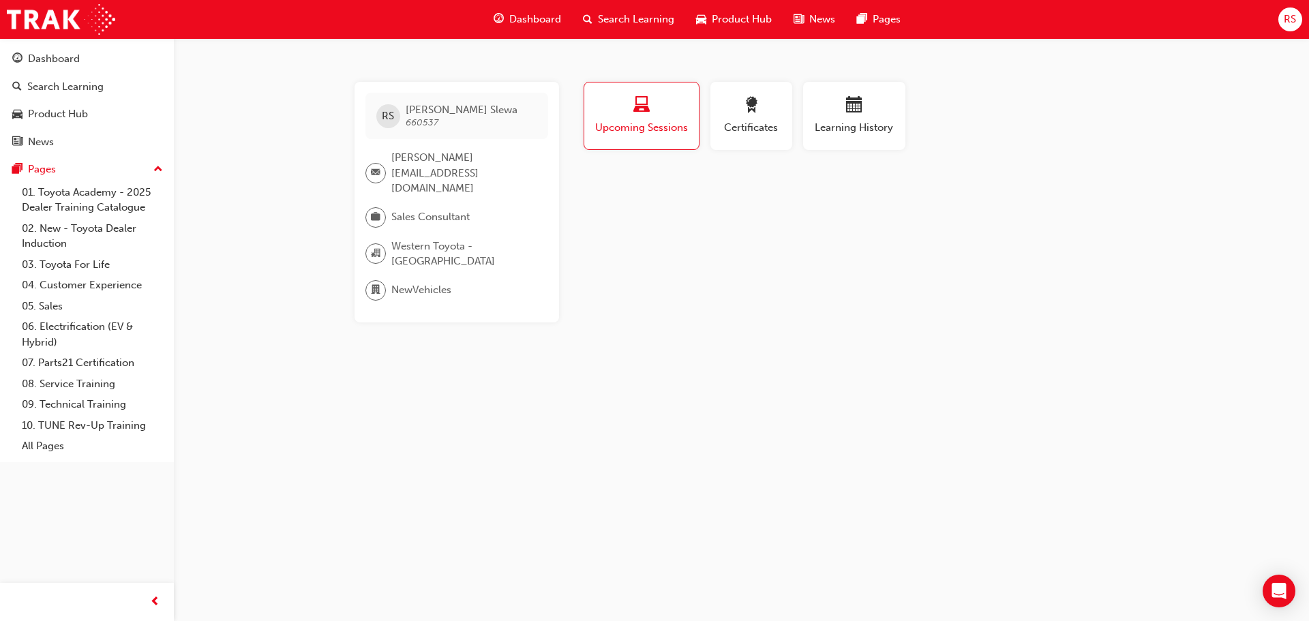
click at [542, 21] on span "Dashboard" at bounding box center [535, 20] width 52 height 16
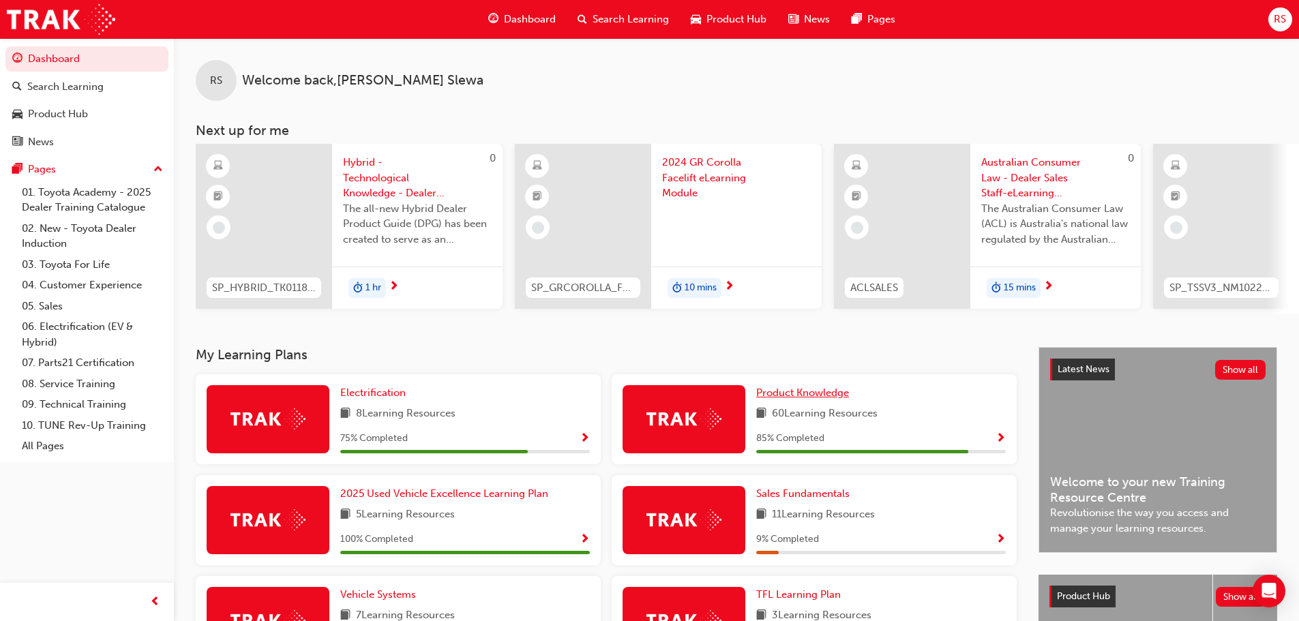
click at [814, 399] on span "Product Knowledge" at bounding box center [802, 393] width 93 height 12
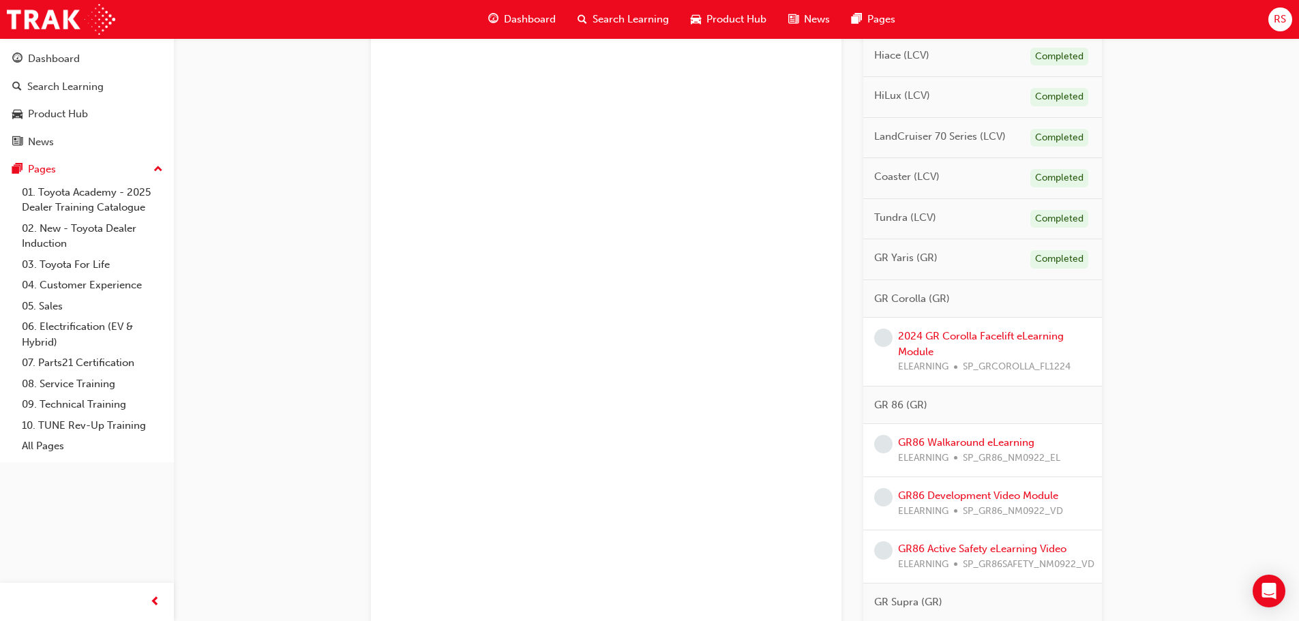
scroll to position [682, 0]
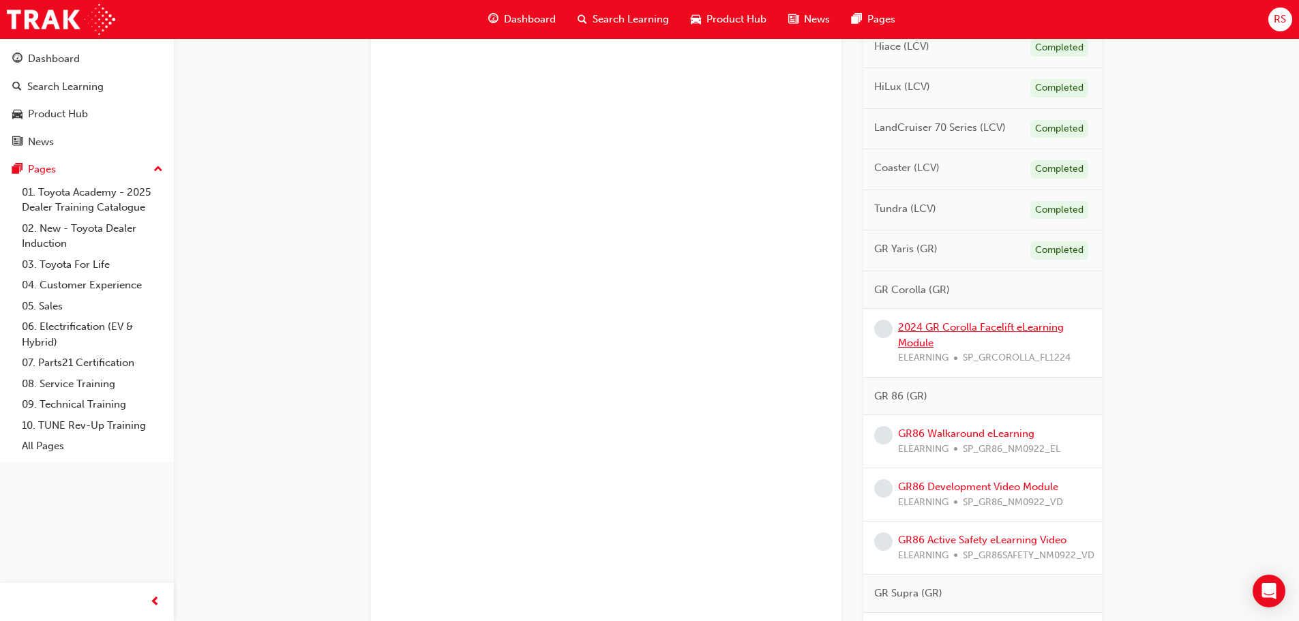
click at [951, 328] on link "2024 GR Corolla Facelift eLearning Module" at bounding box center [981, 335] width 166 height 28
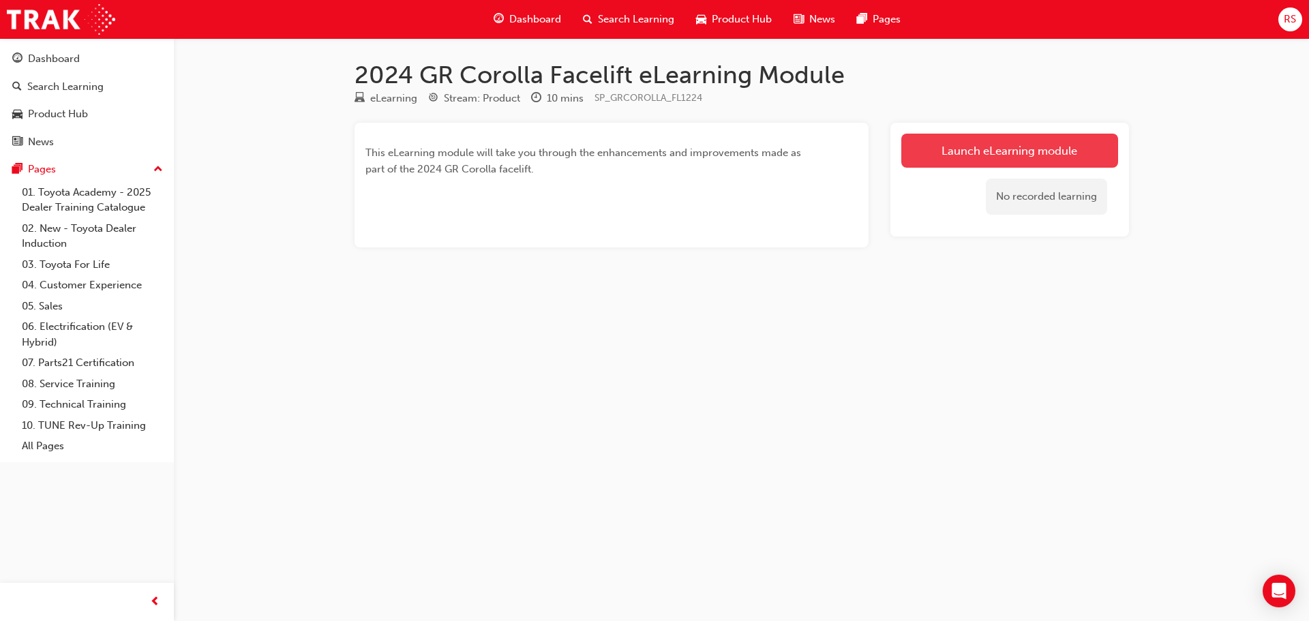
click at [984, 147] on link "Launch eLearning module" at bounding box center [1010, 151] width 217 height 34
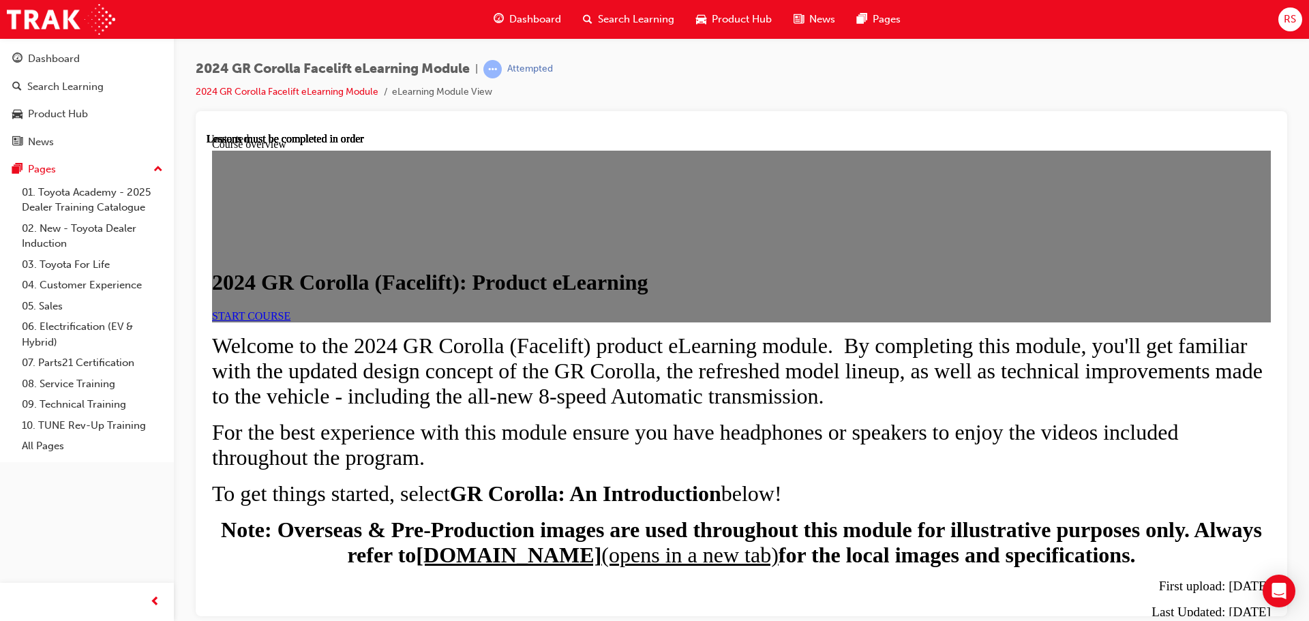
click at [291, 321] on span "START COURSE" at bounding box center [251, 316] width 78 height 12
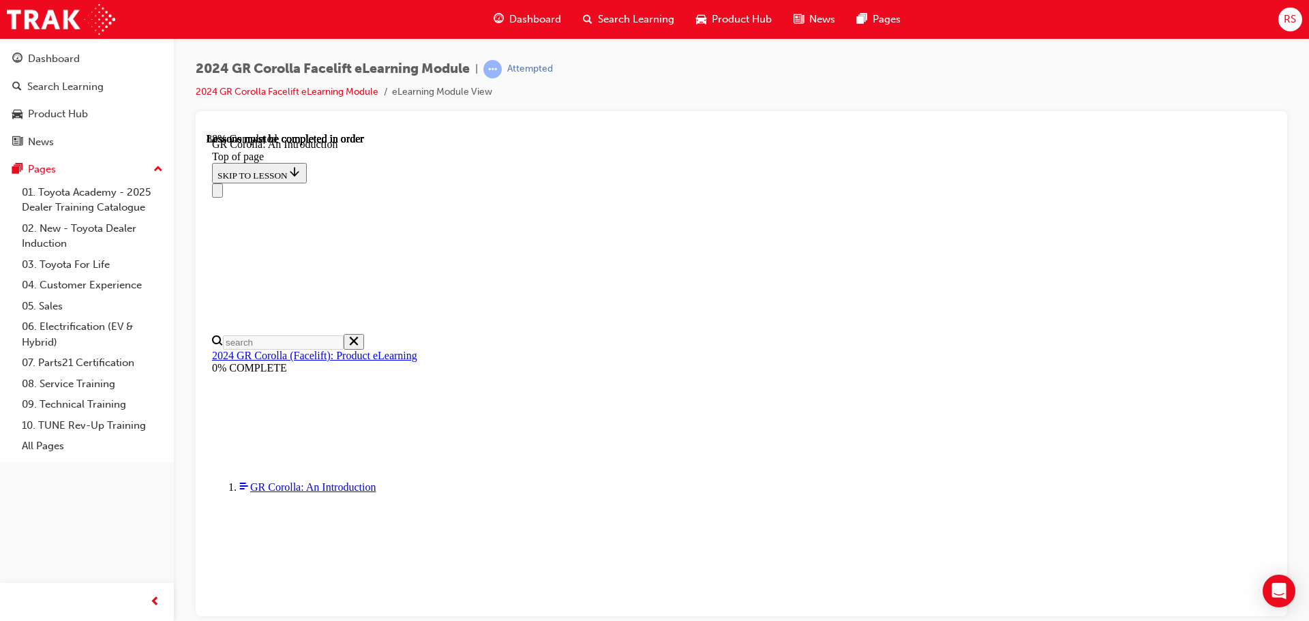
scroll to position [1978, 0]
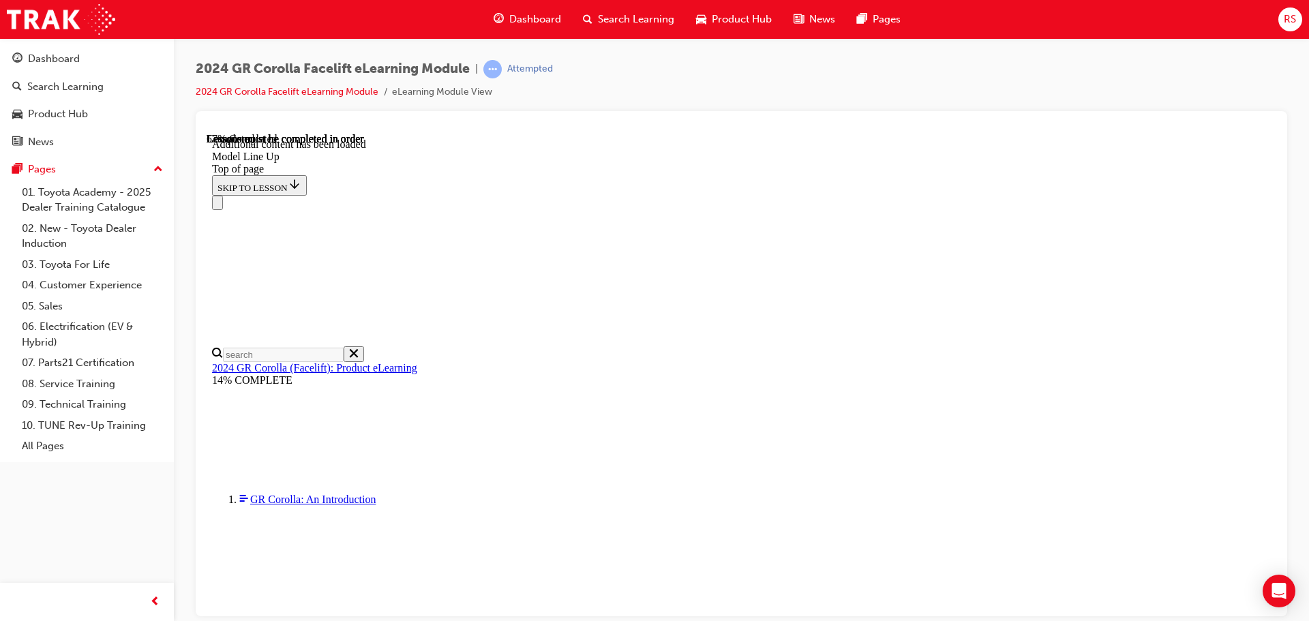
scroll to position [616, 0]
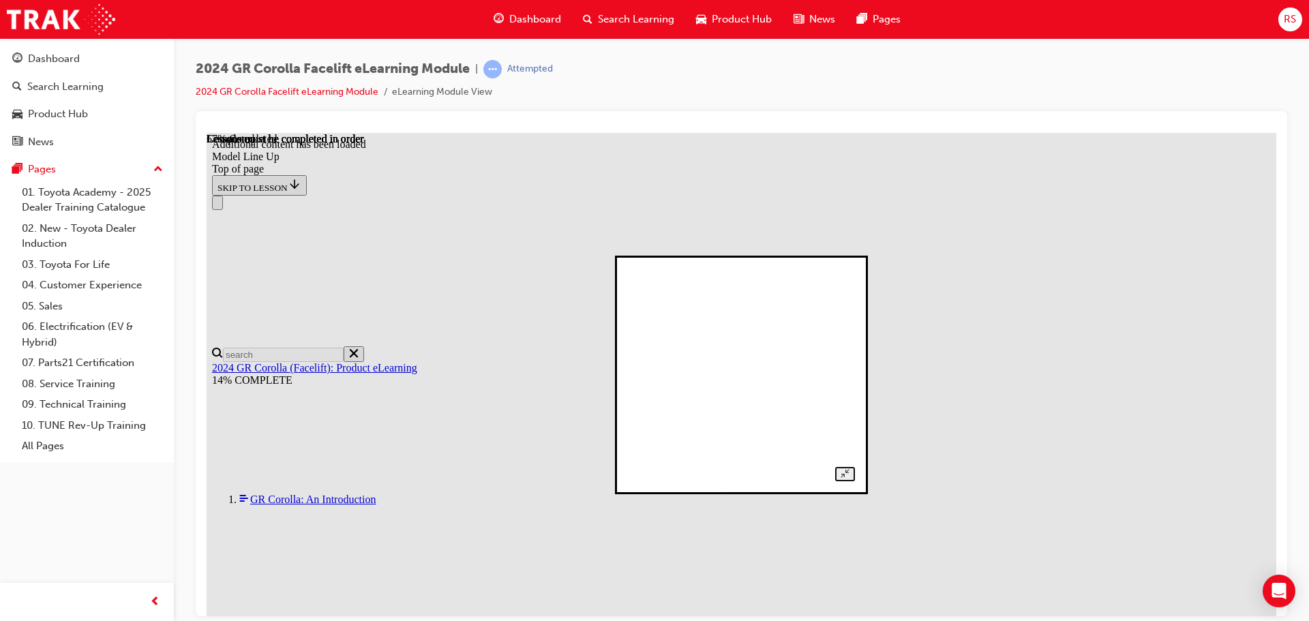
click at [855, 268] on div at bounding box center [741, 374] width 227 height 213
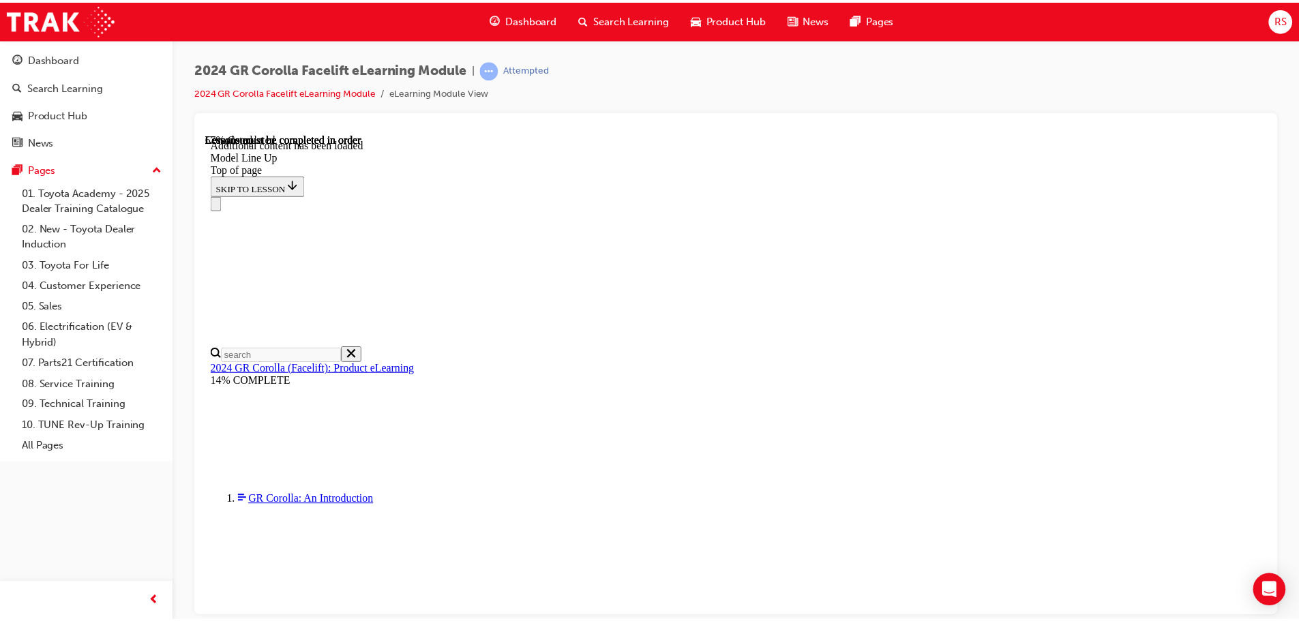
scroll to position [957, 0]
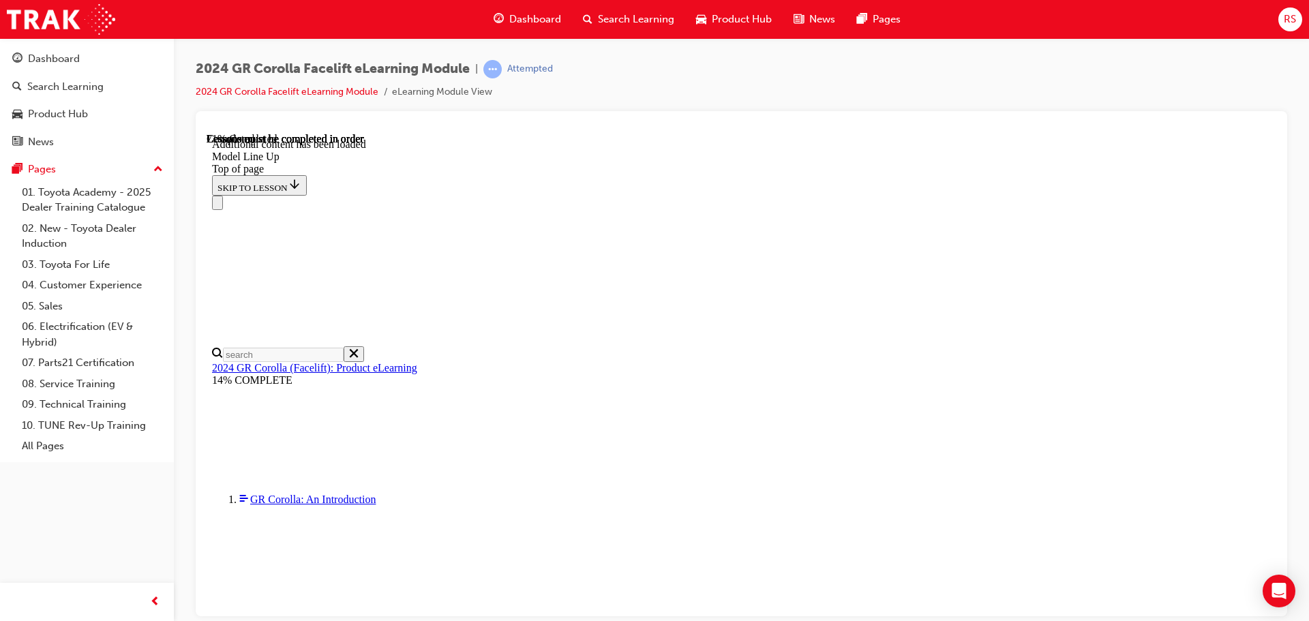
click at [535, 20] on span "Dashboard" at bounding box center [535, 20] width 52 height 16
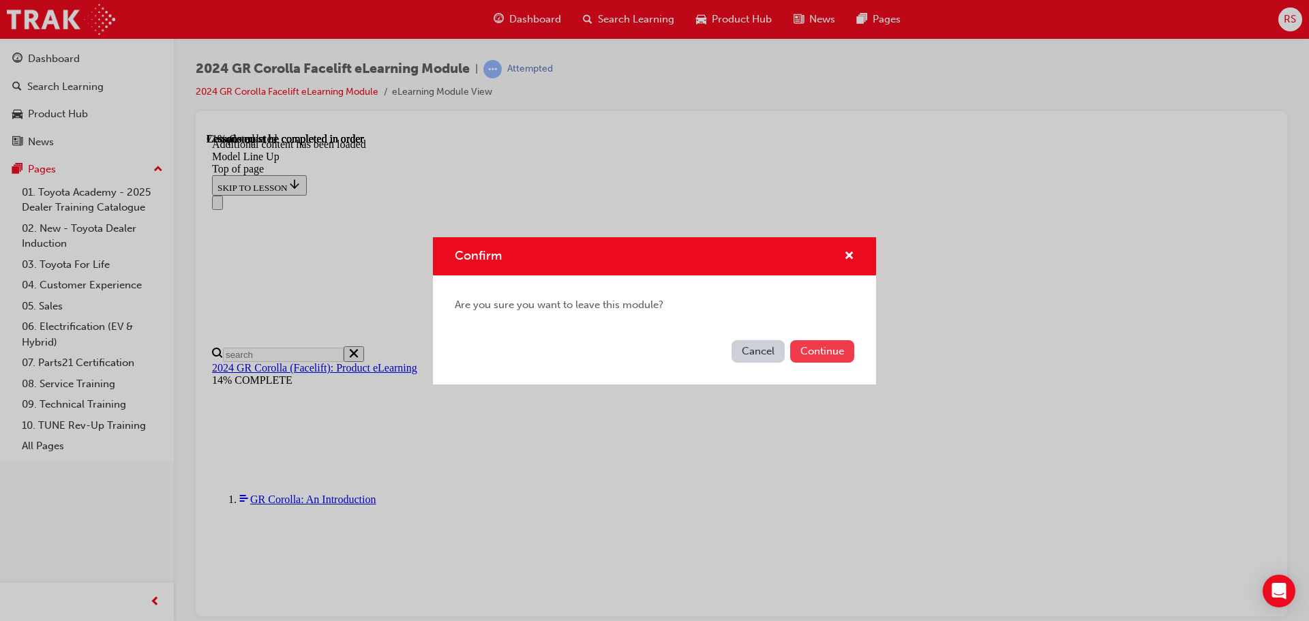
click at [831, 361] on button "Continue" at bounding box center [822, 351] width 64 height 23
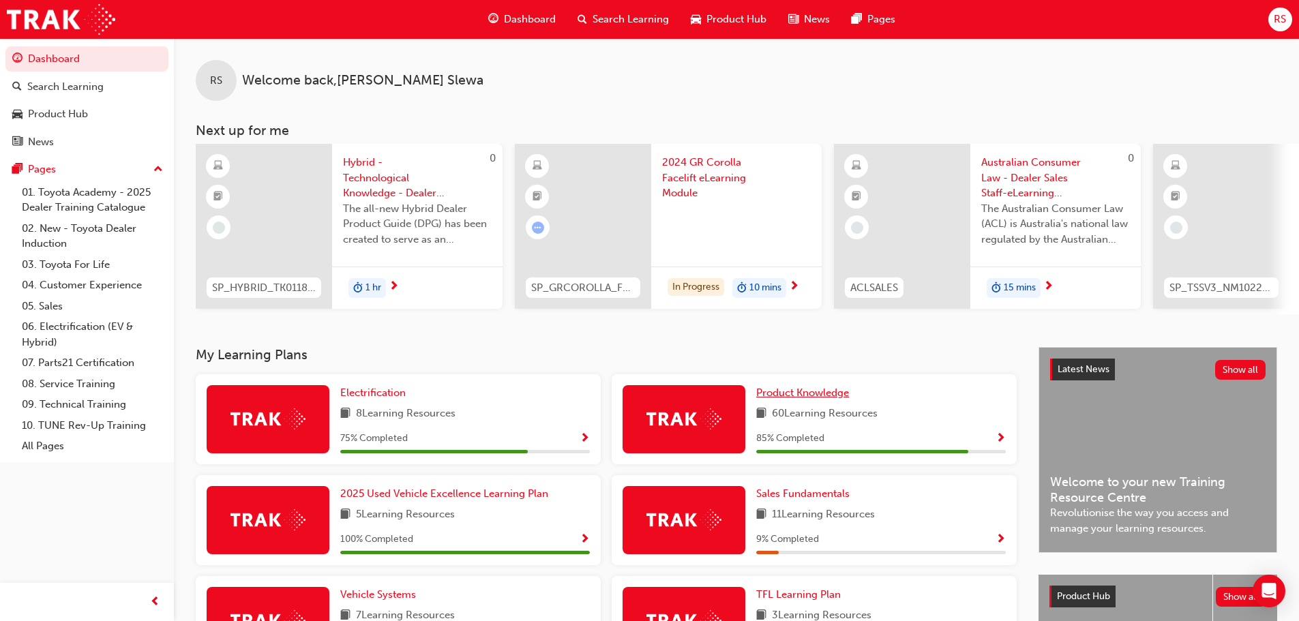
click at [811, 399] on span "Product Knowledge" at bounding box center [802, 393] width 93 height 12
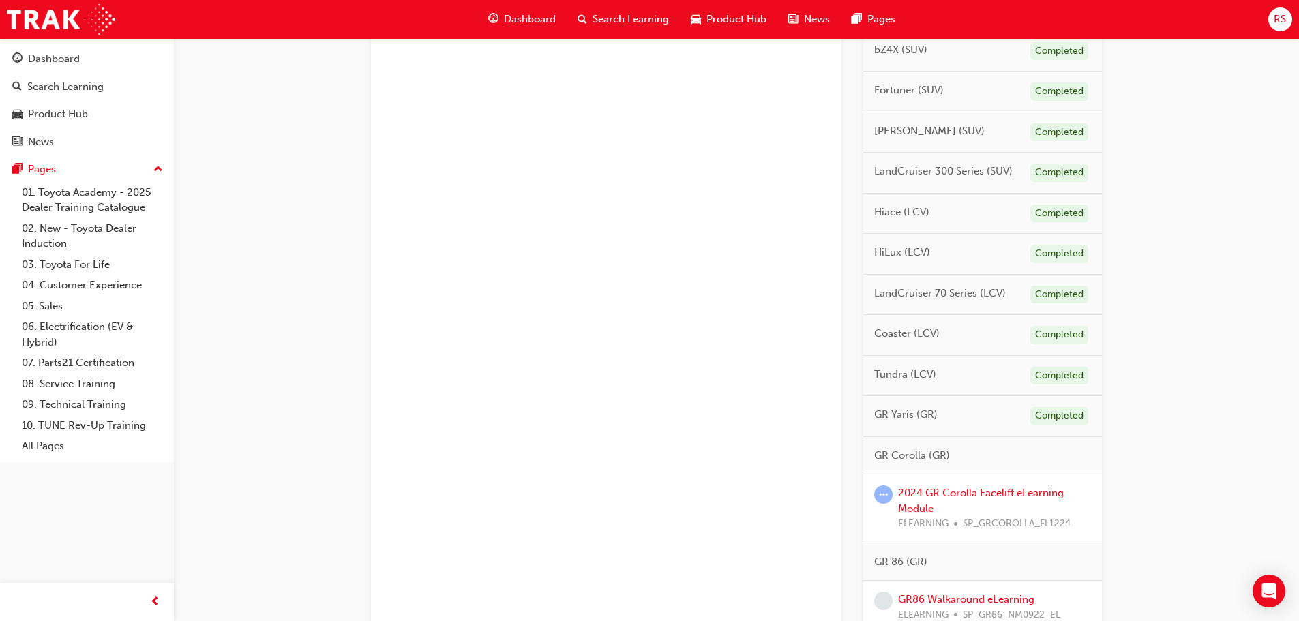
scroll to position [682, 0]
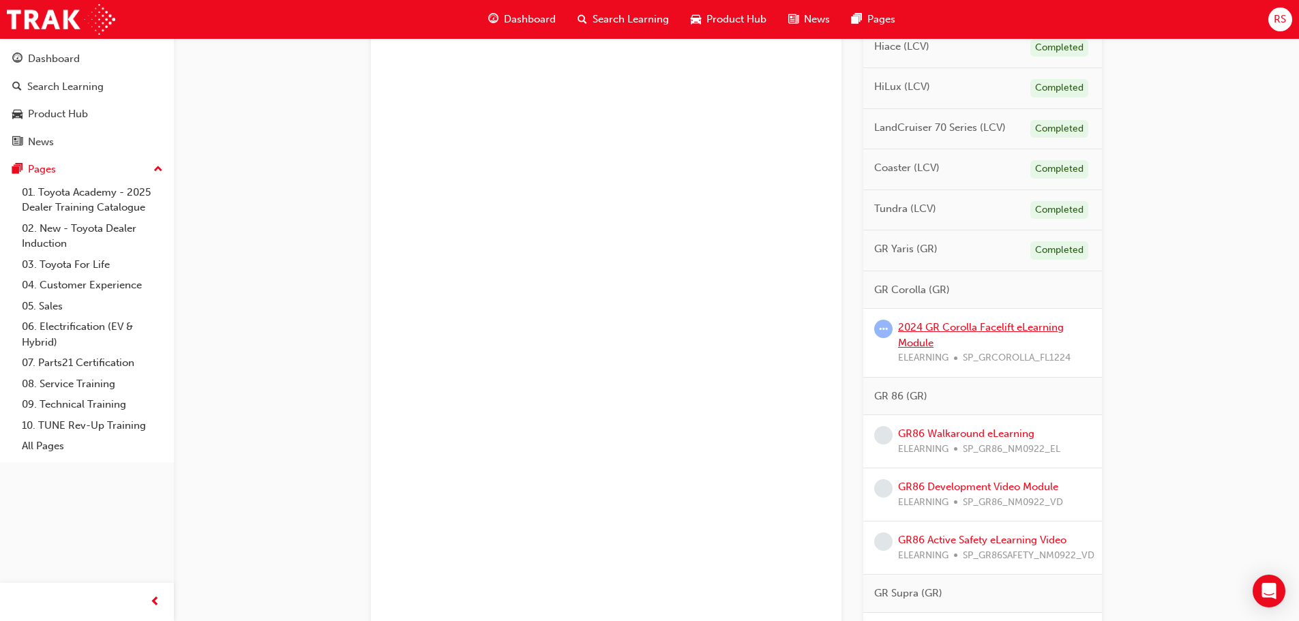
click at [1002, 327] on link "2024 GR Corolla Facelift eLearning Module" at bounding box center [981, 335] width 166 height 28
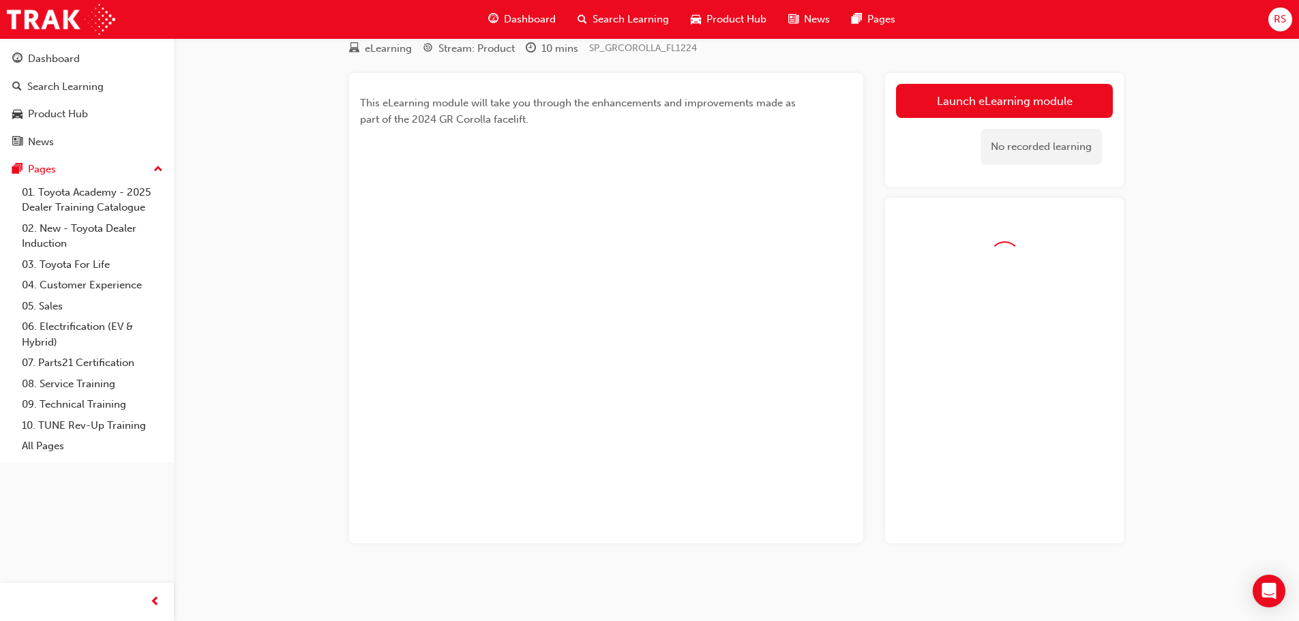
scroll to position [88, 0]
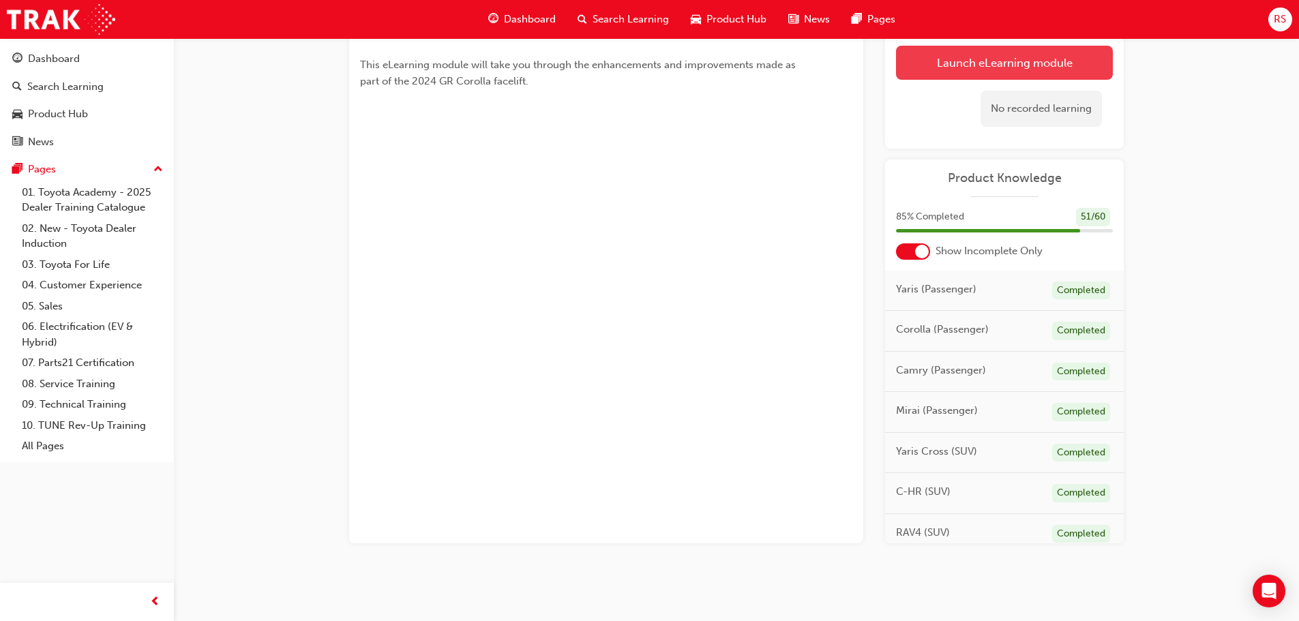
click at [1020, 65] on link "Launch eLearning module" at bounding box center [1004, 63] width 217 height 34
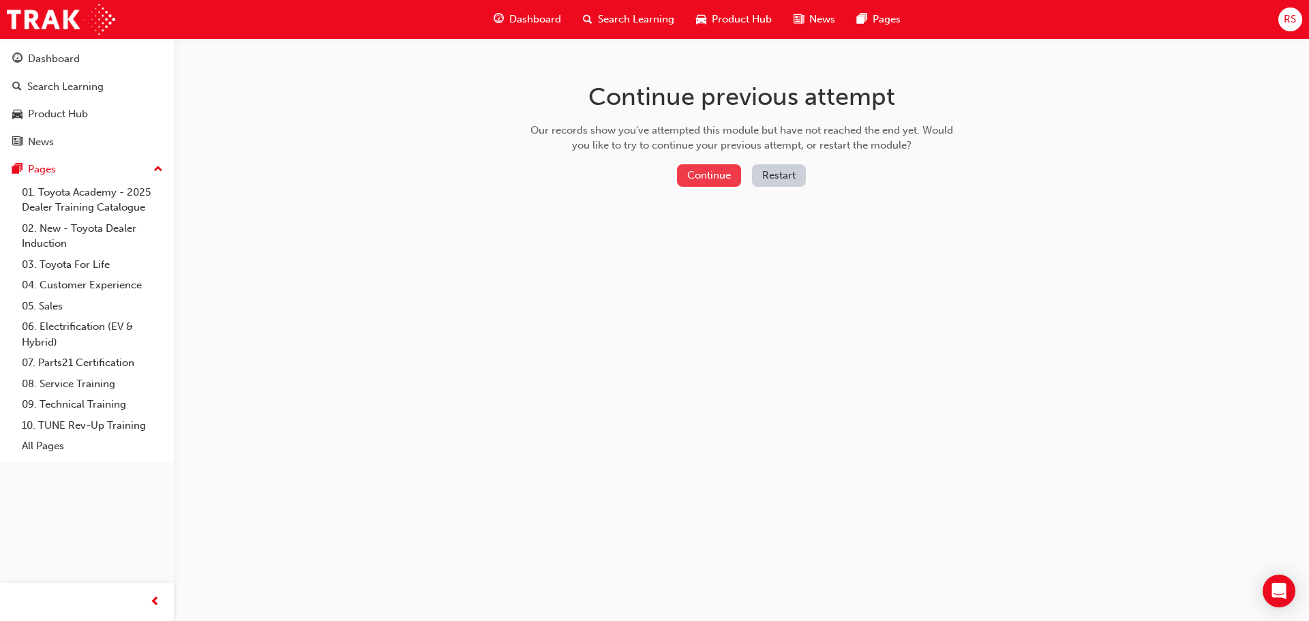
click at [726, 177] on button "Continue" at bounding box center [709, 175] width 64 height 23
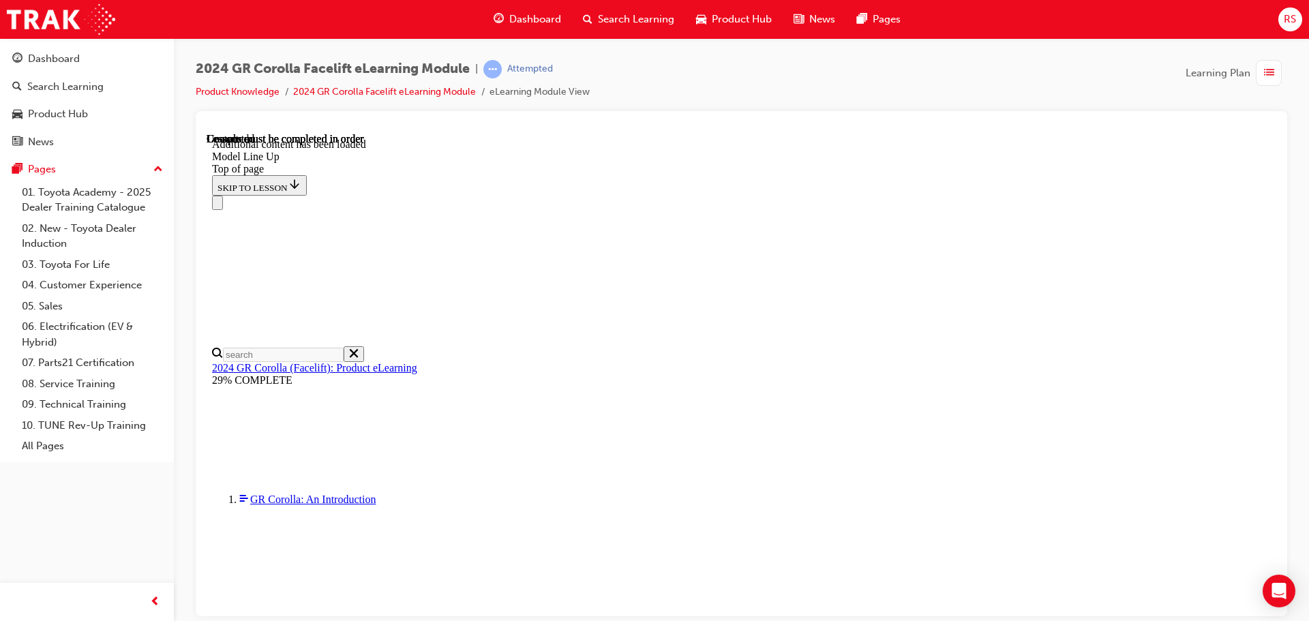
scroll to position [1674, 0]
click at [906, 619] on div "2024 GR Corolla Facelift eLearning Module | Attempted Product Knowledge 2024 GR…" at bounding box center [654, 310] width 1309 height 621
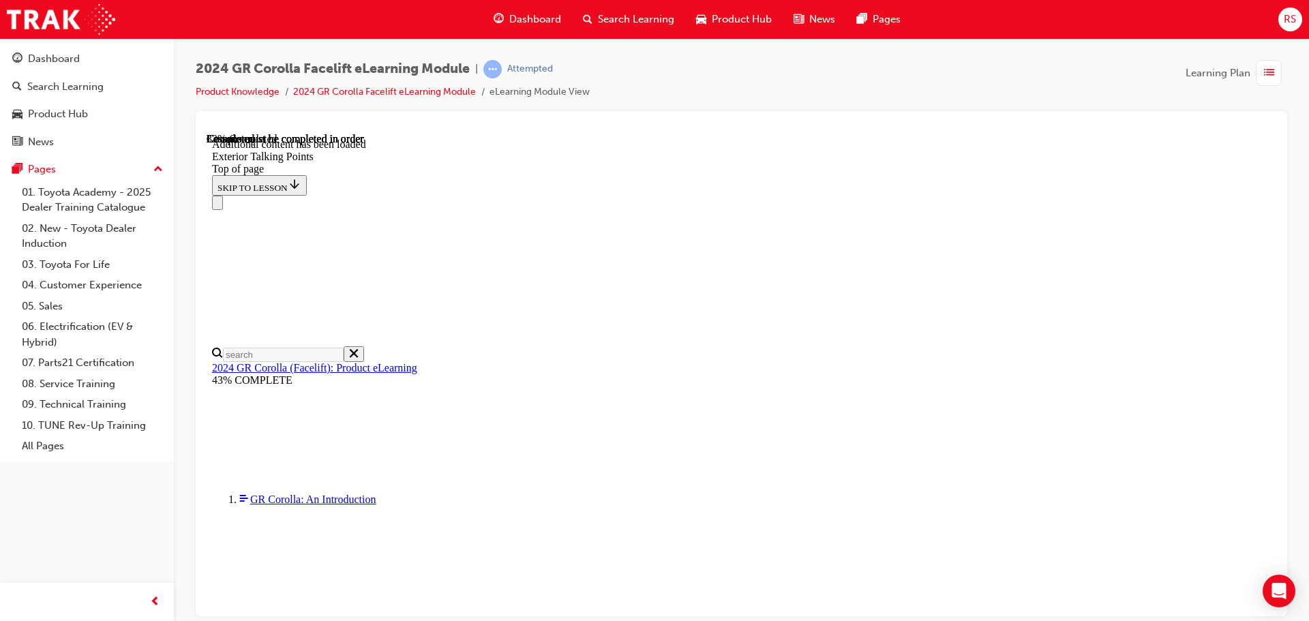
scroll to position [1412, 0]
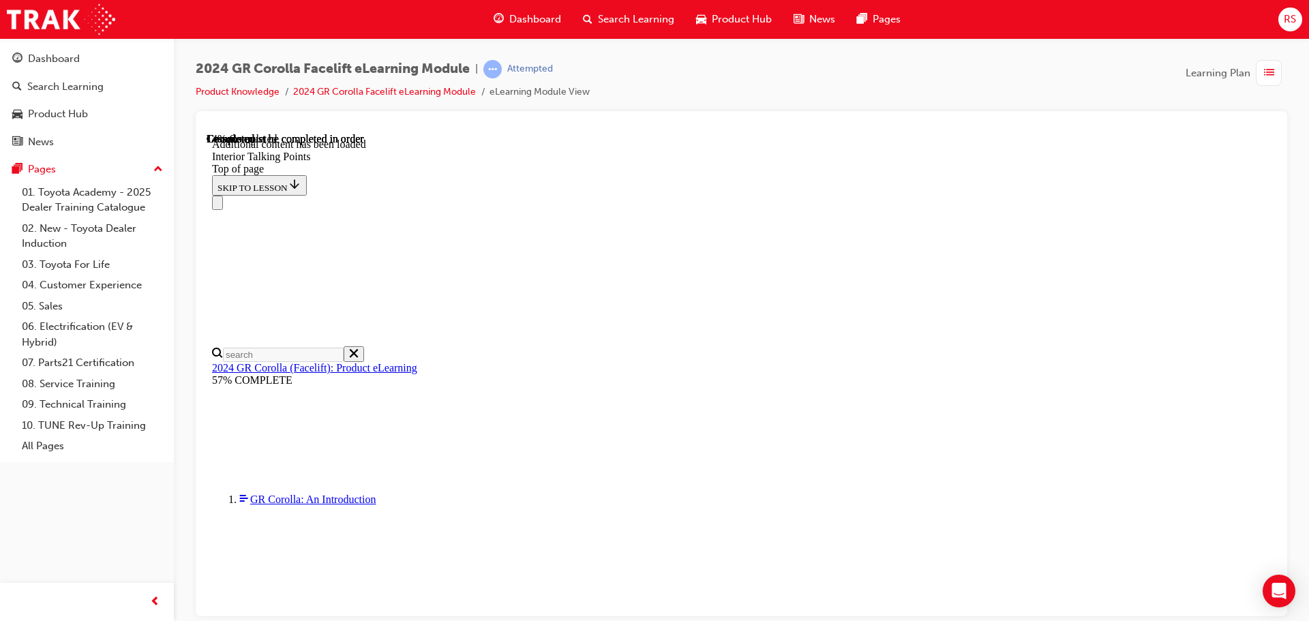
scroll to position [57, 0]
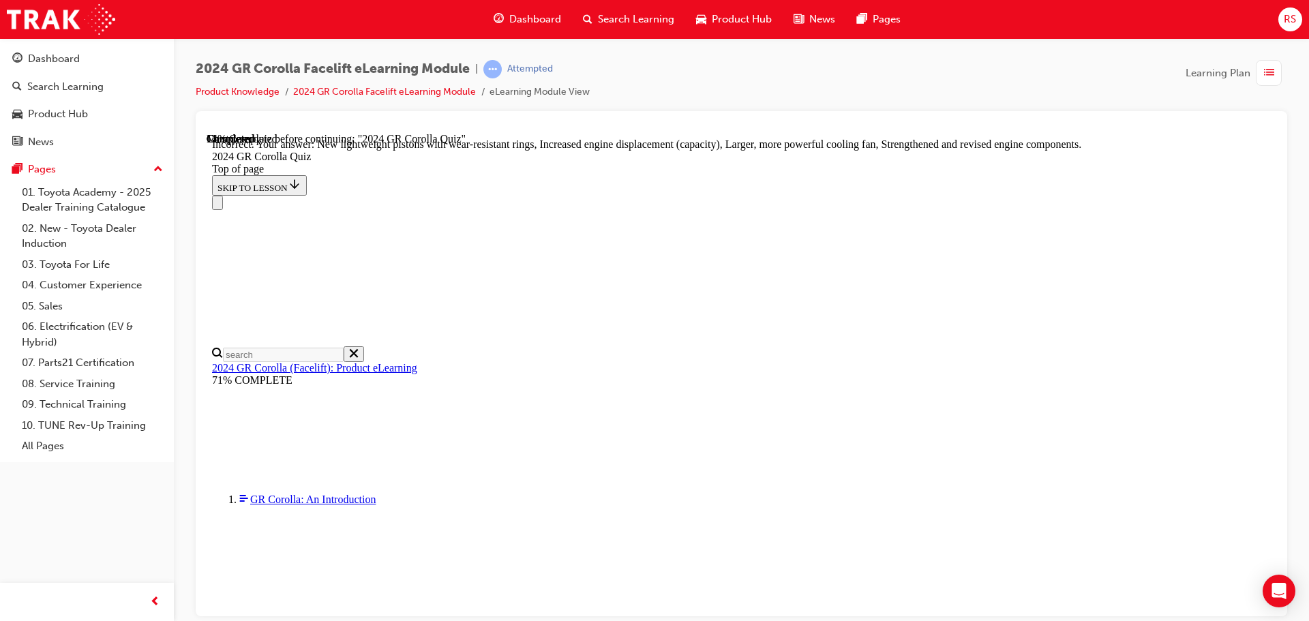
scroll to position [550, 0]
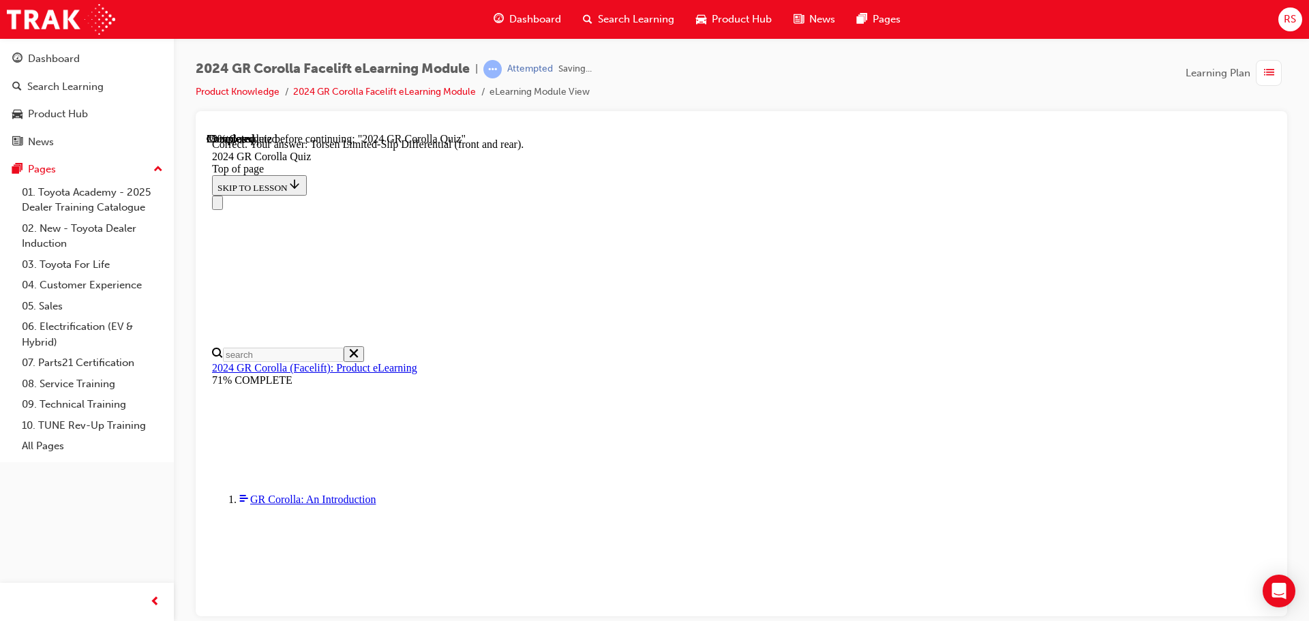
scroll to position [548, 0]
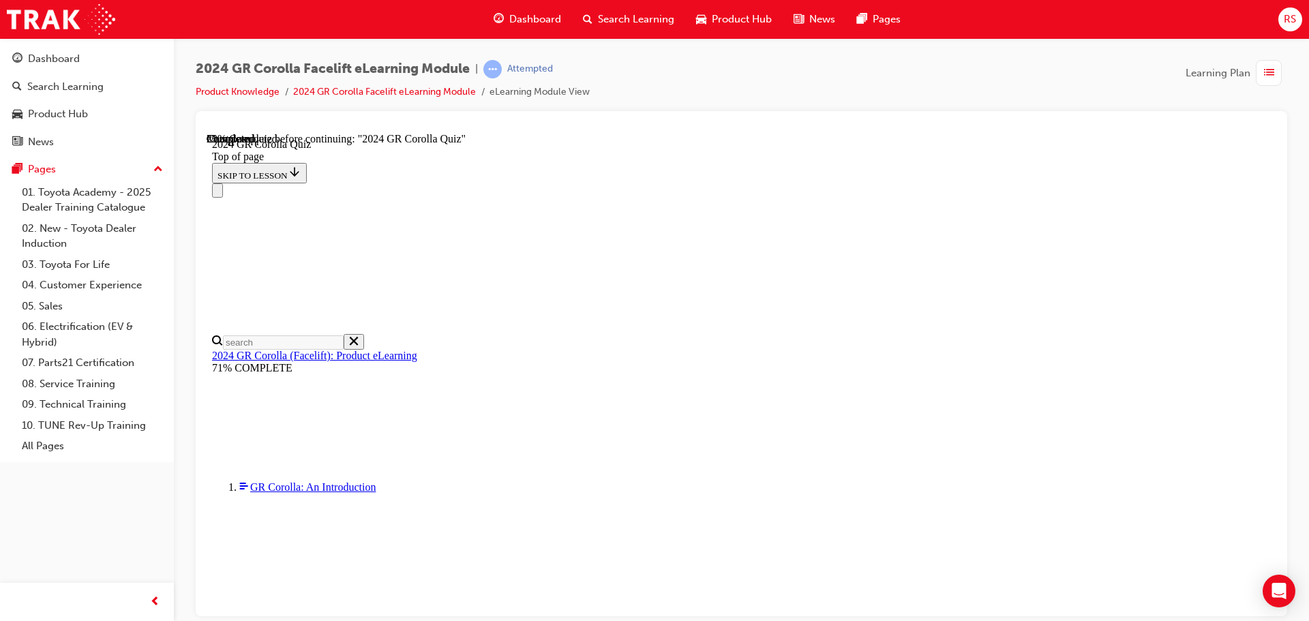
scroll to position [136, 0]
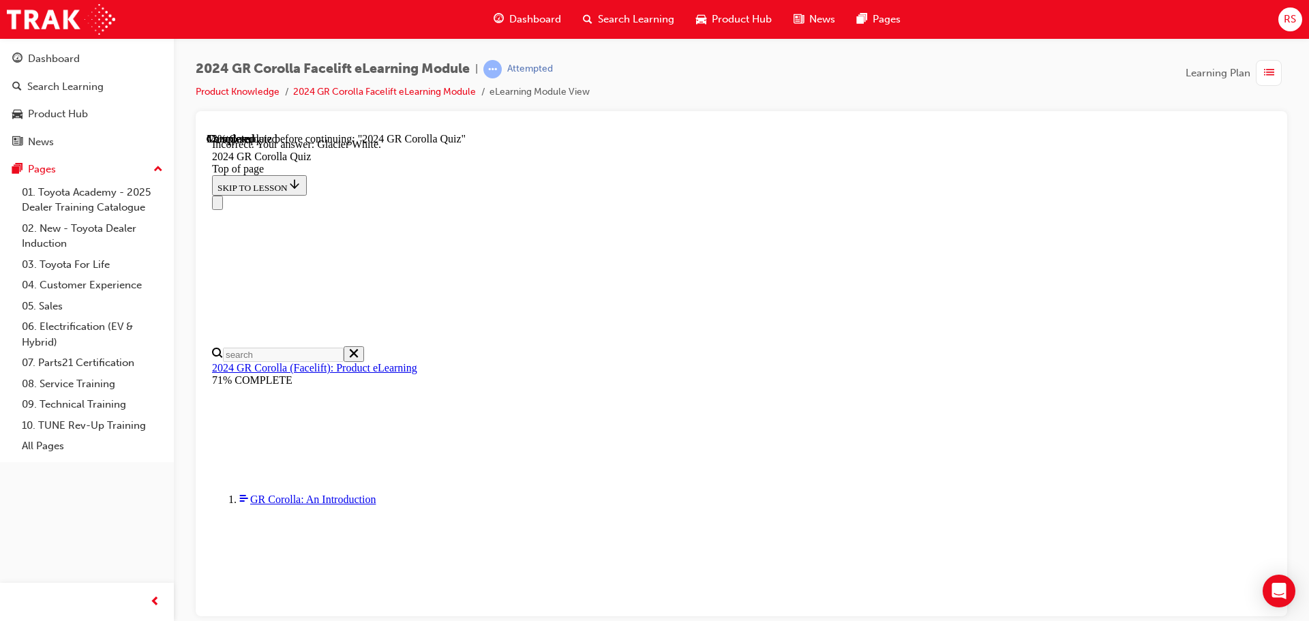
scroll to position [256, 0]
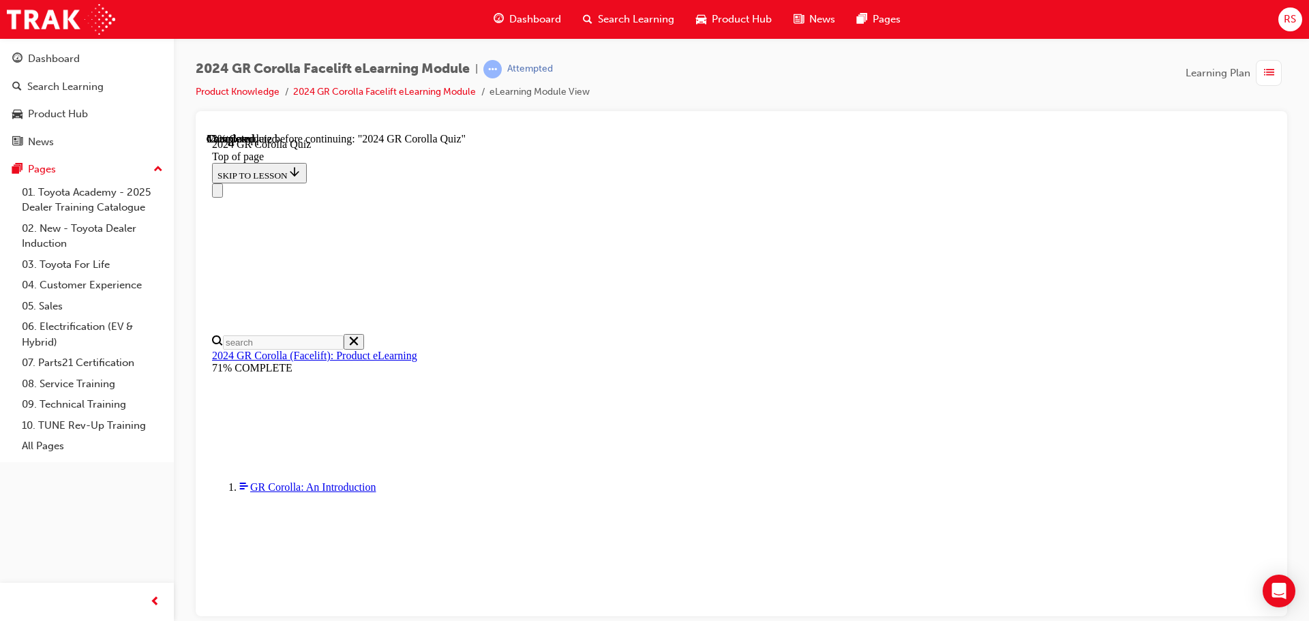
scroll to position [451, 0]
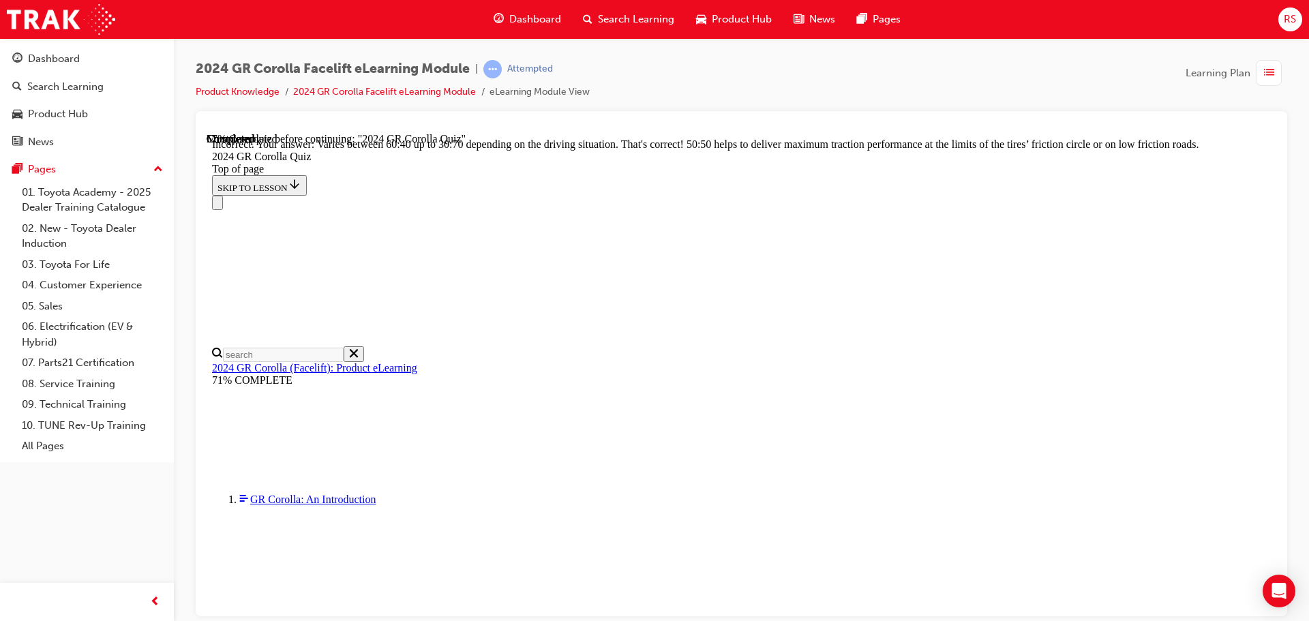
scroll to position [578, 0]
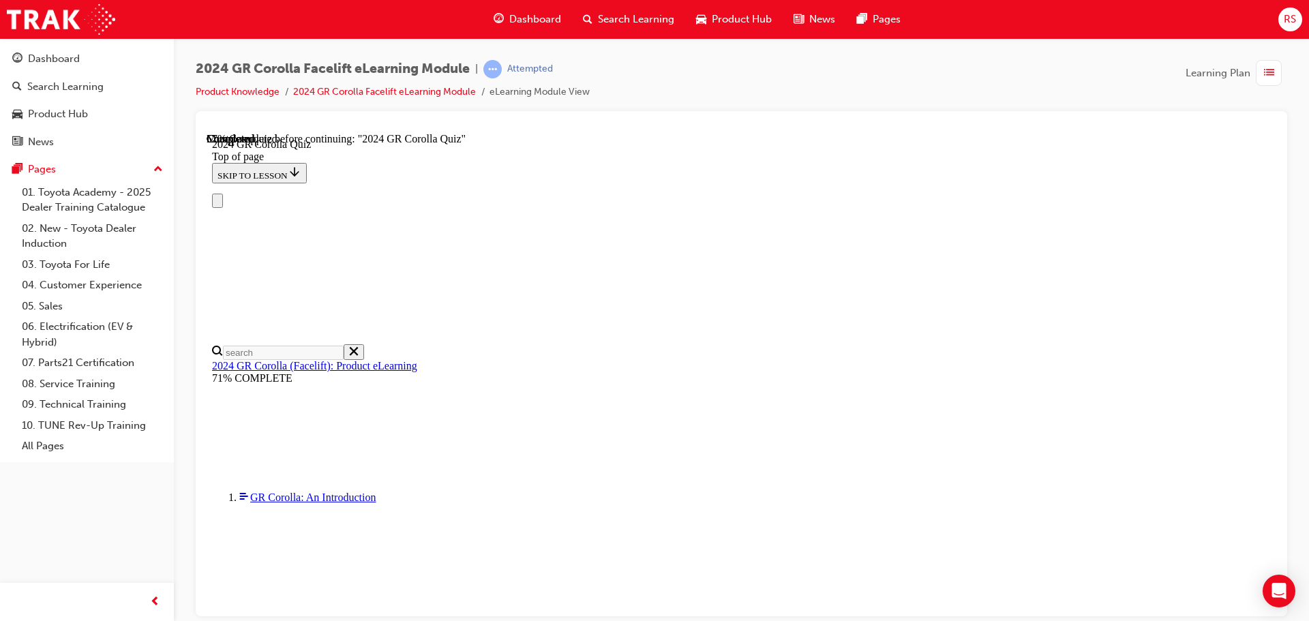
scroll to position [409, 0]
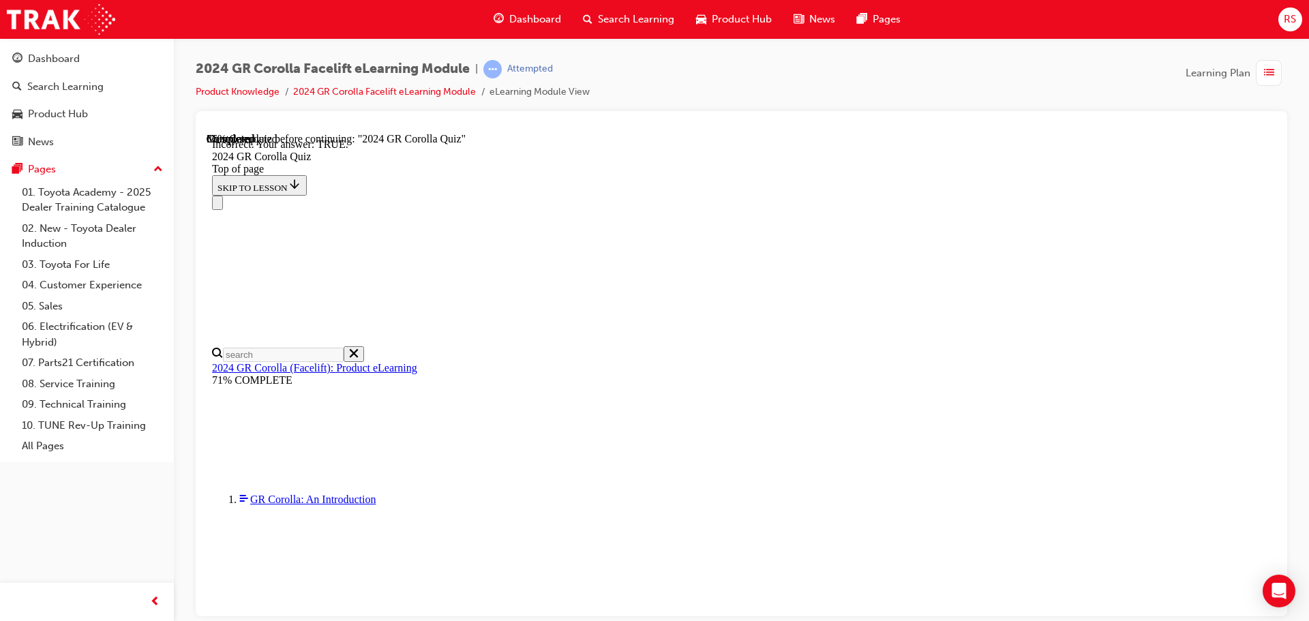
scroll to position [147, 0]
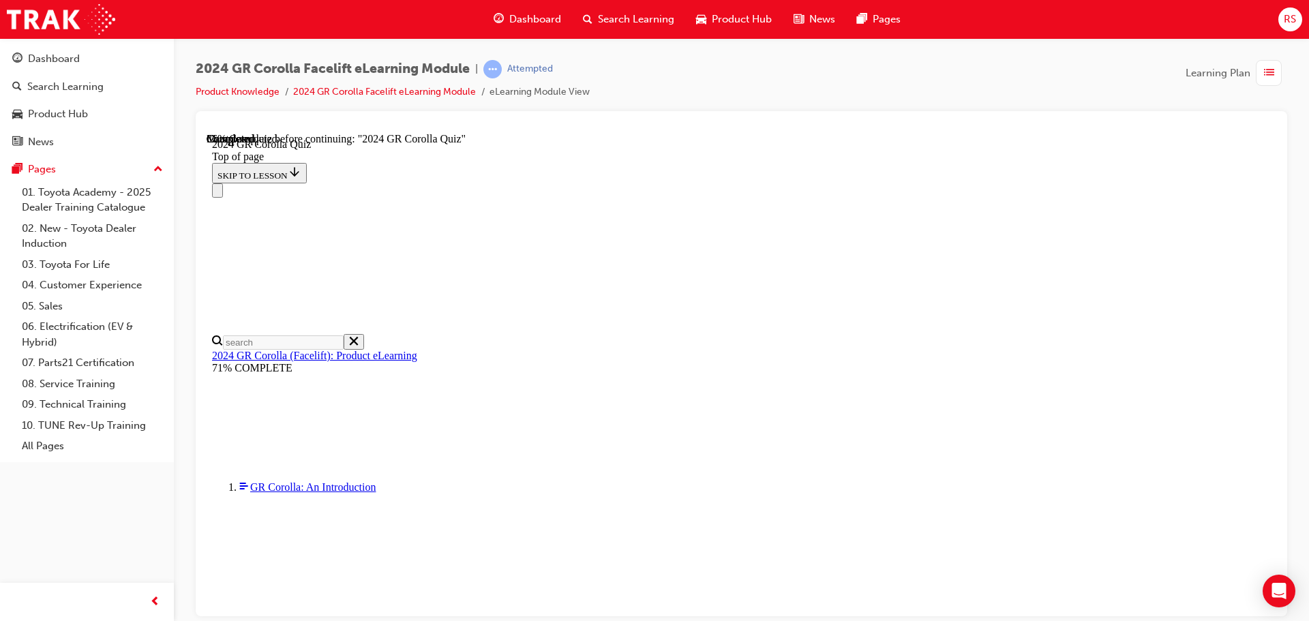
scroll to position [132, 0]
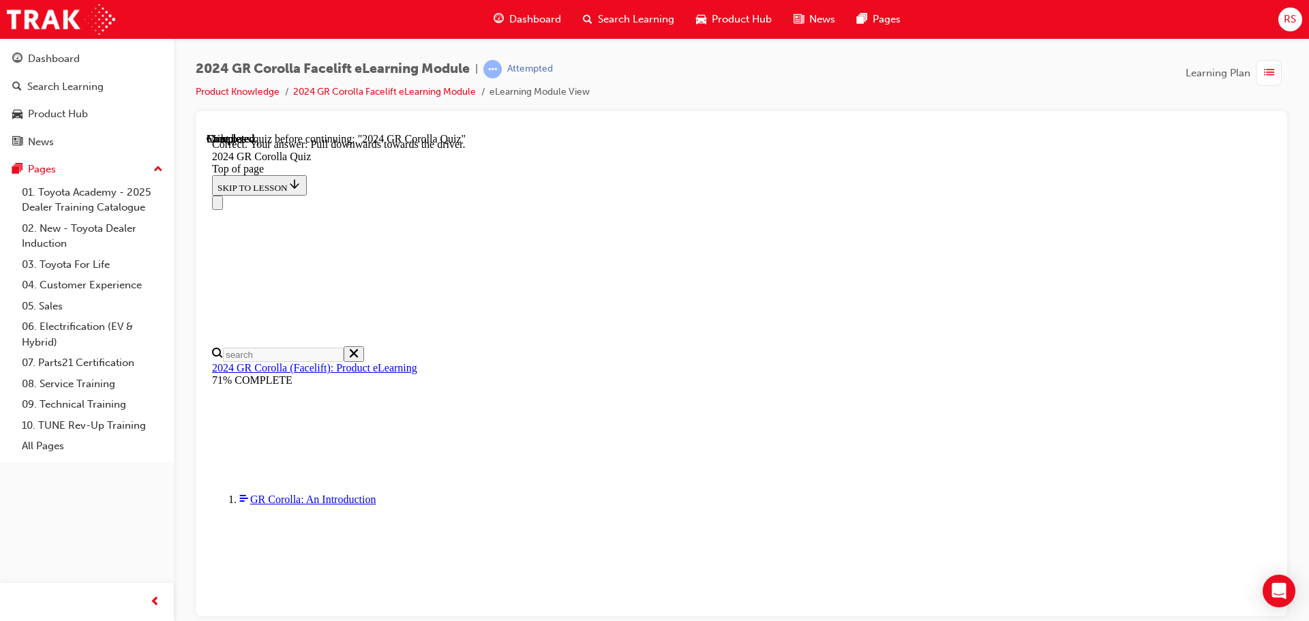
scroll to position [239, 0]
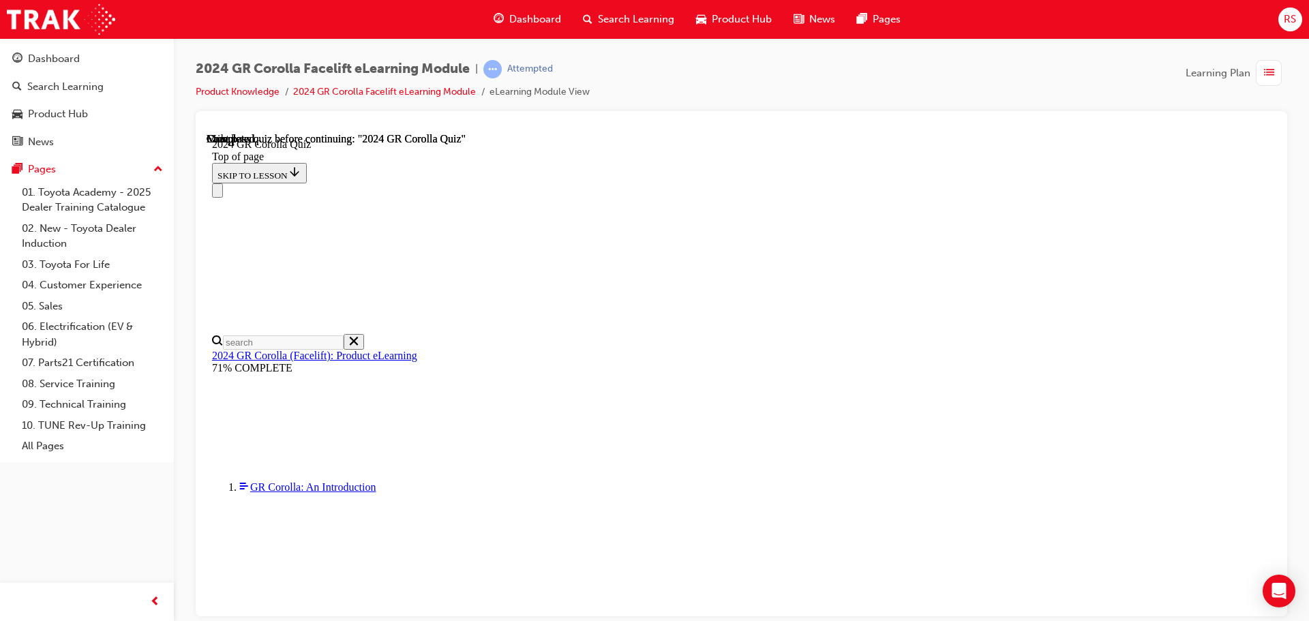
scroll to position [267, 0]
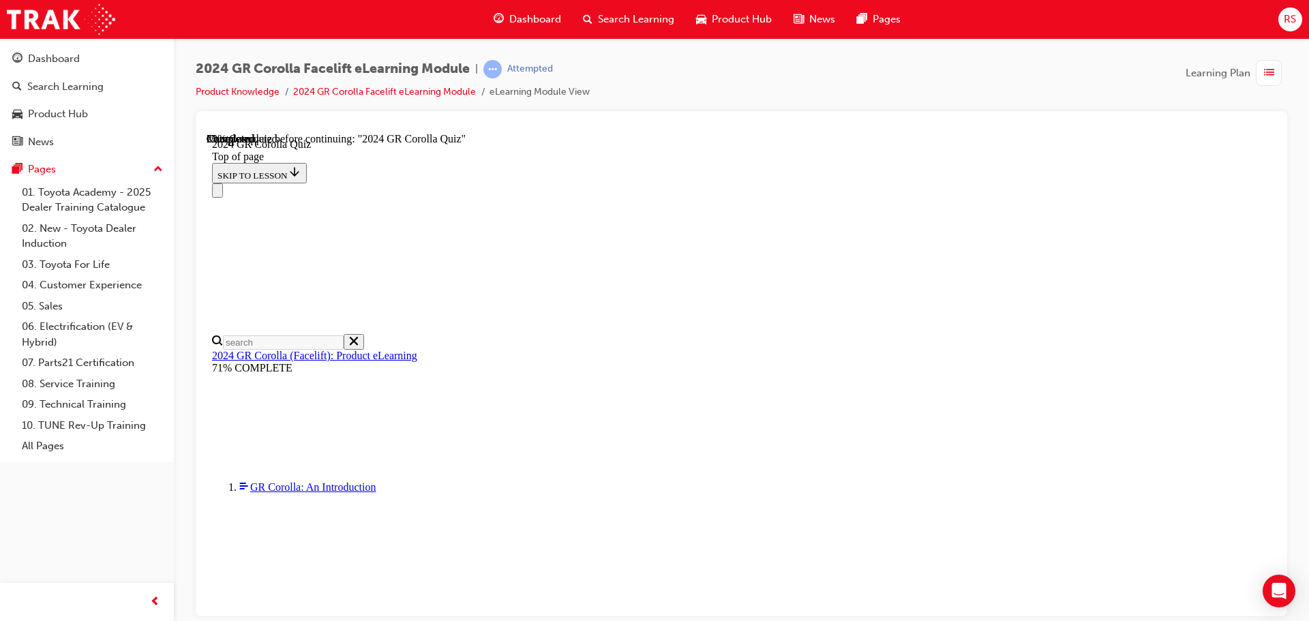
scroll to position [136, 0]
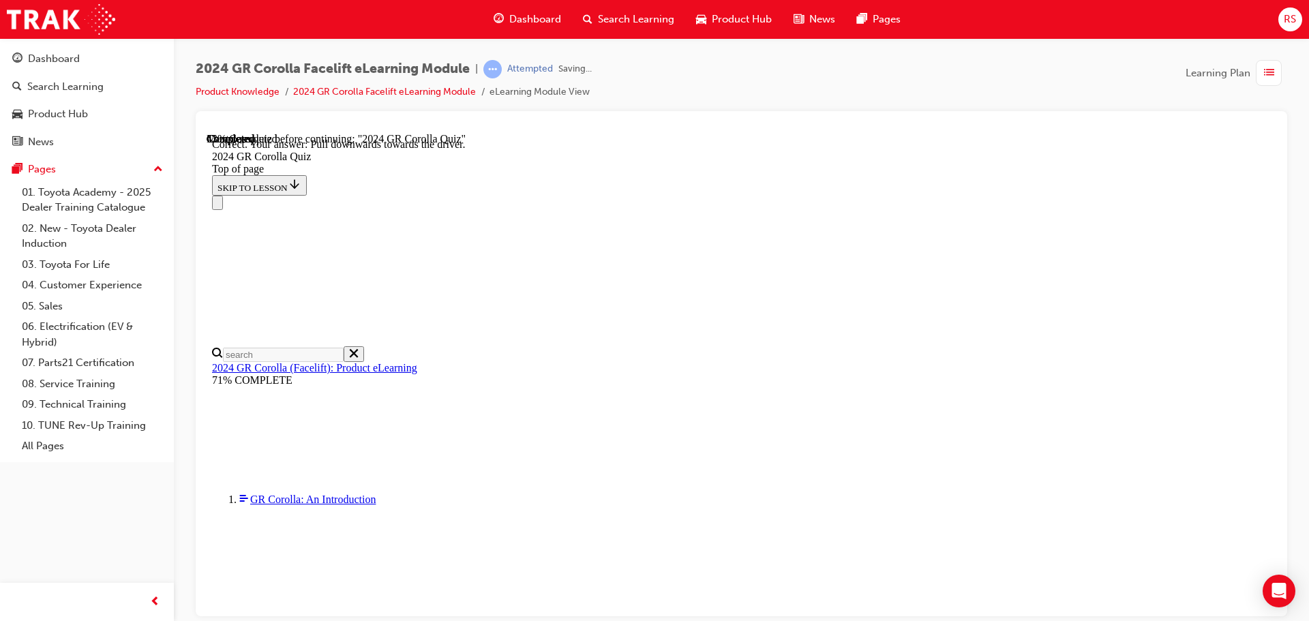
scroll to position [239, 0]
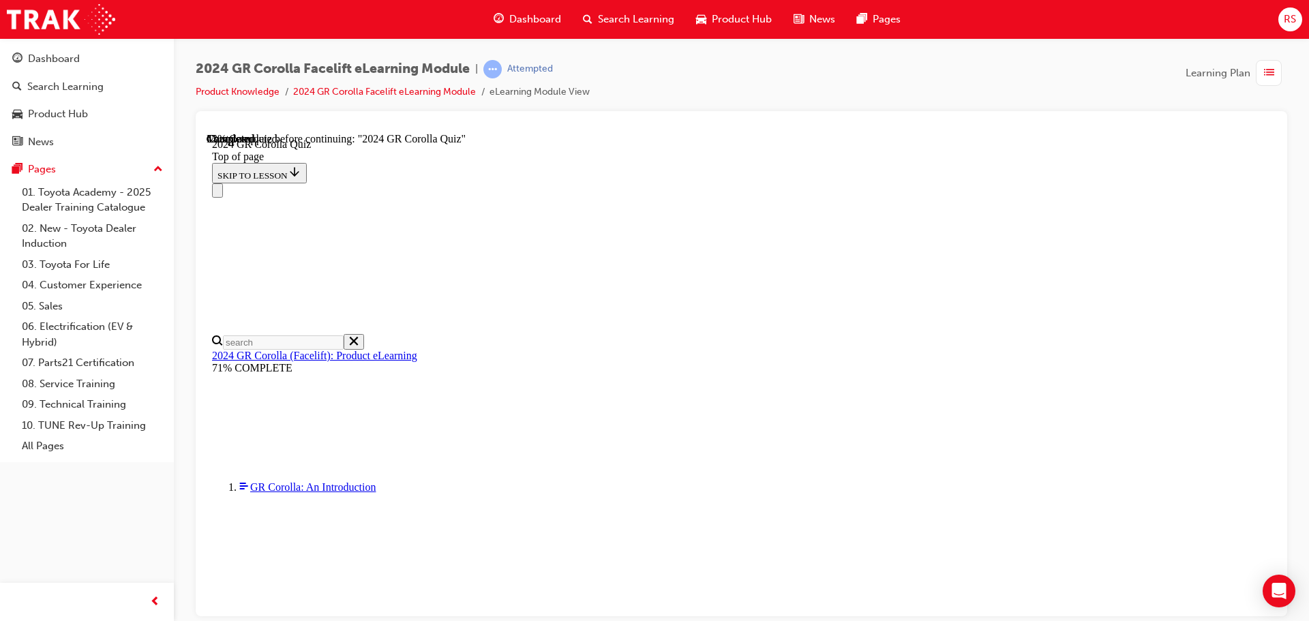
scroll to position [396, 0]
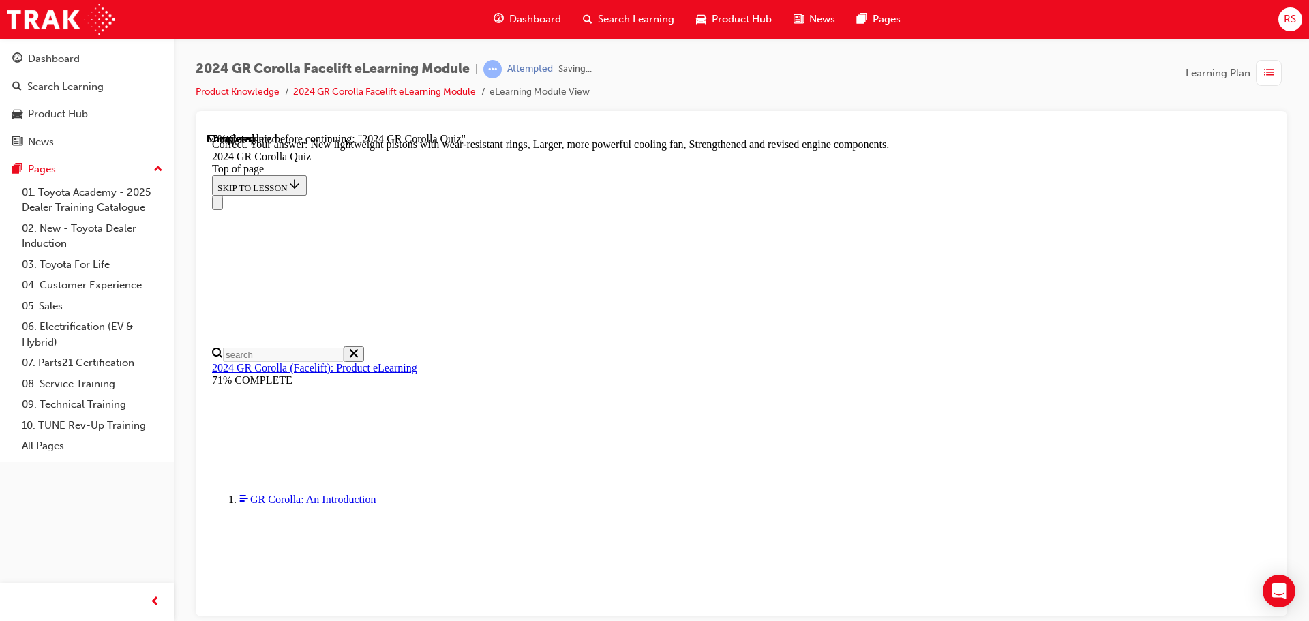
scroll to position [550, 0]
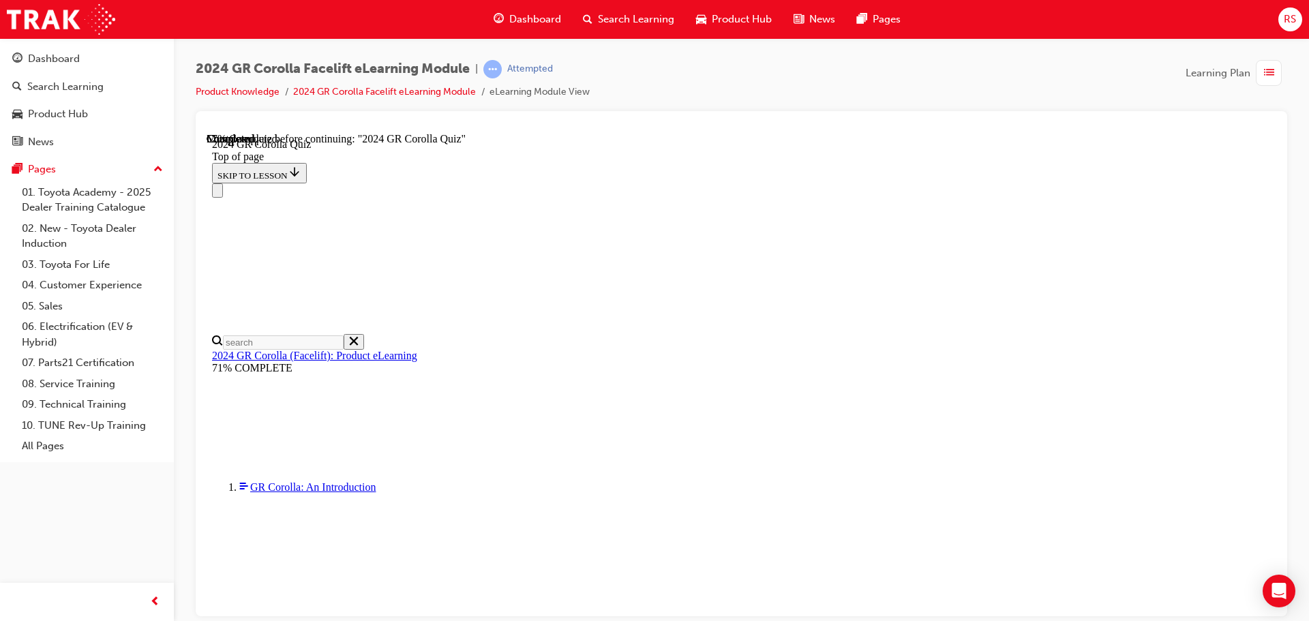
scroll to position [409, 0]
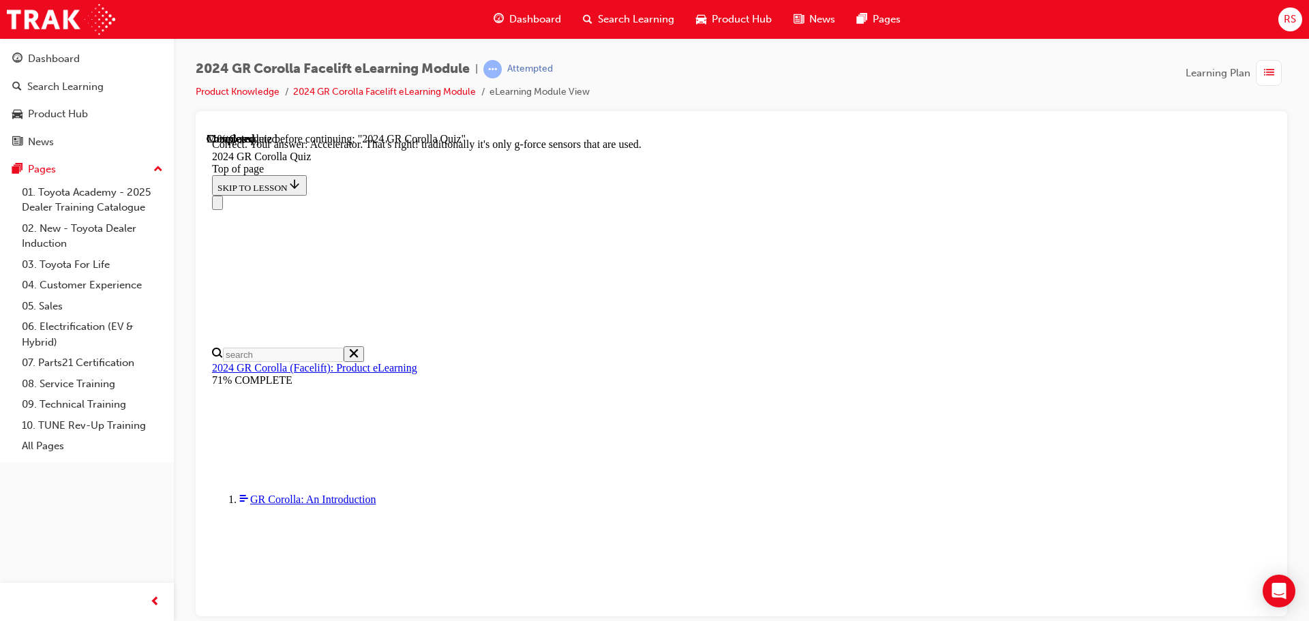
scroll to position [584, 0]
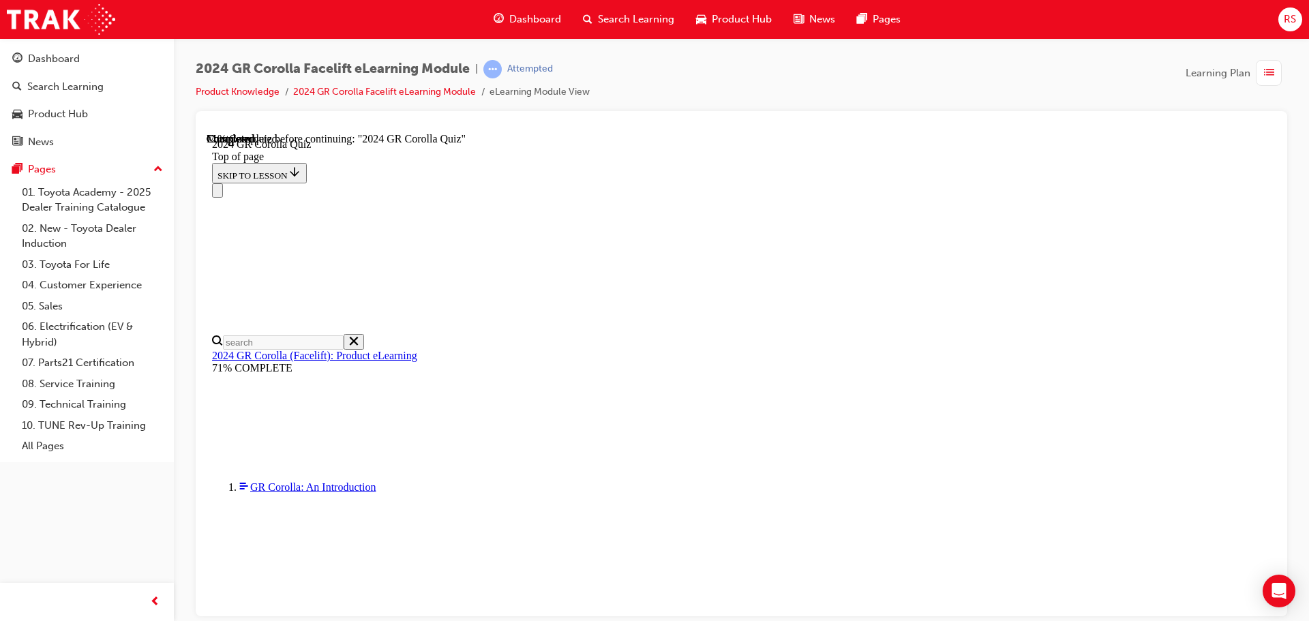
scroll to position [341, 0]
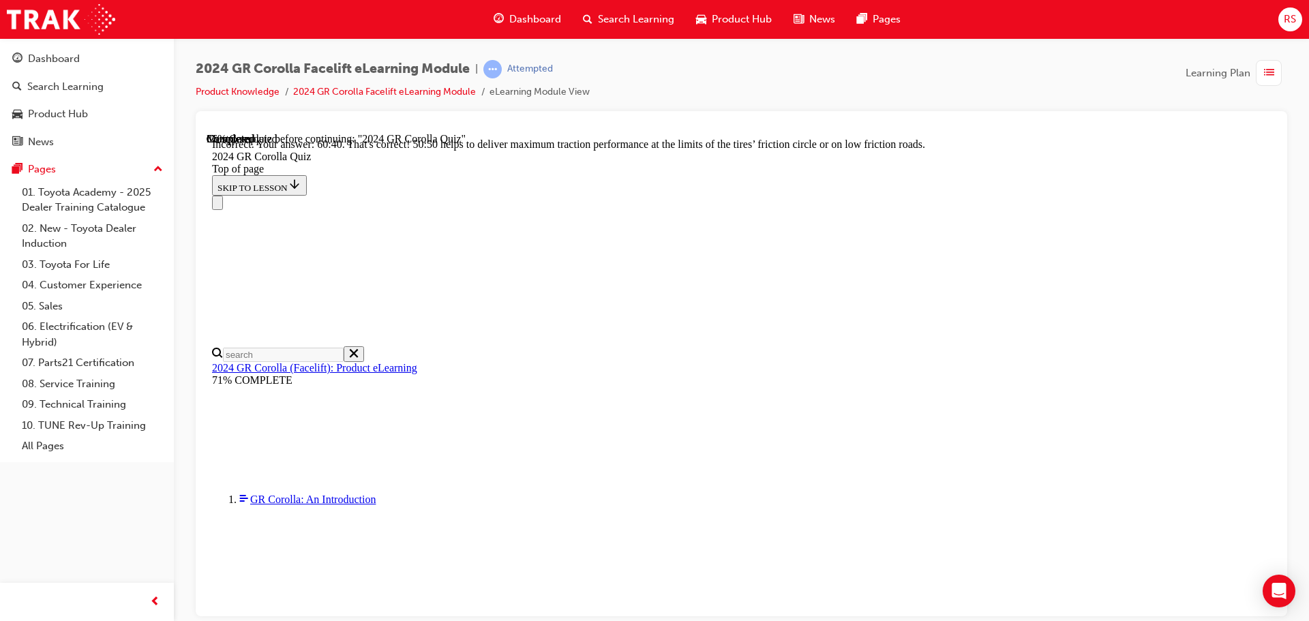
scroll to position [578, 0]
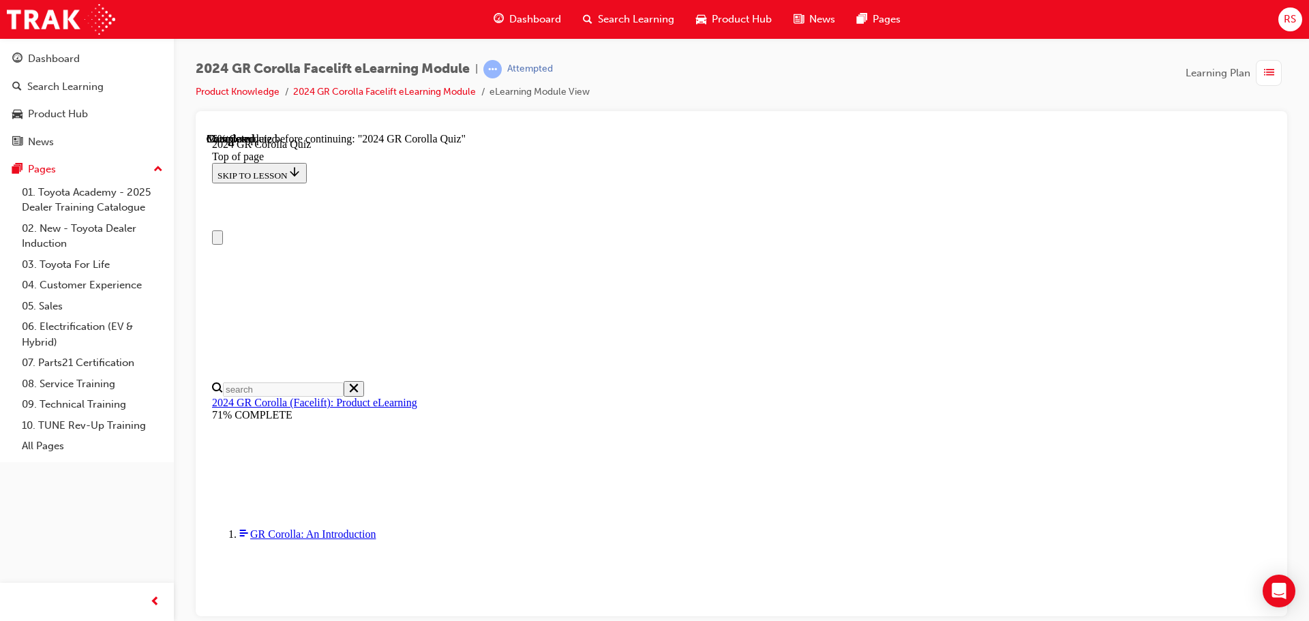
scroll to position [0, 0]
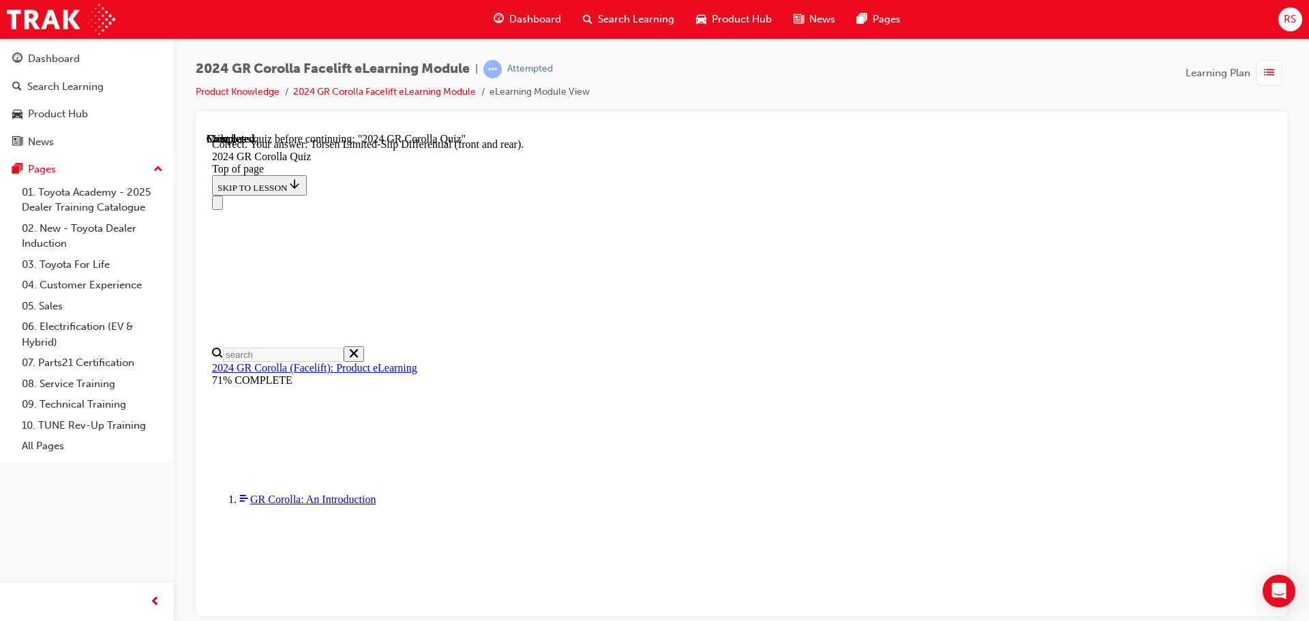
scroll to position [548, 0]
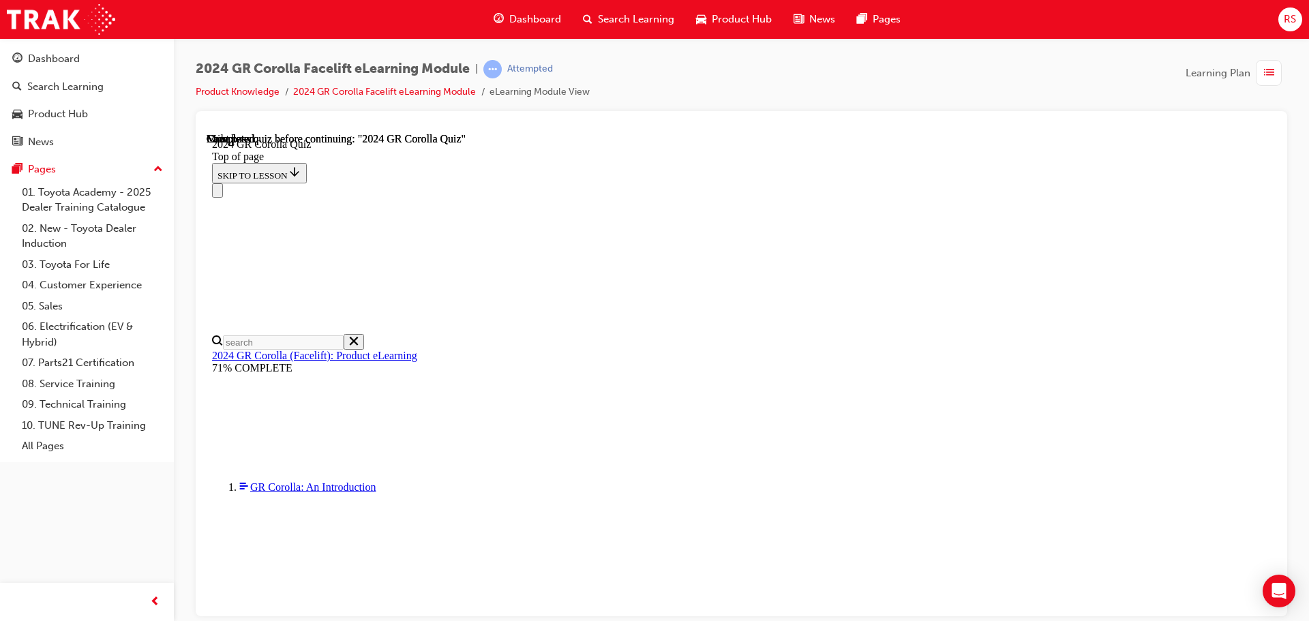
scroll to position [267, 0]
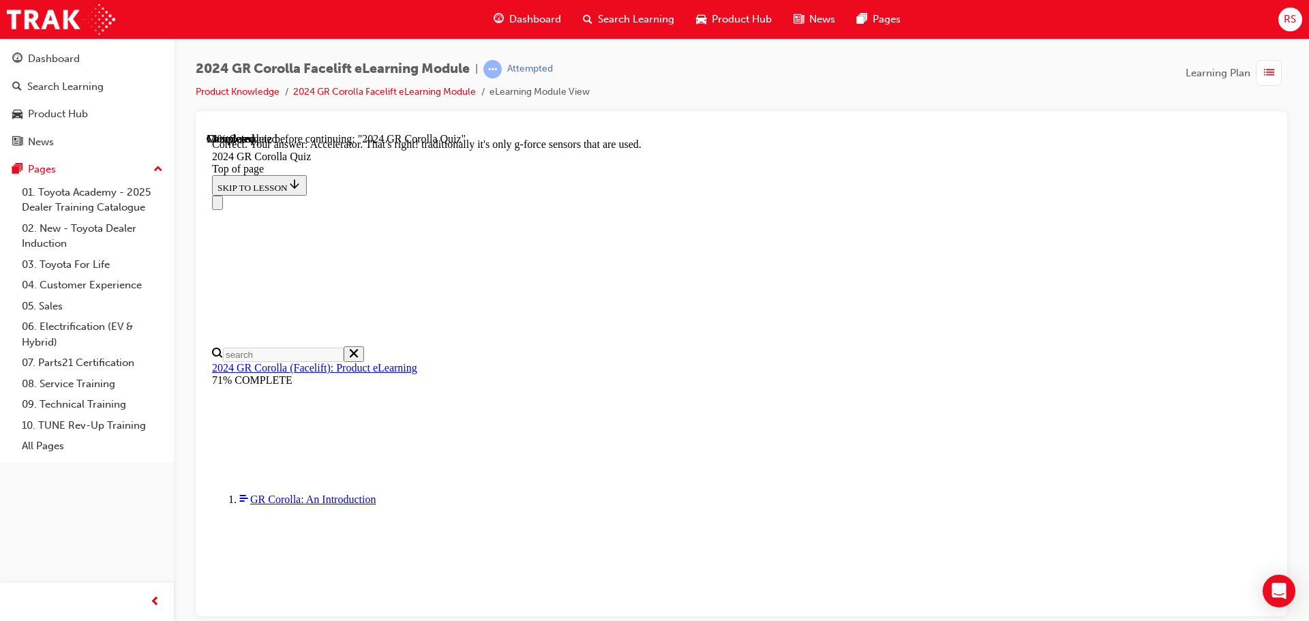
scroll to position [584, 0]
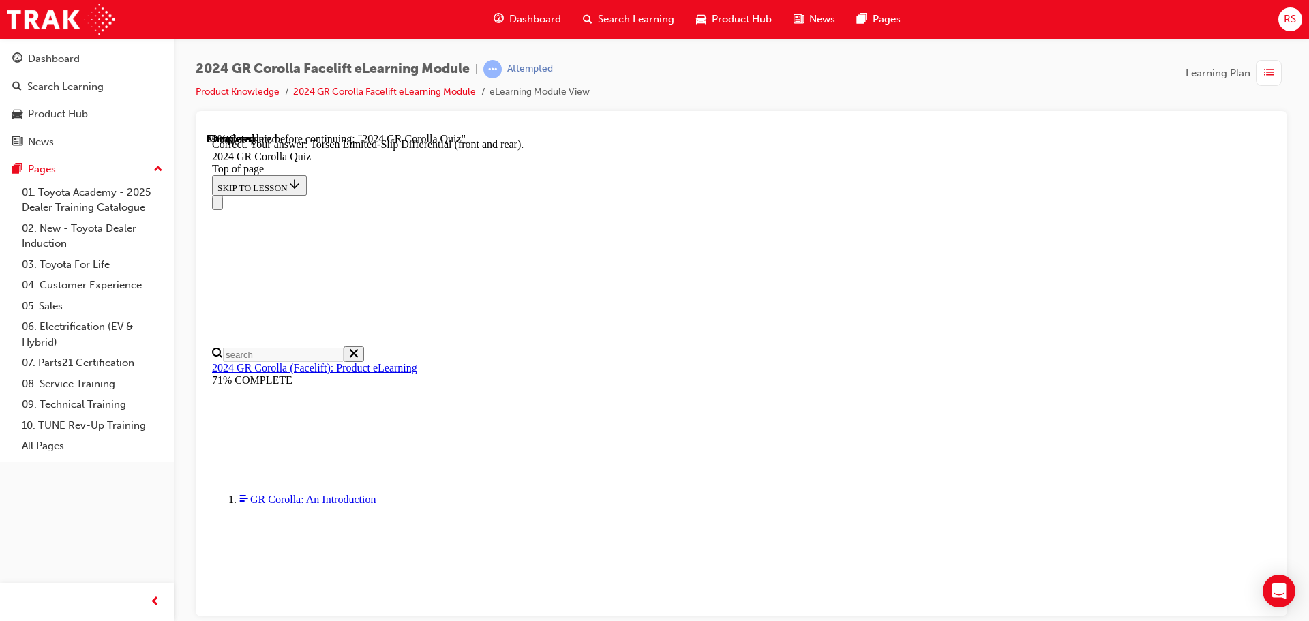
scroll to position [548, 0]
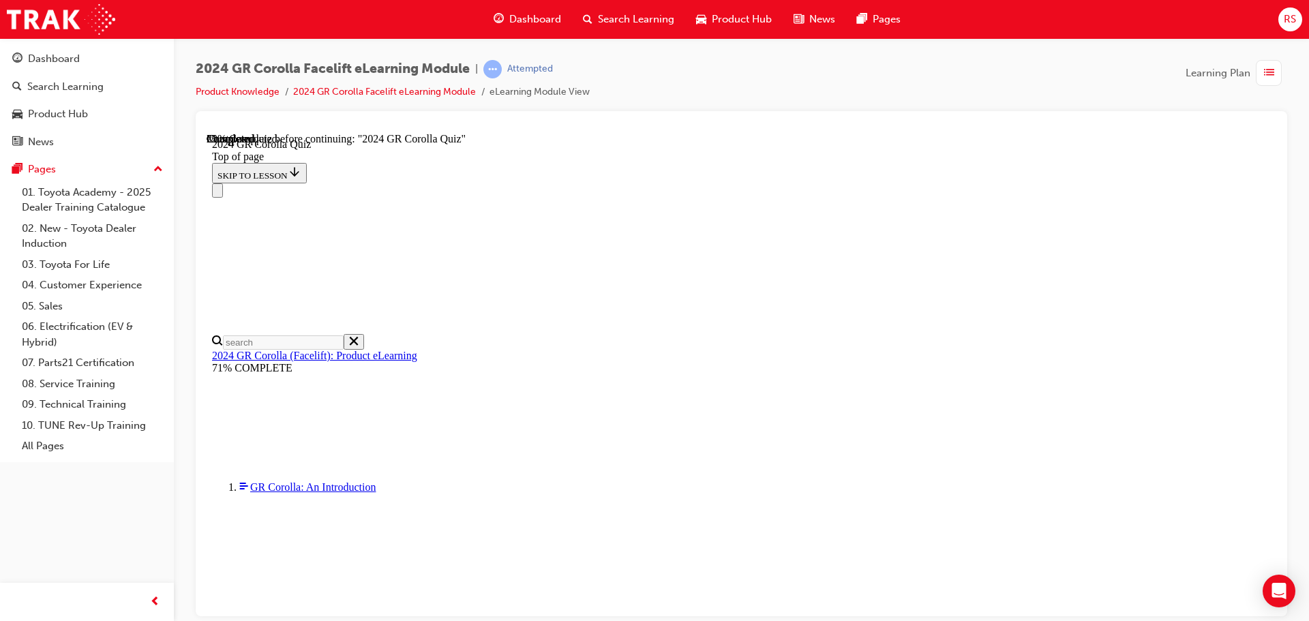
scroll to position [136, 0]
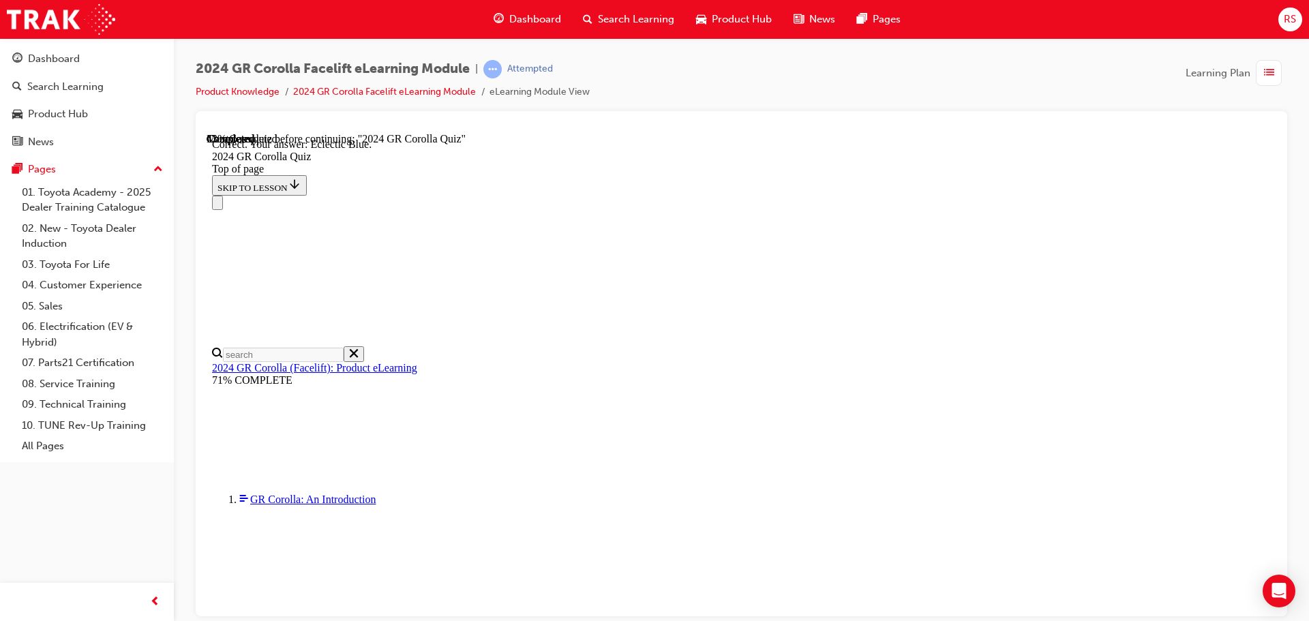
scroll to position [256, 0]
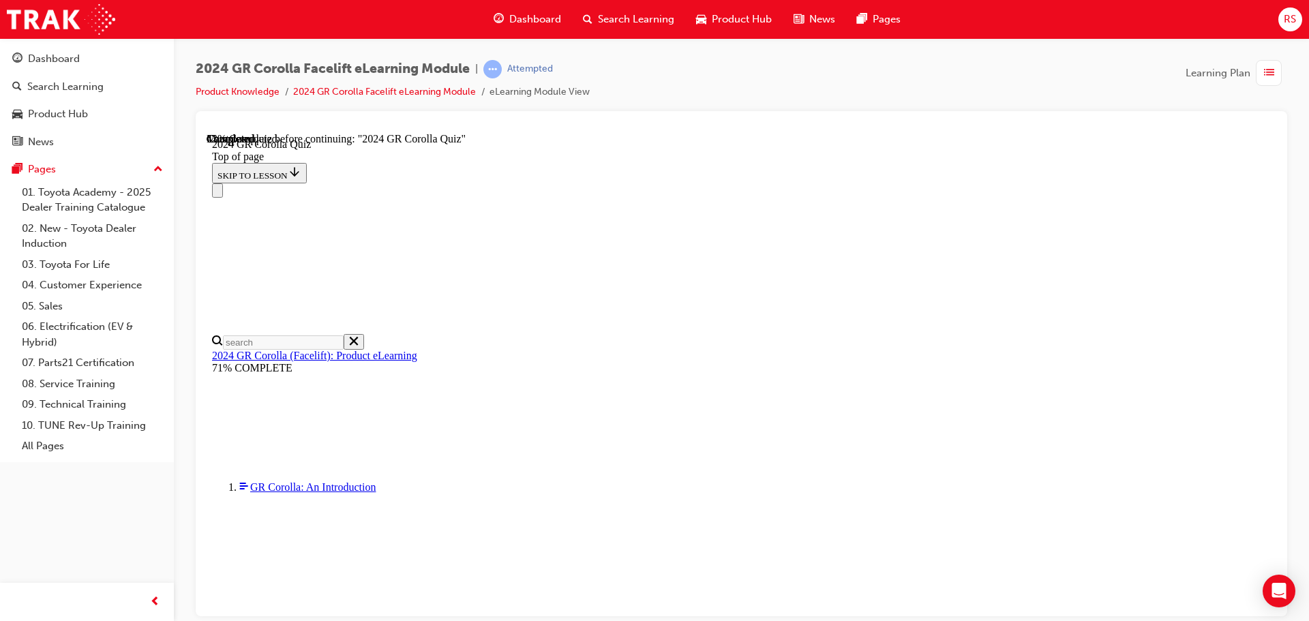
scroll to position [341, 0]
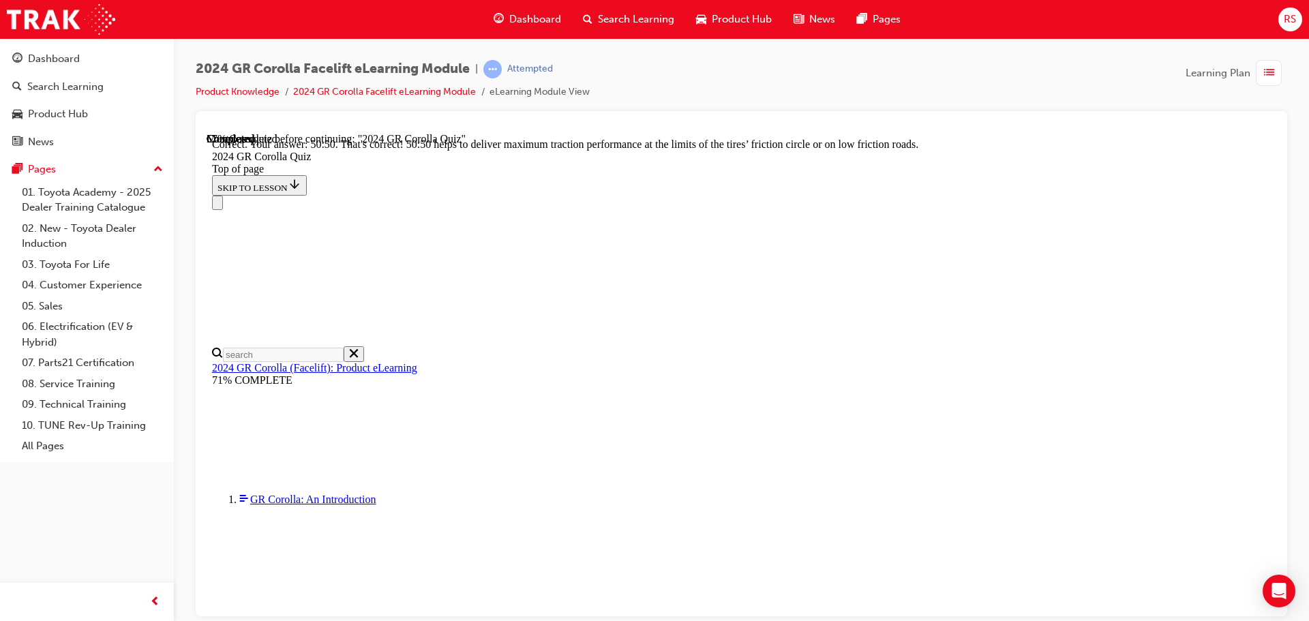
scroll to position [578, 0]
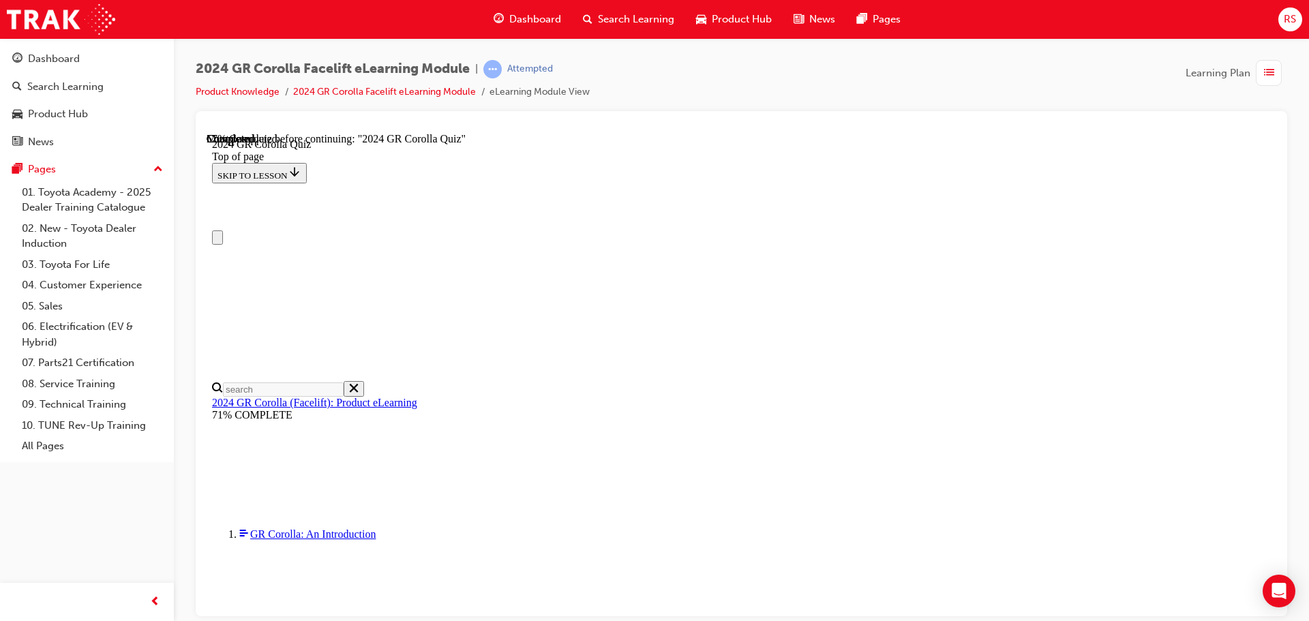
scroll to position [0, 0]
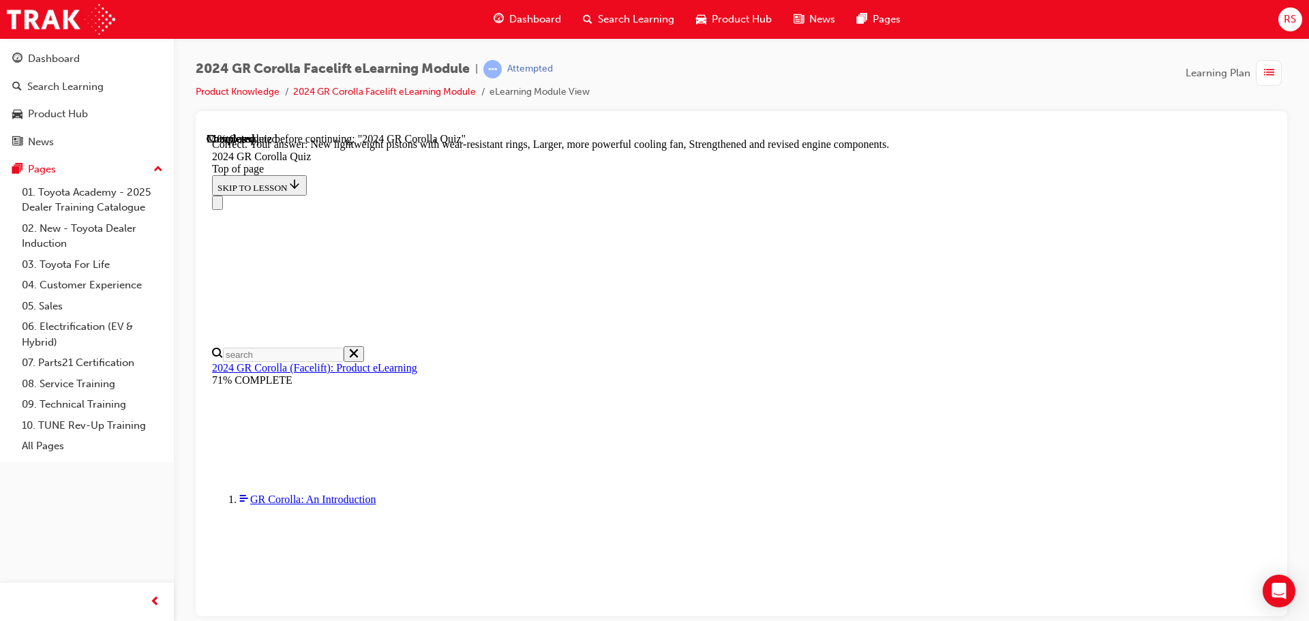
scroll to position [550, 0]
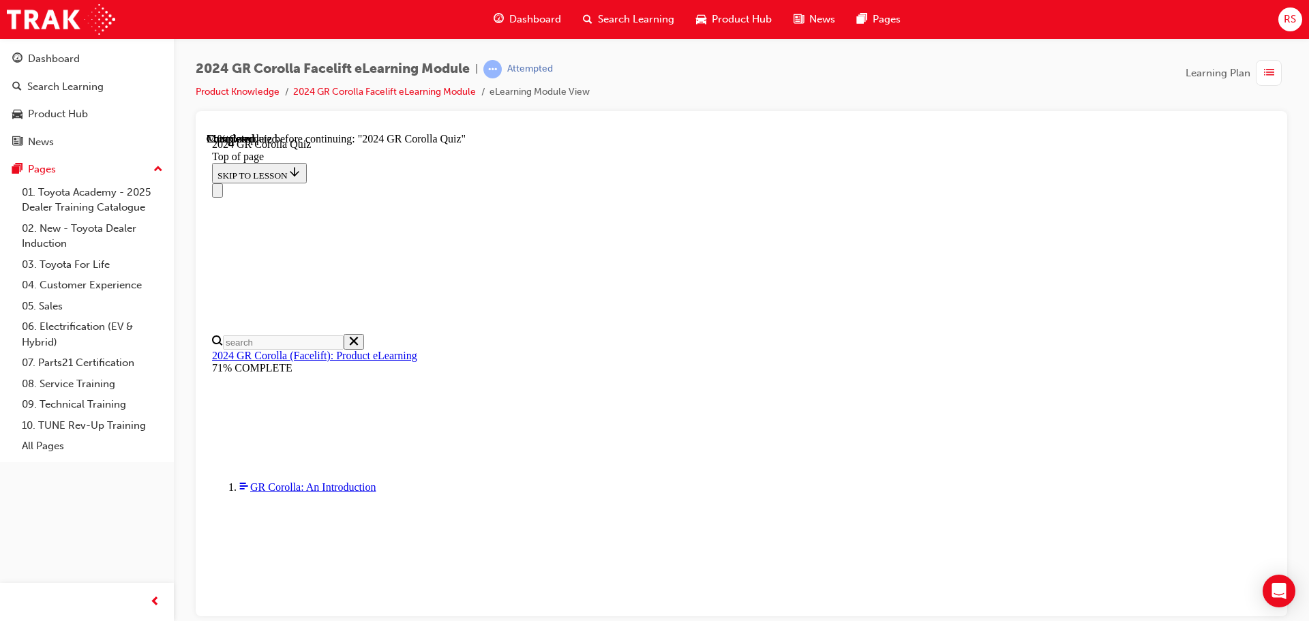
scroll to position [104, 0]
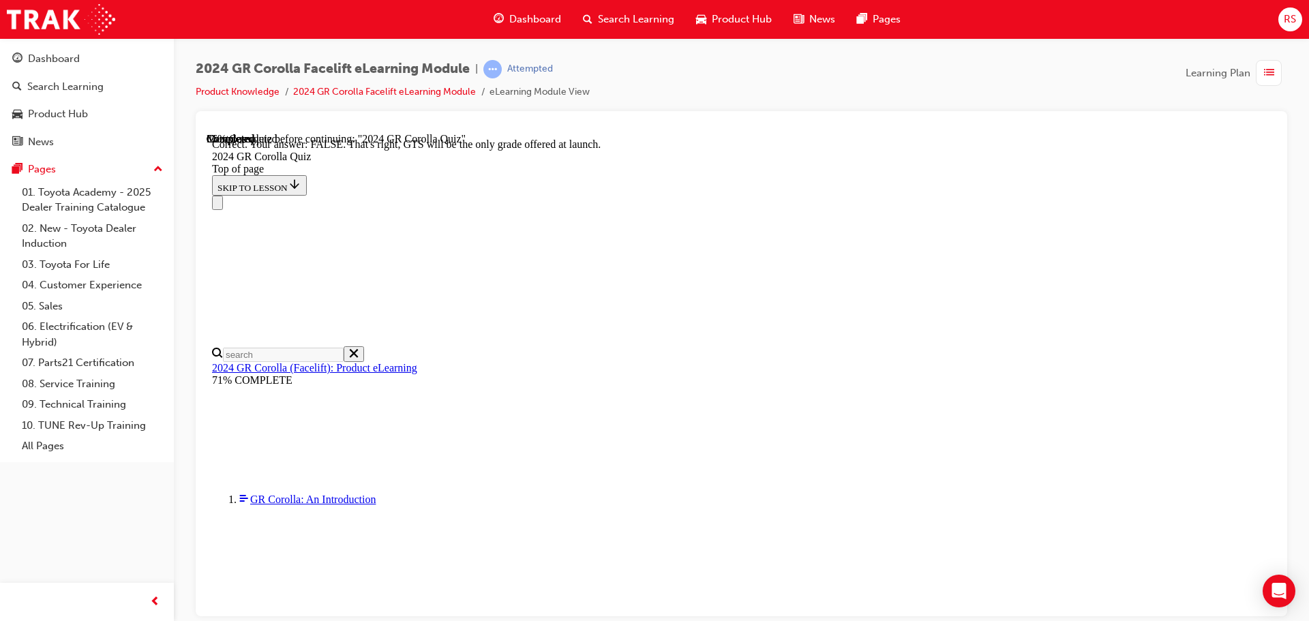
scroll to position [214, 0]
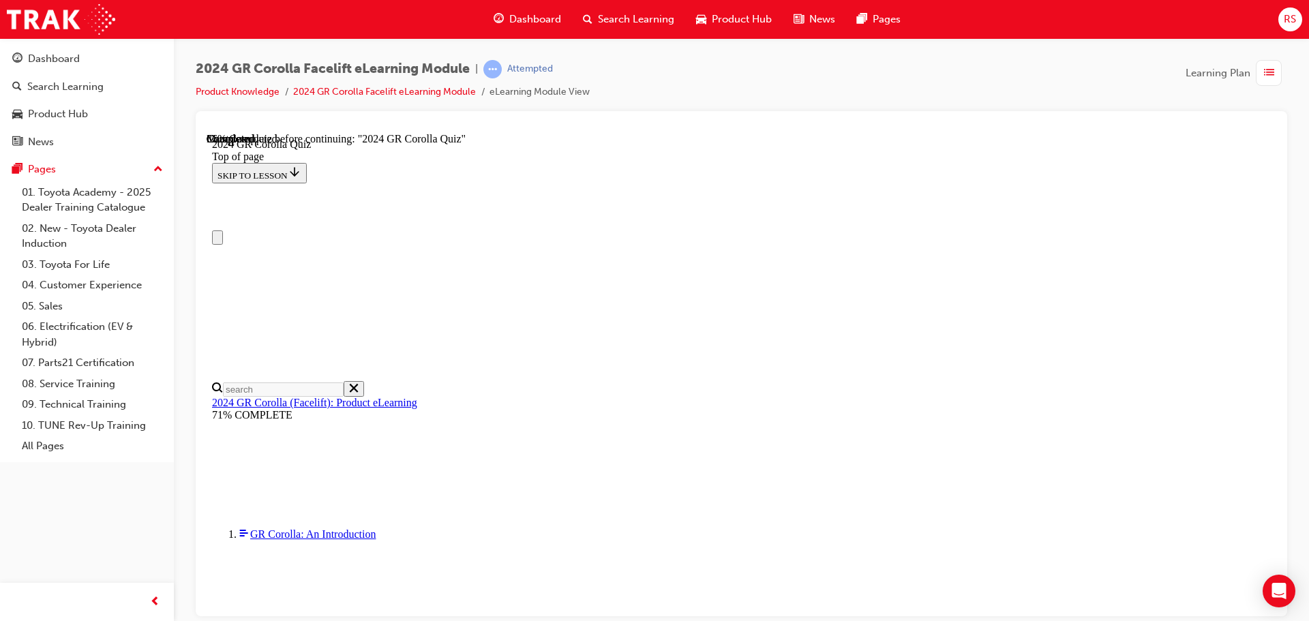
scroll to position [0, 0]
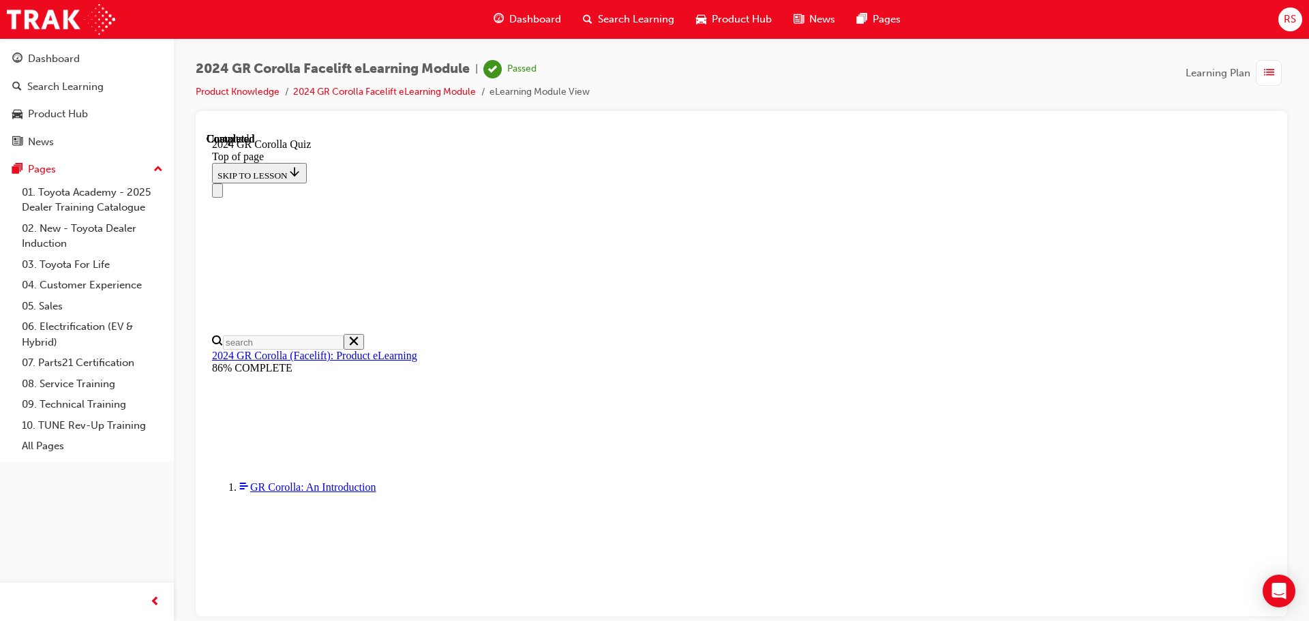
click at [1267, 70] on span "list-icon" at bounding box center [1269, 73] width 10 height 17
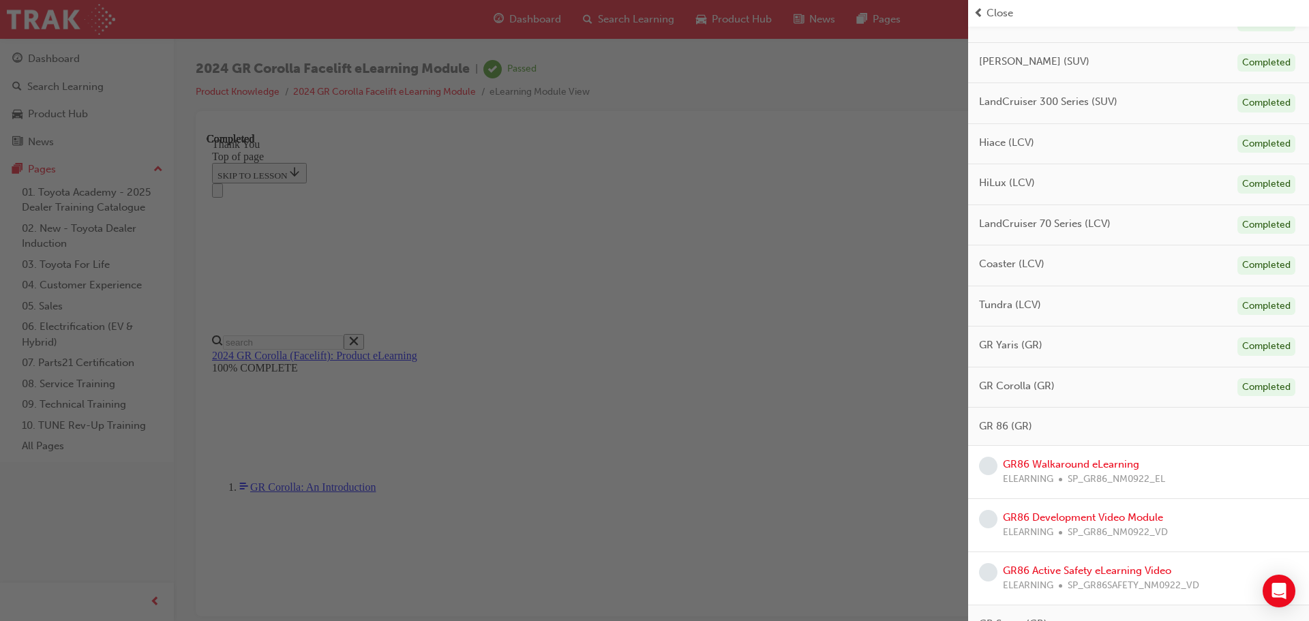
scroll to position [614, 0]
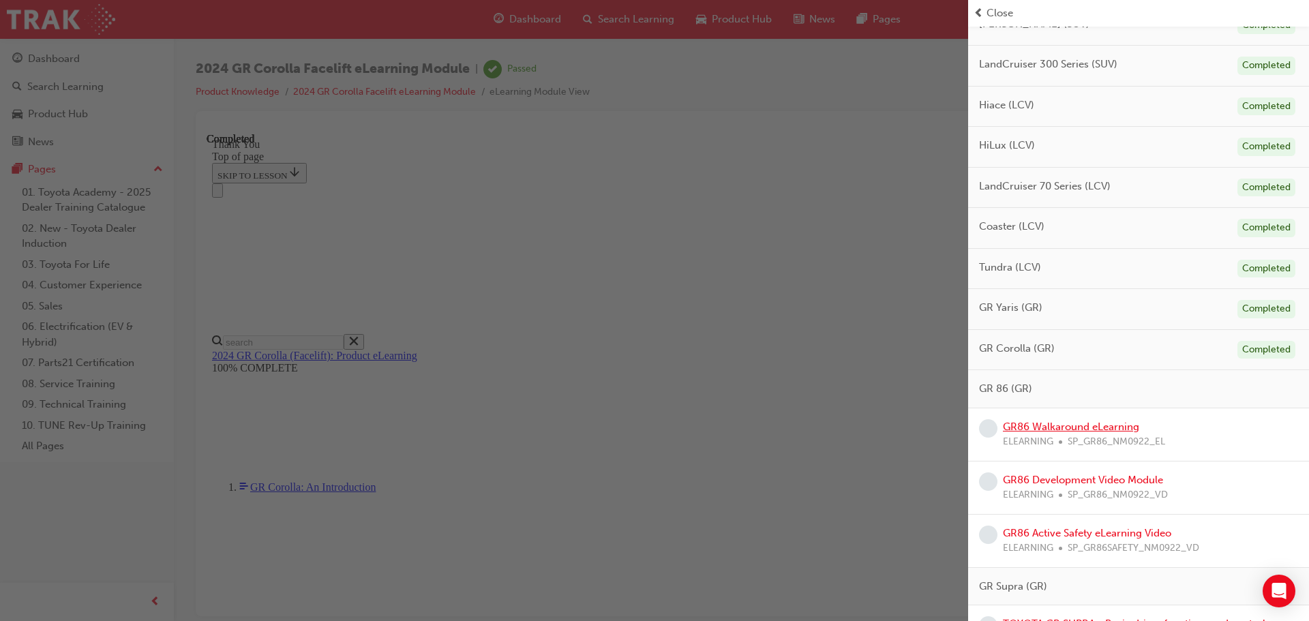
click at [1062, 424] on link "GR86 Walkaround eLearning" at bounding box center [1071, 427] width 136 height 12
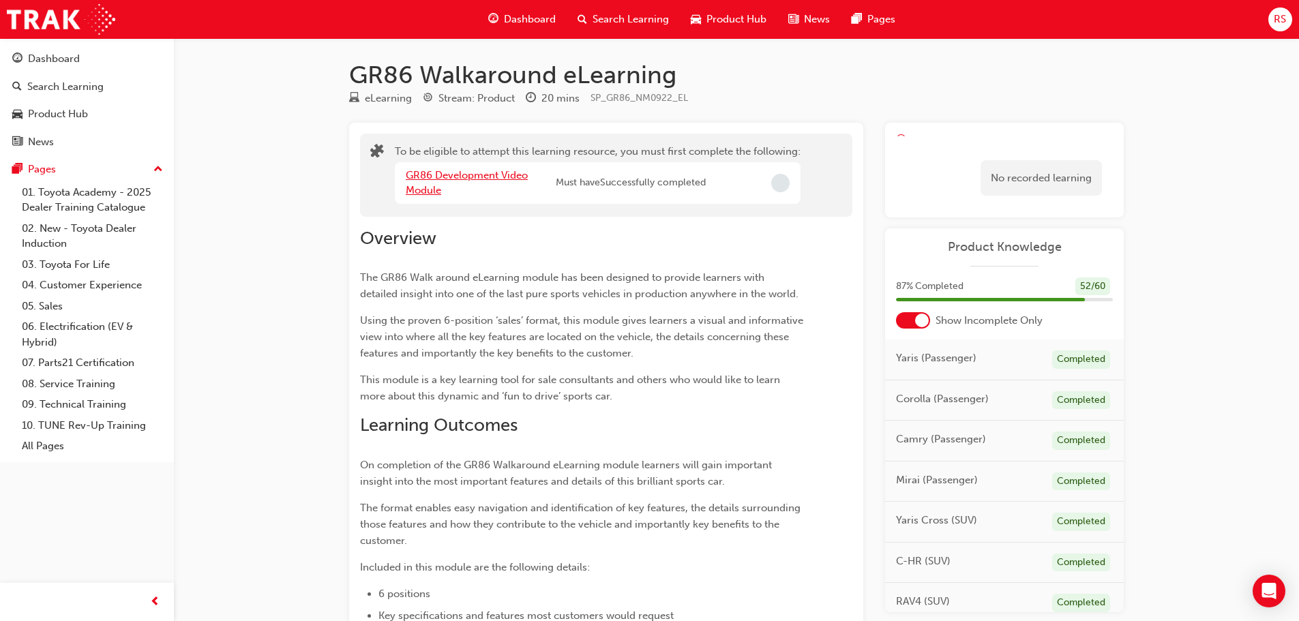
click at [471, 173] on link "GR86 Development Video Module" at bounding box center [467, 183] width 122 height 28
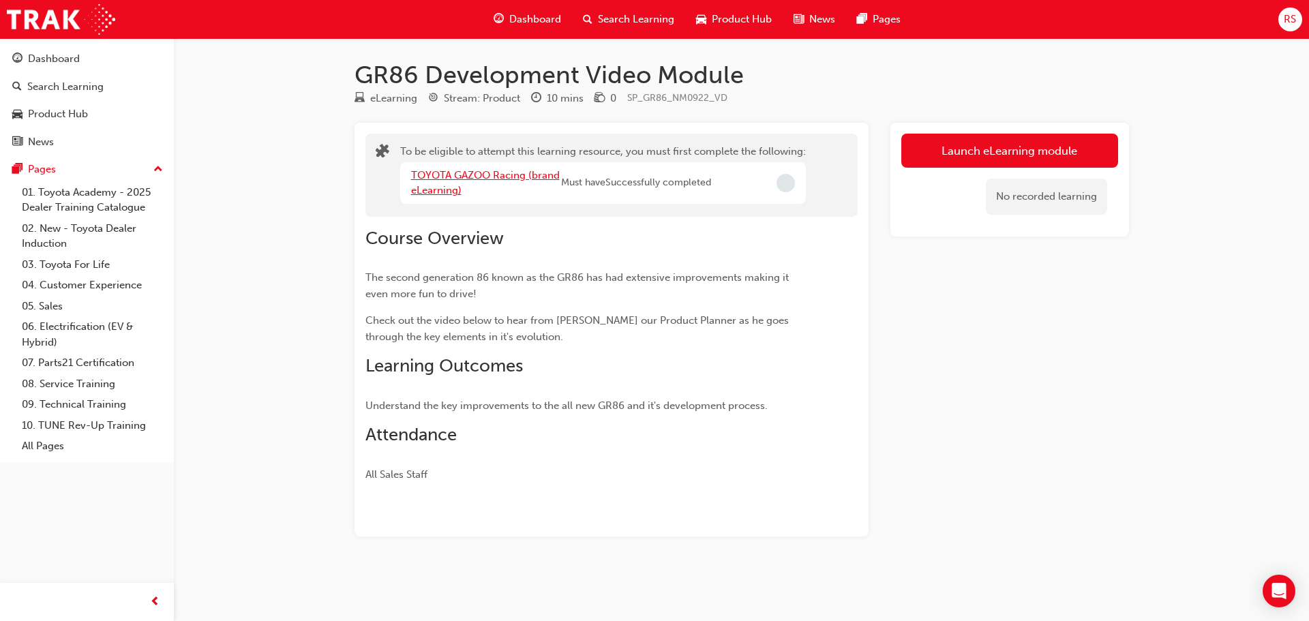
click at [498, 177] on link "TOYOTA GAZOO Racing (brand eLearning)" at bounding box center [485, 183] width 149 height 28
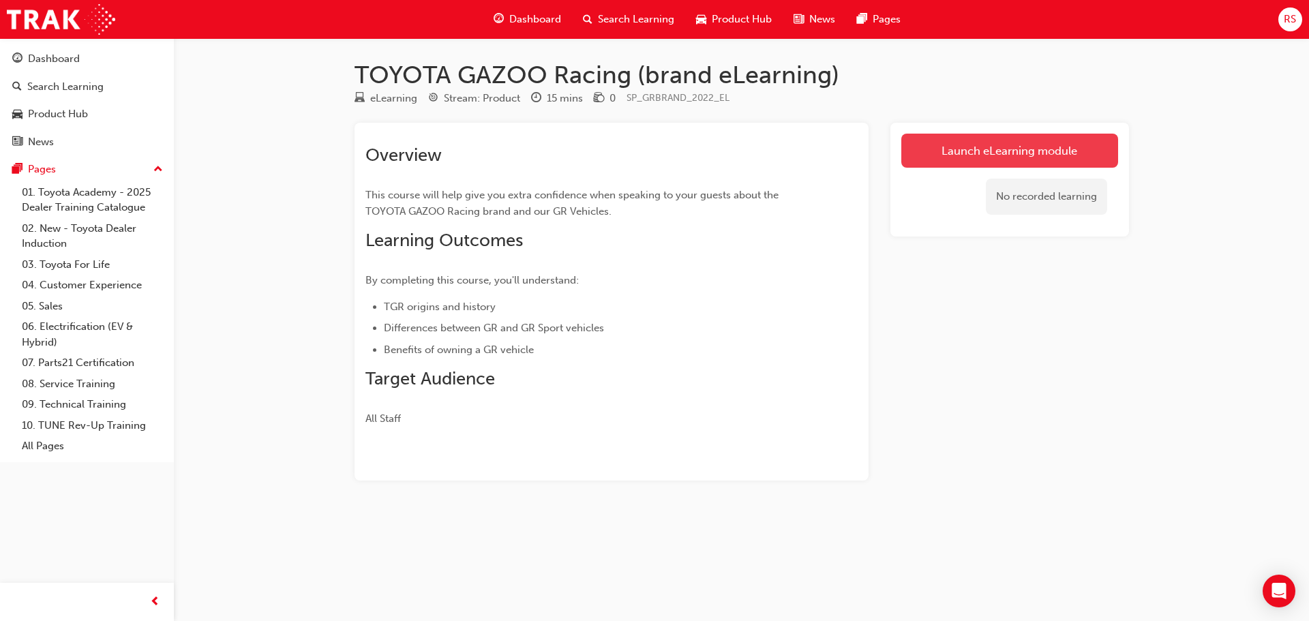
click at [1026, 149] on link "Launch eLearning module" at bounding box center [1010, 151] width 217 height 34
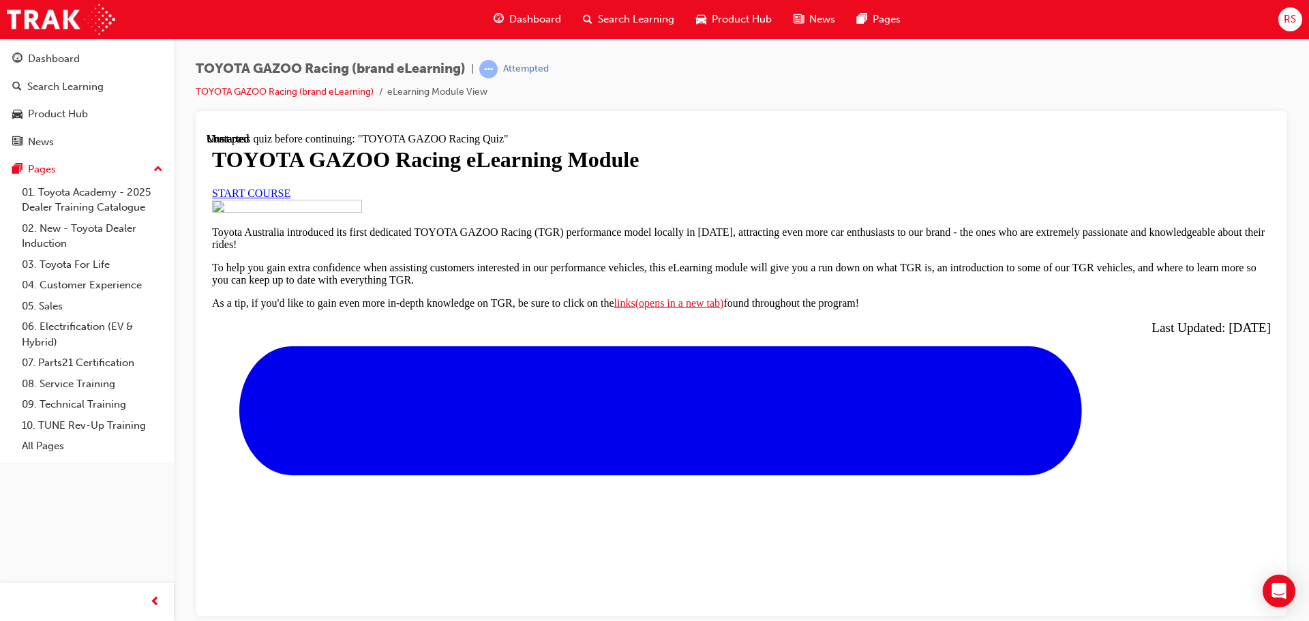
click at [291, 198] on link "START COURSE" at bounding box center [251, 193] width 78 height 12
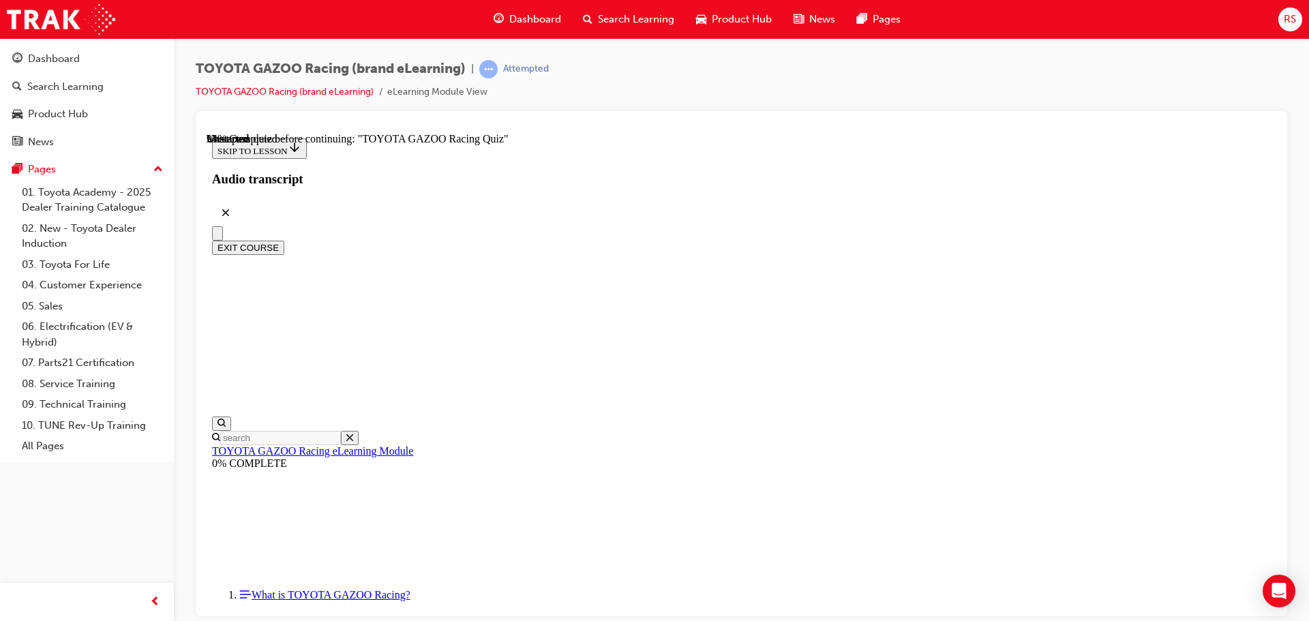
scroll to position [4917, 0]
drag, startPoint x: 1120, startPoint y: 751, endPoint x: 899, endPoint y: 576, distance: 282.1
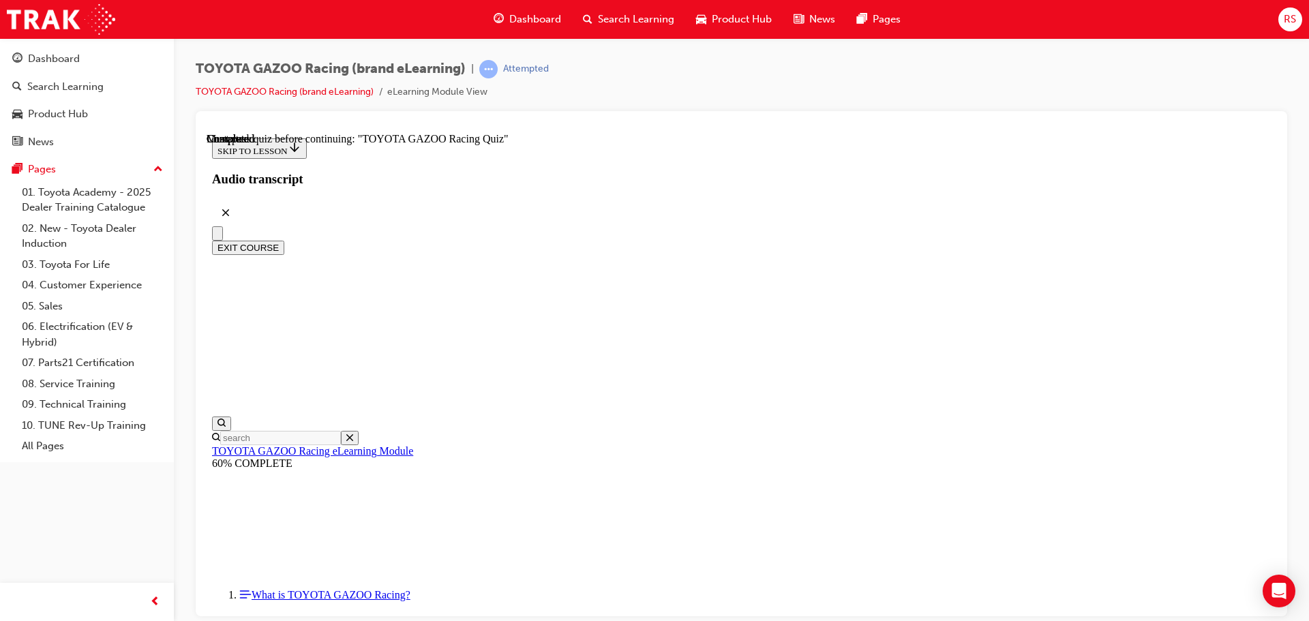
scroll to position [1142, 0]
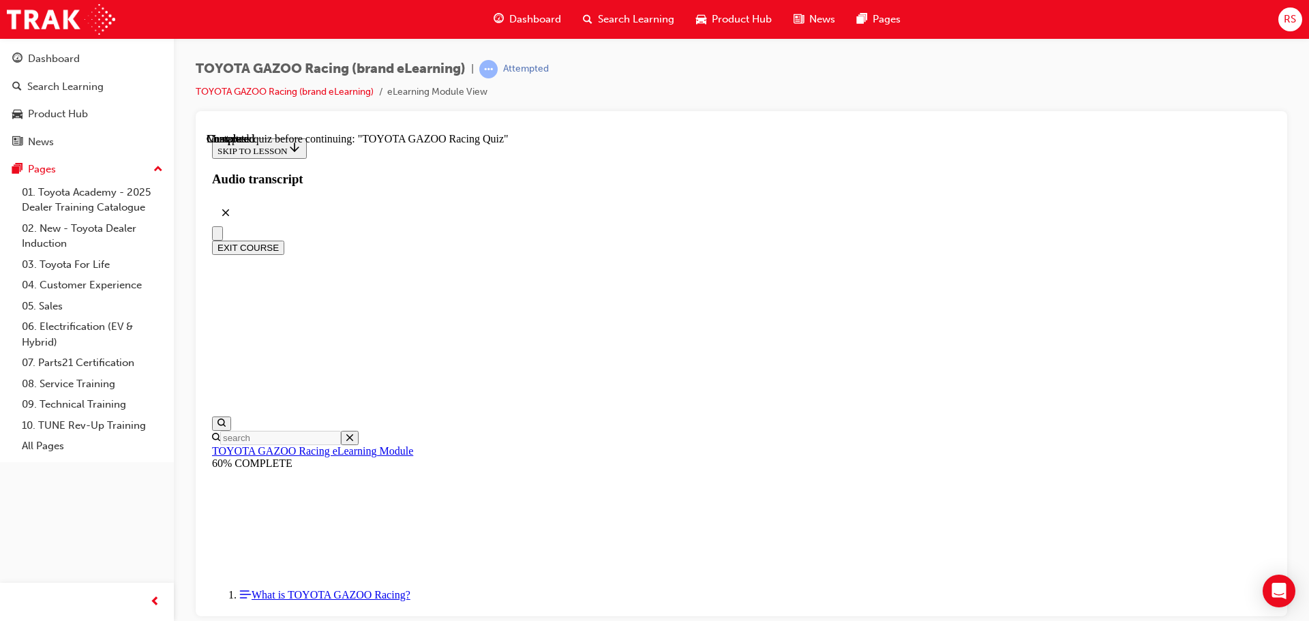
radio input "true"
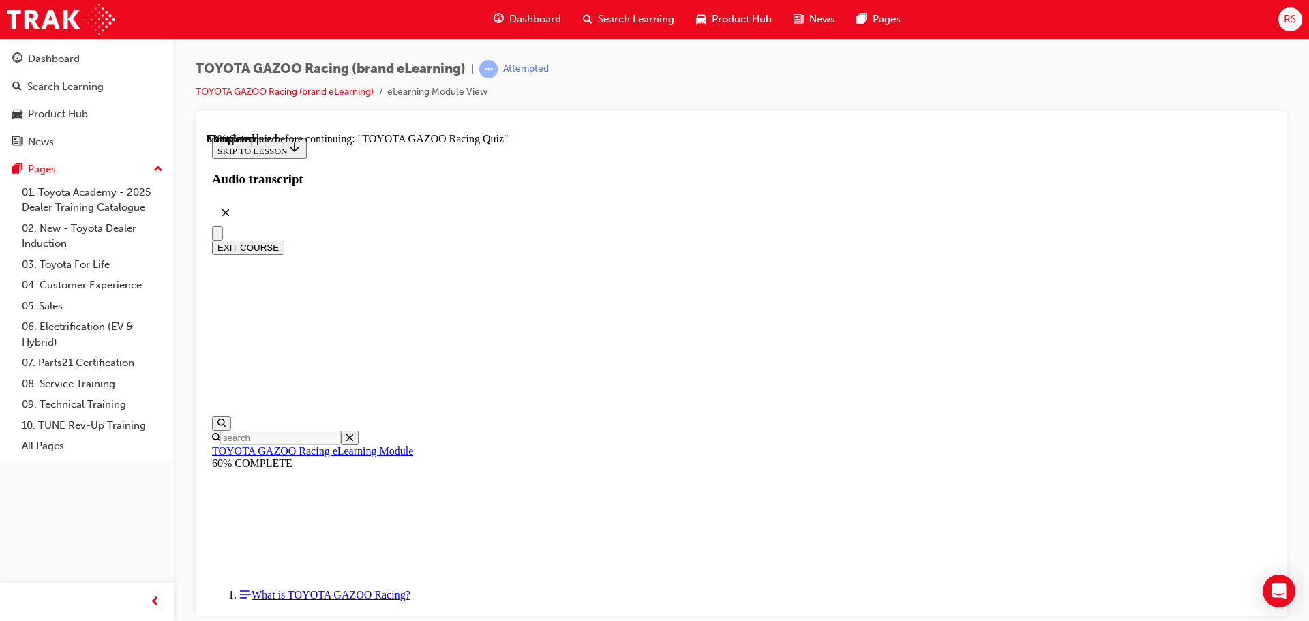
radio input "true"
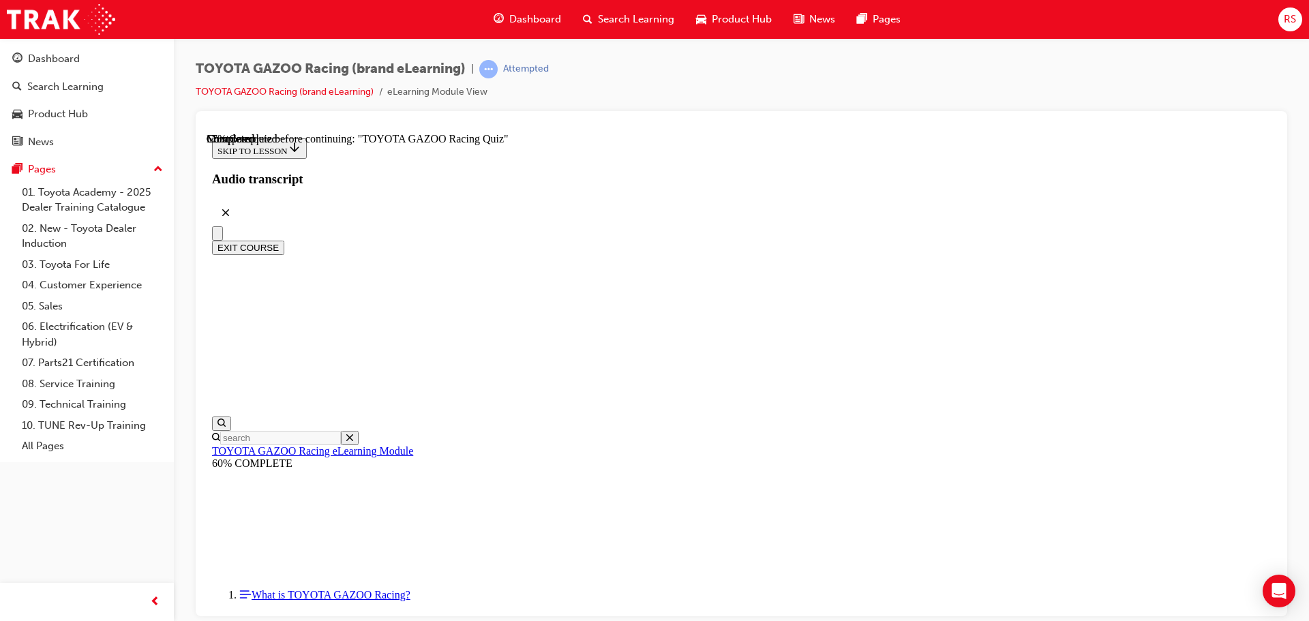
radio input "true"
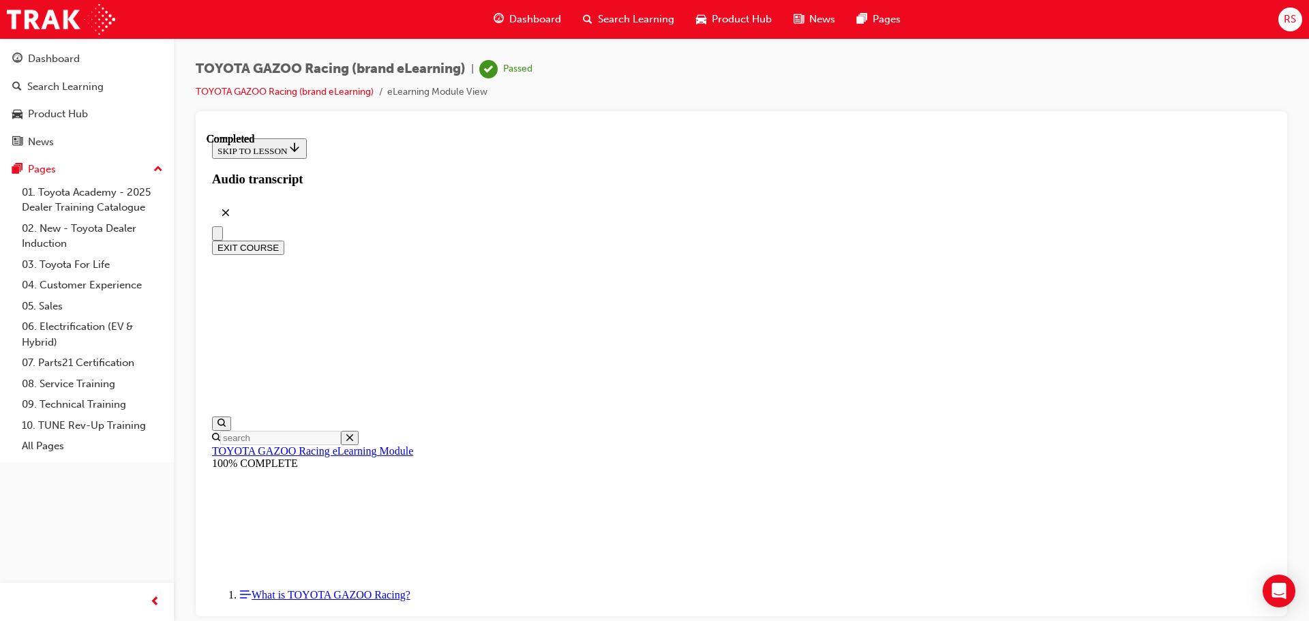
scroll to position [1512, 0]
click at [284, 240] on button "EXIT COURSE" at bounding box center [248, 247] width 72 height 14
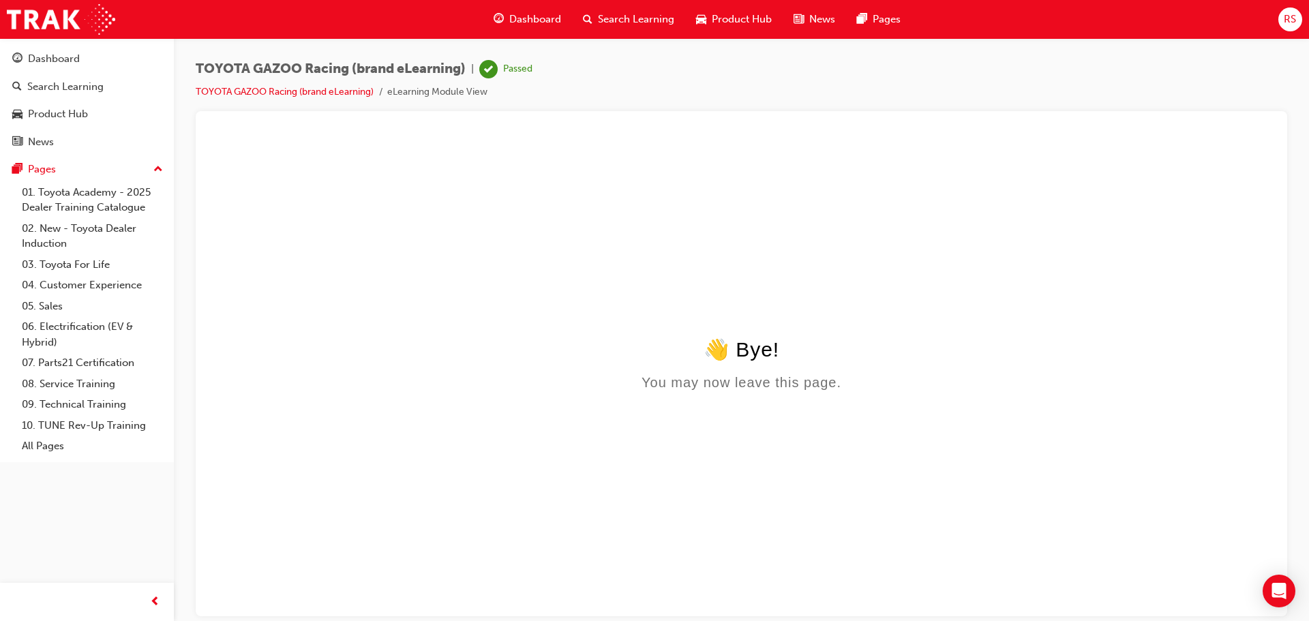
scroll to position [0, 0]
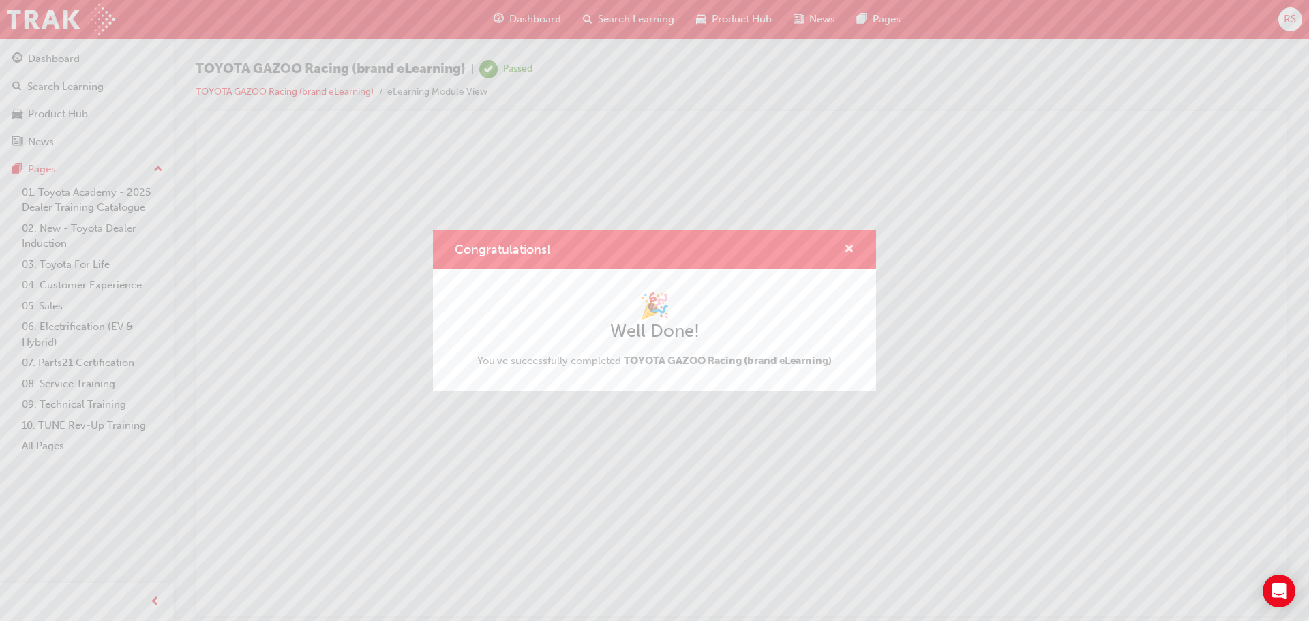
drag, startPoint x: 848, startPoint y: 247, endPoint x: 611, endPoint y: 92, distance: 283.3
click at [848, 247] on span "cross-icon" at bounding box center [849, 250] width 10 height 12
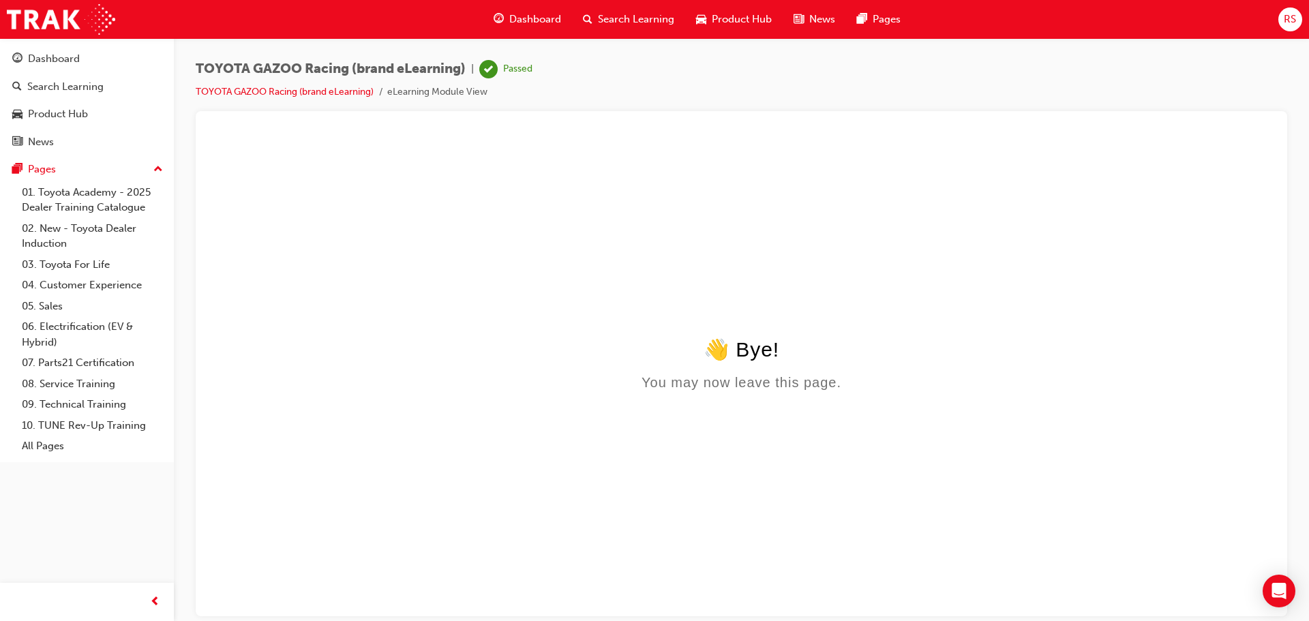
click at [539, 17] on span "Dashboard" at bounding box center [535, 20] width 52 height 16
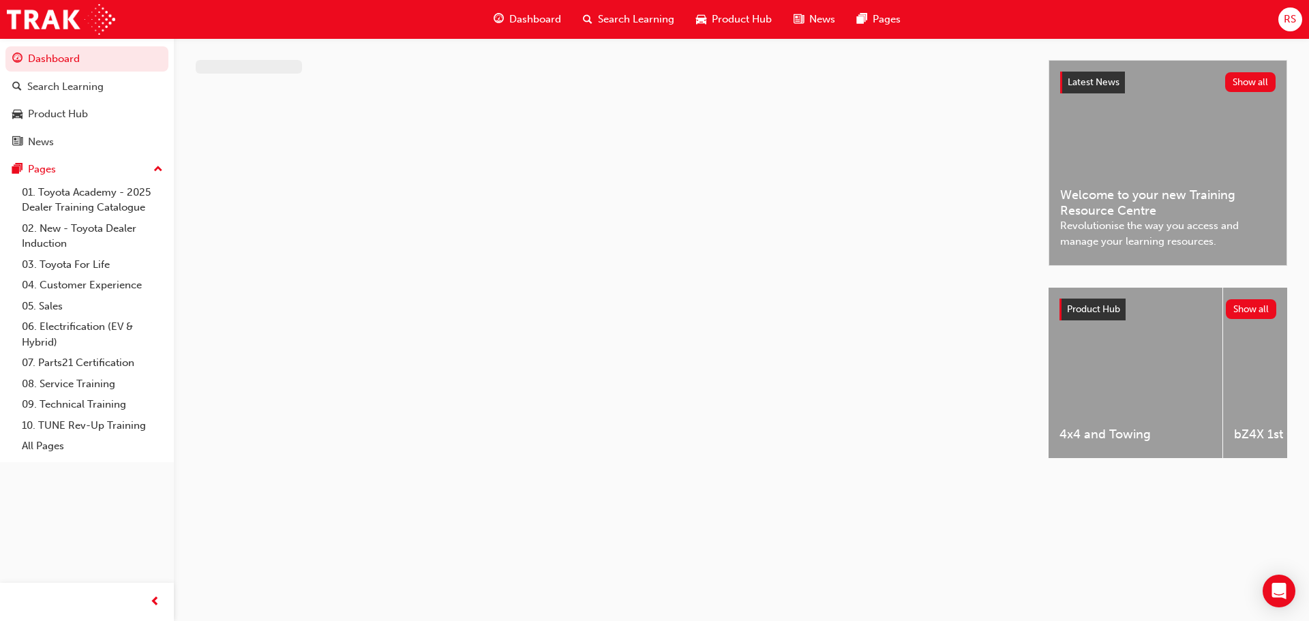
click at [526, 21] on span "Dashboard" at bounding box center [535, 20] width 52 height 16
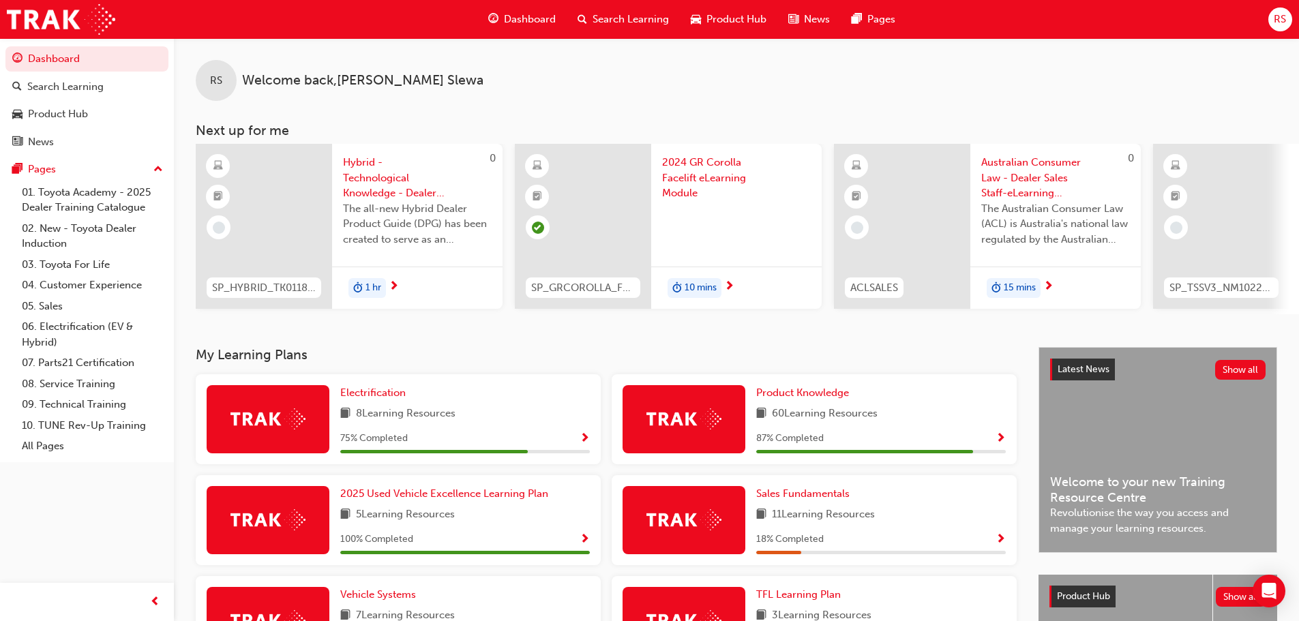
click at [501, 13] on div "Dashboard" at bounding box center [521, 19] width 89 height 28
click at [684, 167] on span "GR86 Walkaround eLearning" at bounding box center [736, 170] width 149 height 31
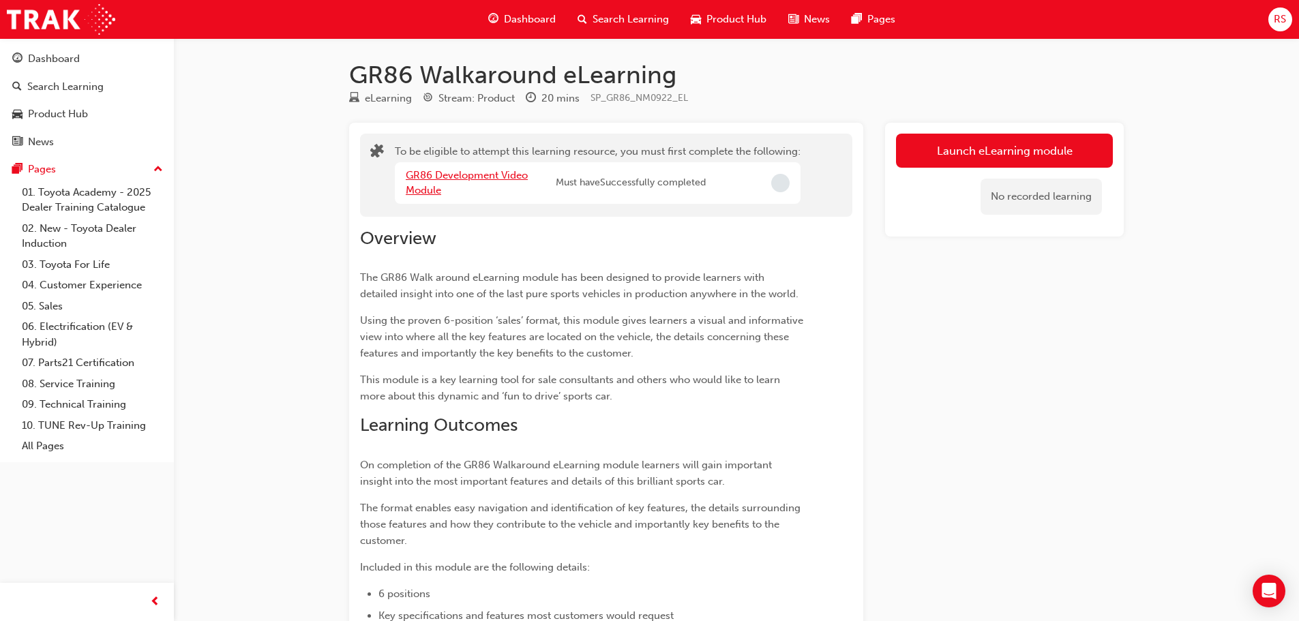
click at [443, 172] on link "GR86 Development Video Module" at bounding box center [467, 183] width 122 height 28
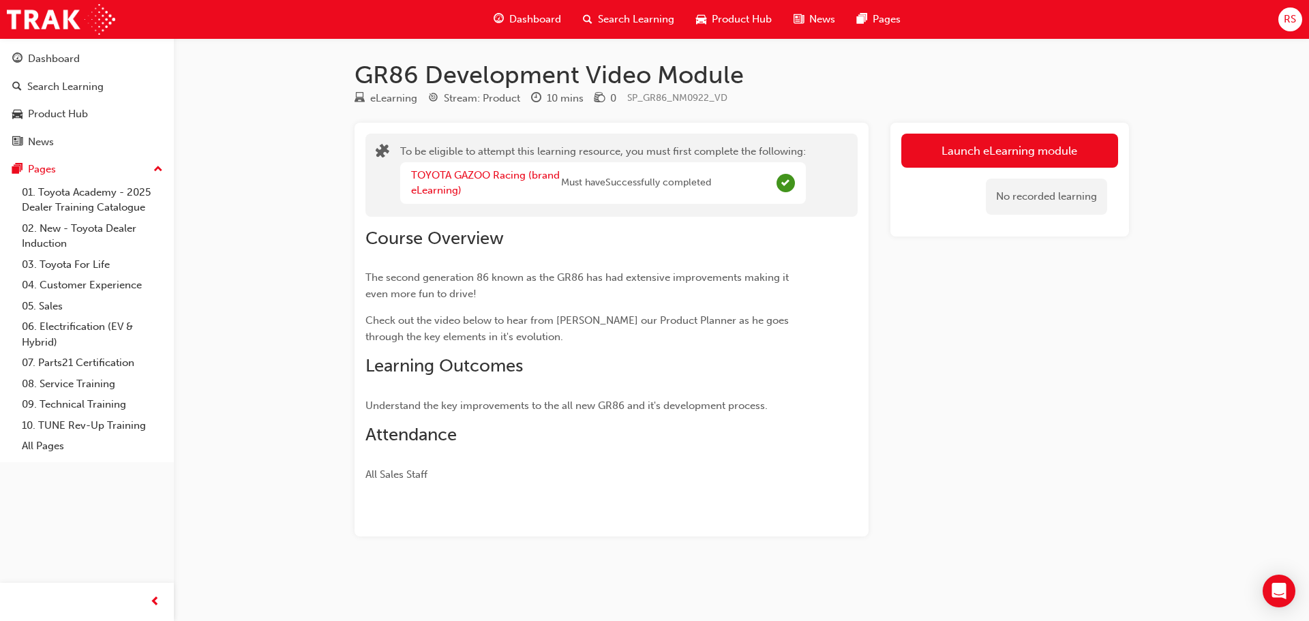
click at [538, 21] on span "Dashboard" at bounding box center [535, 20] width 52 height 16
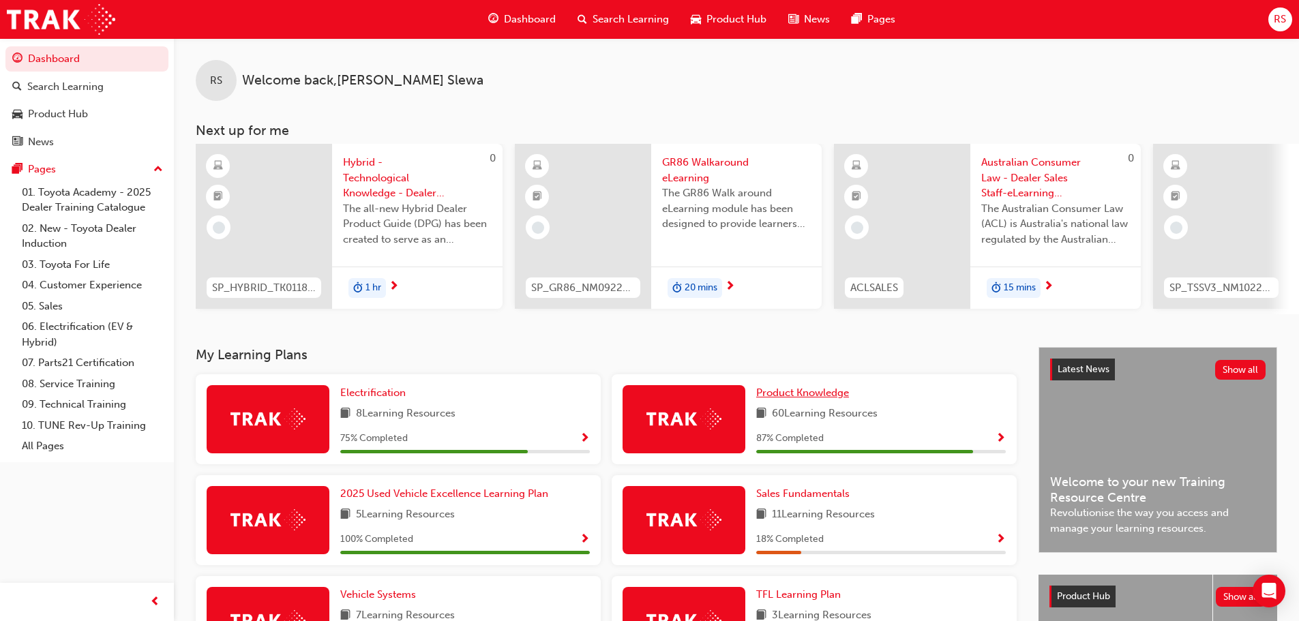
click at [801, 399] on span "Product Knowledge" at bounding box center [802, 393] width 93 height 12
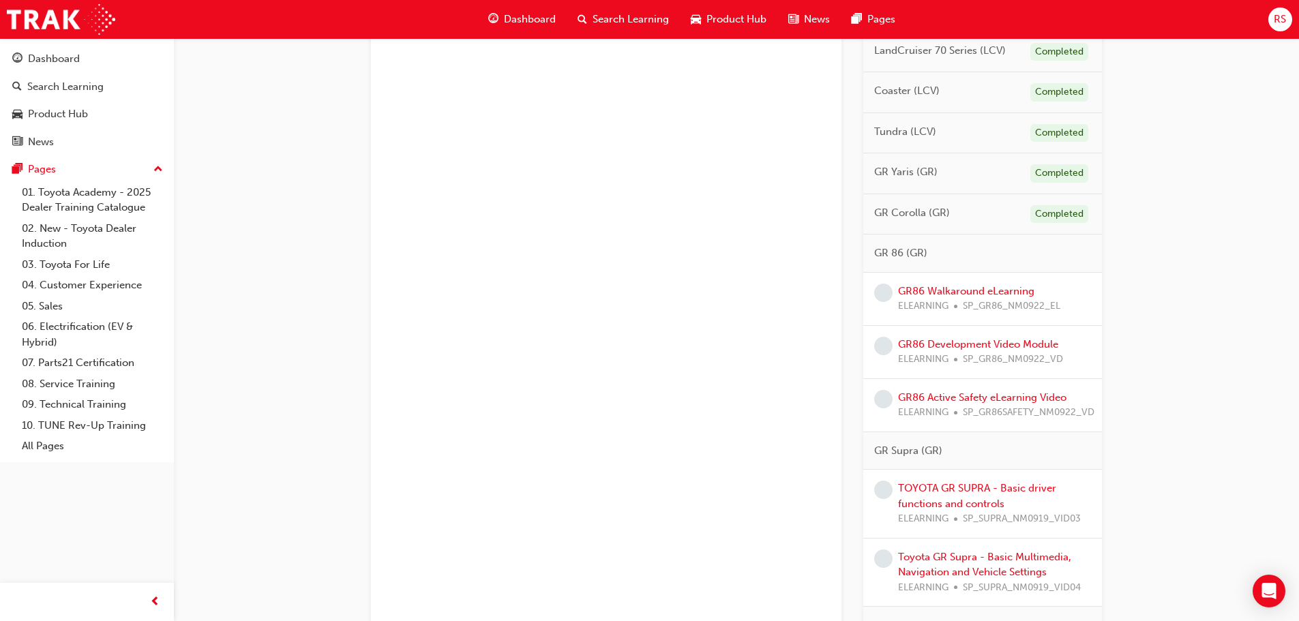
scroll to position [818, 0]
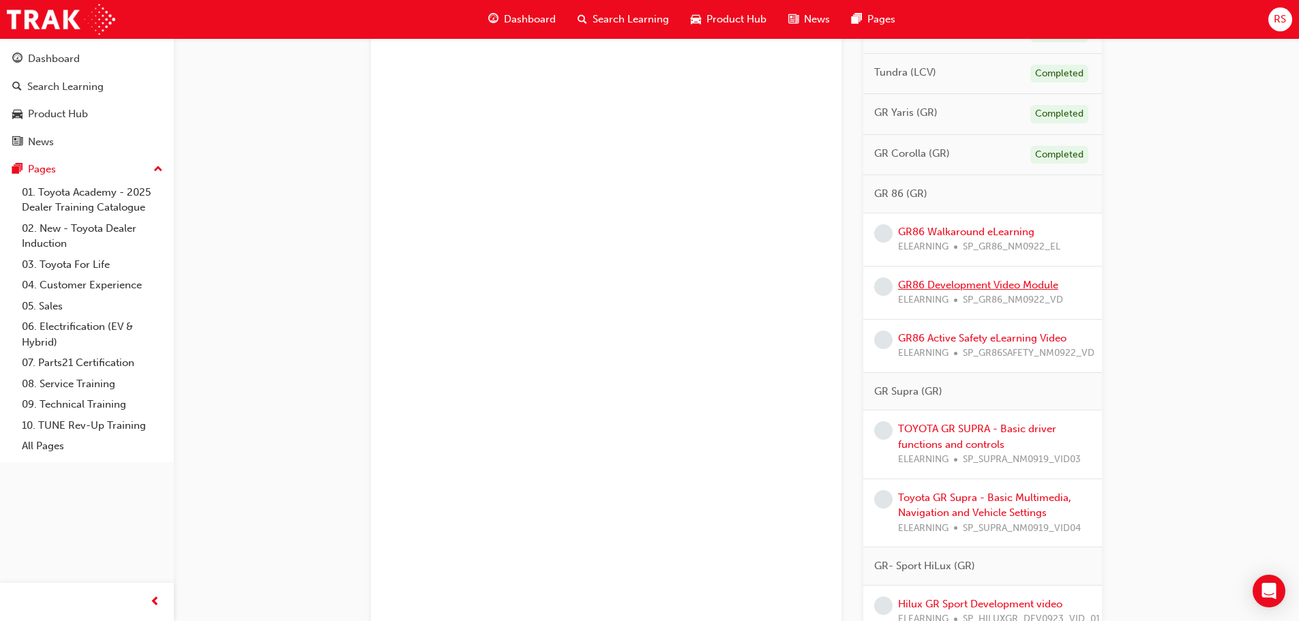
click at [1000, 288] on link "GR86 Development Video Module" at bounding box center [978, 285] width 160 height 12
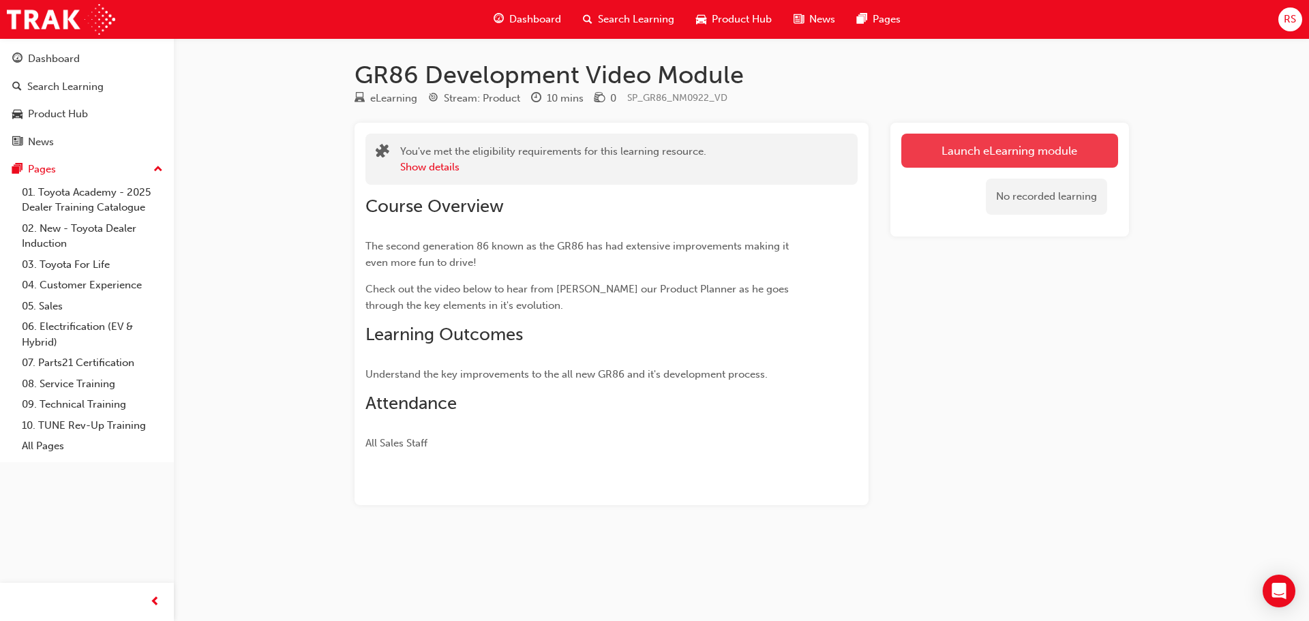
click at [974, 147] on button "Launch eLearning module" at bounding box center [1010, 151] width 217 height 34
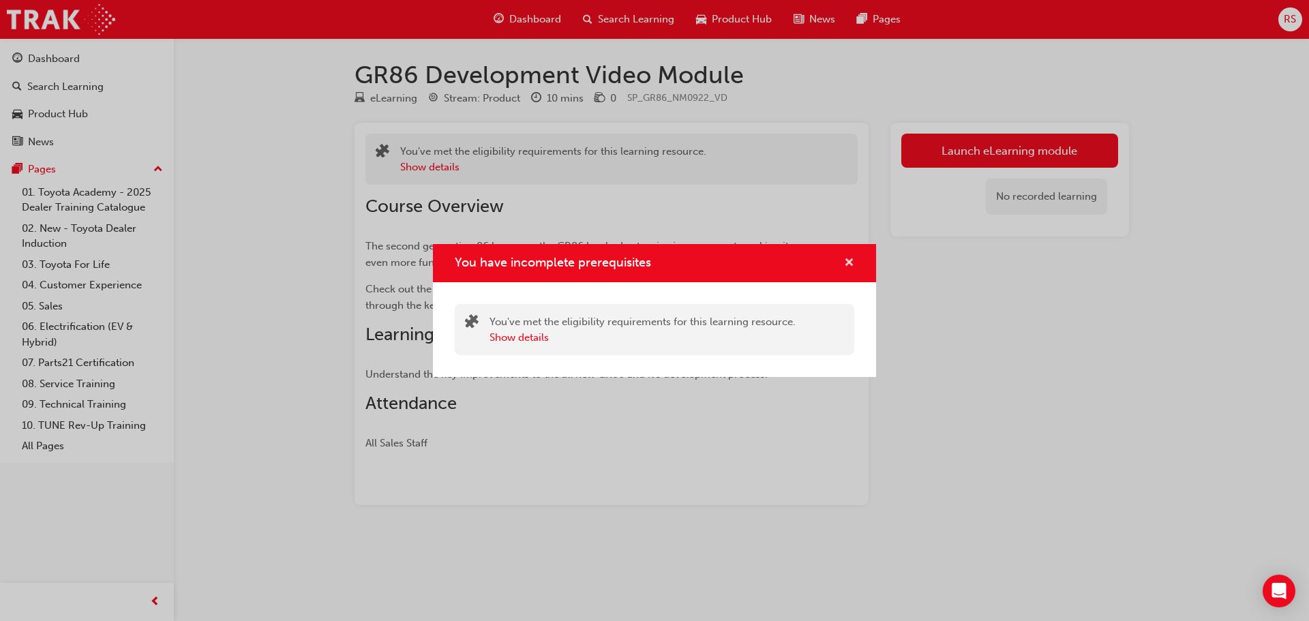
click at [848, 258] on span "cross-icon" at bounding box center [849, 264] width 10 height 12
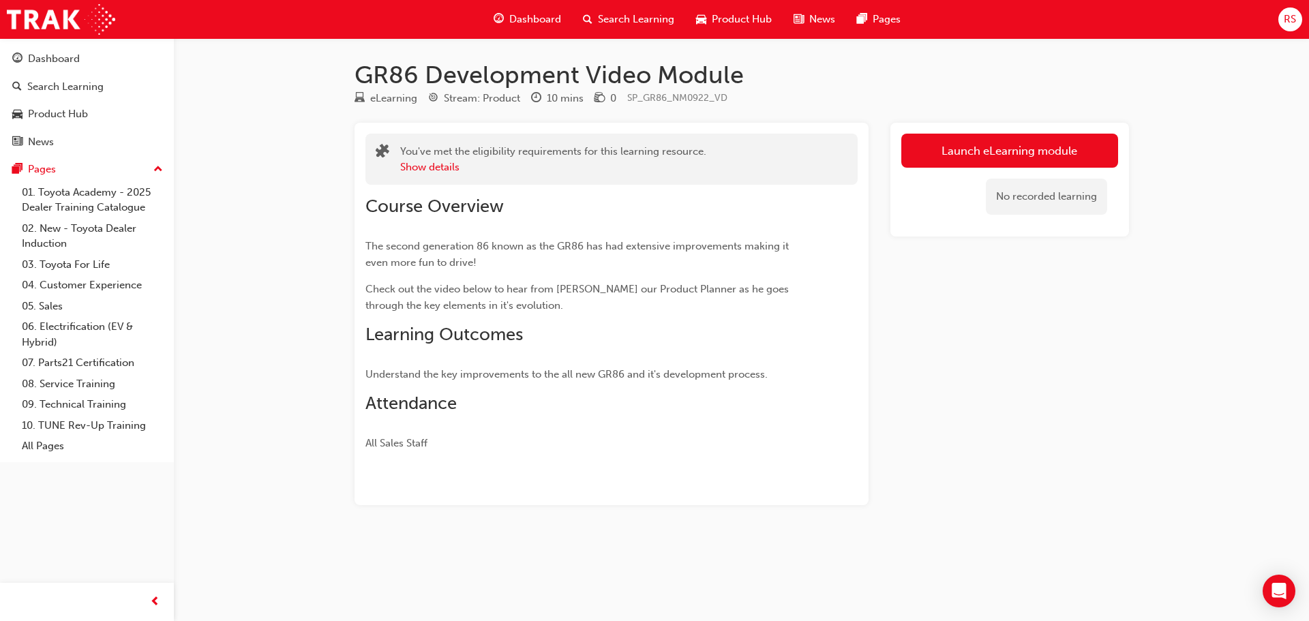
click at [548, 20] on span "Dashboard" at bounding box center [535, 20] width 52 height 16
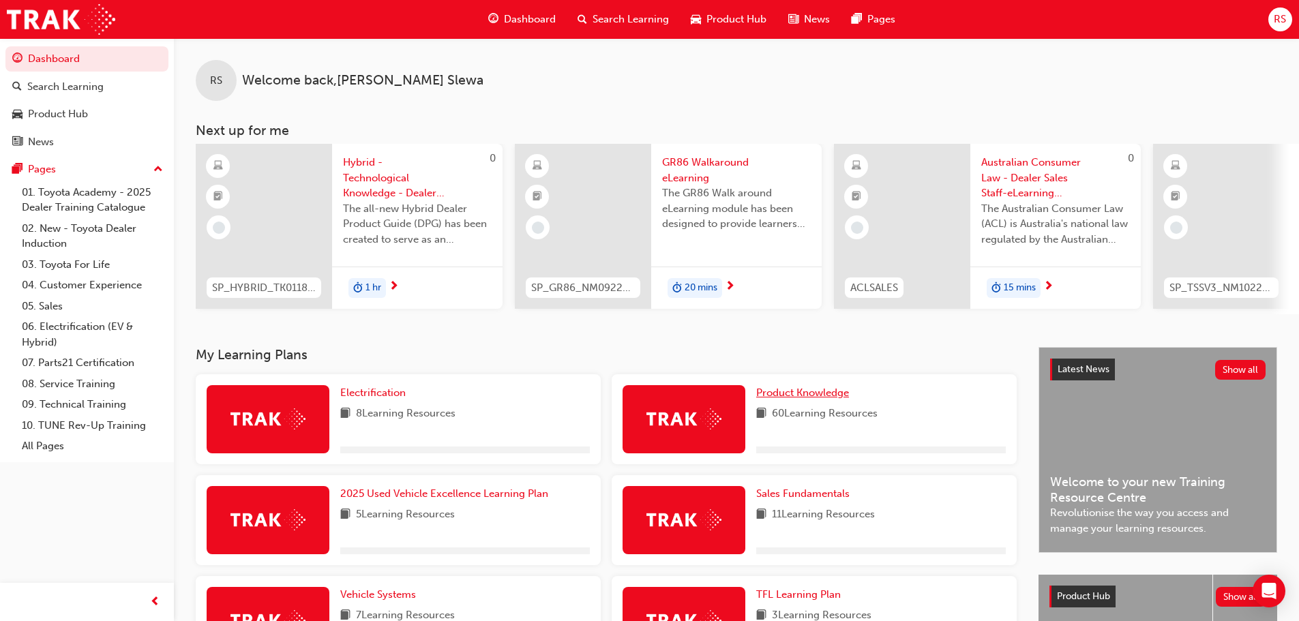
click at [807, 399] on span "Product Knowledge" at bounding box center [802, 393] width 93 height 12
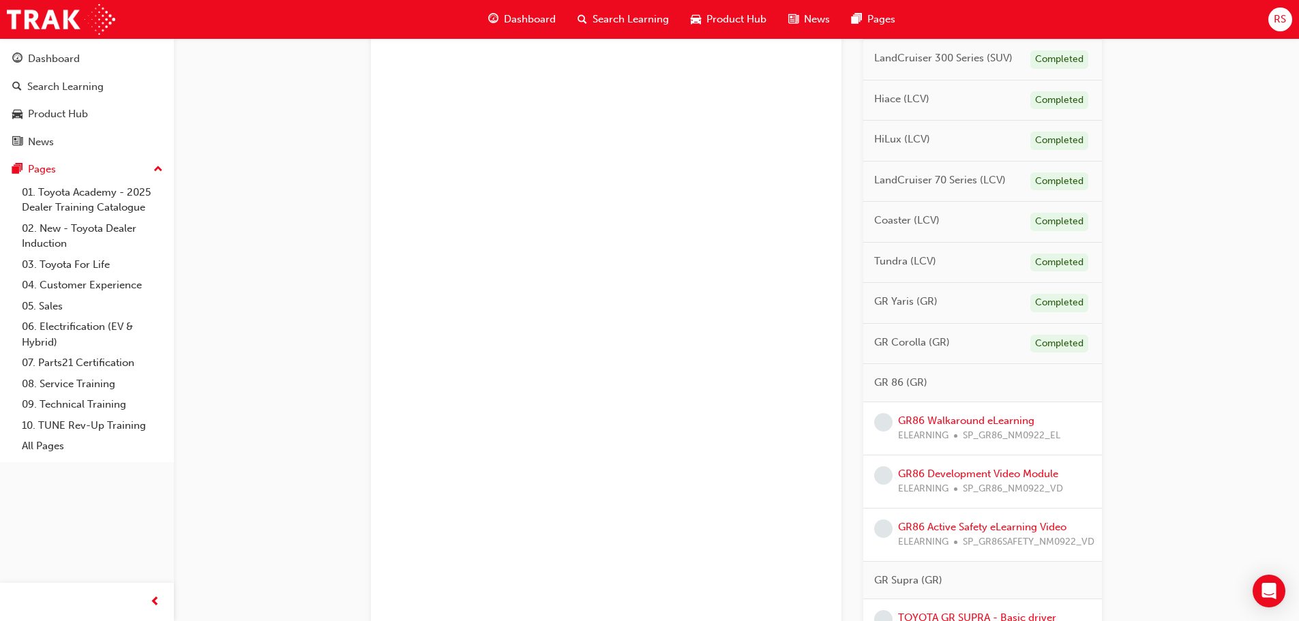
scroll to position [887, 0]
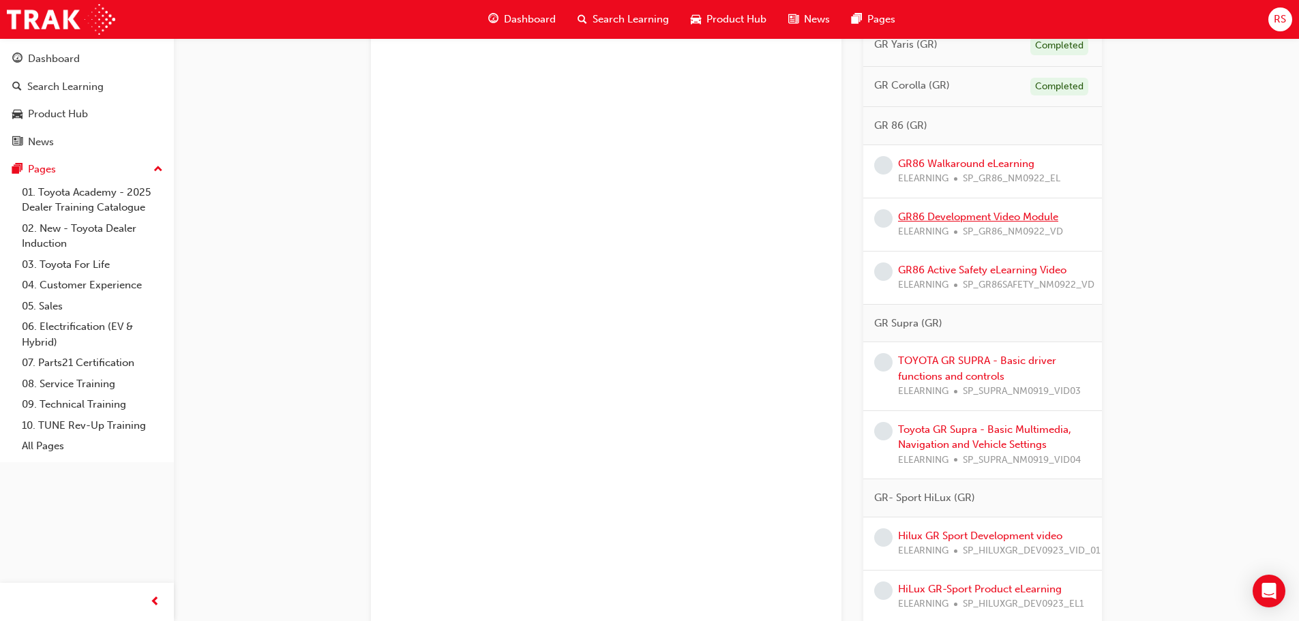
click at [977, 216] on link "GR86 Development Video Module" at bounding box center [978, 217] width 160 height 12
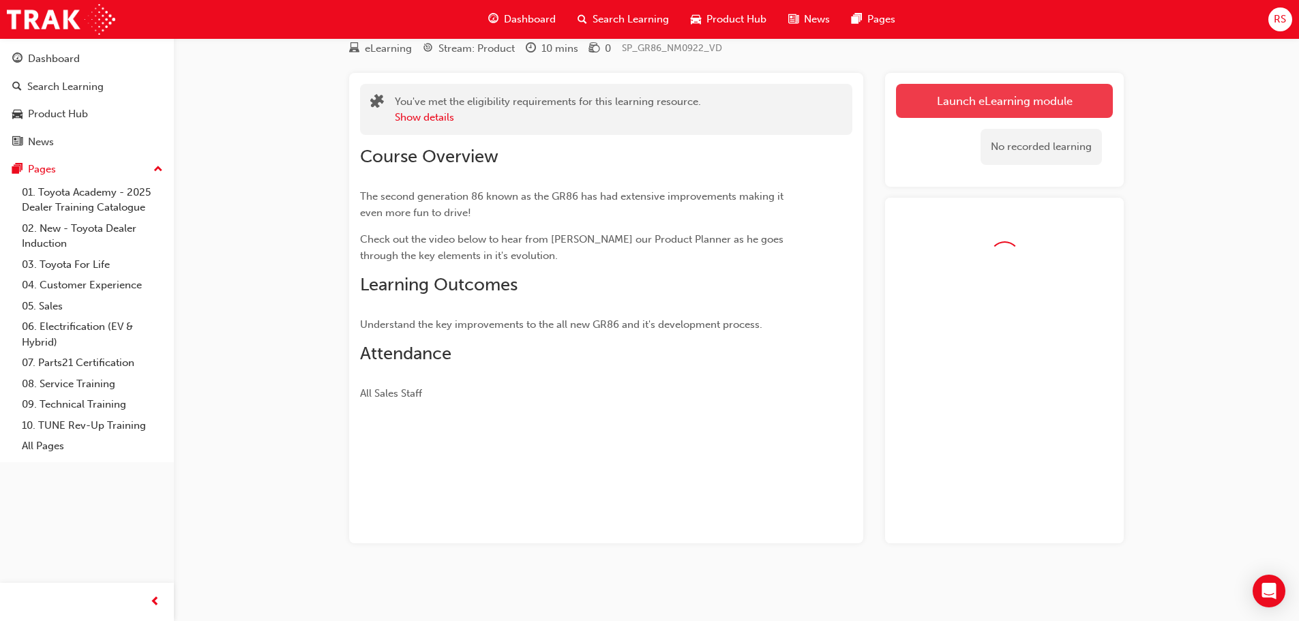
click at [939, 99] on button "Launch eLearning module" at bounding box center [1004, 101] width 217 height 34
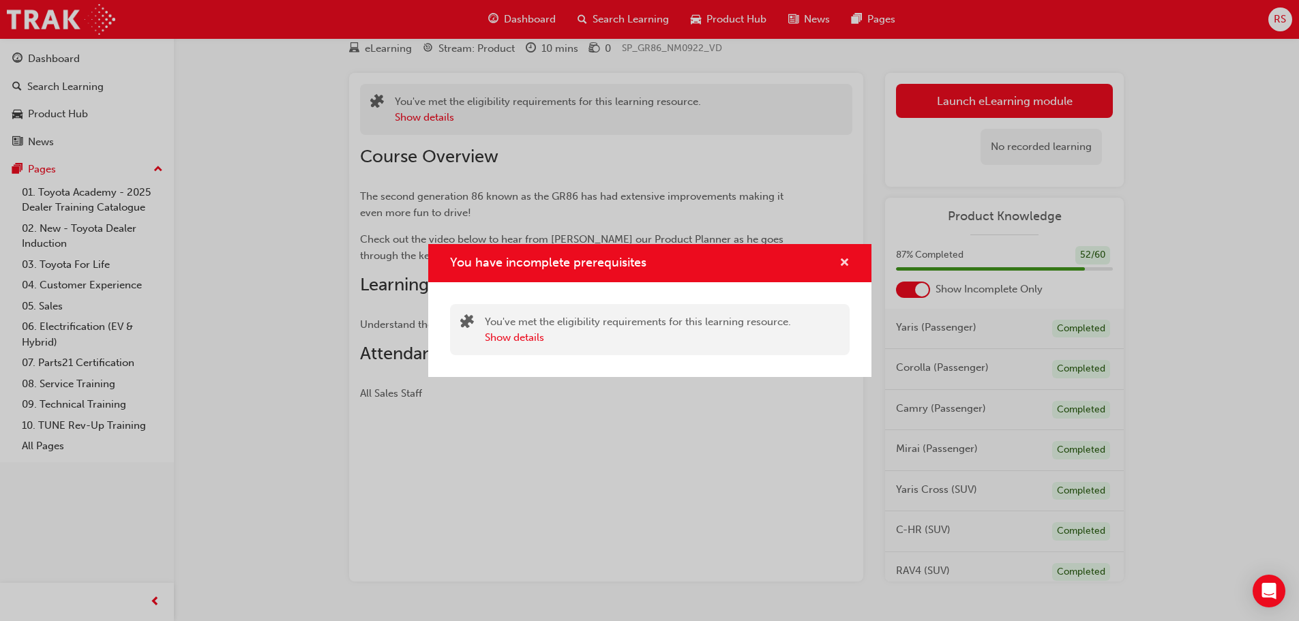
click at [842, 263] on span "cross-icon" at bounding box center [844, 264] width 10 height 12
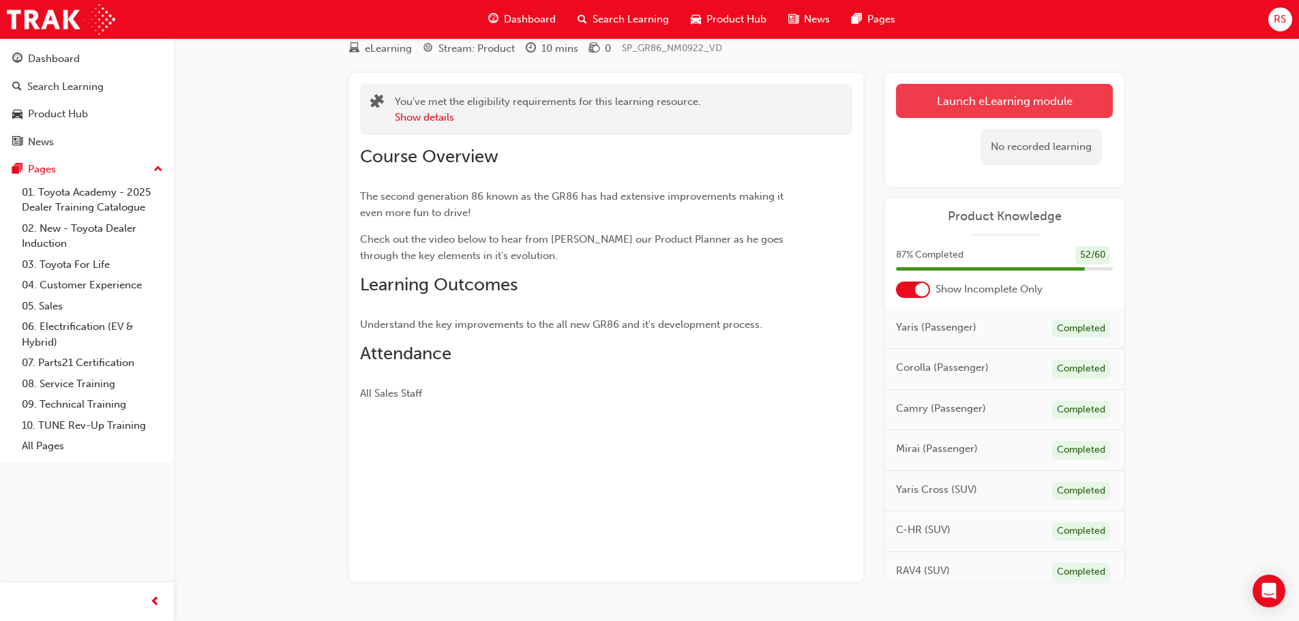
click at [982, 86] on button "Launch eLearning module" at bounding box center [1004, 101] width 217 height 34
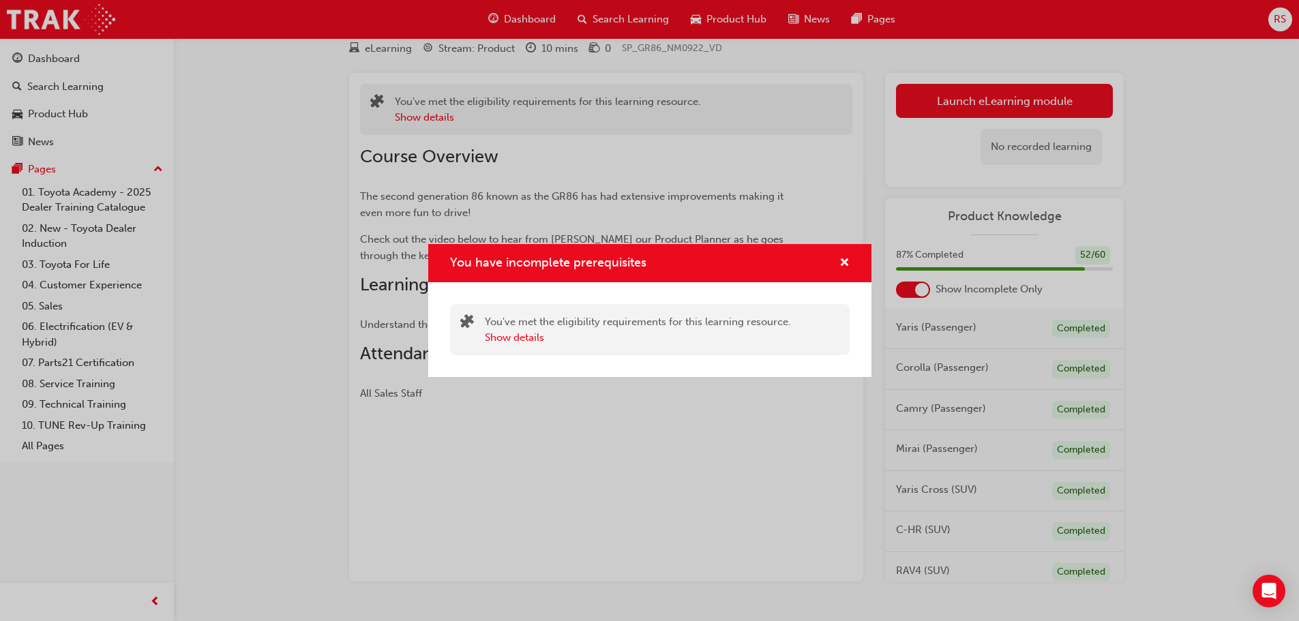
click at [980, 95] on div "You have incomplete prerequisites You've met the eligibility requirements for t…" at bounding box center [649, 310] width 1299 height 621
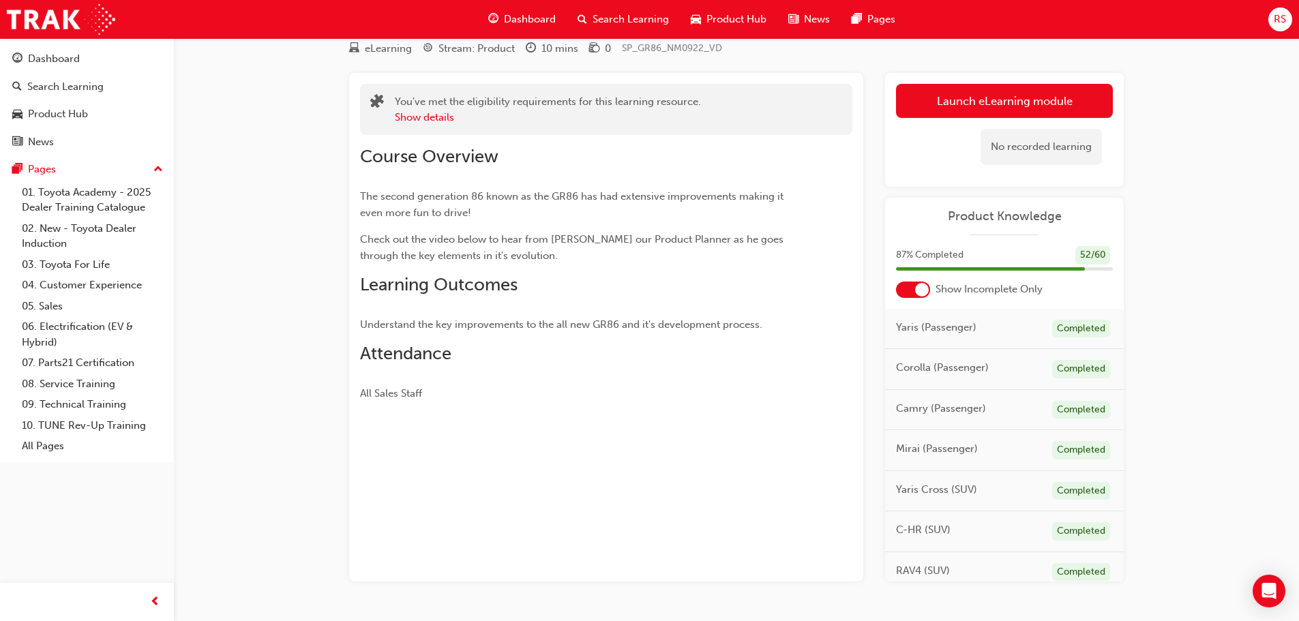
click at [980, 95] on button "Launch eLearning module" at bounding box center [1004, 101] width 217 height 34
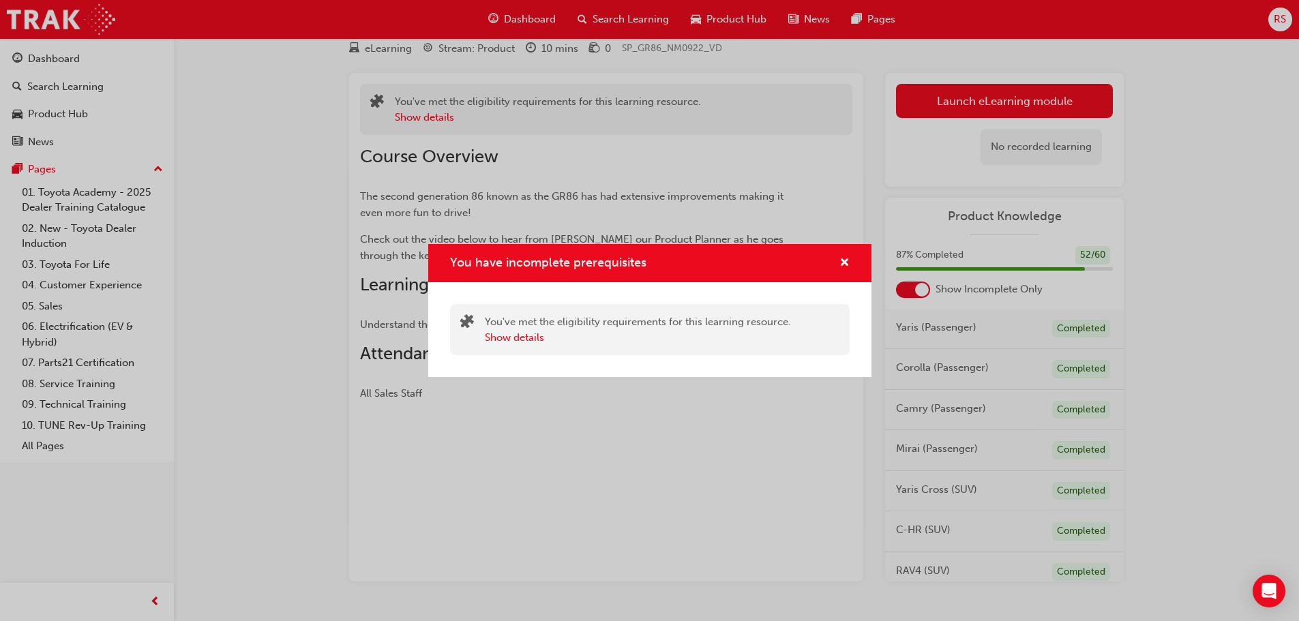
click at [951, 58] on div "You have incomplete prerequisites You've met the eligibility requirements for t…" at bounding box center [649, 310] width 1299 height 621
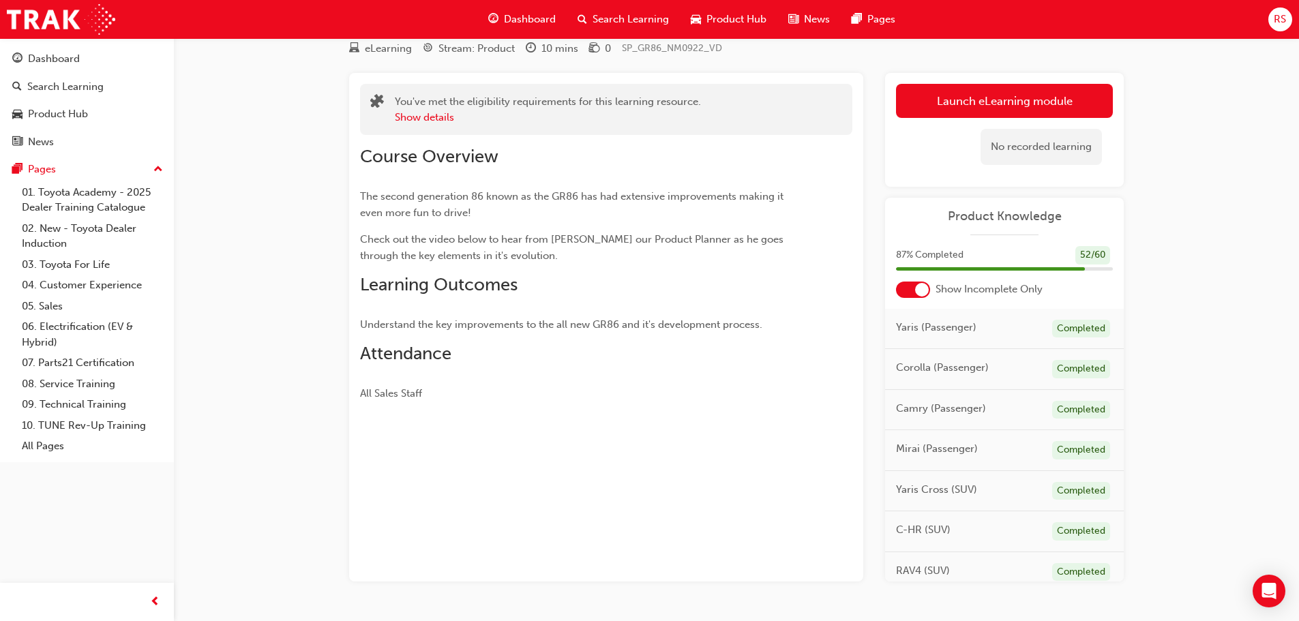
click at [951, 58] on div "eLearning Stream: Product 10 mins 0 SP_GR86_NM0922_VD" at bounding box center [736, 51] width 775 height 23
click at [572, 123] on div "Show details" at bounding box center [548, 118] width 306 height 16
click at [518, 25] on span "Dashboard" at bounding box center [530, 20] width 52 height 16
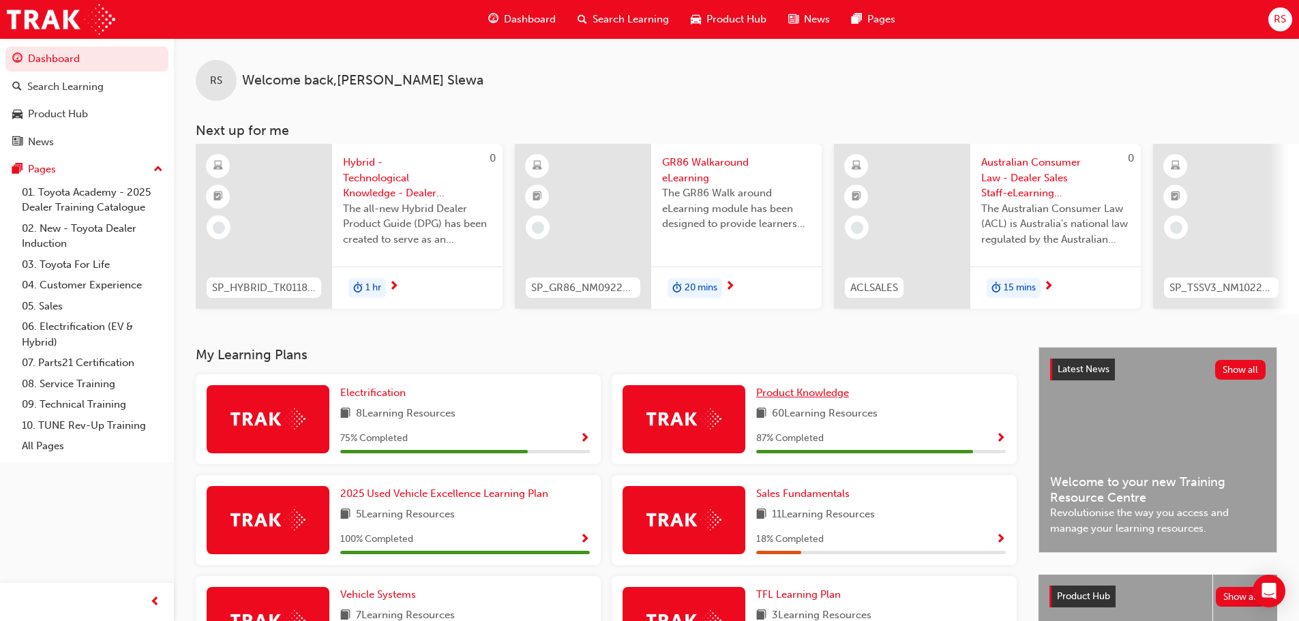
click at [795, 393] on span "Product Knowledge" at bounding box center [802, 393] width 93 height 12
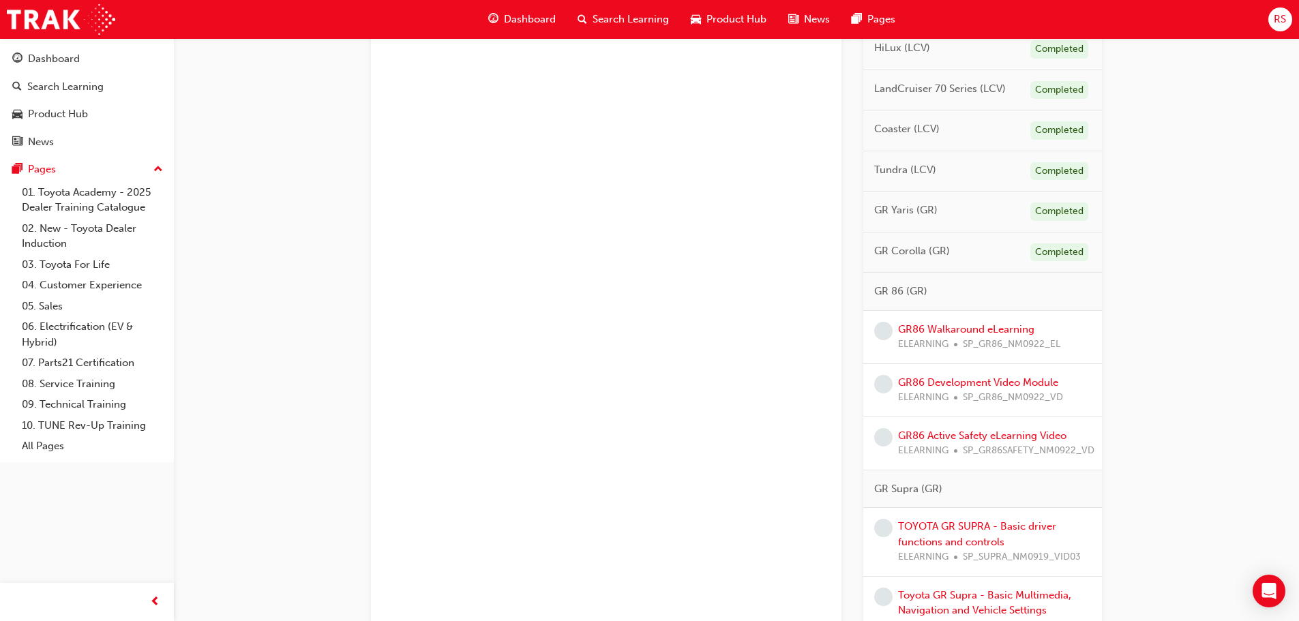
scroll to position [750, 0]
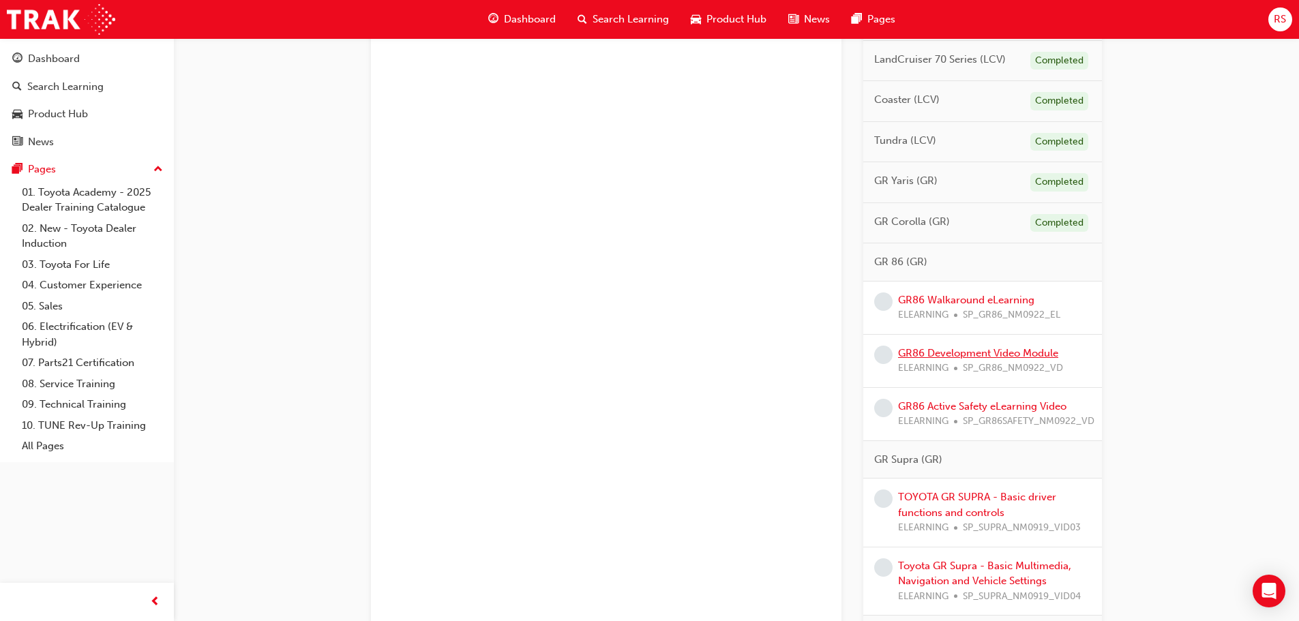
click at [944, 351] on link "GR86 Development Video Module" at bounding box center [978, 353] width 160 height 12
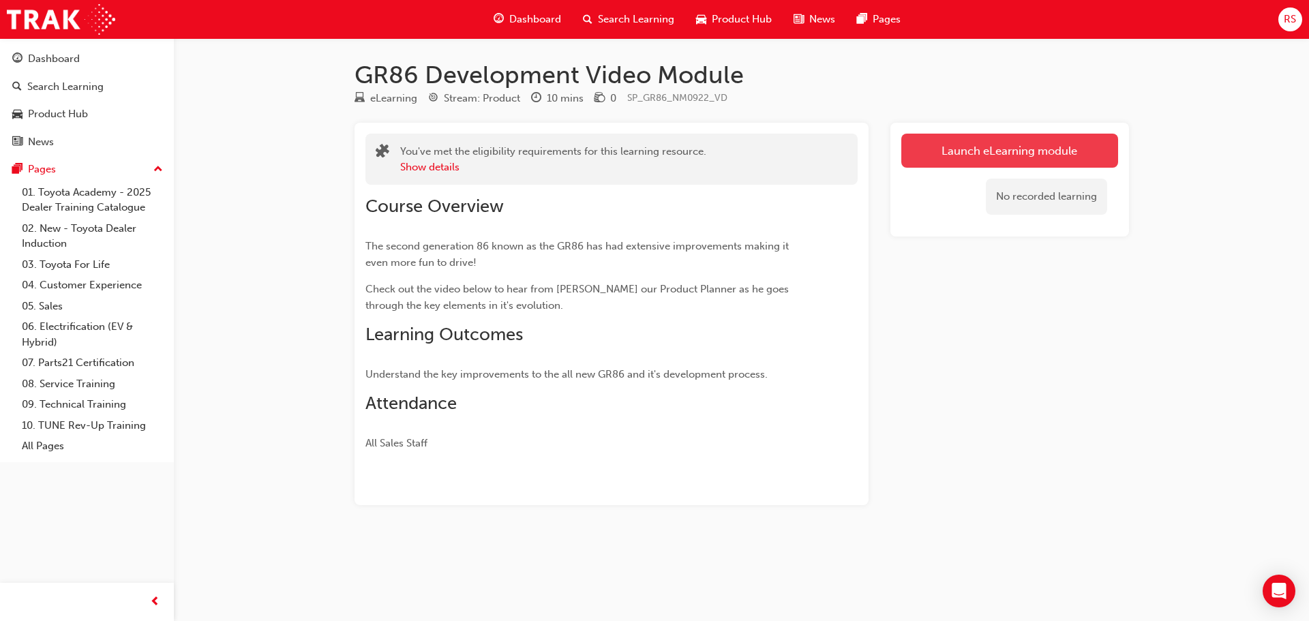
click at [971, 150] on link "Launch eLearning module" at bounding box center [1010, 151] width 217 height 34
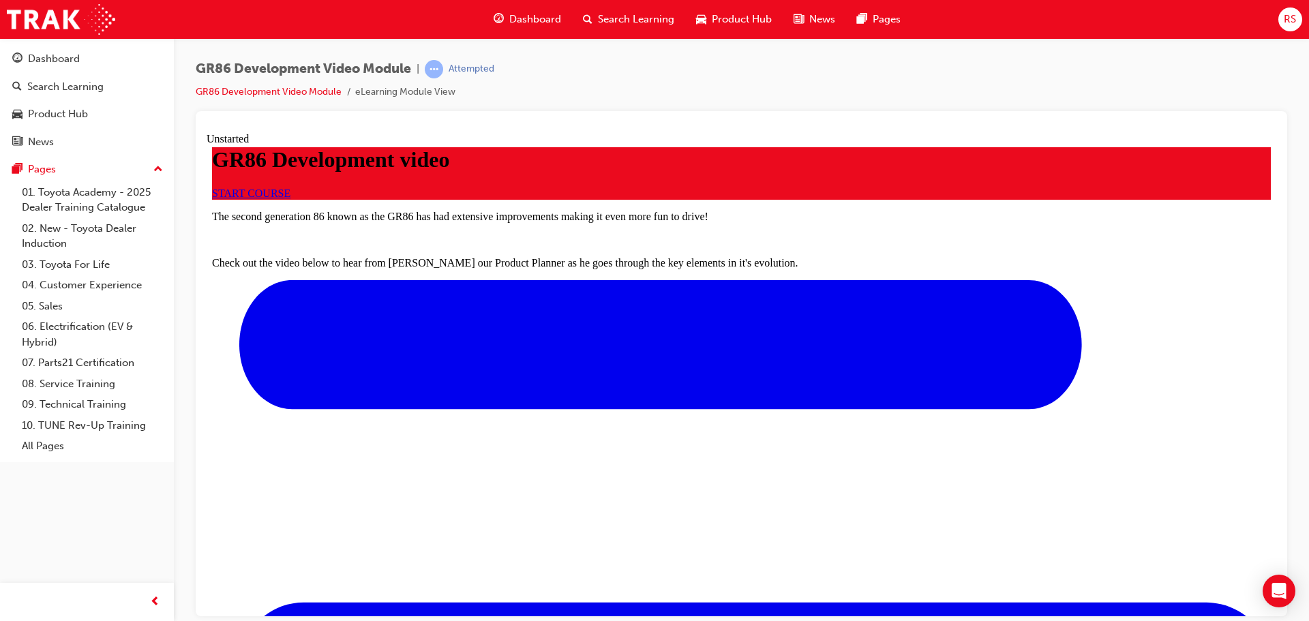
click at [291, 198] on span "START COURSE" at bounding box center [251, 193] width 78 height 12
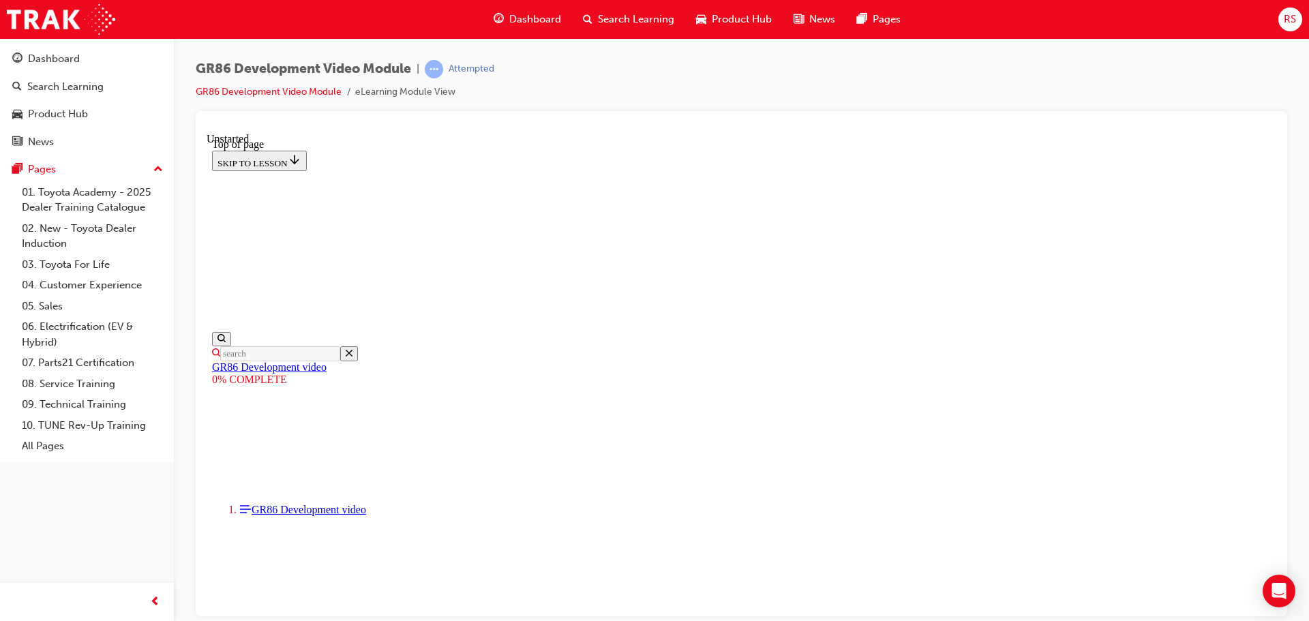
drag, startPoint x: 1172, startPoint y: 525, endPoint x: 1178, endPoint y: 532, distance: 9.6
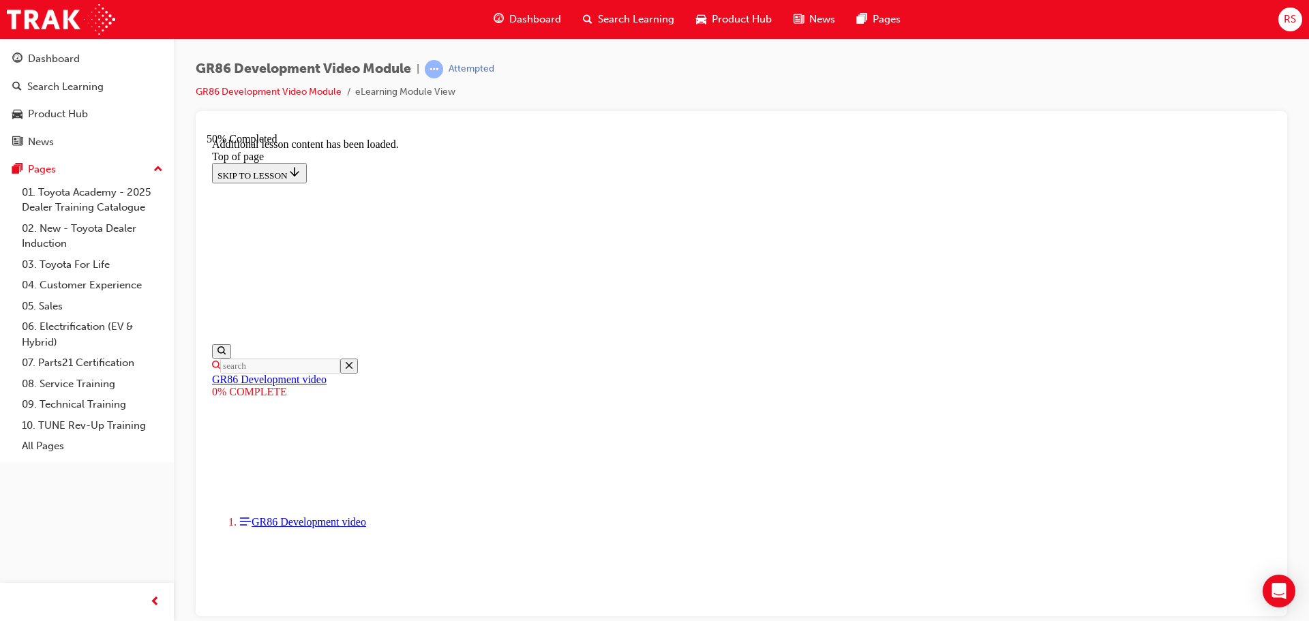
scroll to position [890, 0]
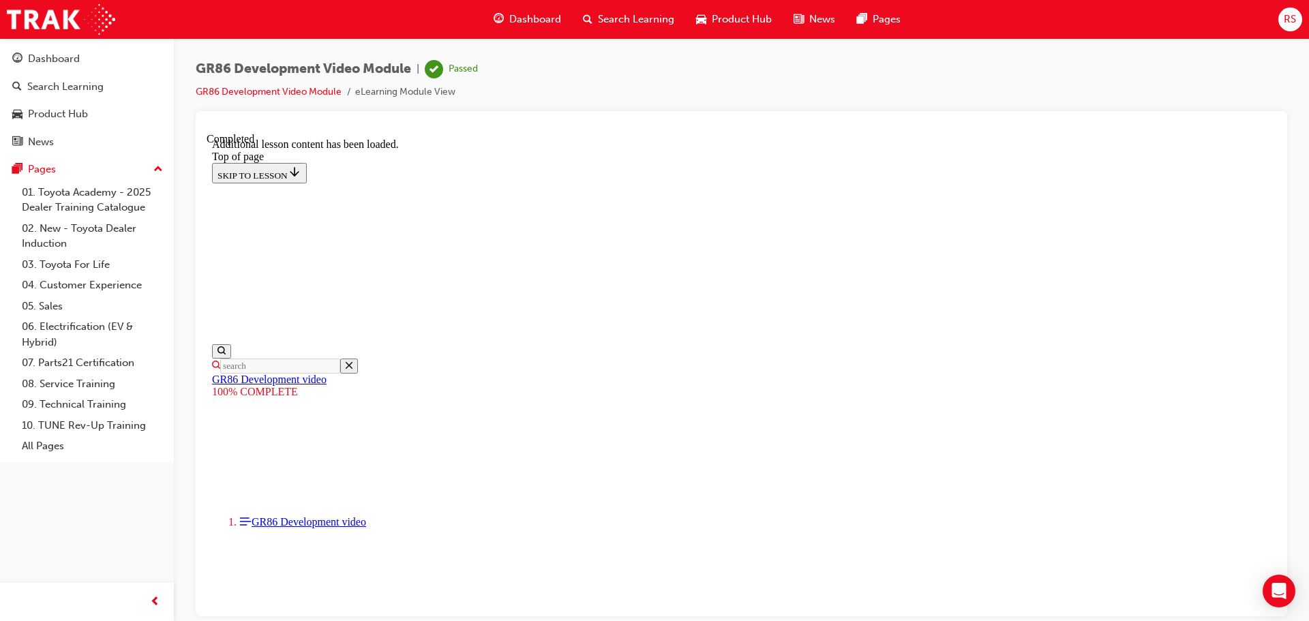
scroll to position [1191, 0]
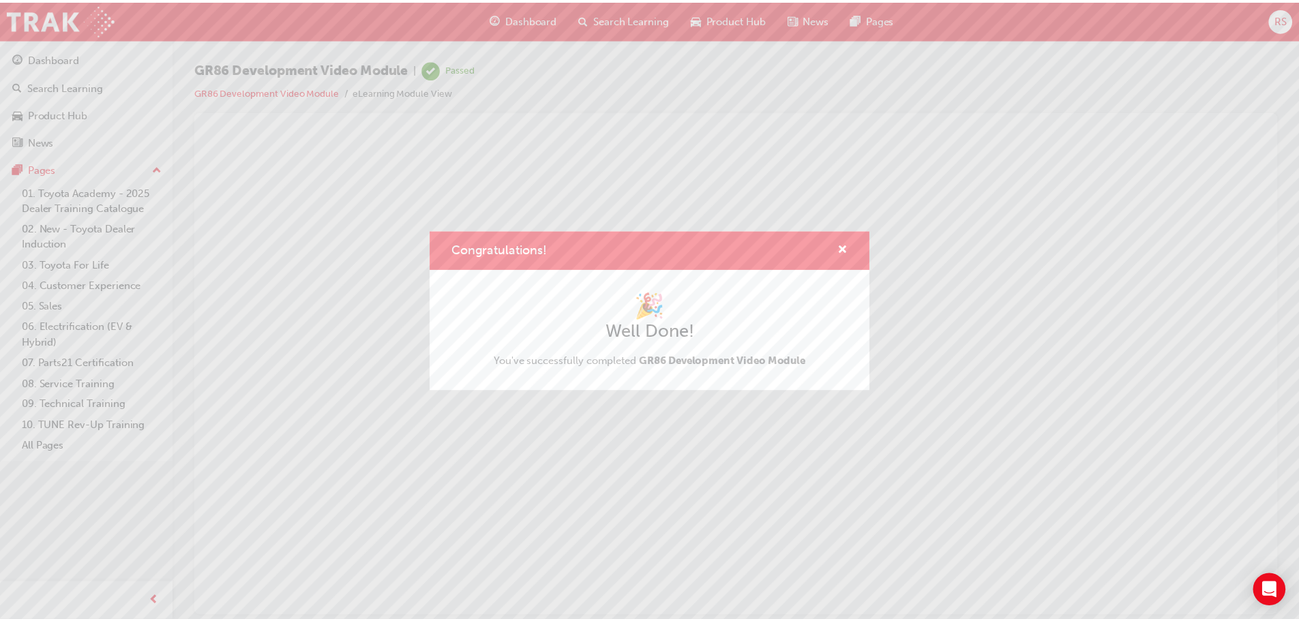
scroll to position [0, 0]
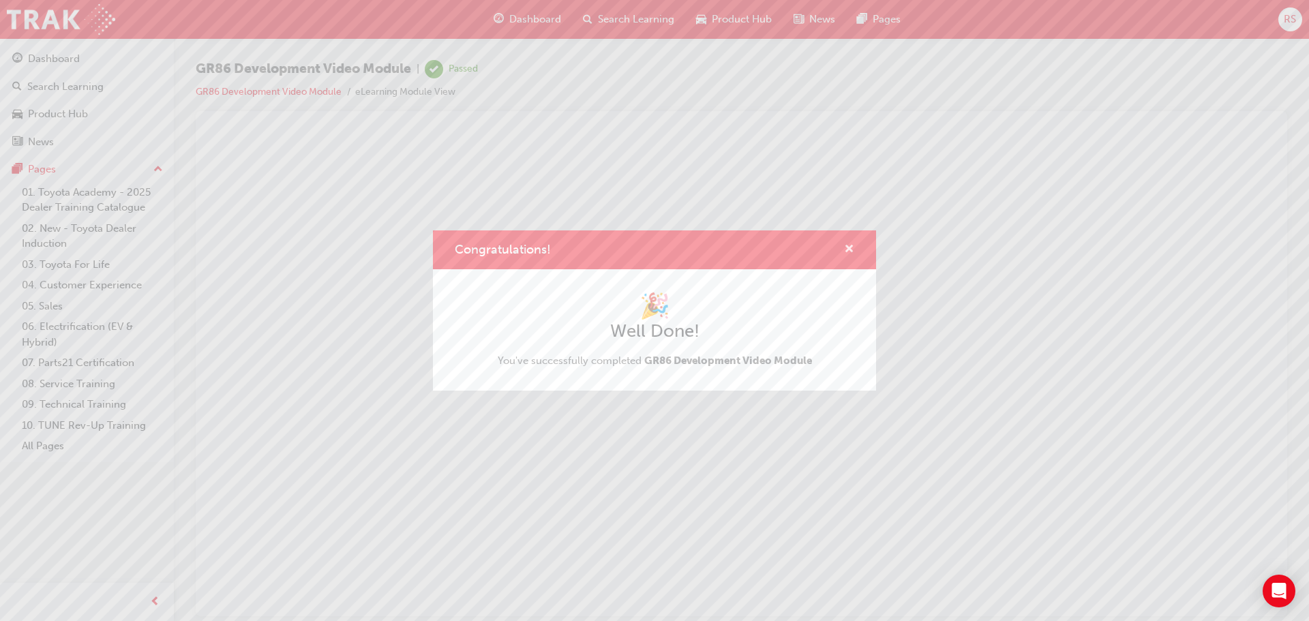
drag, startPoint x: 844, startPoint y: 252, endPoint x: 644, endPoint y: 115, distance: 242.3
click at [844, 252] on span "cross-icon" at bounding box center [849, 250] width 10 height 12
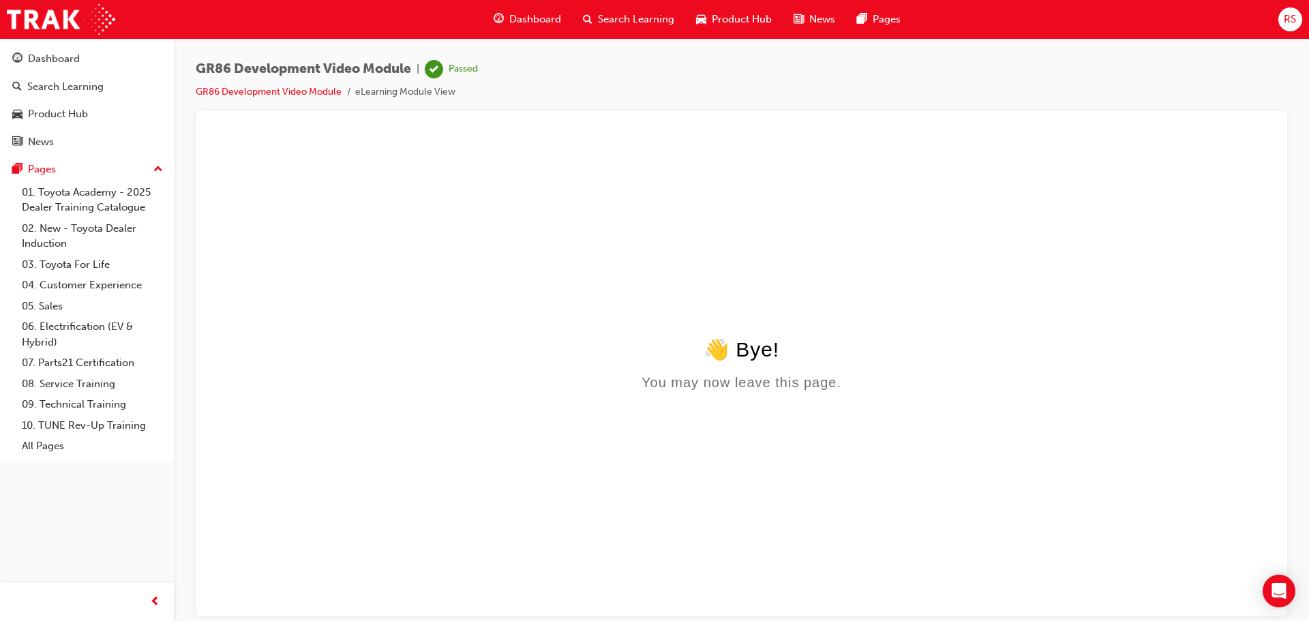
click at [523, 18] on span "Dashboard" at bounding box center [535, 20] width 52 height 16
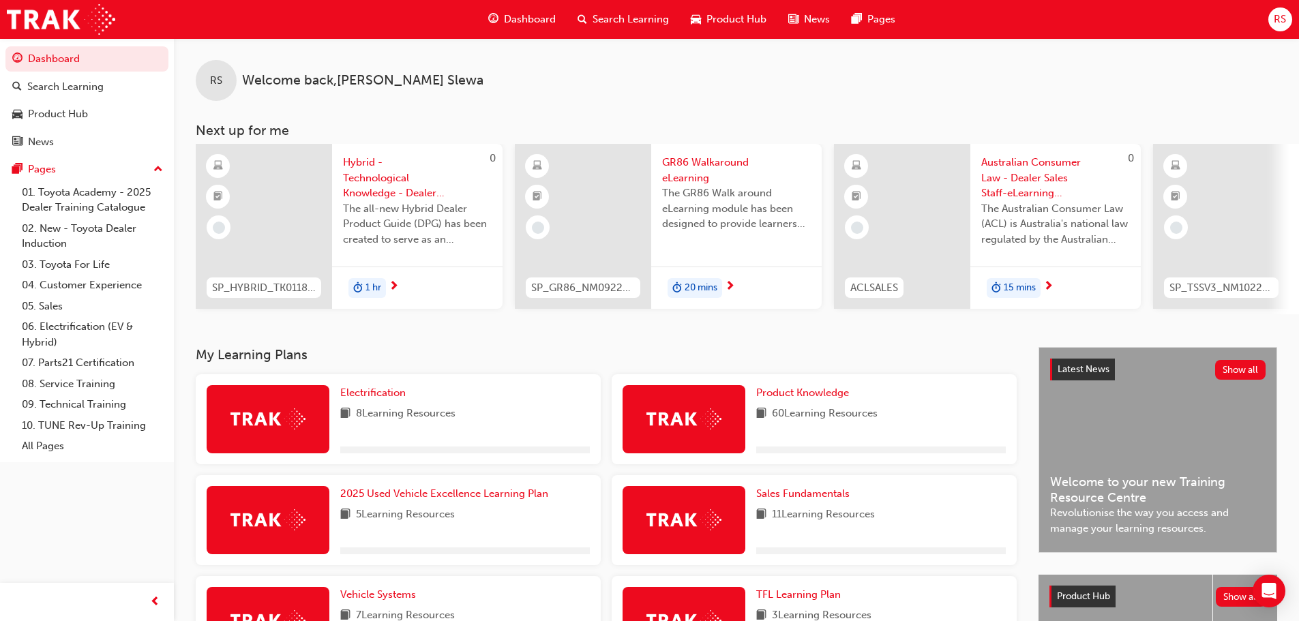
click at [504, 18] on span "Dashboard" at bounding box center [530, 20] width 52 height 16
click at [679, 158] on span "GR86 Walkaround eLearning" at bounding box center [736, 170] width 149 height 31
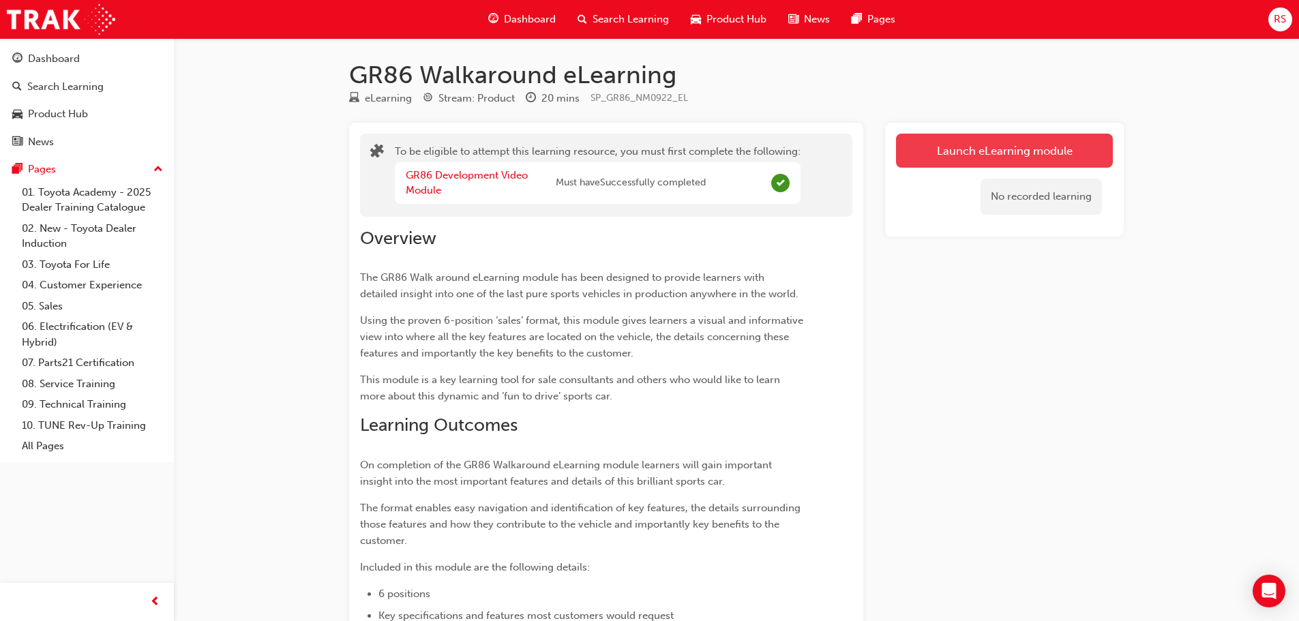
click at [977, 160] on button "Launch eLearning module" at bounding box center [1004, 151] width 217 height 34
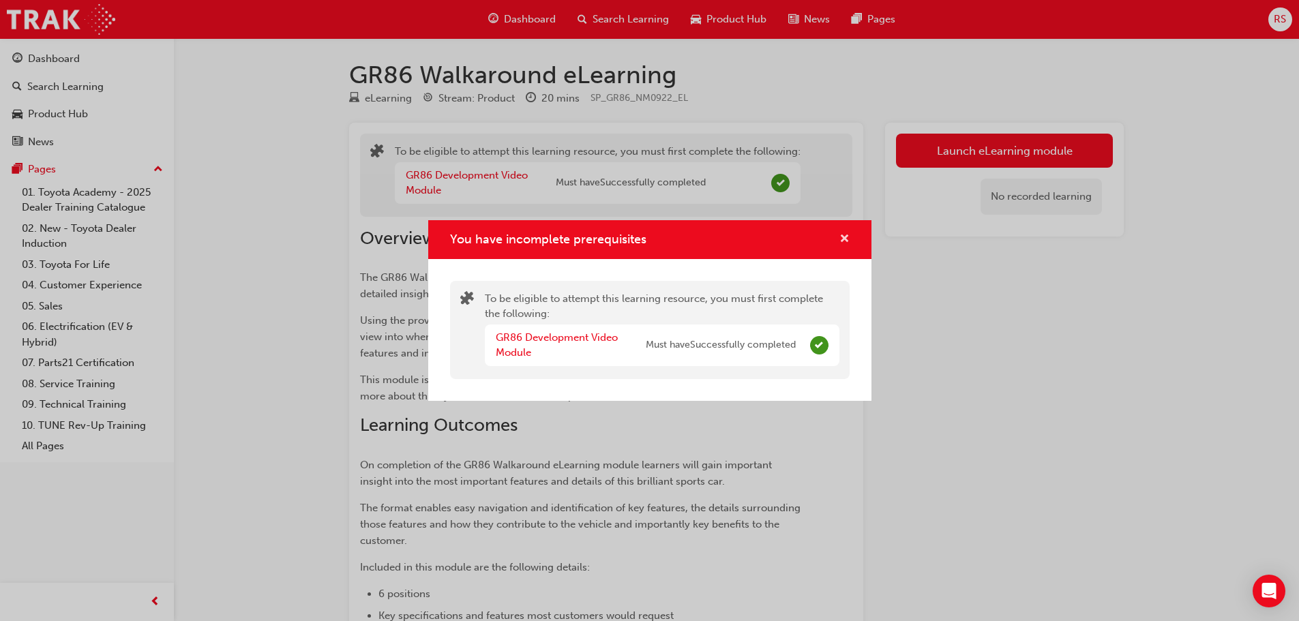
click at [844, 241] on span "cross-icon" at bounding box center [844, 240] width 10 height 12
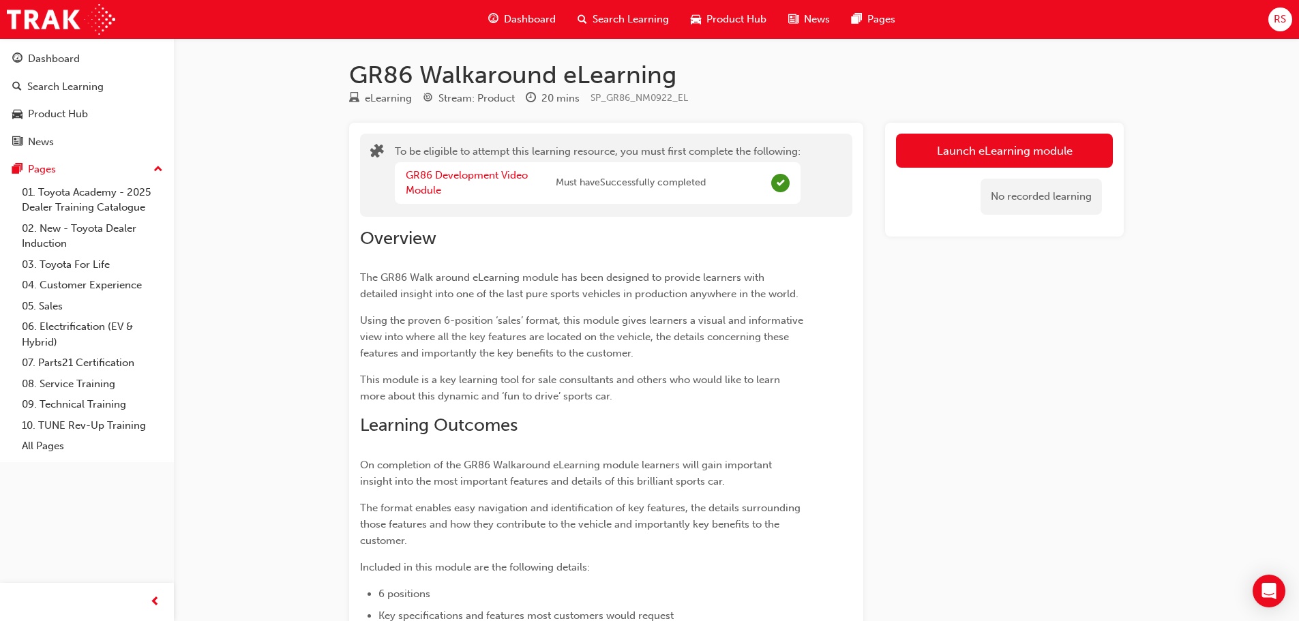
click at [532, 20] on span "Dashboard" at bounding box center [530, 20] width 52 height 16
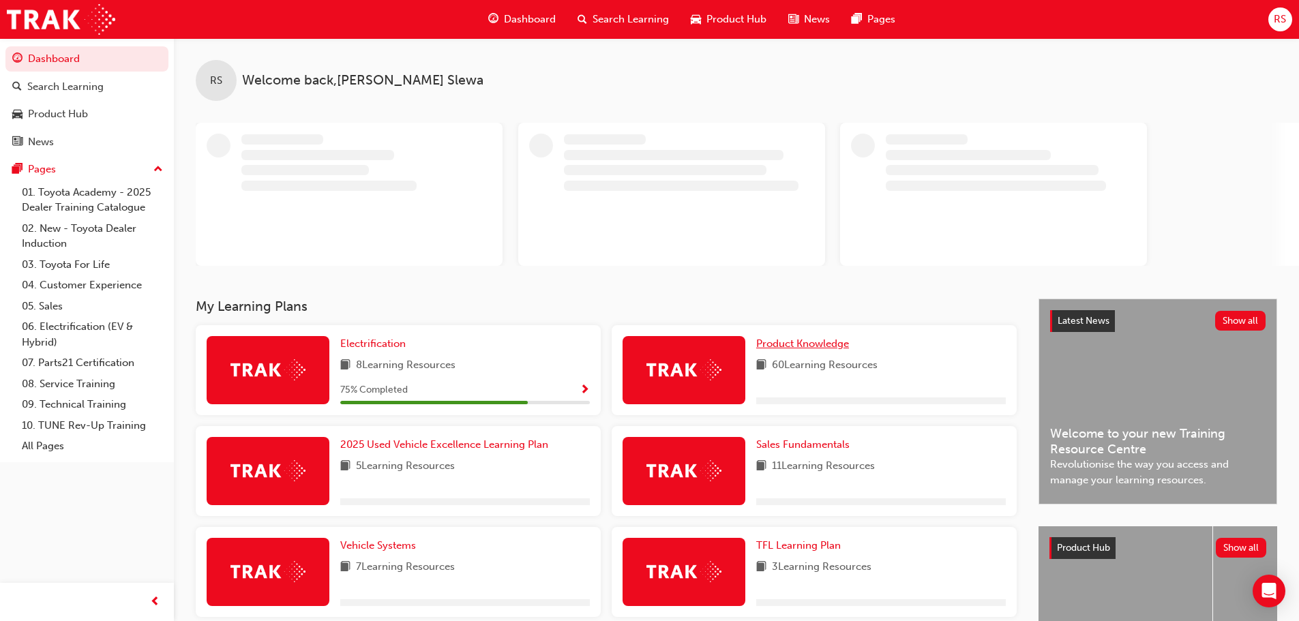
click at [809, 340] on span "Product Knowledge" at bounding box center [802, 344] width 93 height 12
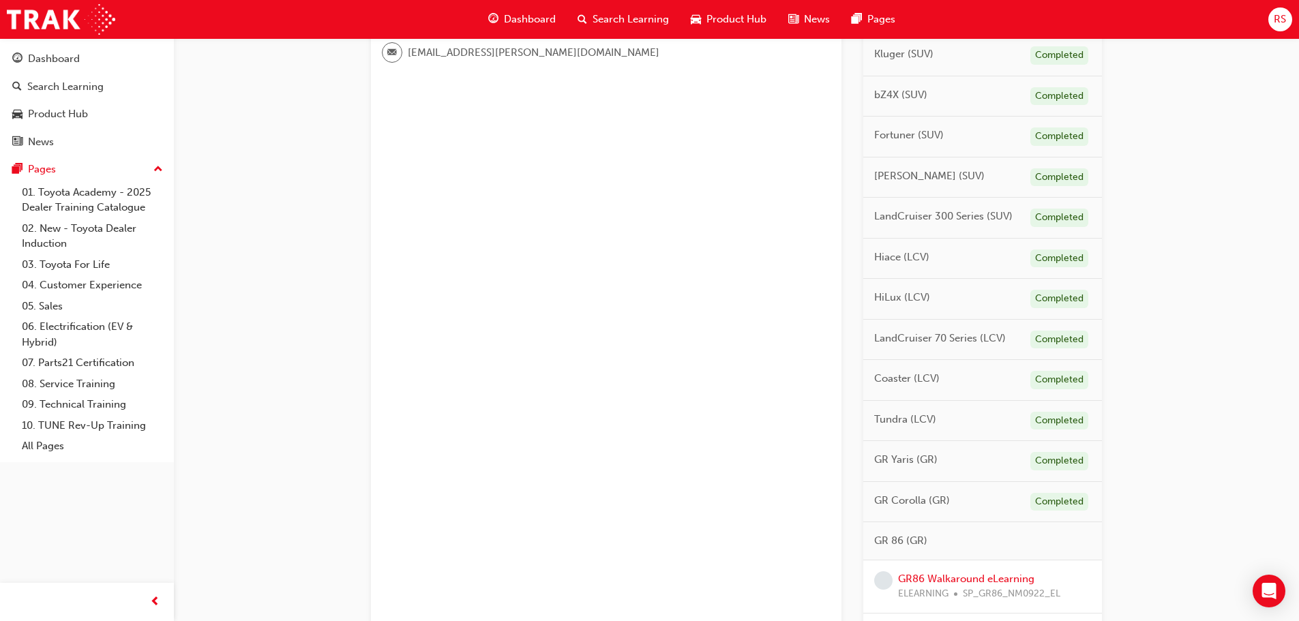
scroll to position [477, 0]
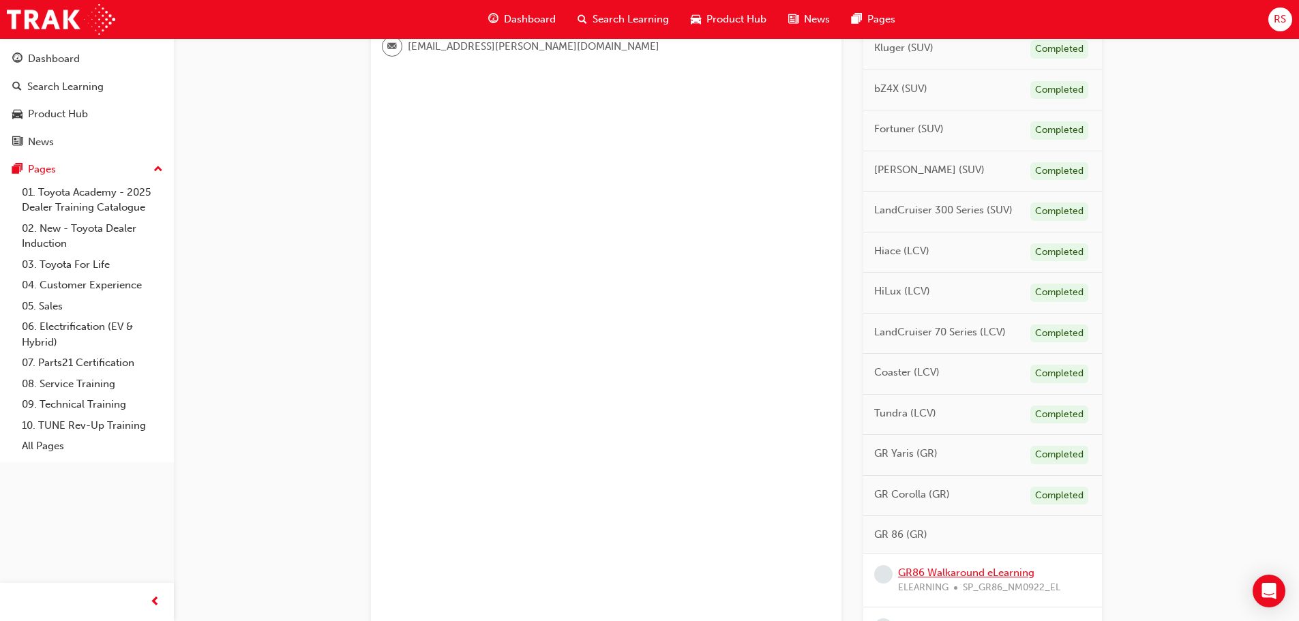
click at [936, 576] on link "GR86 Walkaround eLearning" at bounding box center [966, 573] width 136 height 12
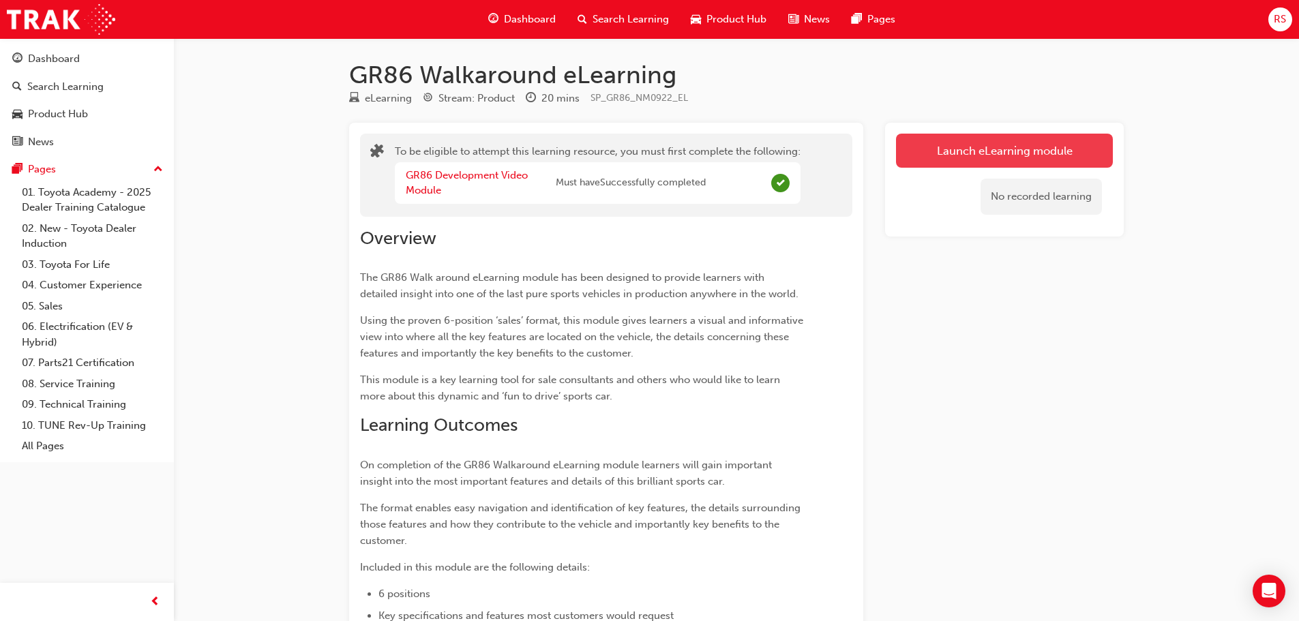
click at [991, 148] on link "Launch eLearning module" at bounding box center [1004, 151] width 217 height 34
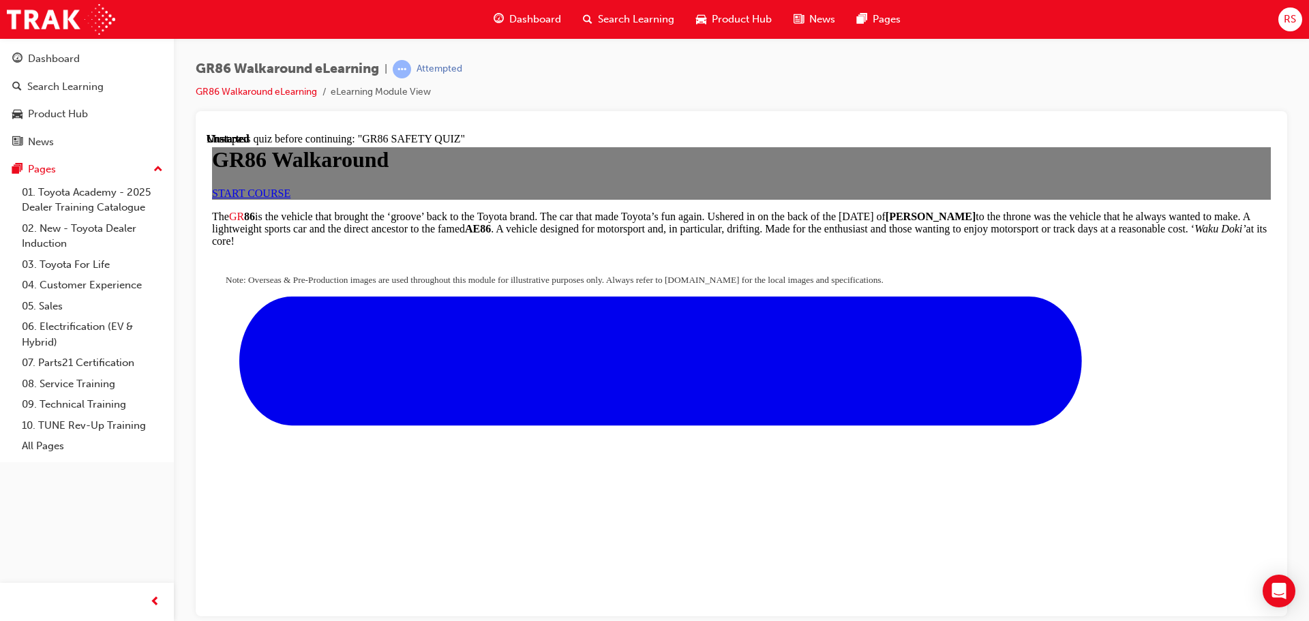
click at [291, 198] on span "START COURSE" at bounding box center [251, 193] width 78 height 12
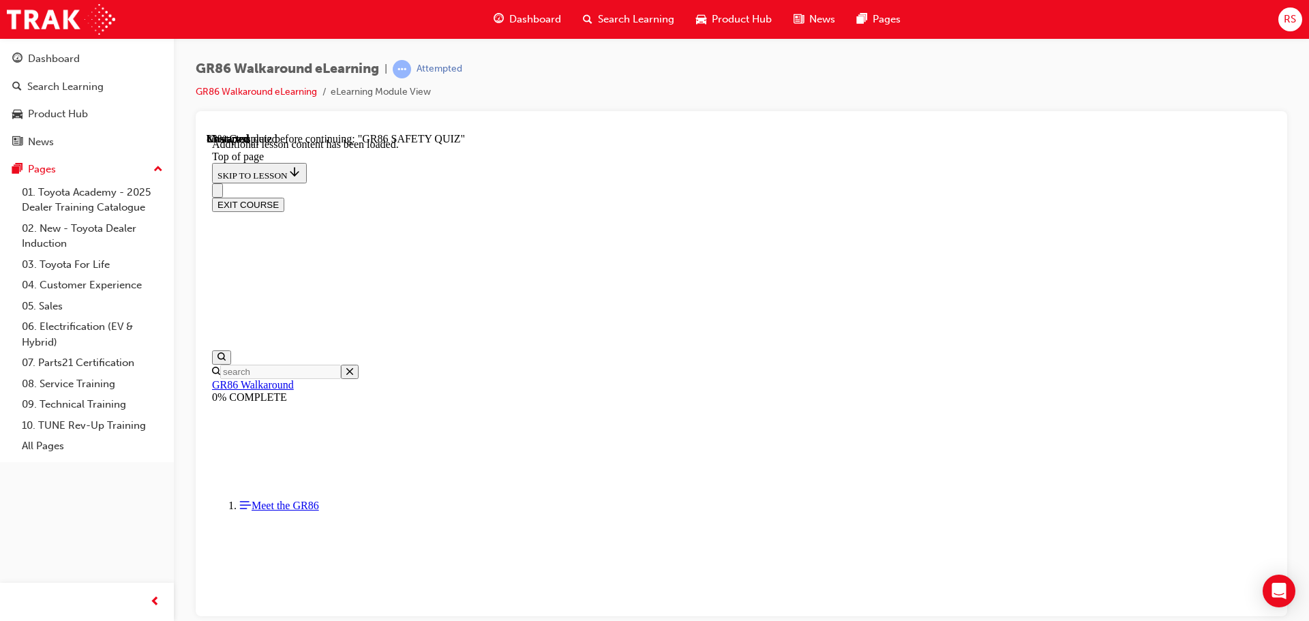
scroll to position [1581, 0]
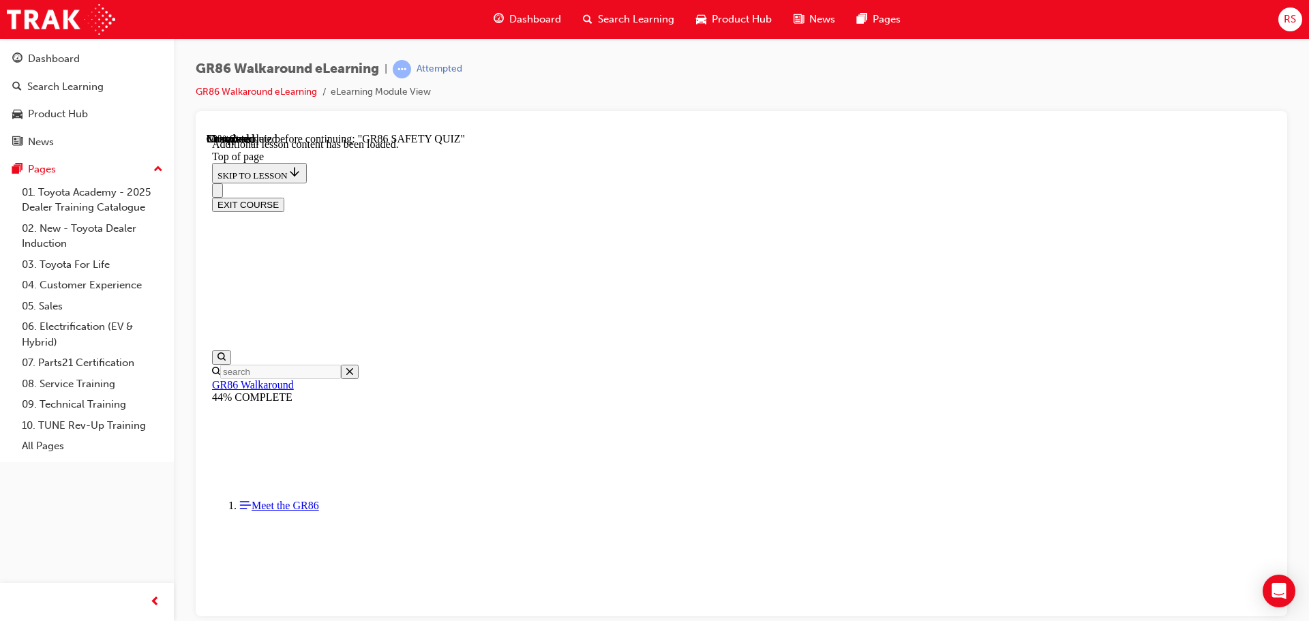
scroll to position [2019, 0]
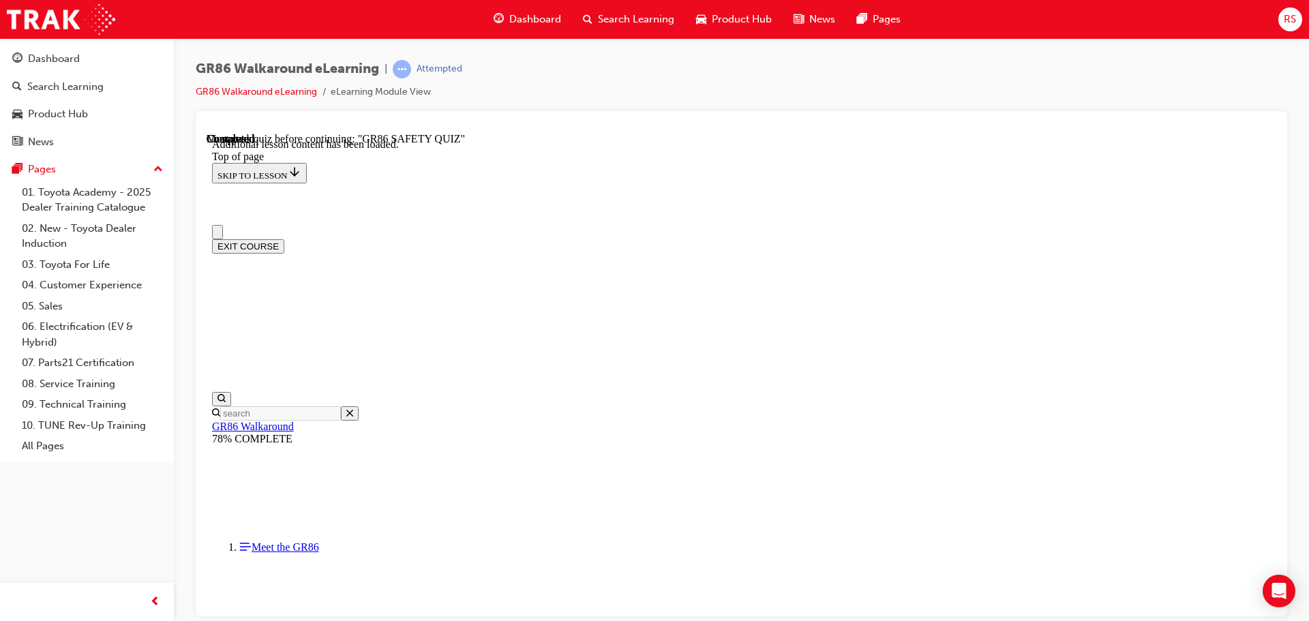
scroll to position [546, 0]
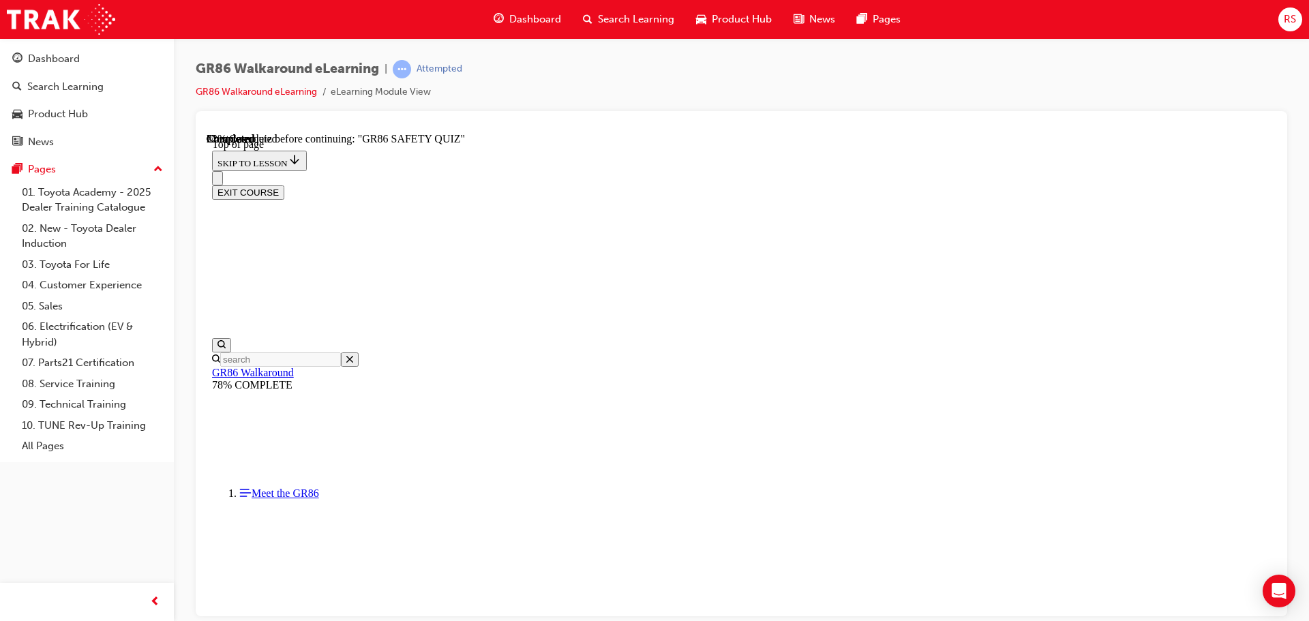
scroll to position [110, 0]
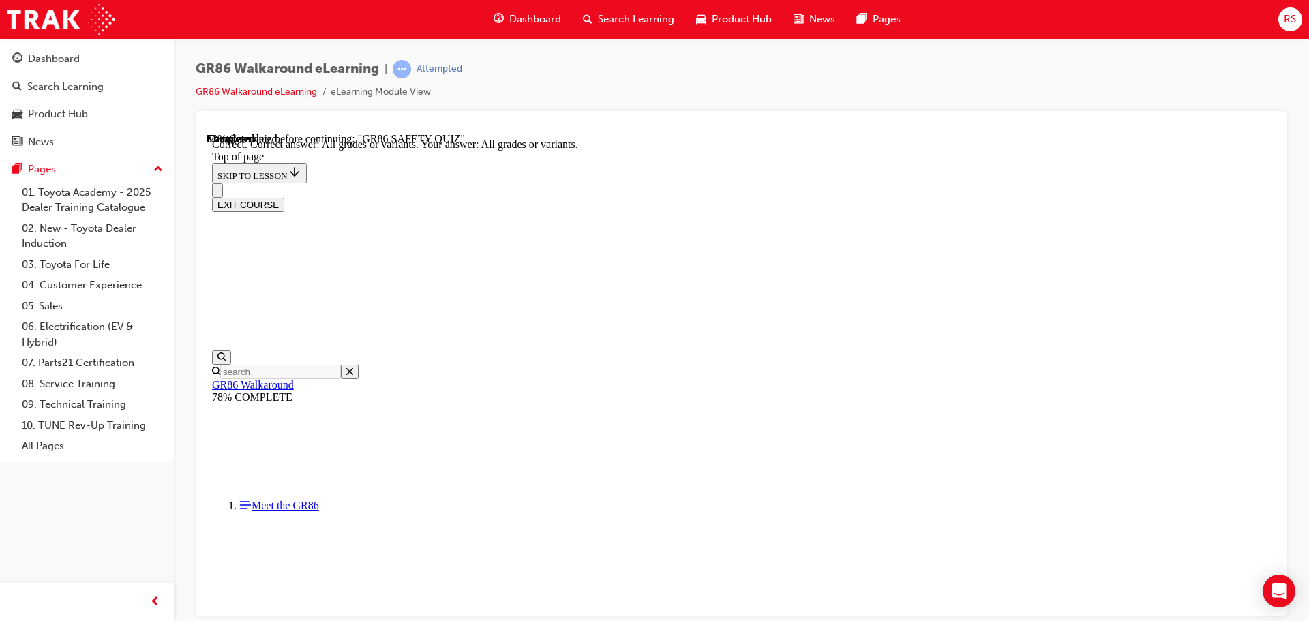
scroll to position [282, 0]
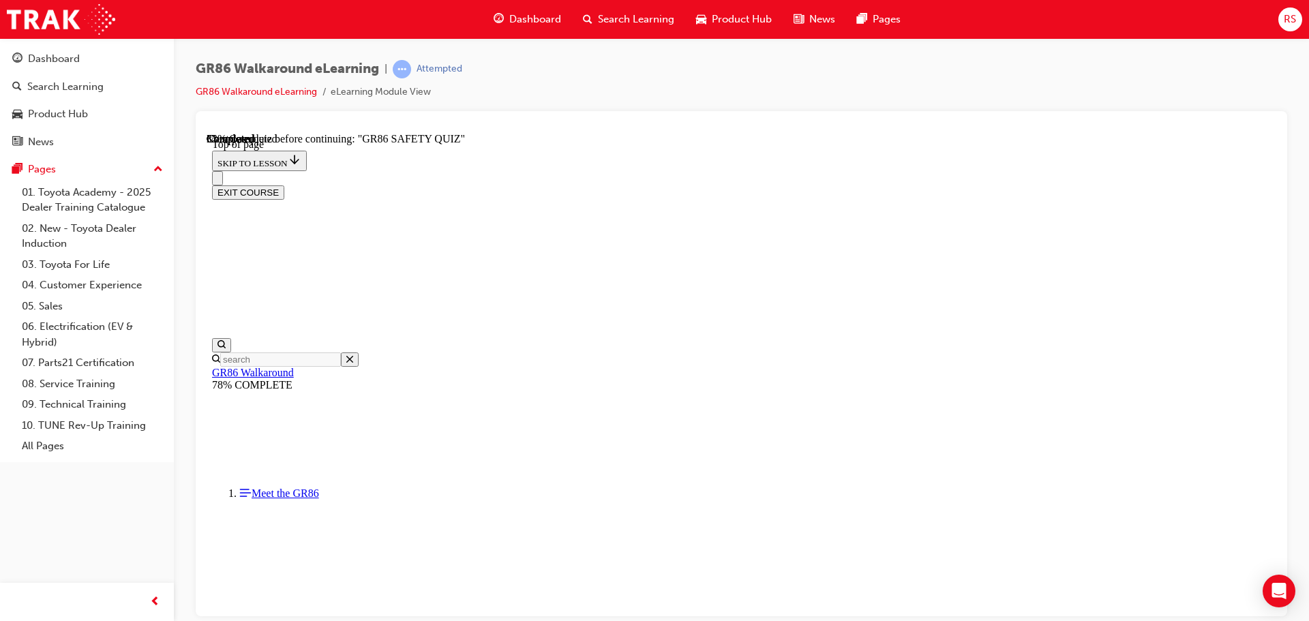
scroll to position [451, 0]
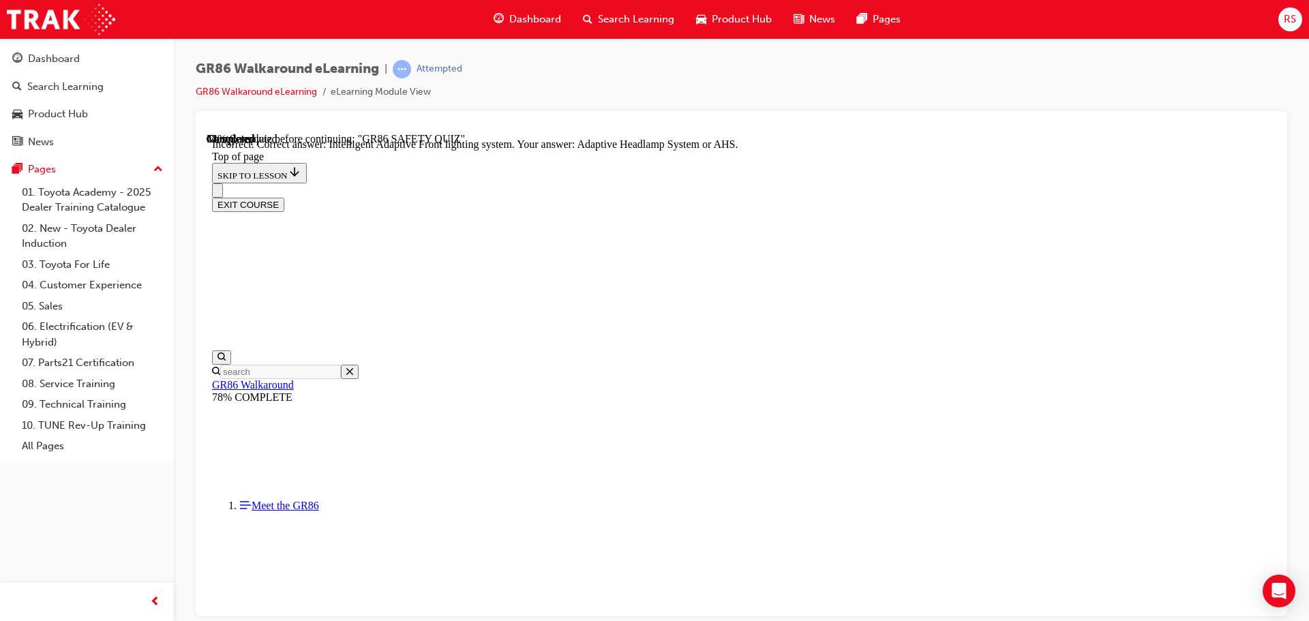
scroll to position [528, 0]
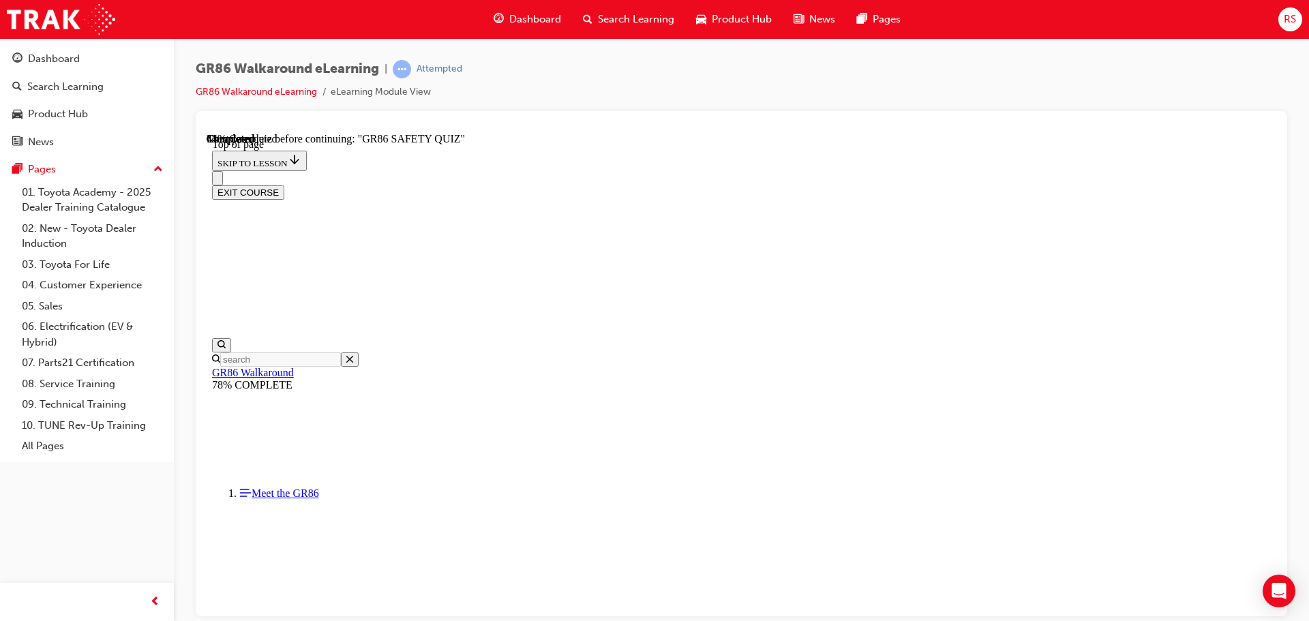
scroll to position [178, 0]
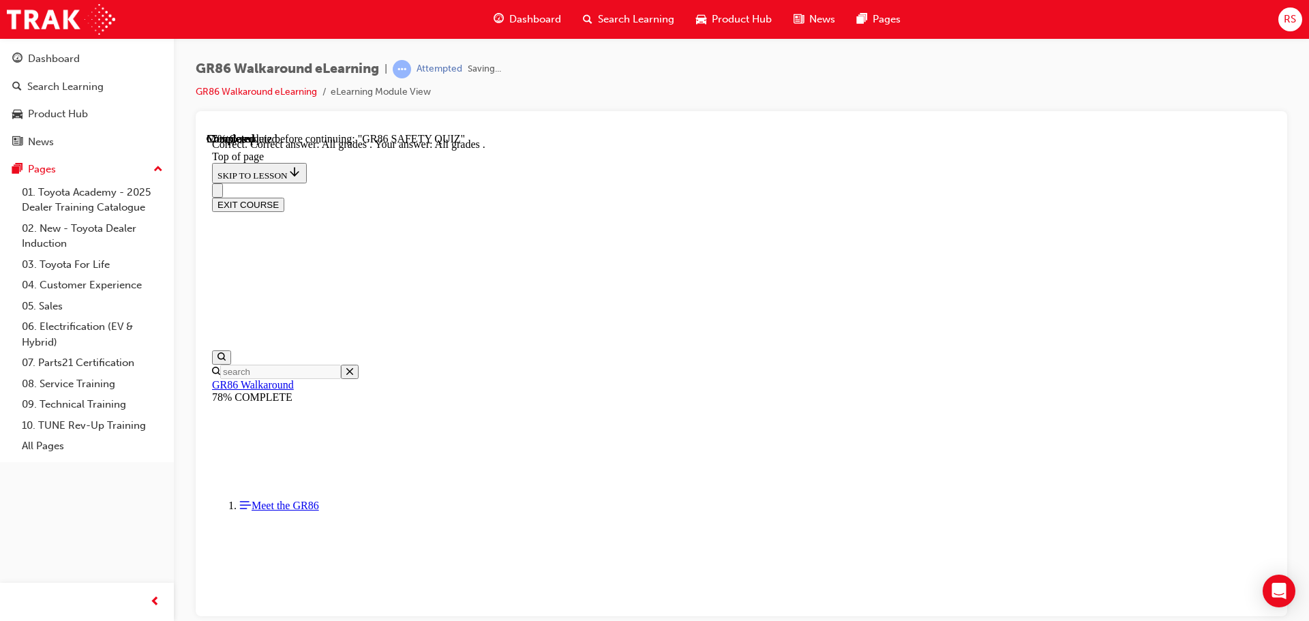
scroll to position [328, 0]
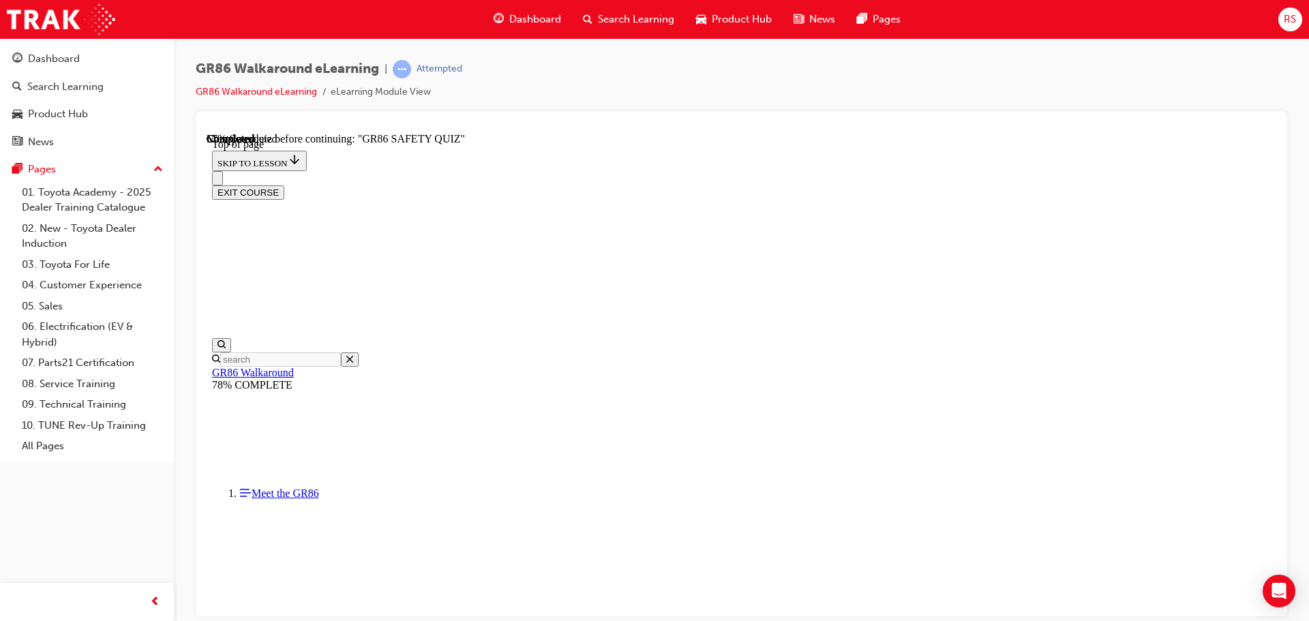
scroll to position [178, 0]
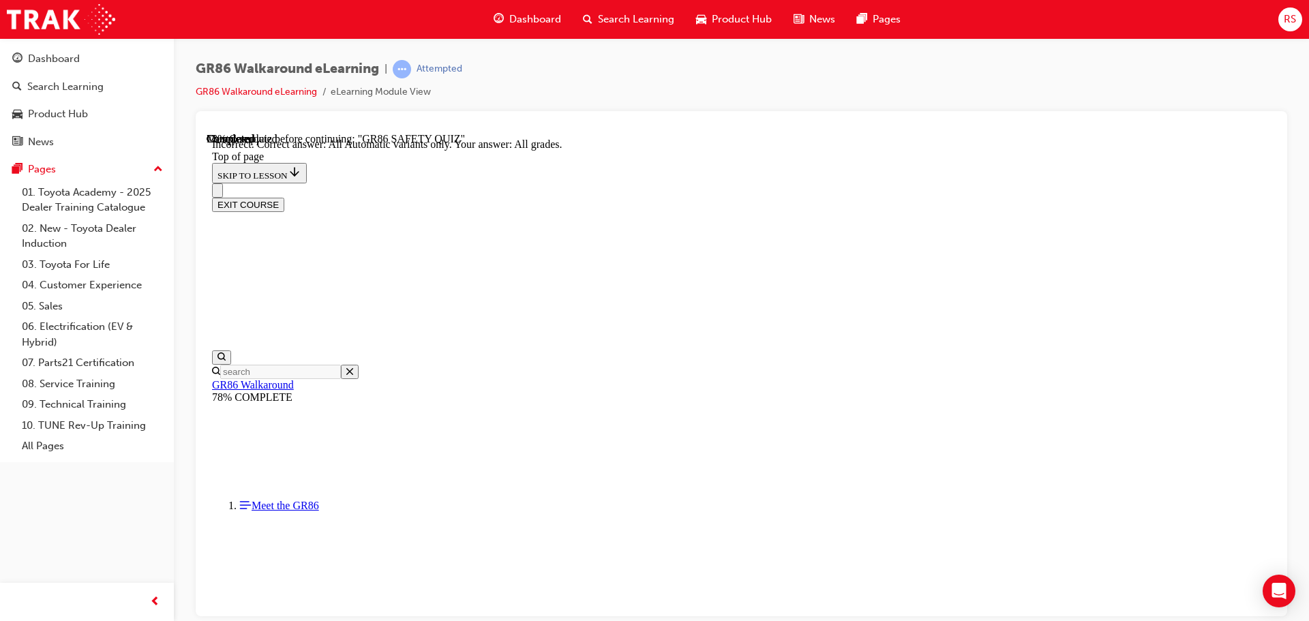
scroll to position [328, 0]
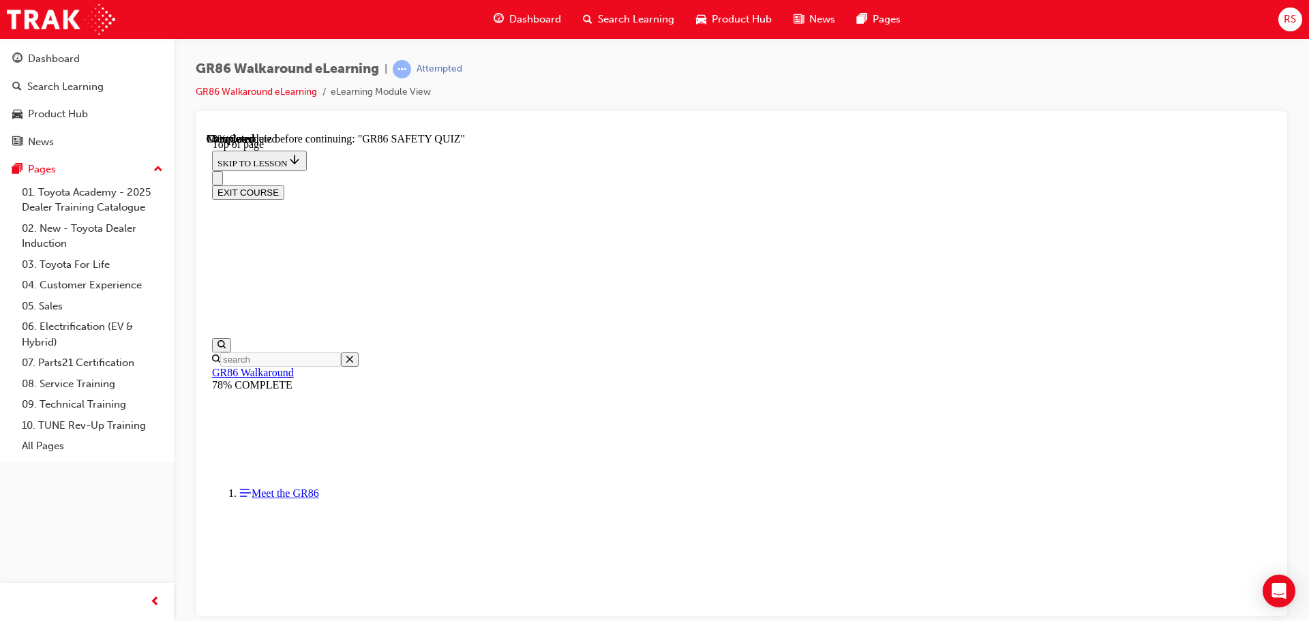
scroll to position [246, 0]
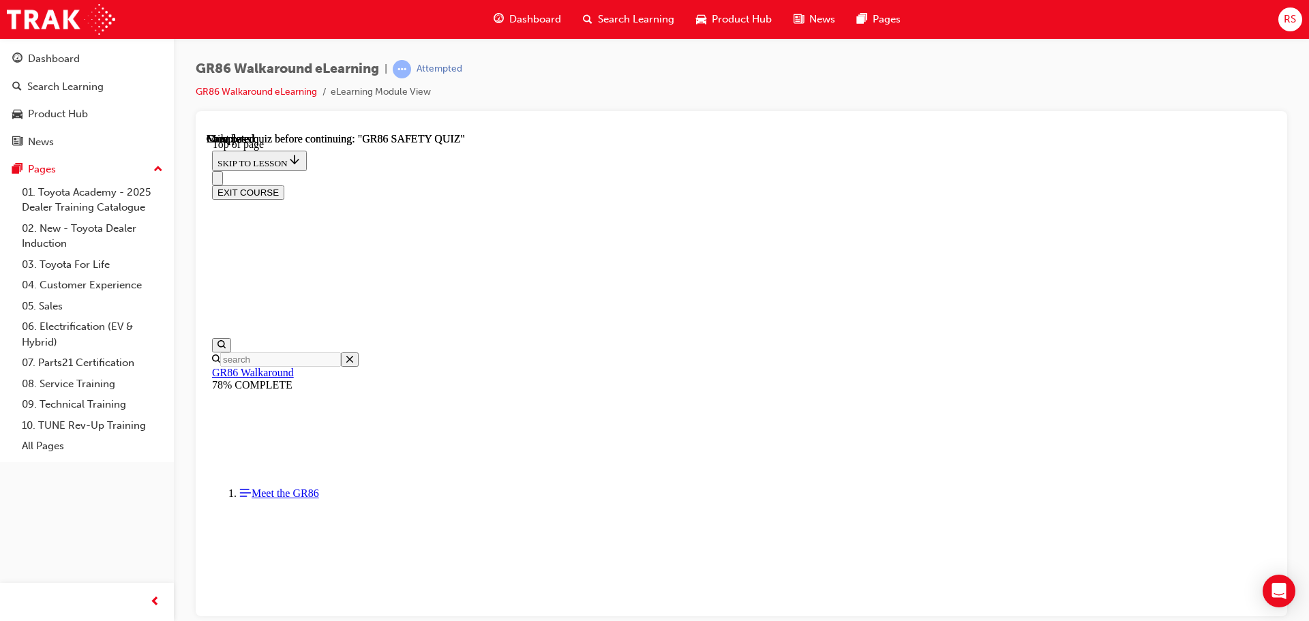
scroll to position [257, 0]
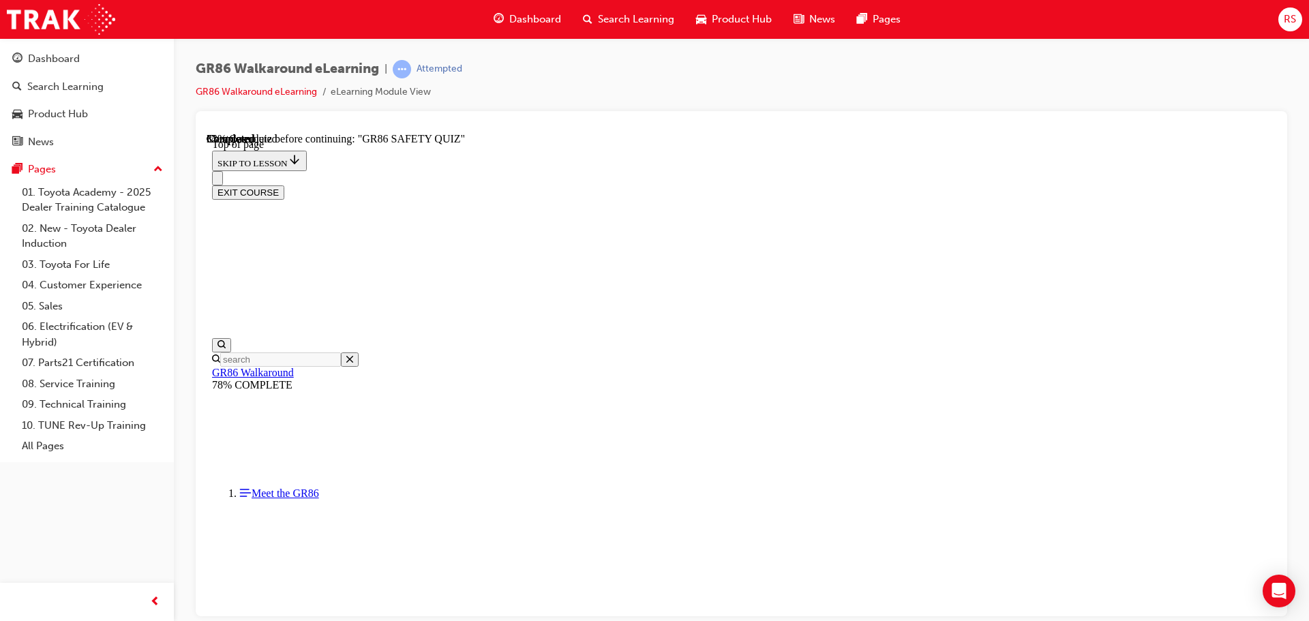
scroll to position [246, 0]
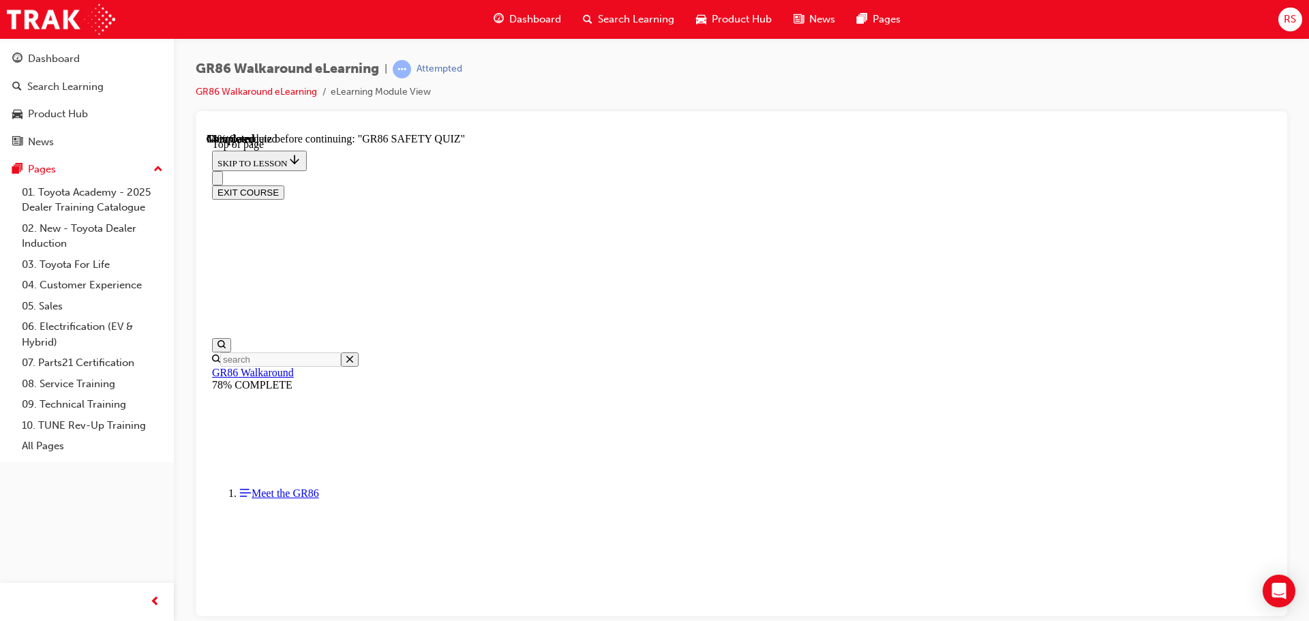
scroll to position [178, 0]
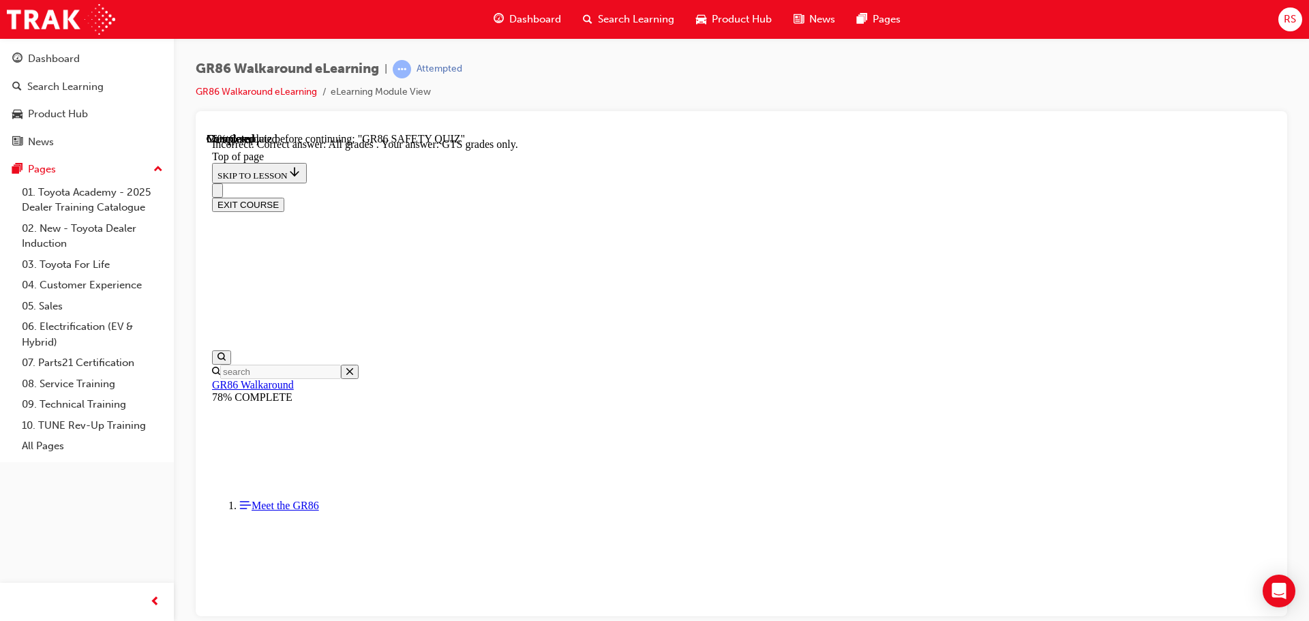
scroll to position [328, 0]
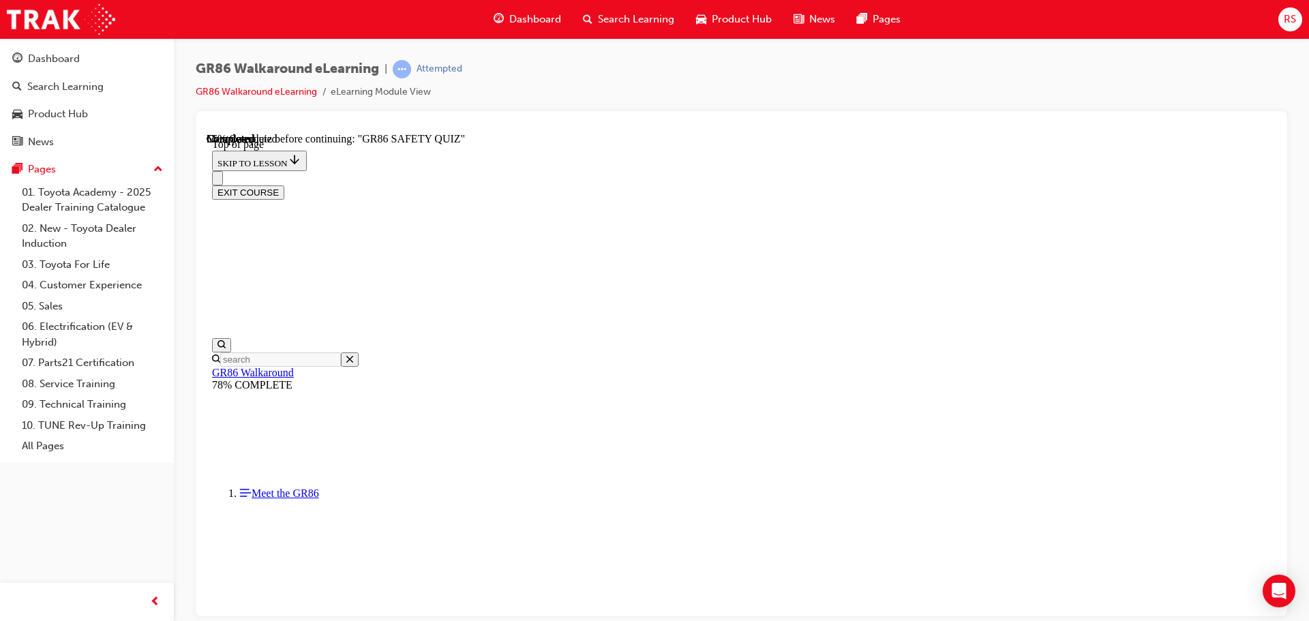
scroll to position [383, 0]
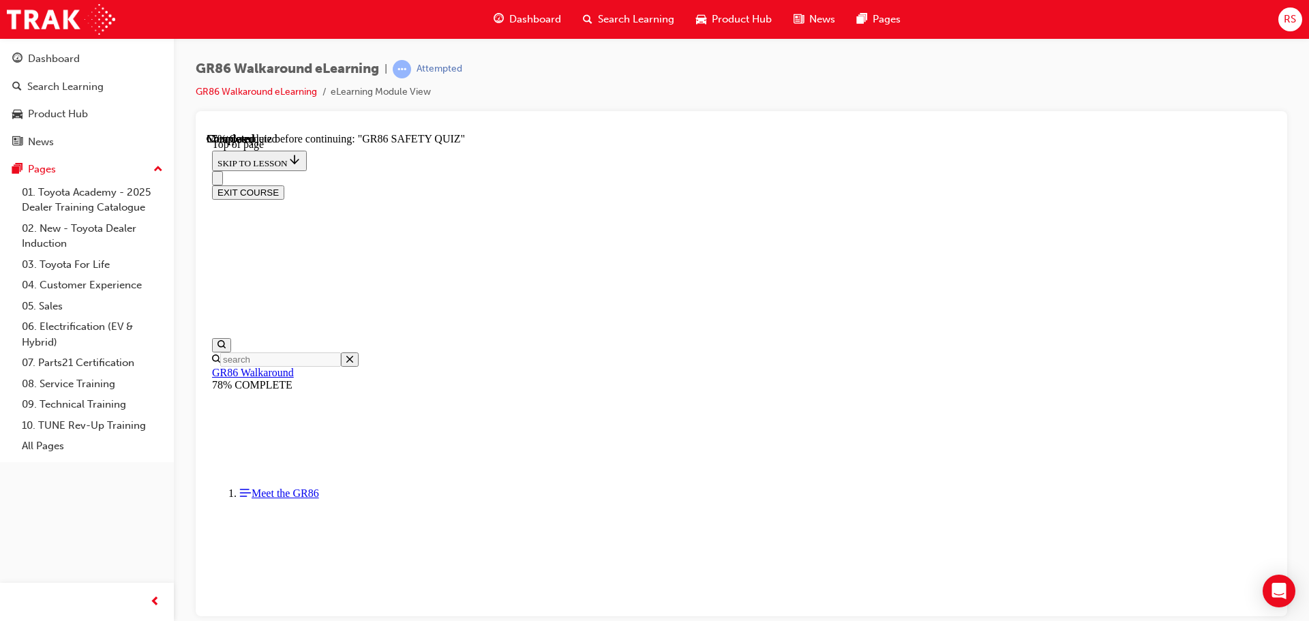
scroll to position [246, 0]
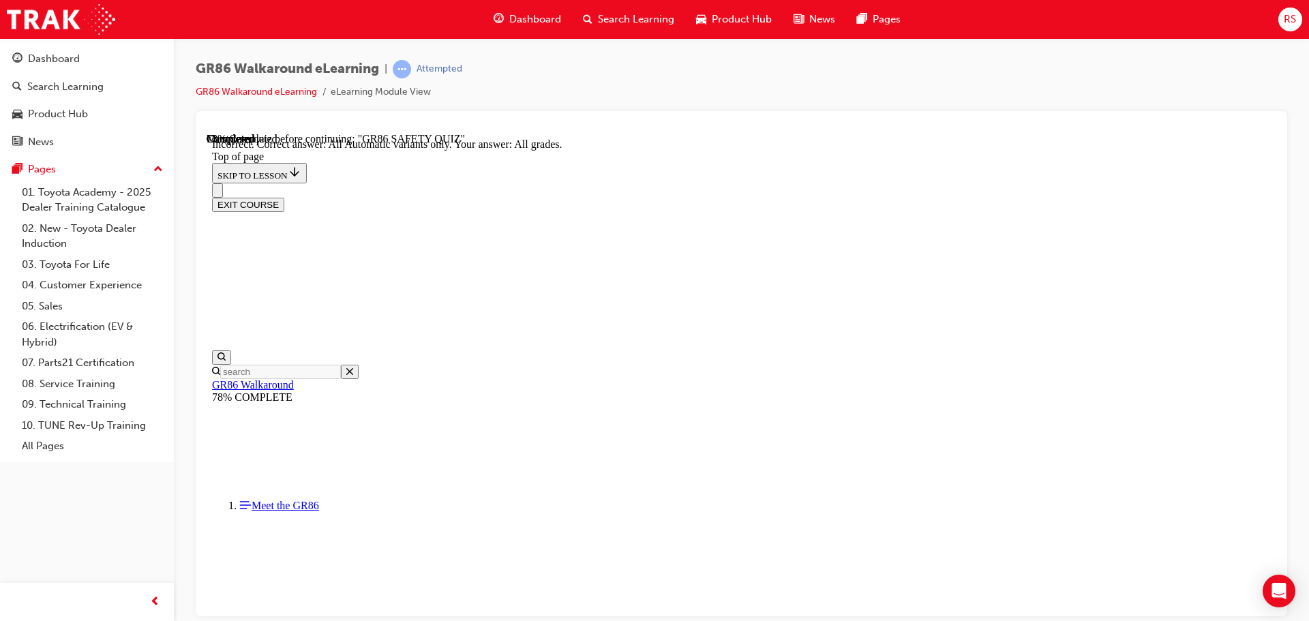
scroll to position [328, 0]
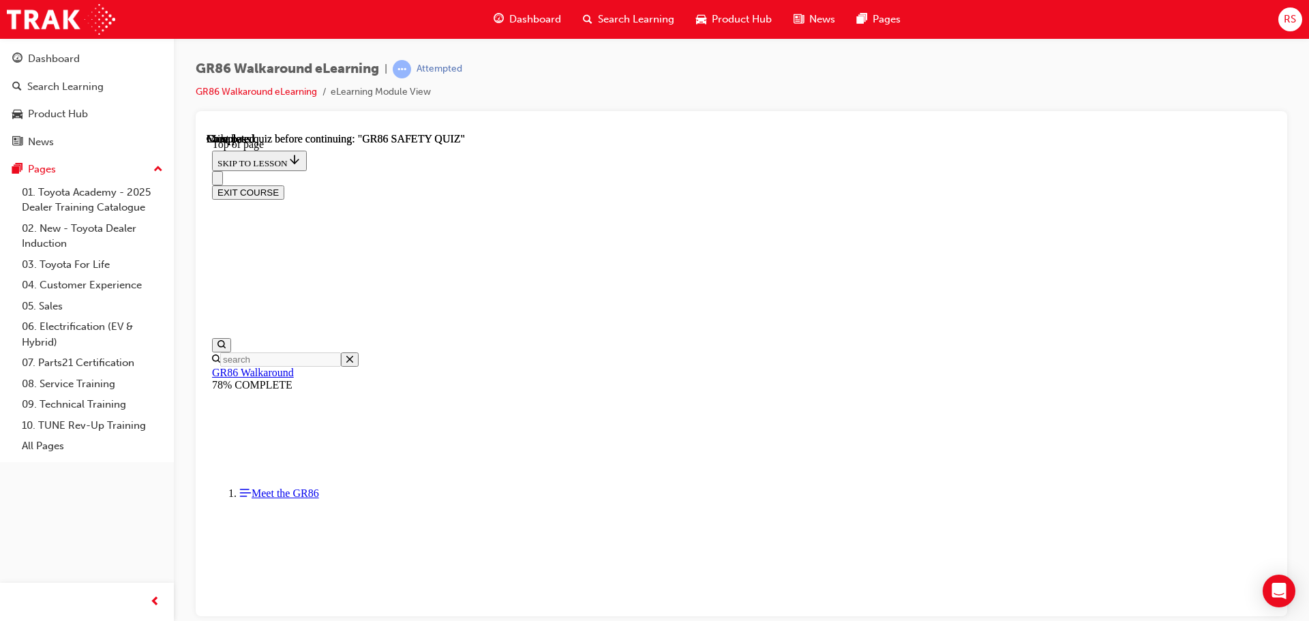
scroll to position [257, 0]
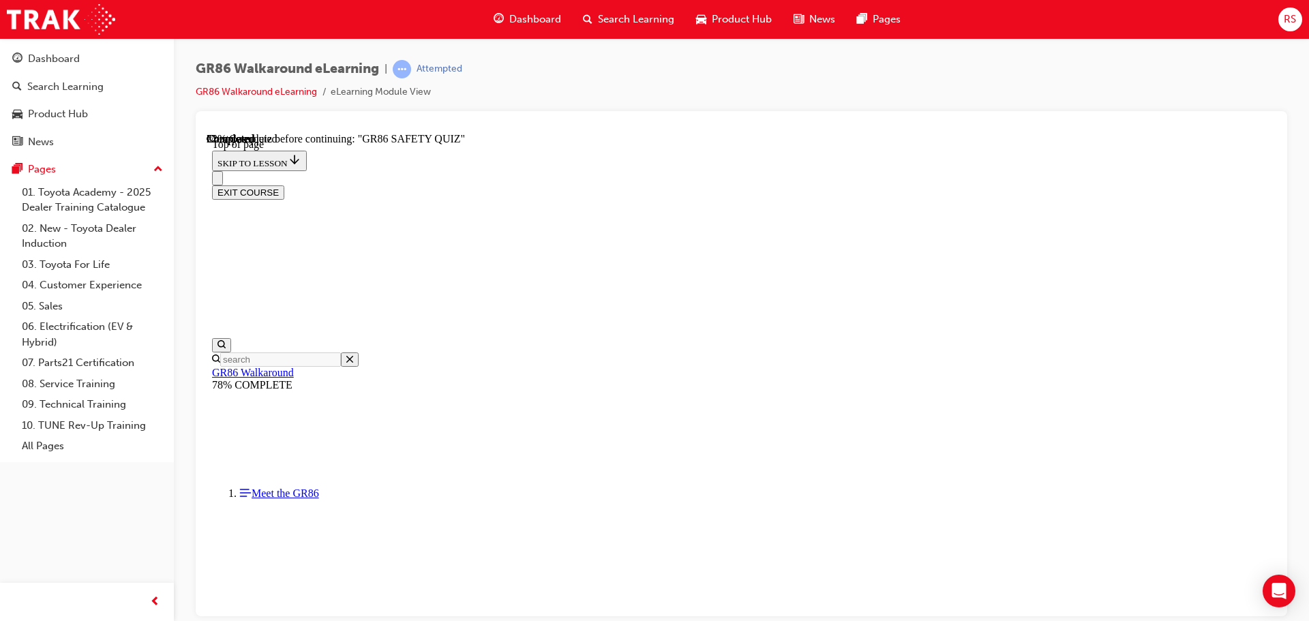
scroll to position [314, 0]
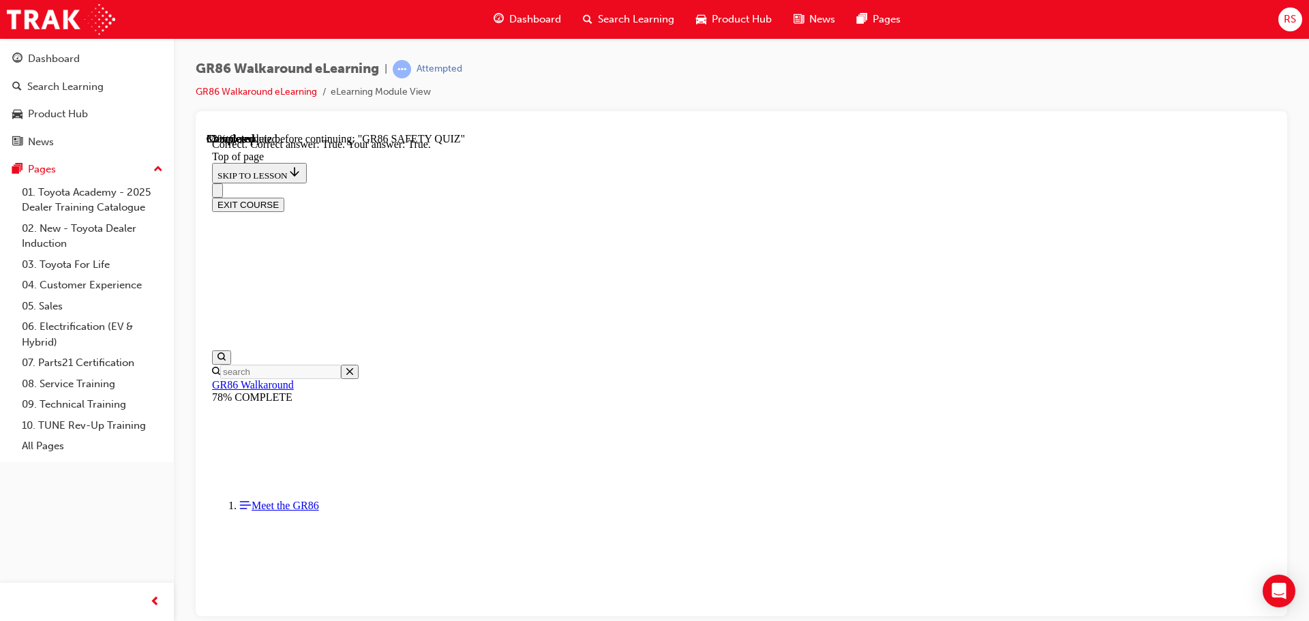
scroll to position [393, 0]
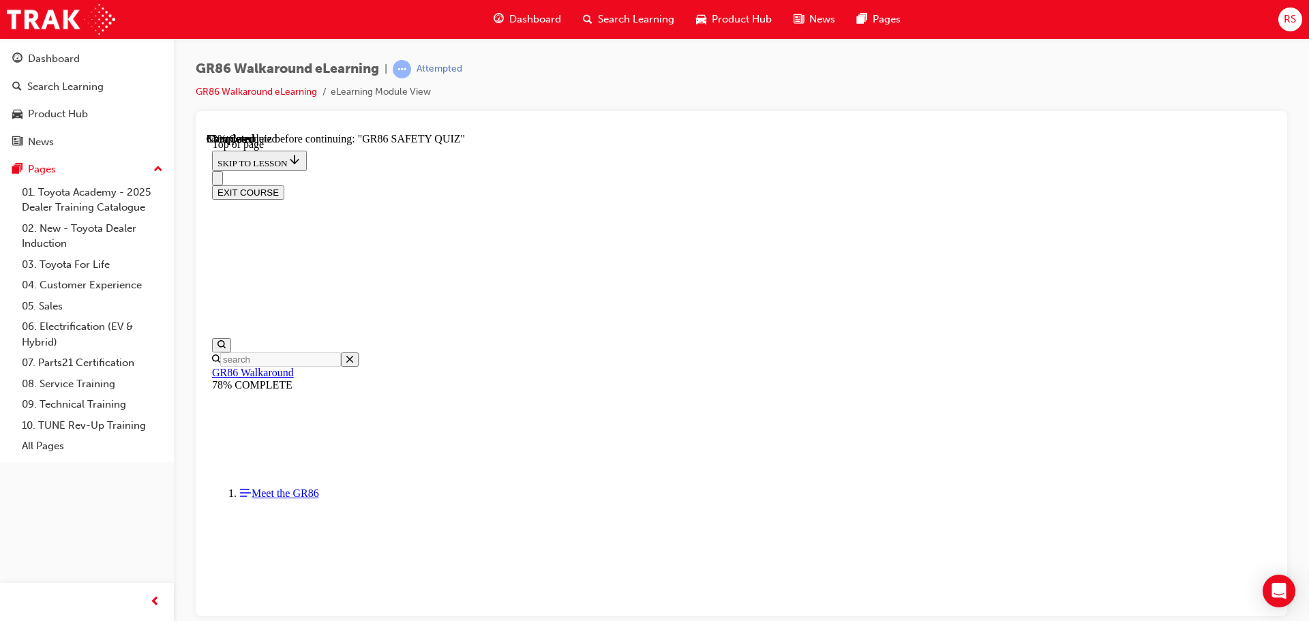
scroll to position [451, 0]
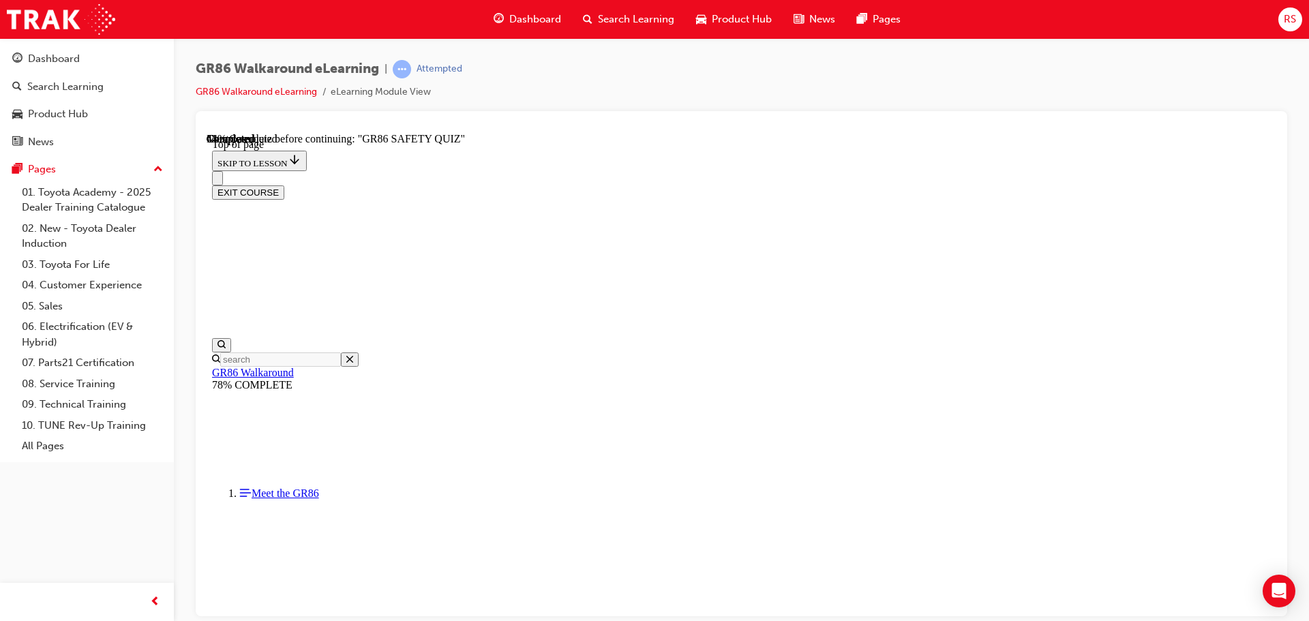
scroll to position [110, 0]
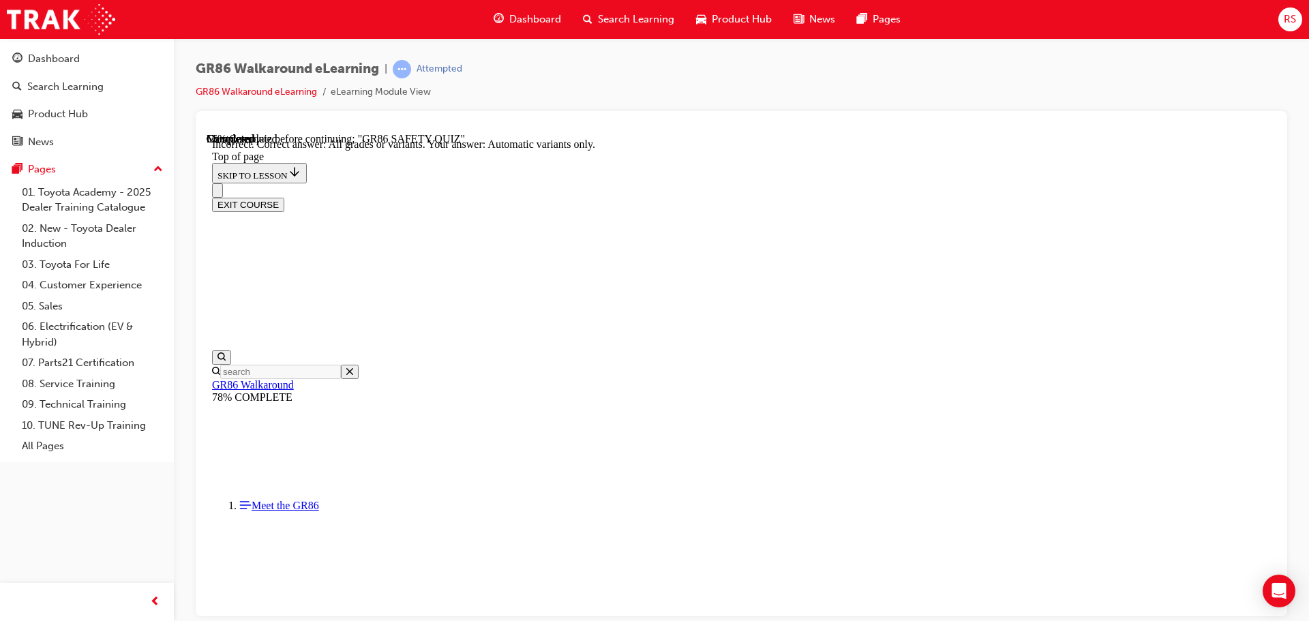
scroll to position [282, 0]
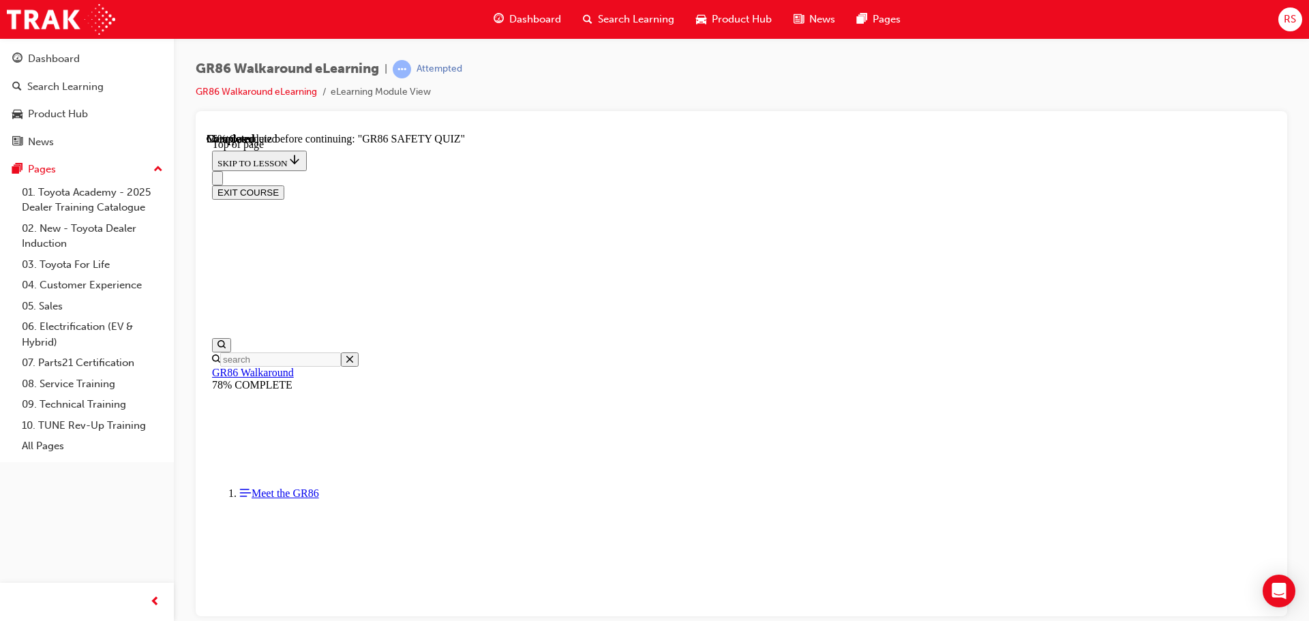
scroll to position [383, 0]
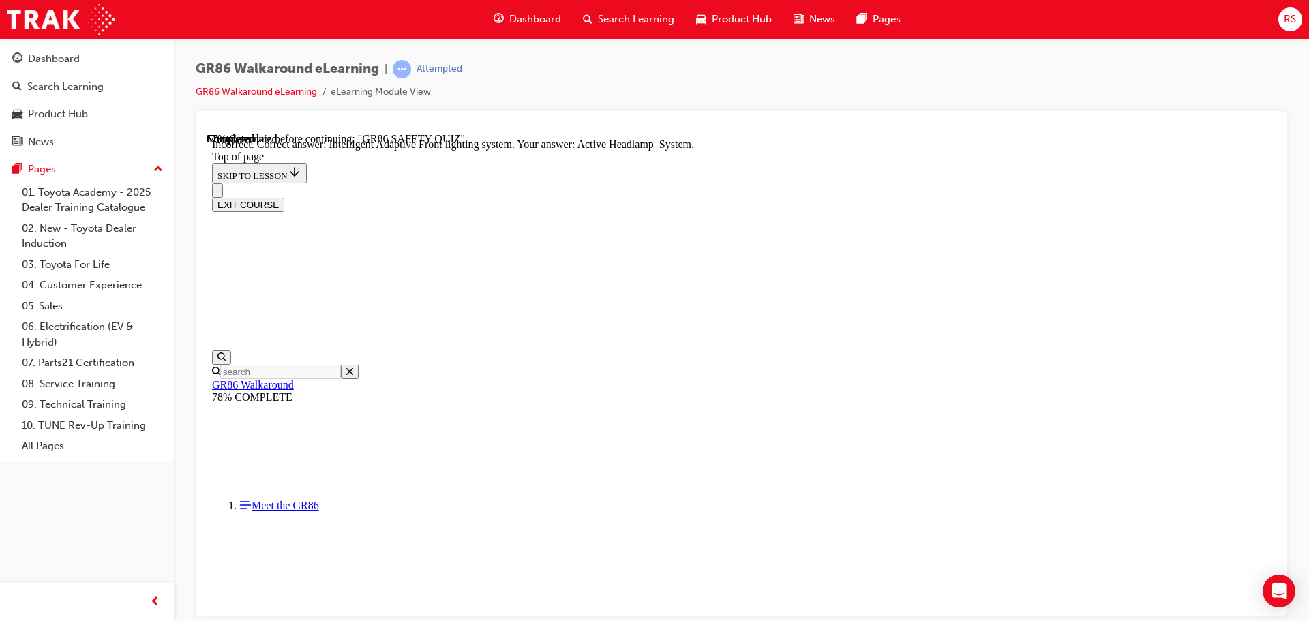
scroll to position [528, 0]
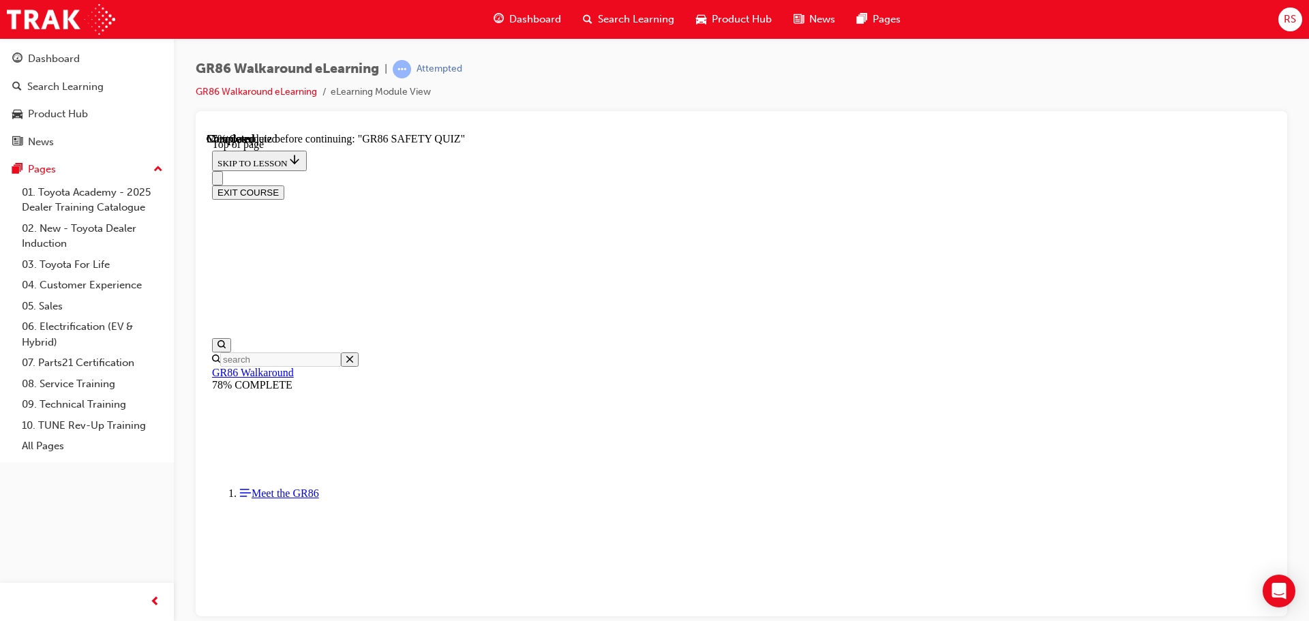
scroll to position [285, 0]
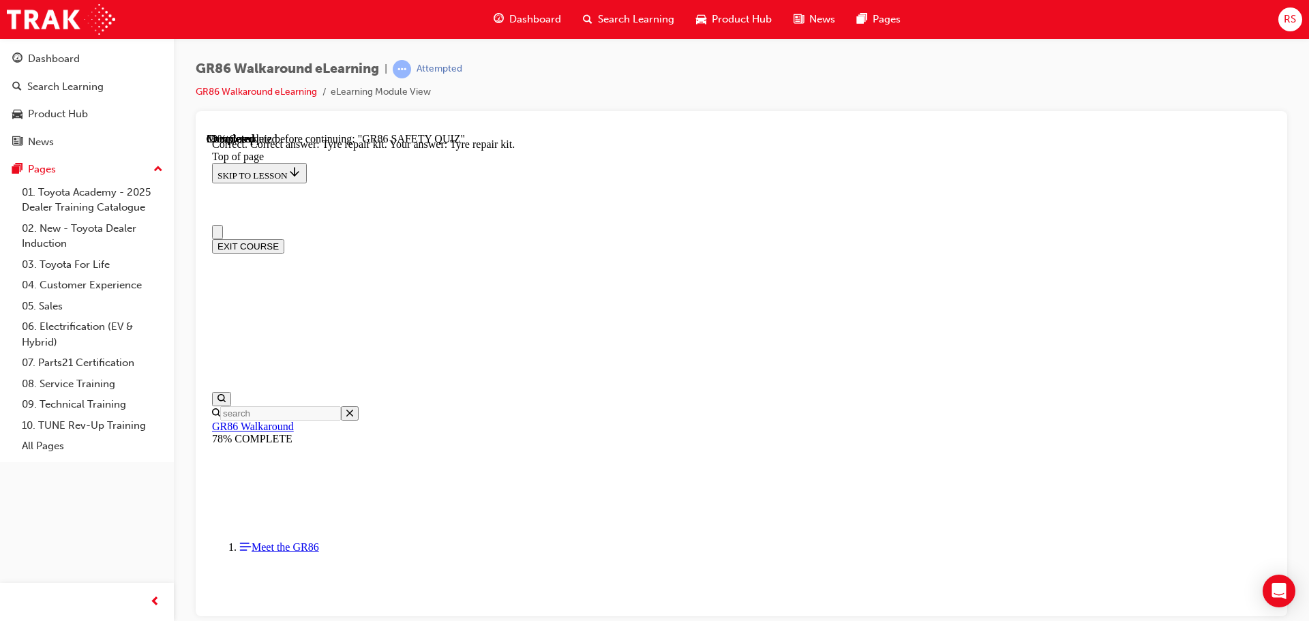
scroll to position [0, 0]
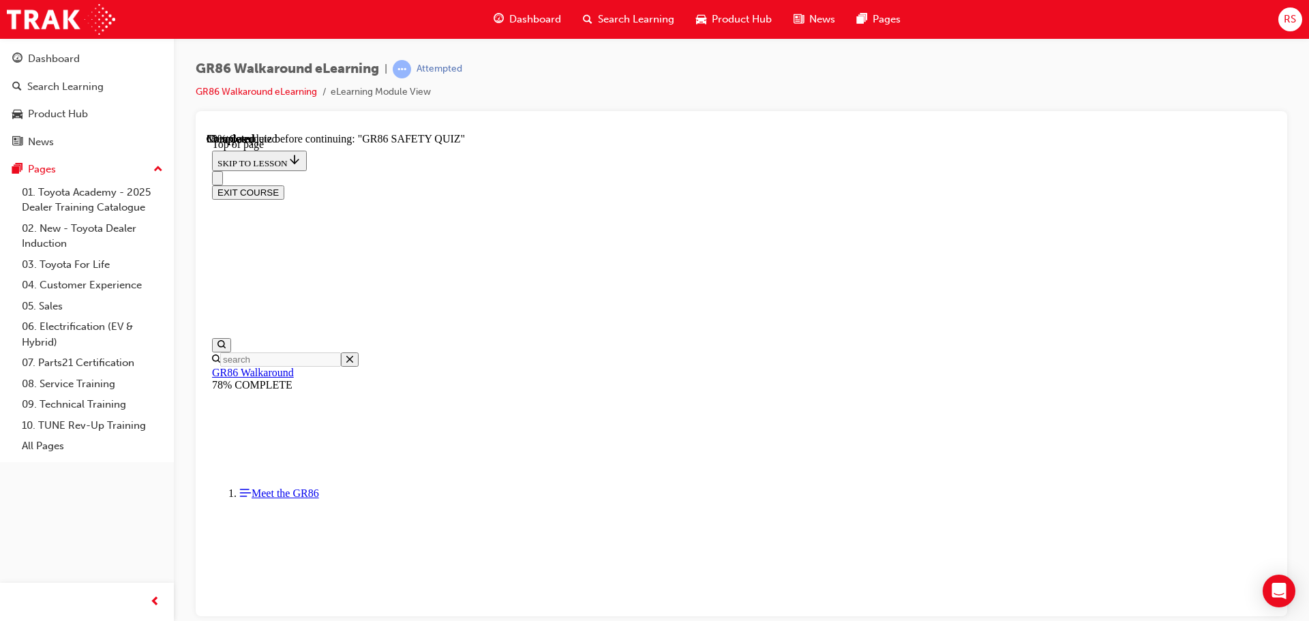
scroll to position [178, 0]
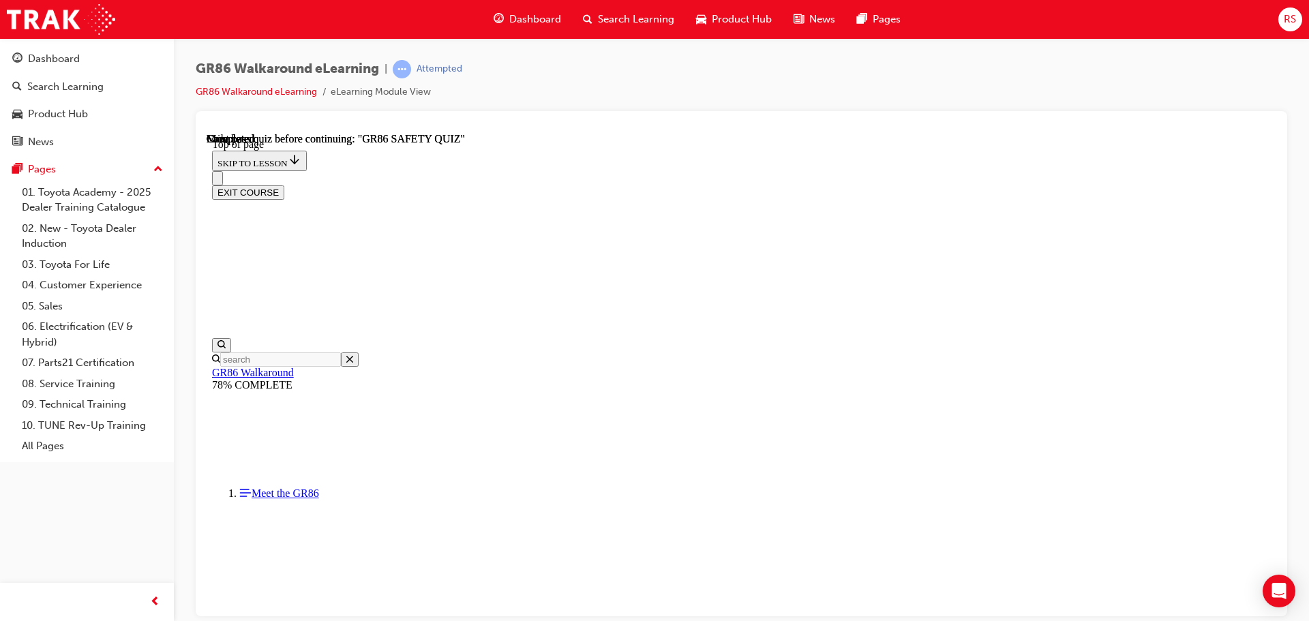
scroll to position [246, 0]
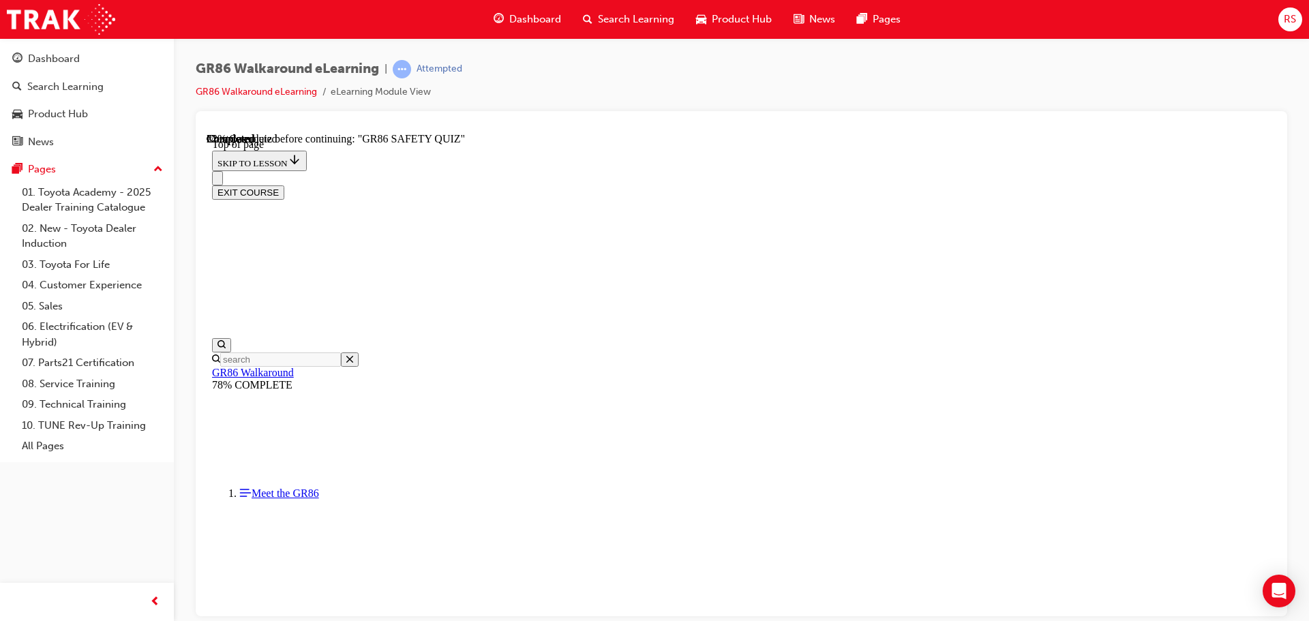
scroll to position [178, 0]
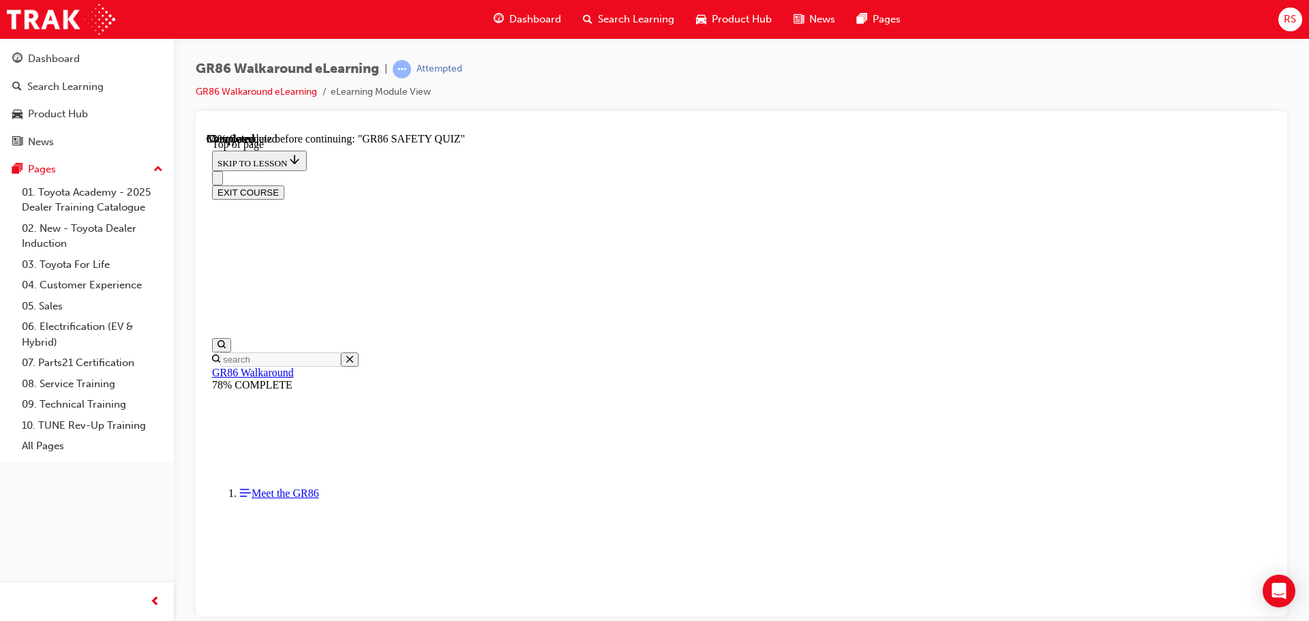
scroll to position [42, 0]
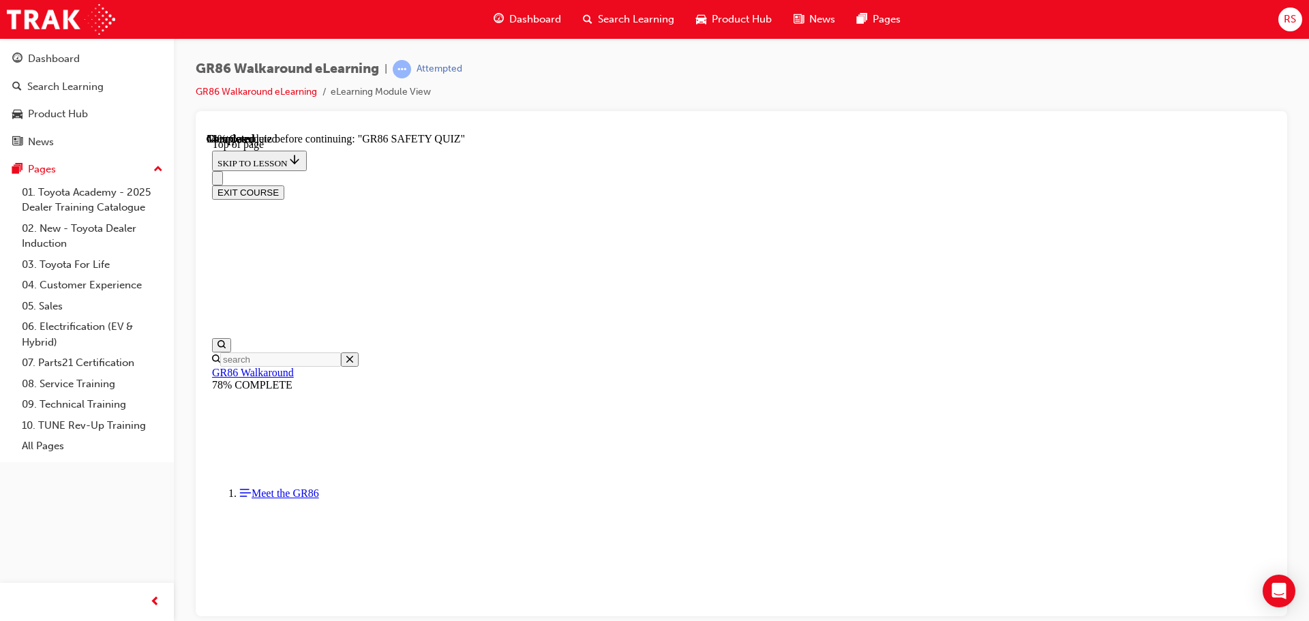
scroll to position [149, 0]
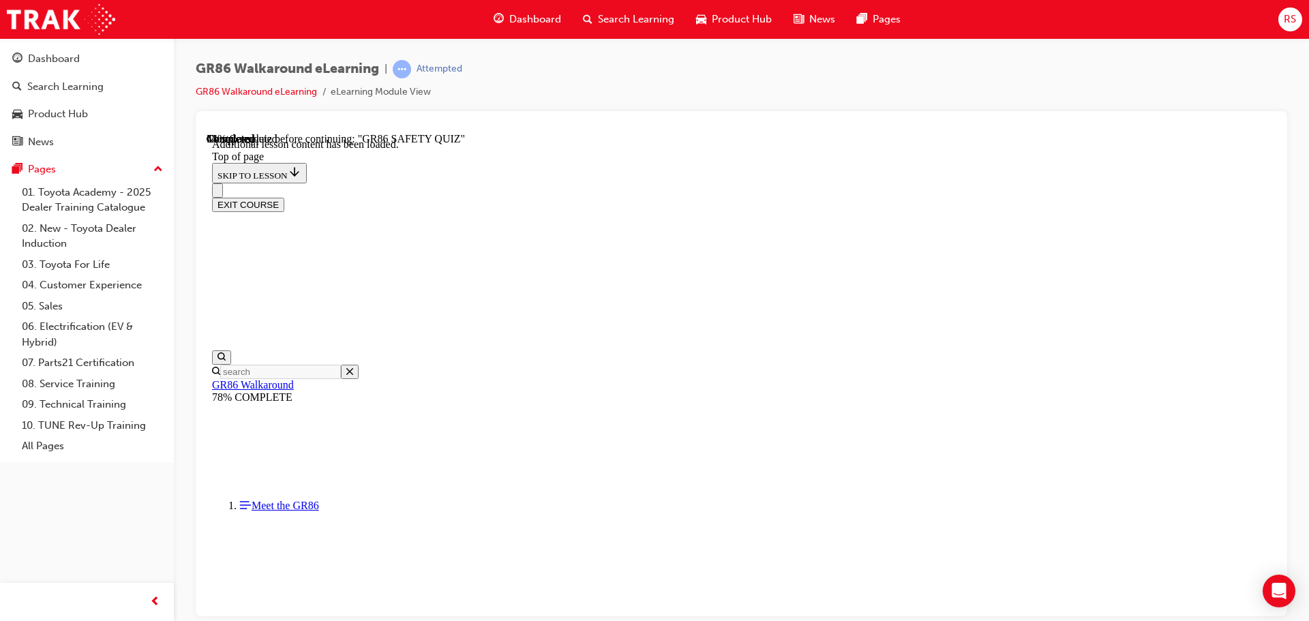
scroll to position [42, 0]
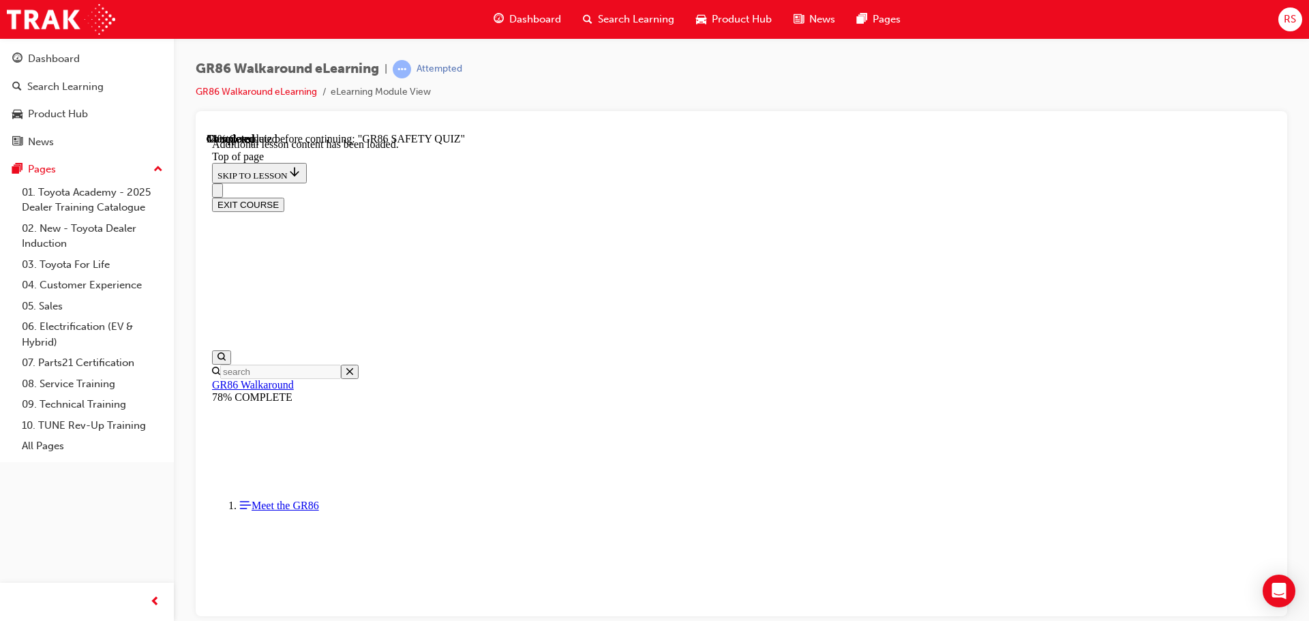
scroll to position [584, 0]
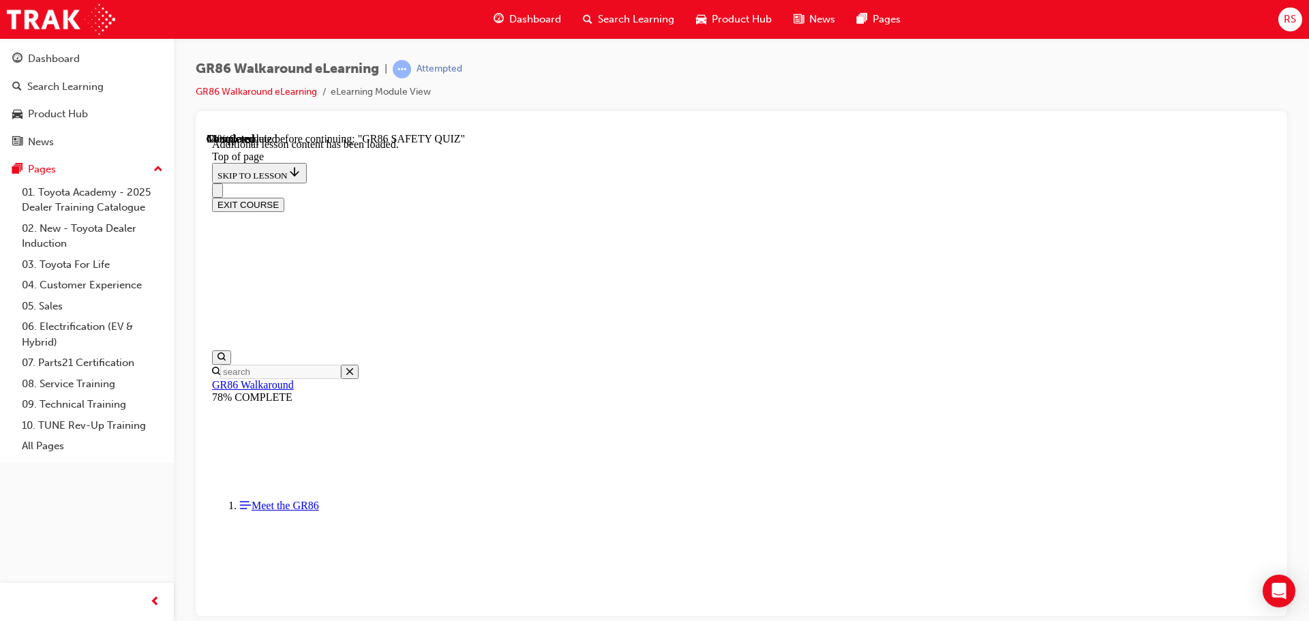
scroll to position [501, 0]
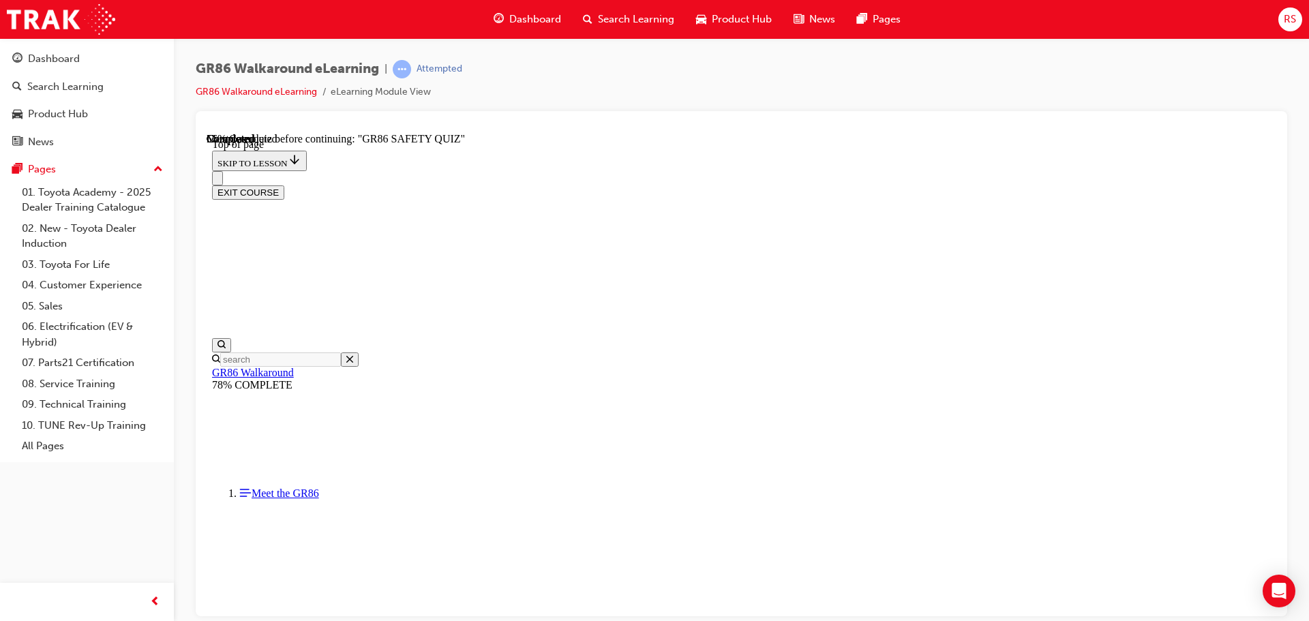
scroll to position [110, 0]
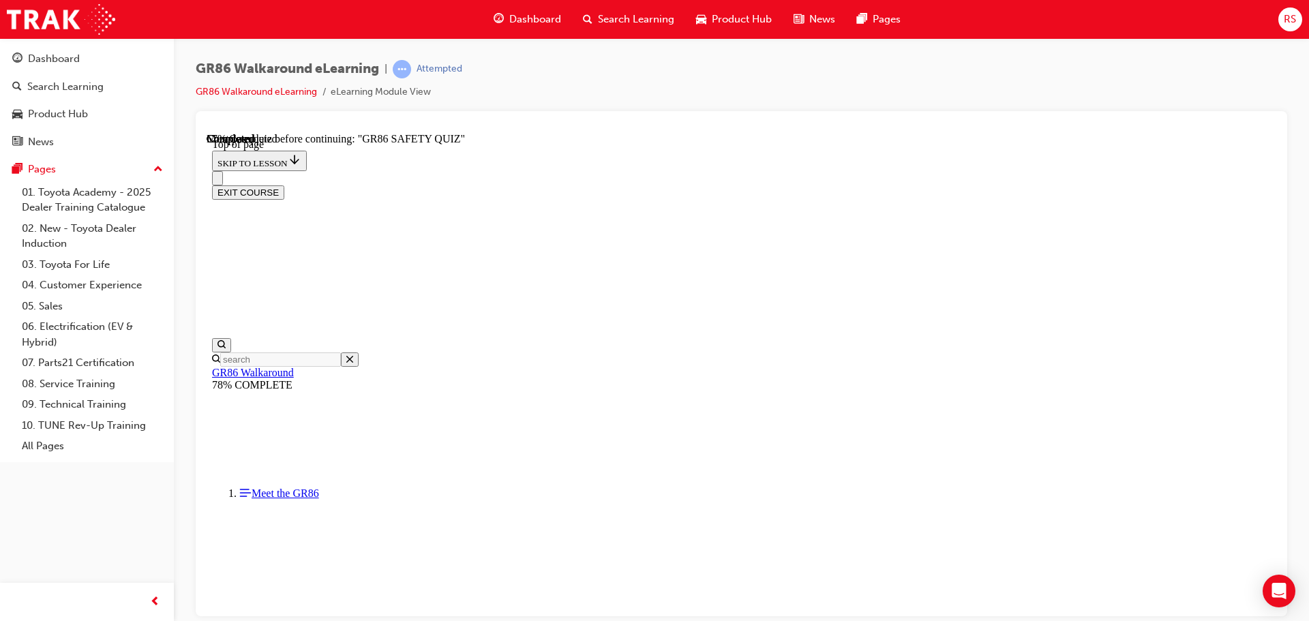
scroll to position [519, 0]
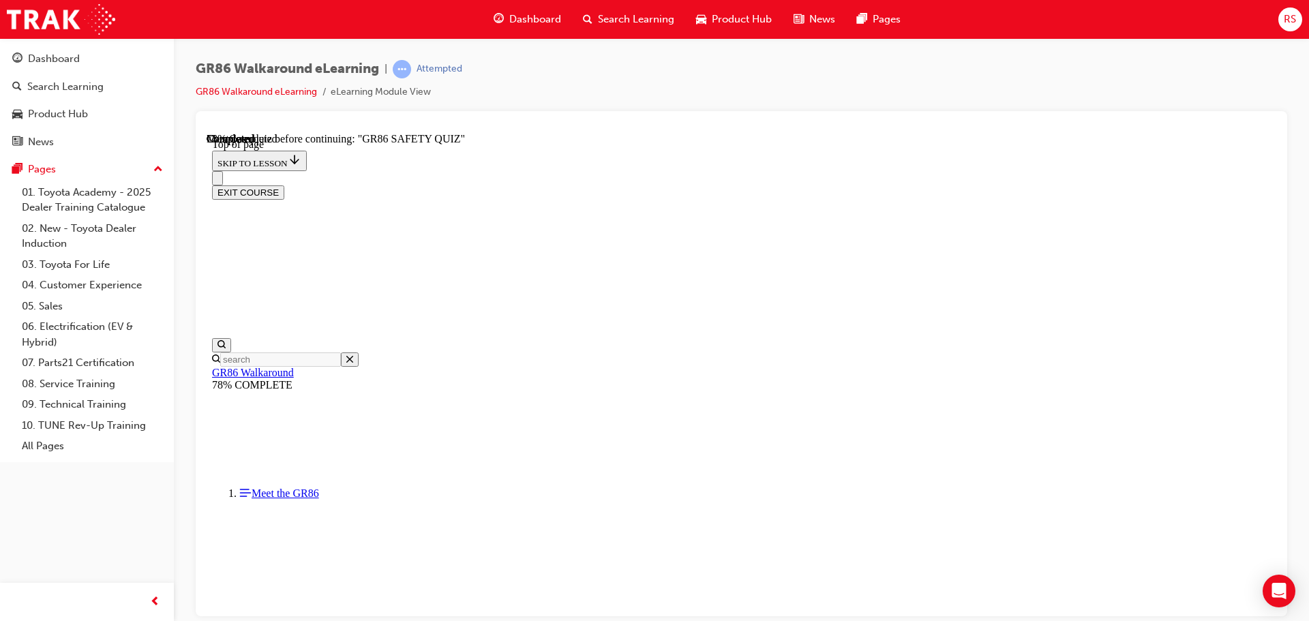
scroll to position [451, 0]
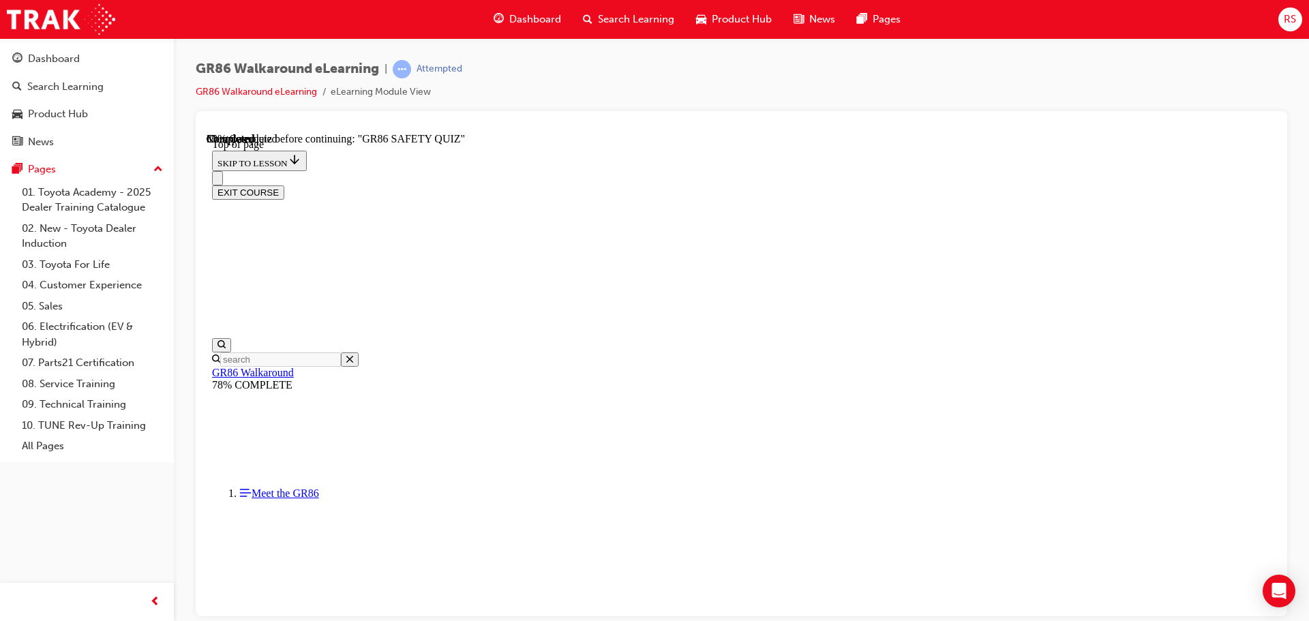
scroll to position [178, 0]
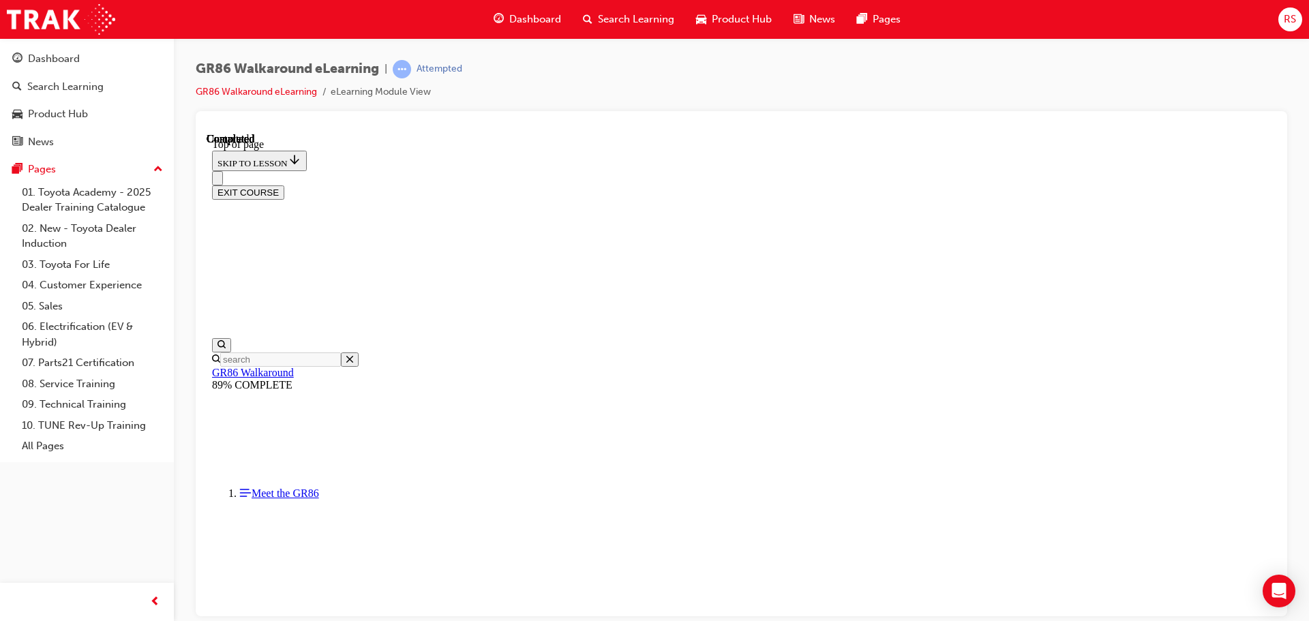
scroll to position [257, 0]
click at [284, 185] on button "EXIT COURSE" at bounding box center [248, 192] width 72 height 14
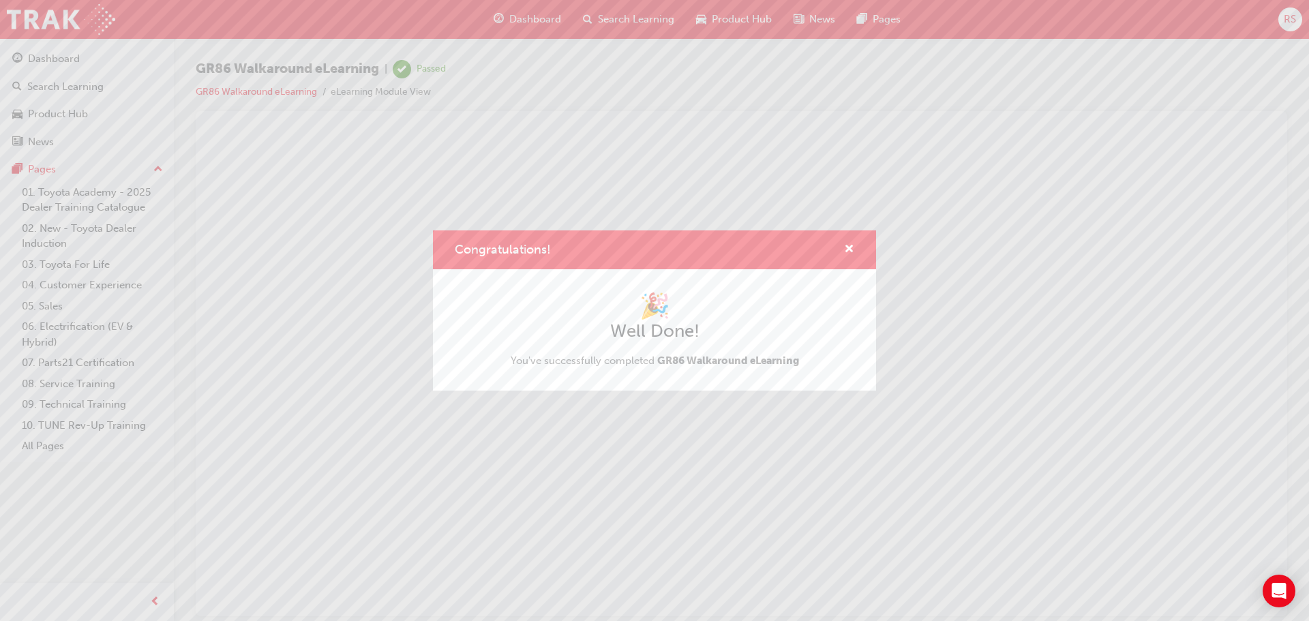
scroll to position [0, 0]
click at [848, 252] on span "cross-icon" at bounding box center [849, 250] width 10 height 12
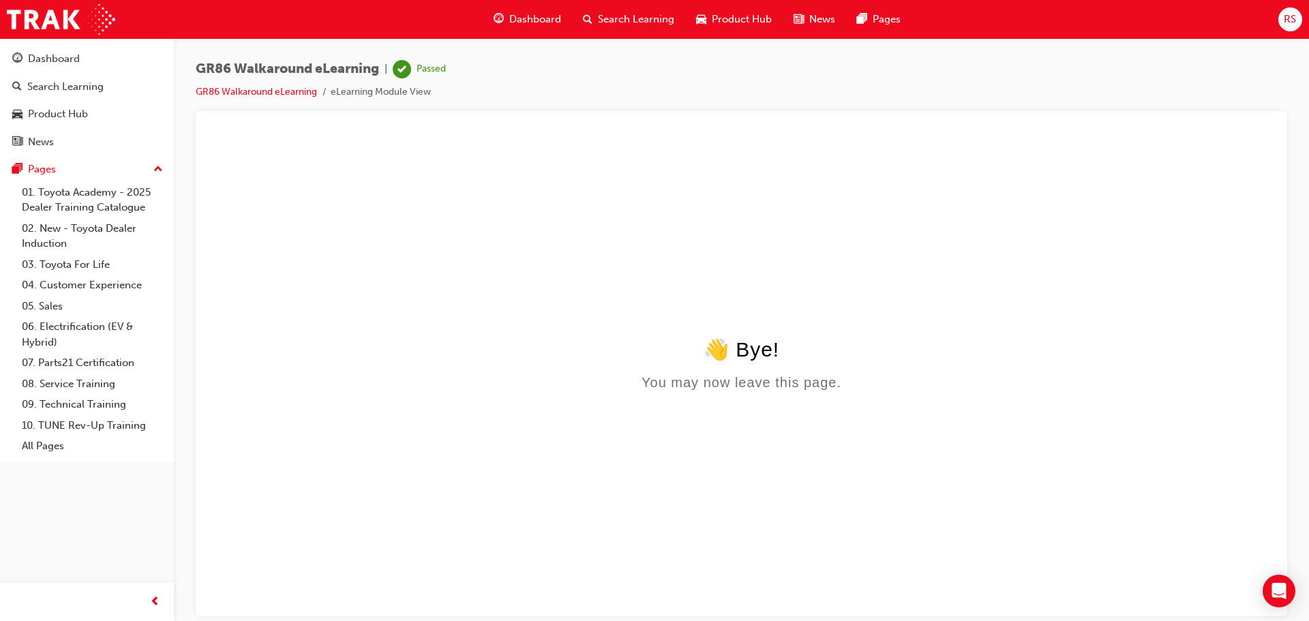
click at [543, 16] on span "Dashboard" at bounding box center [535, 20] width 52 height 16
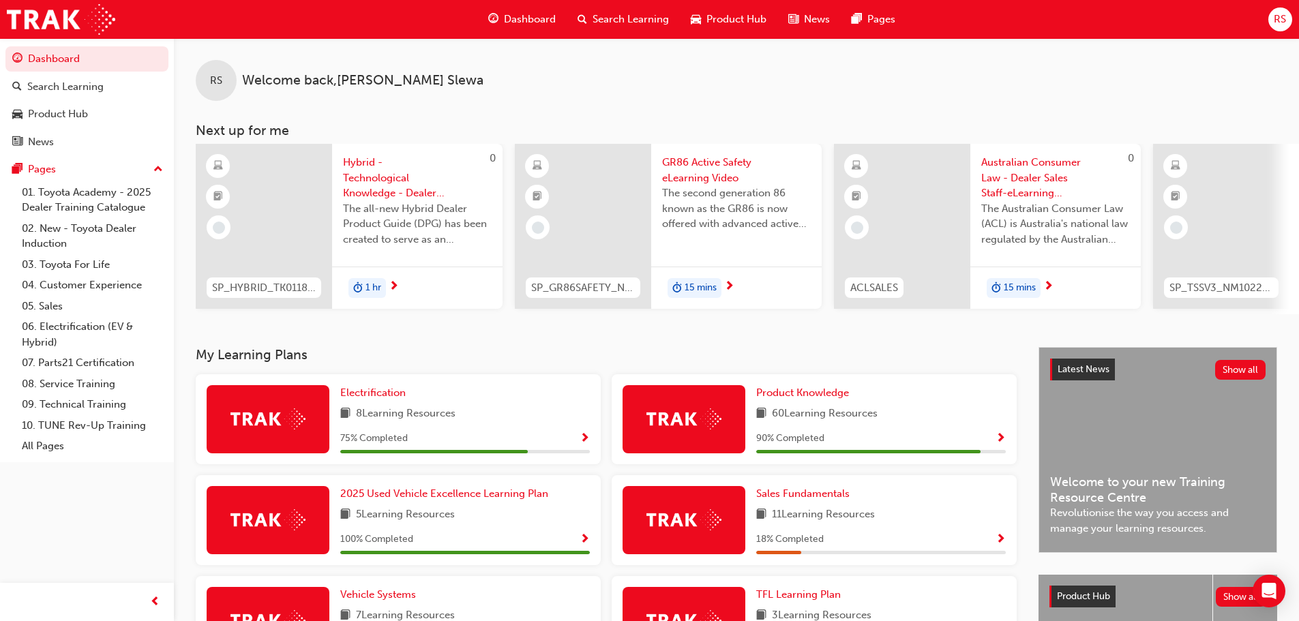
click at [717, 166] on span "GR86 Active Safety eLearning Video" at bounding box center [736, 170] width 149 height 31
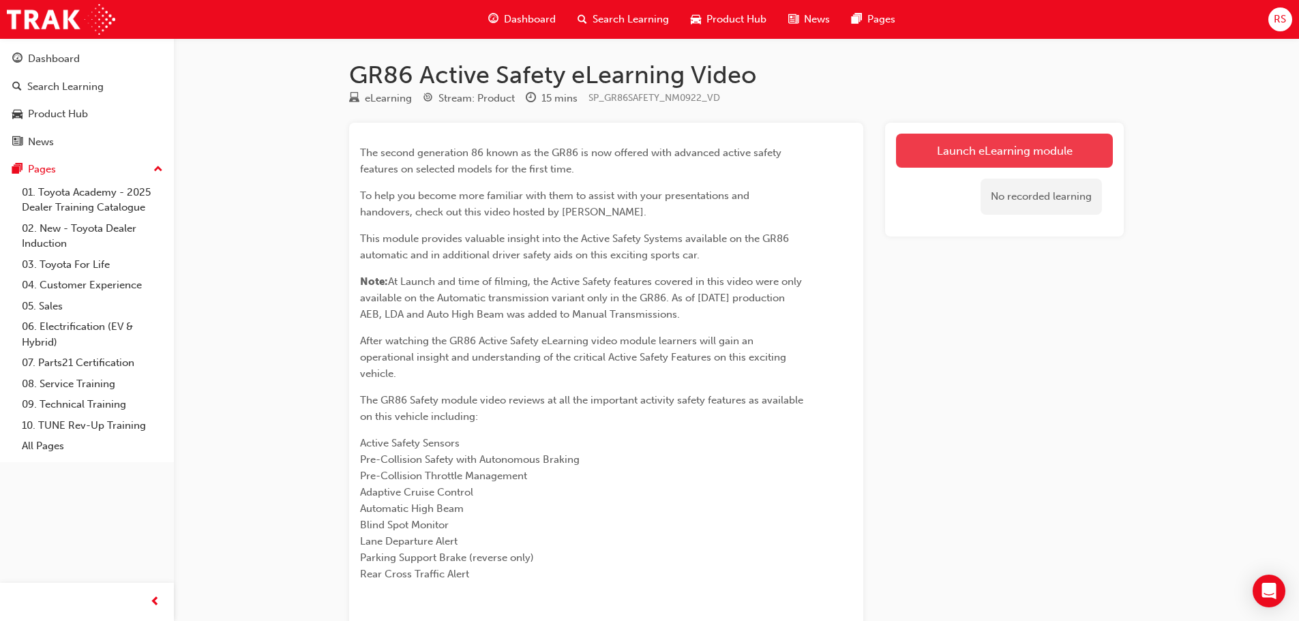
click at [972, 147] on link "Launch eLearning module" at bounding box center [1004, 151] width 217 height 34
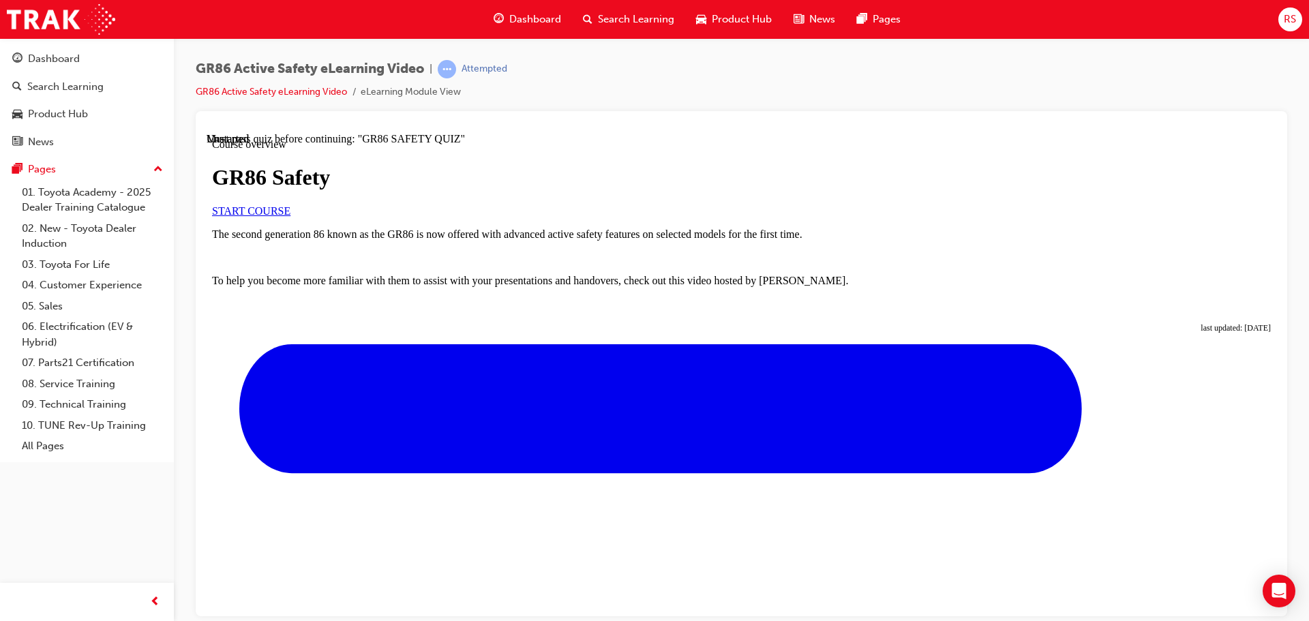
click at [291, 216] on link "START COURSE" at bounding box center [251, 211] width 78 height 12
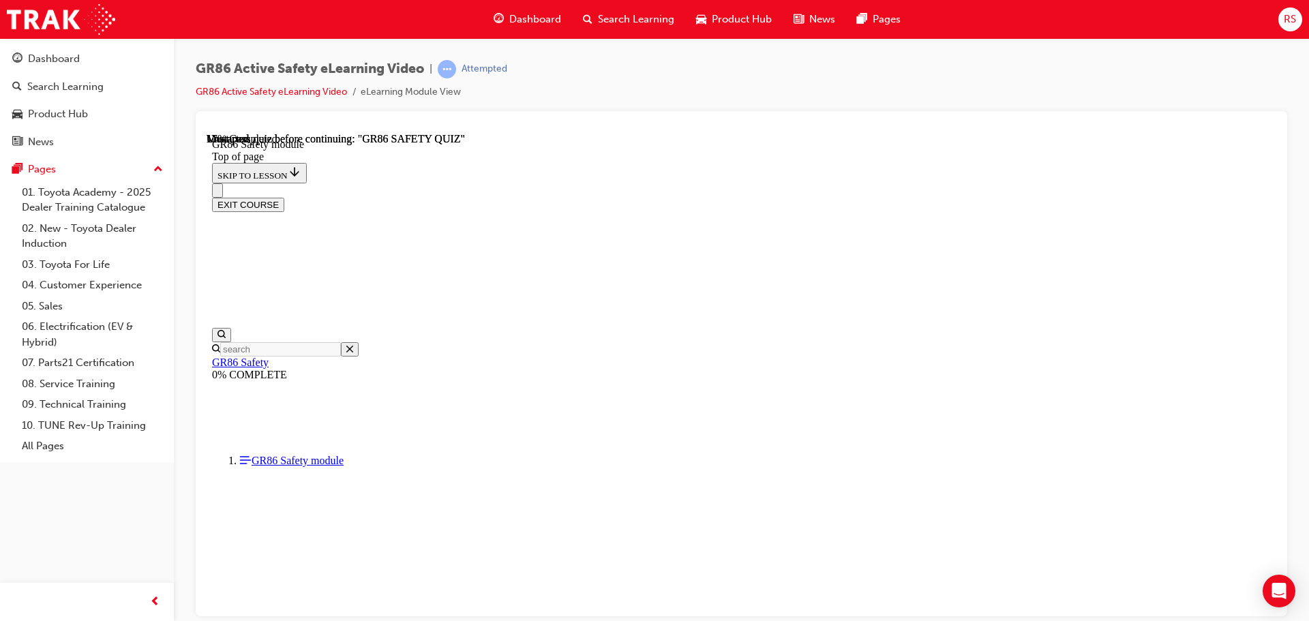
scroll to position [42, 0]
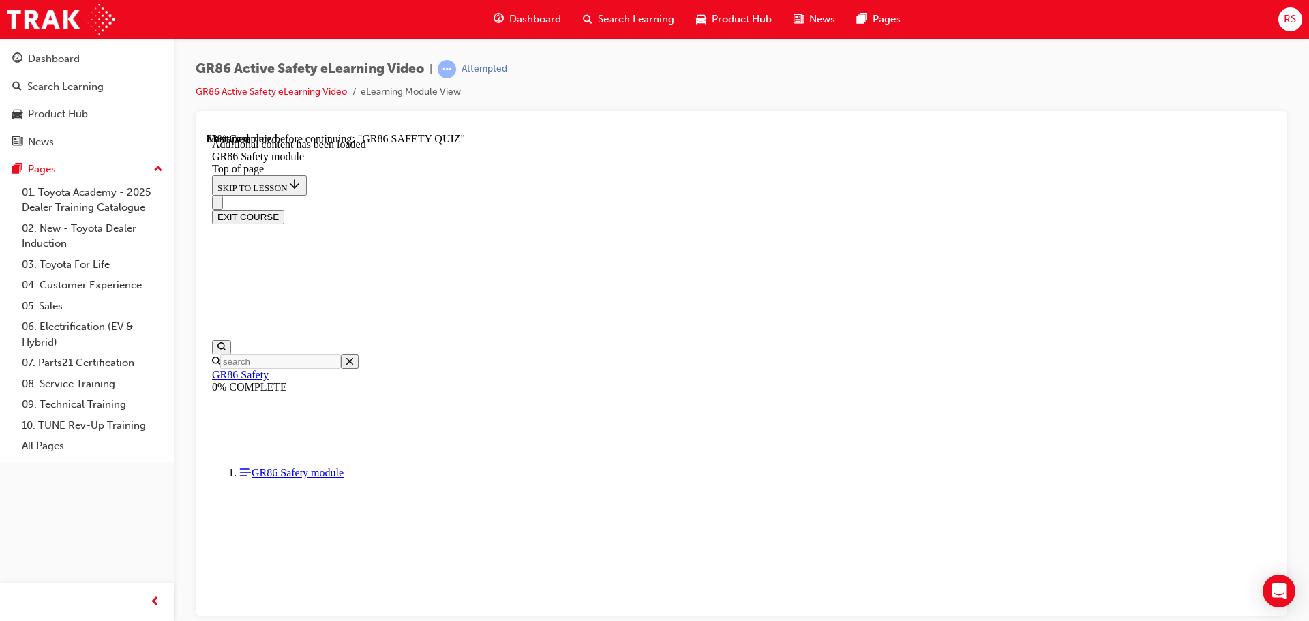
scroll to position [849, 0]
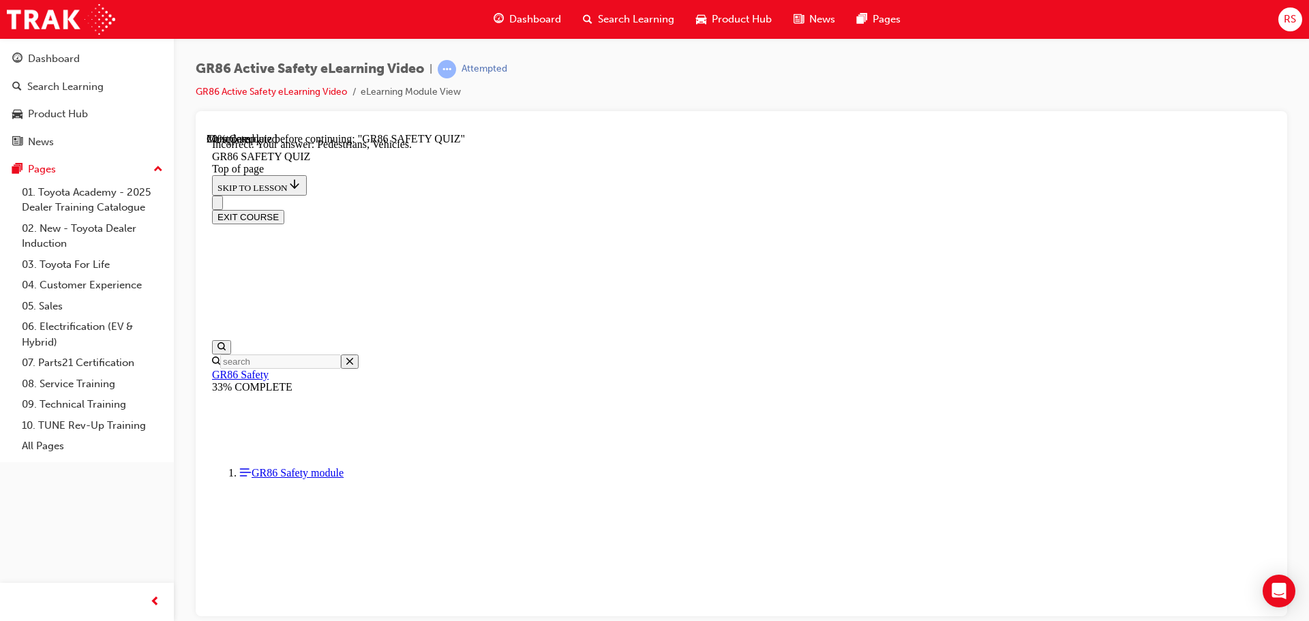
scroll to position [42, 0]
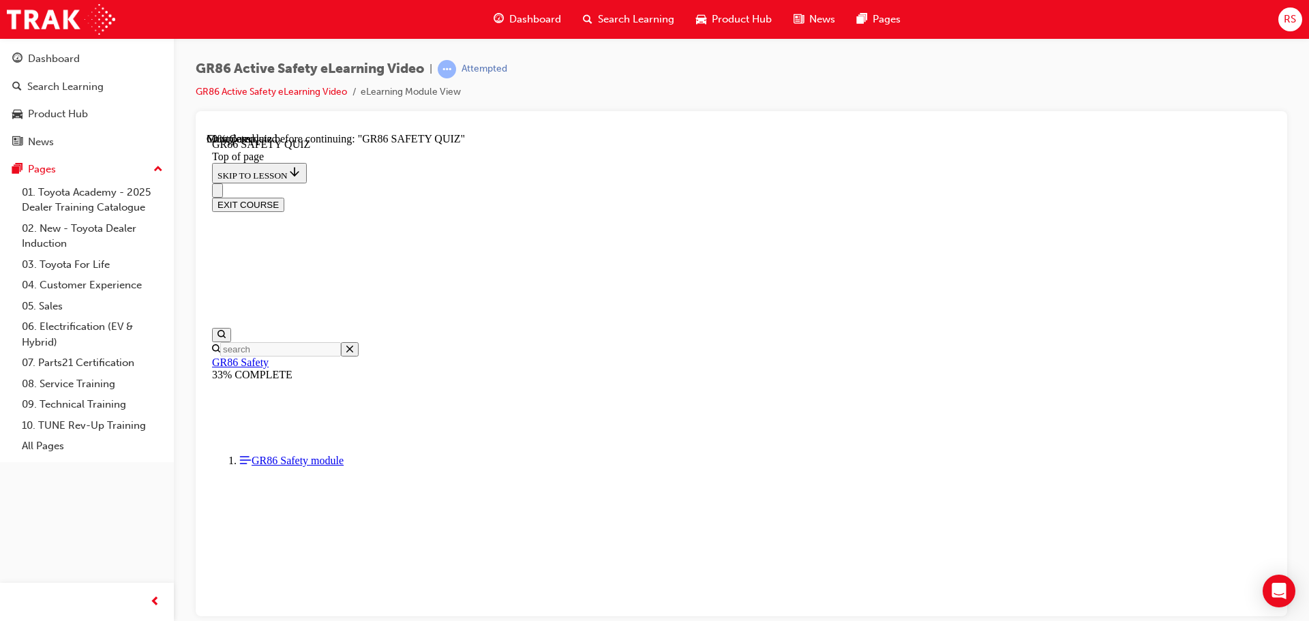
scroll to position [314, 0]
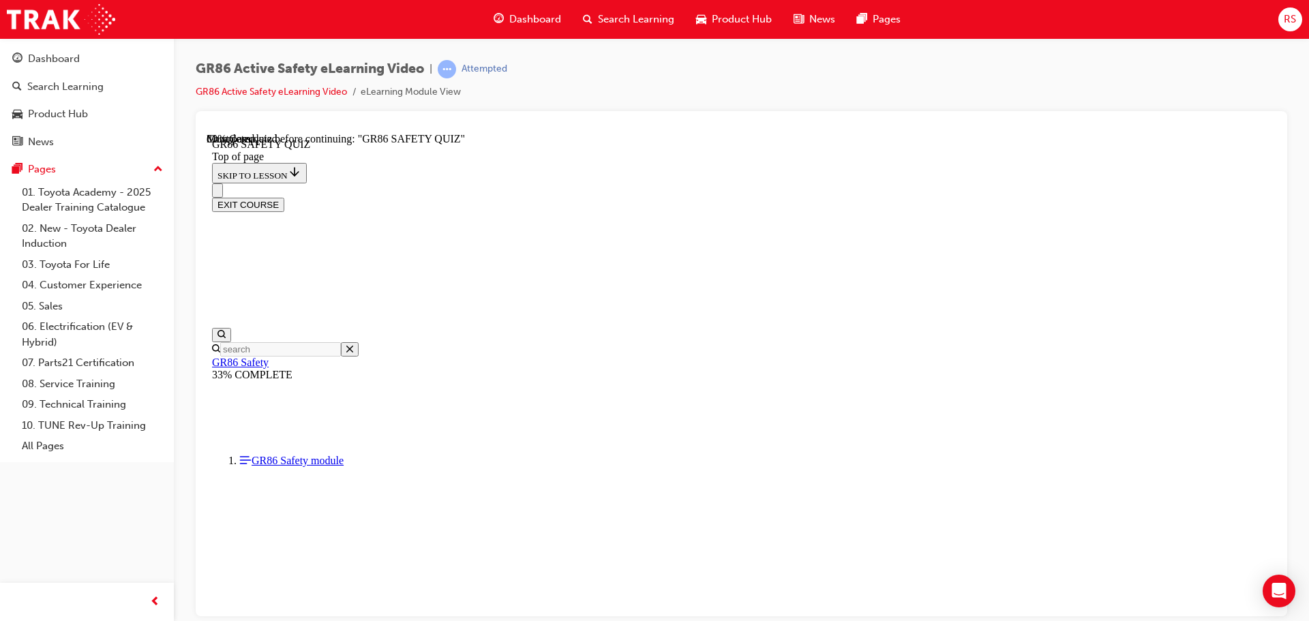
scroll to position [383, 0]
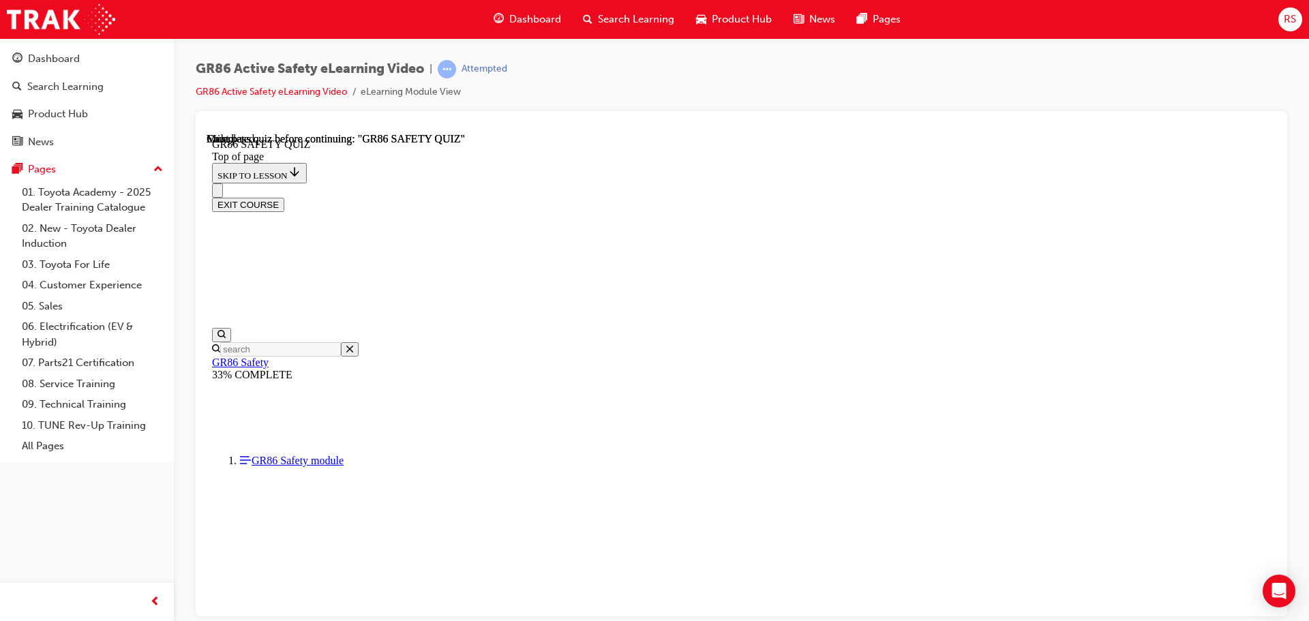
scroll to position [257, 0]
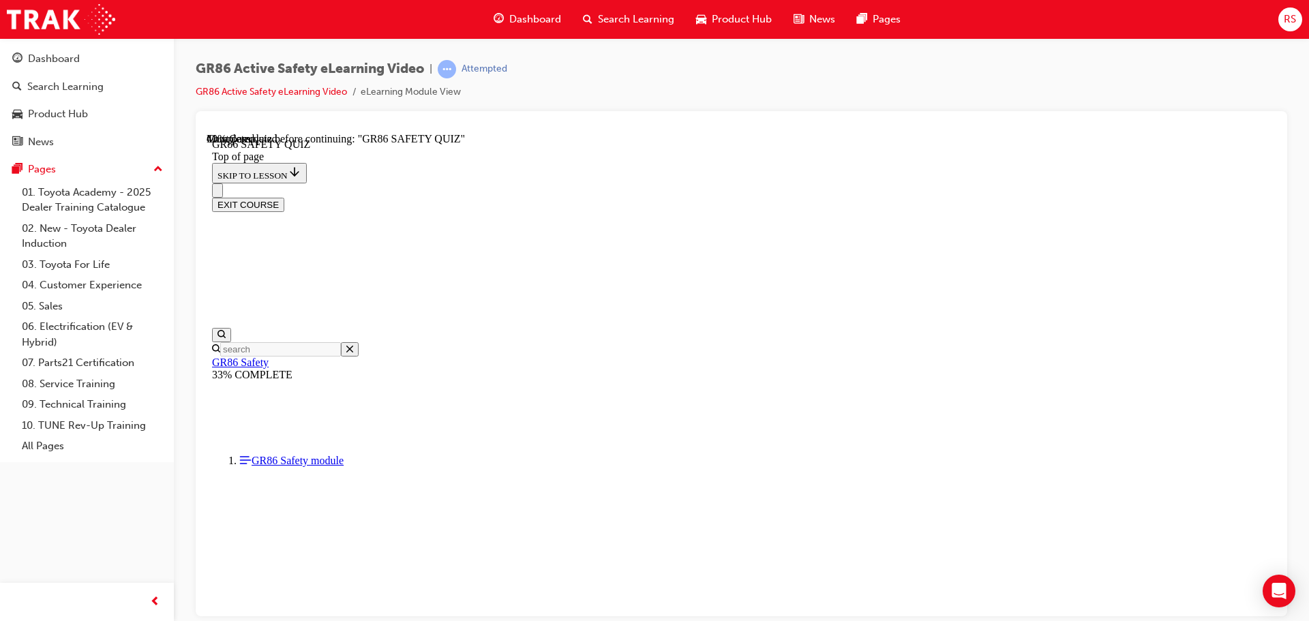
scroll to position [383, 0]
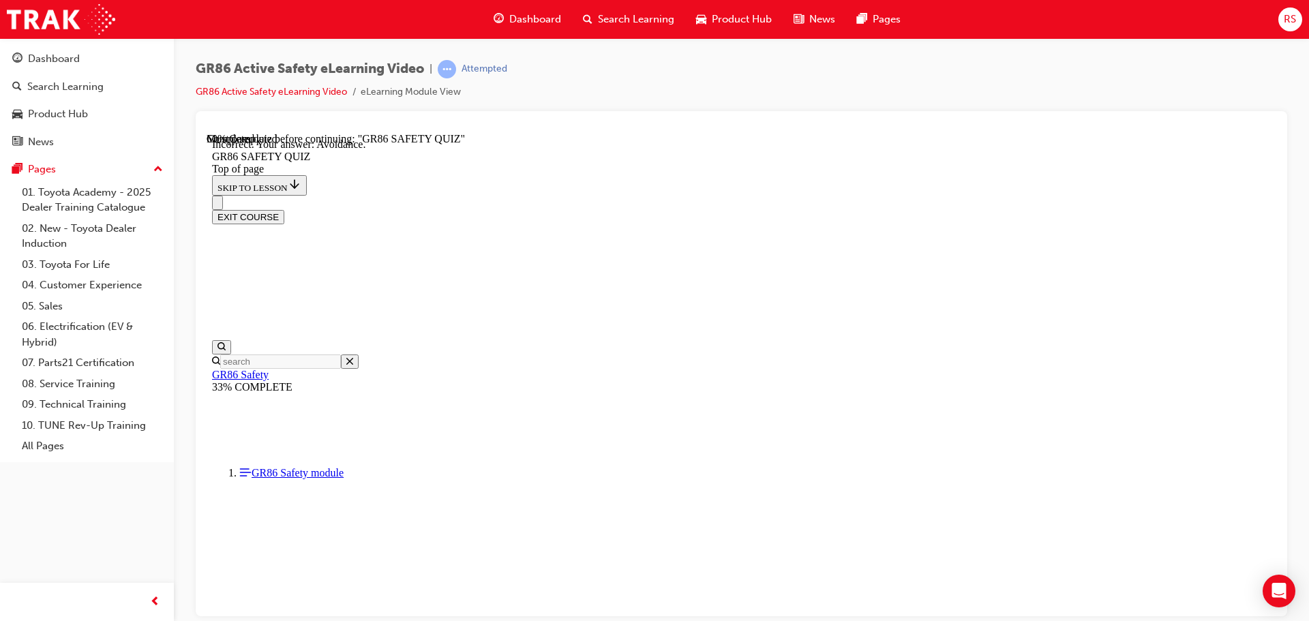
scroll to position [513, 0]
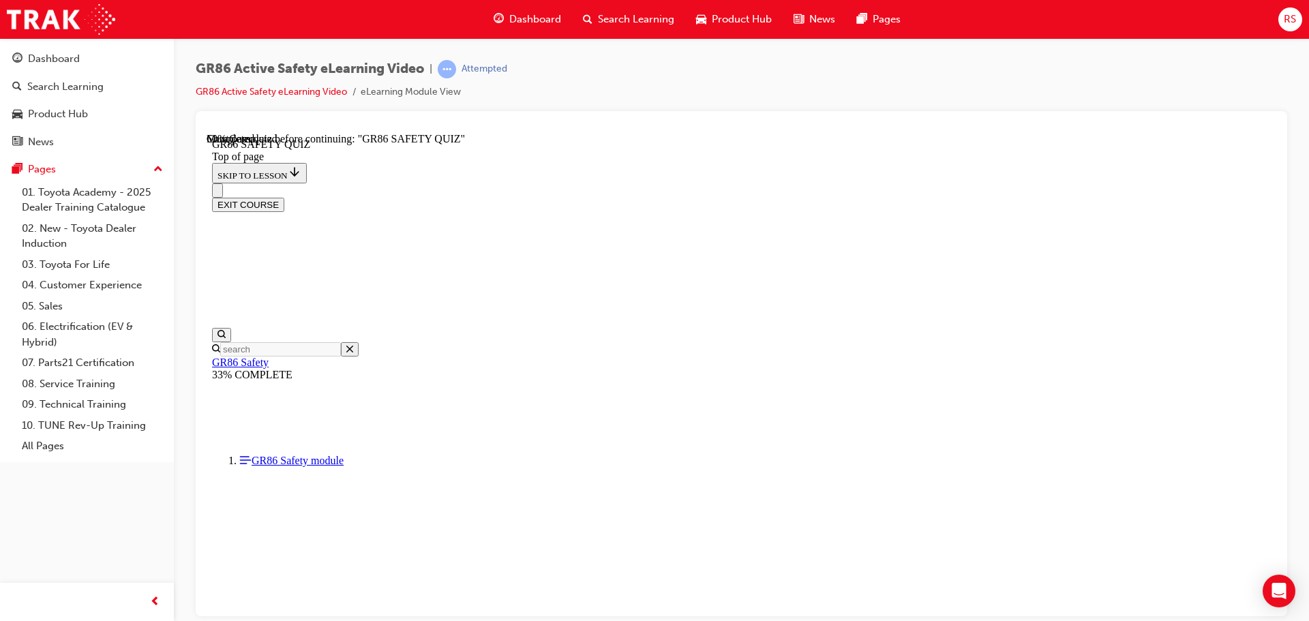
scroll to position [392, 0]
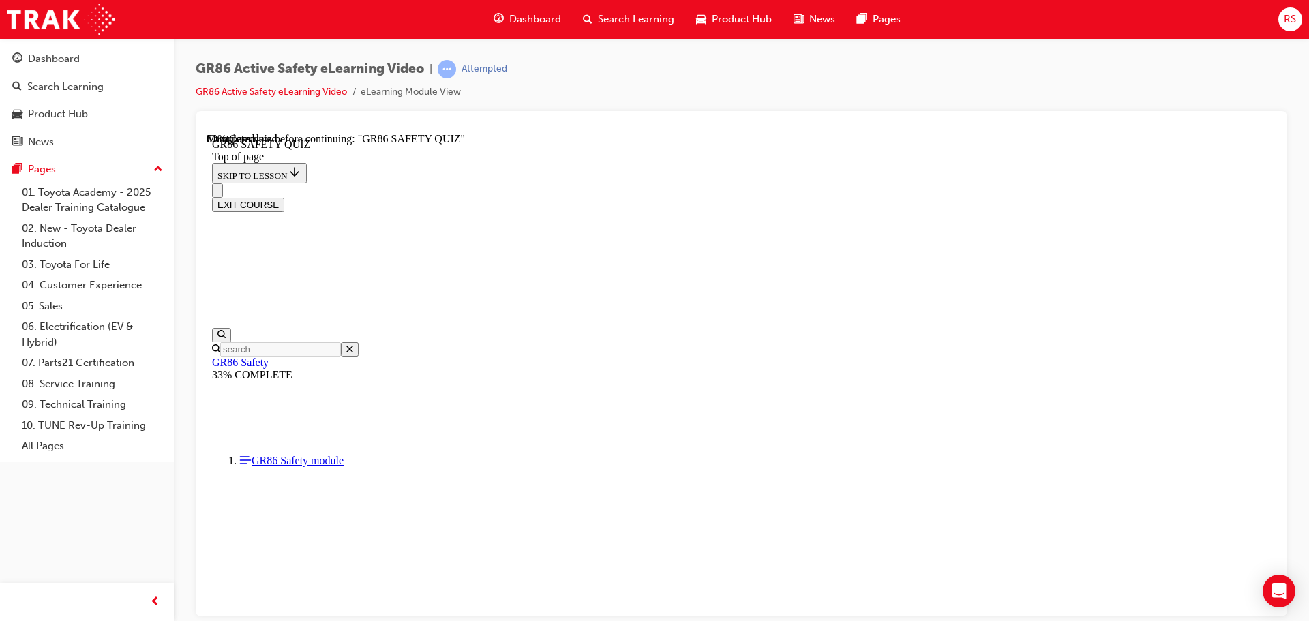
scroll to position [456, 0]
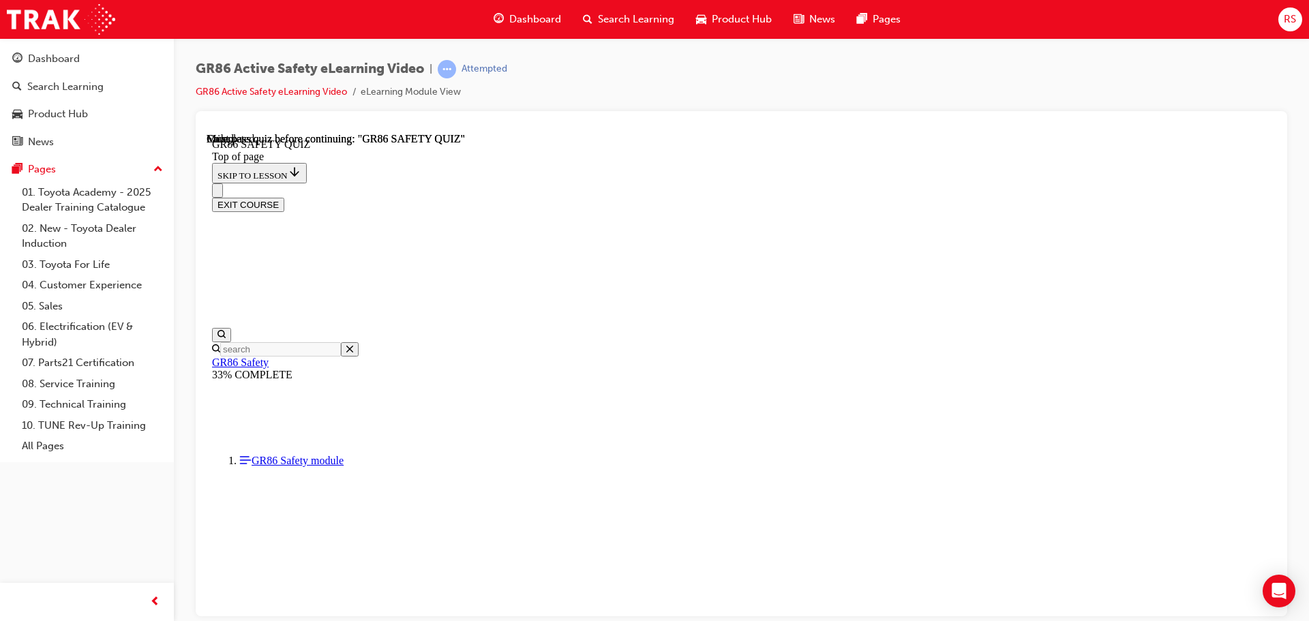
scroll to position [257, 0]
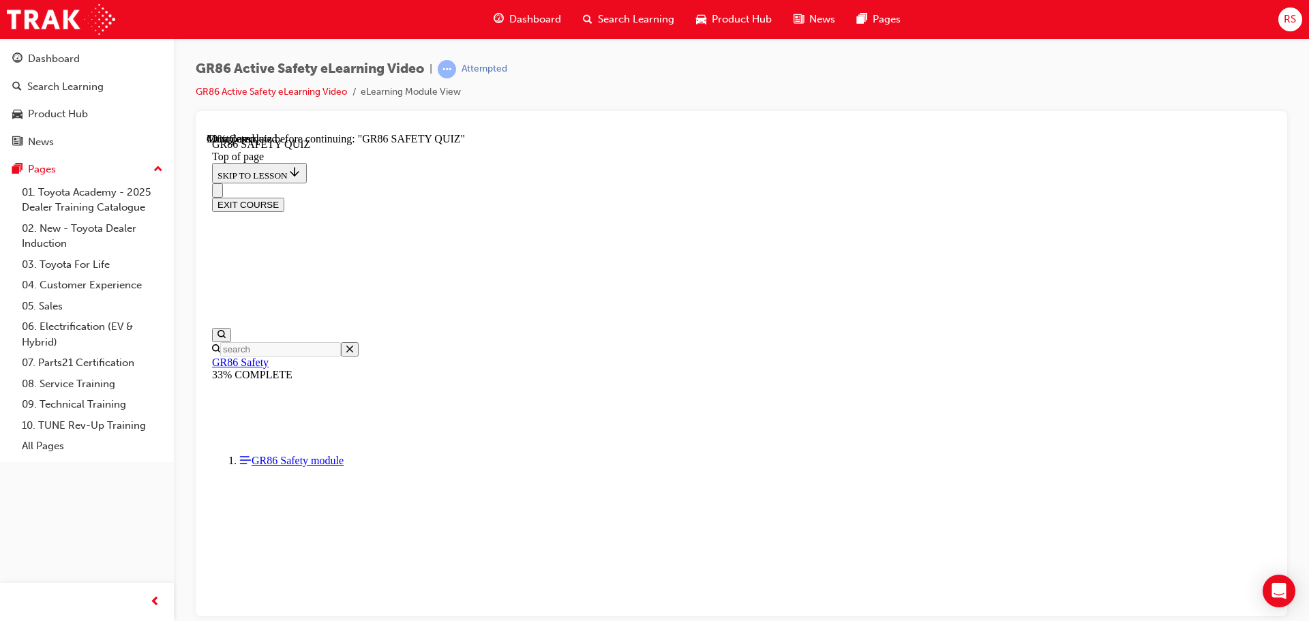
scroll to position [383, 0]
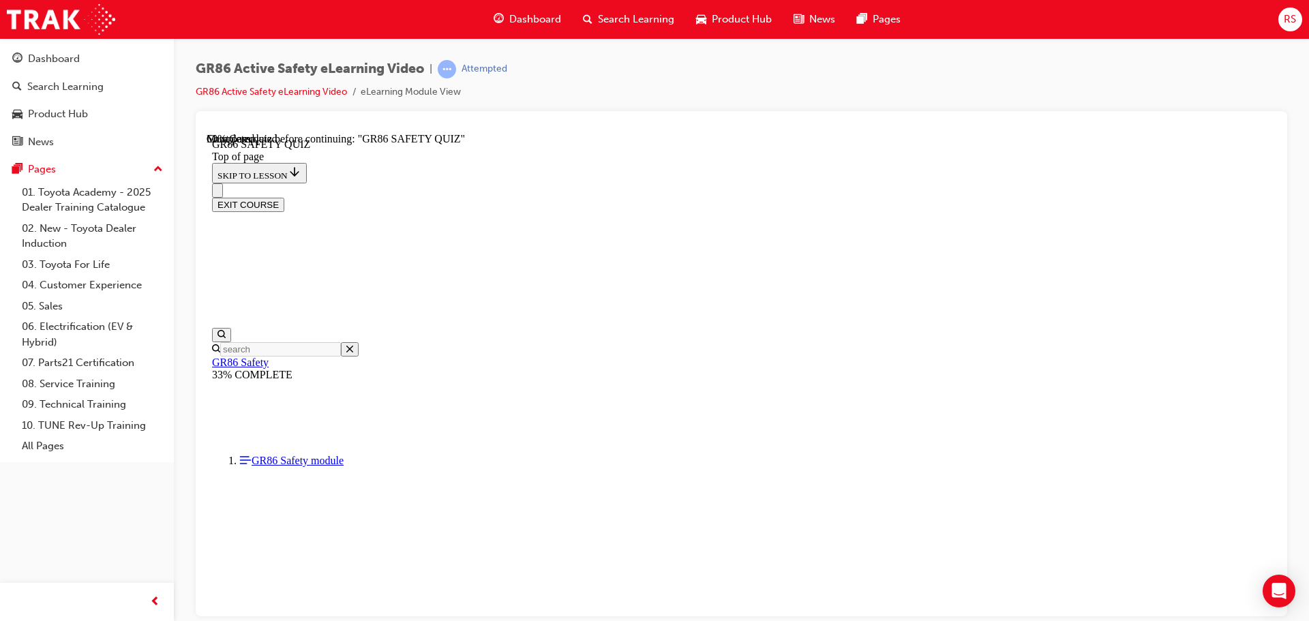
scroll to position [392, 0]
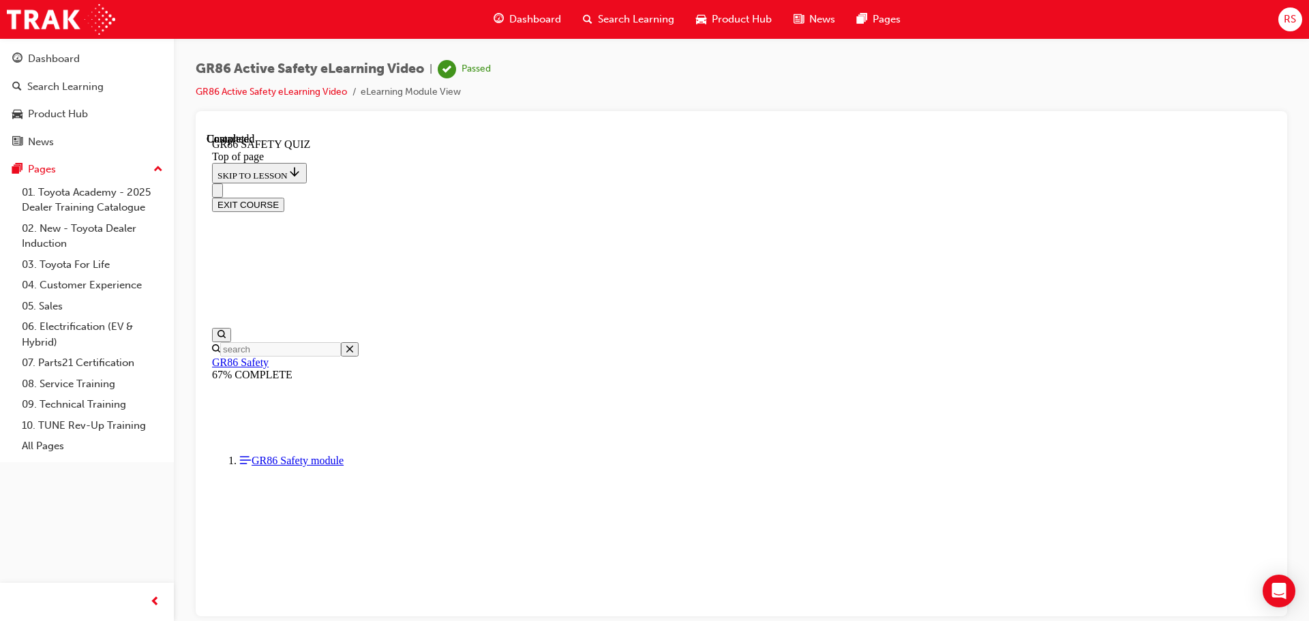
scroll to position [257, 0]
click at [284, 197] on button "EXIT COURSE" at bounding box center [248, 204] width 72 height 14
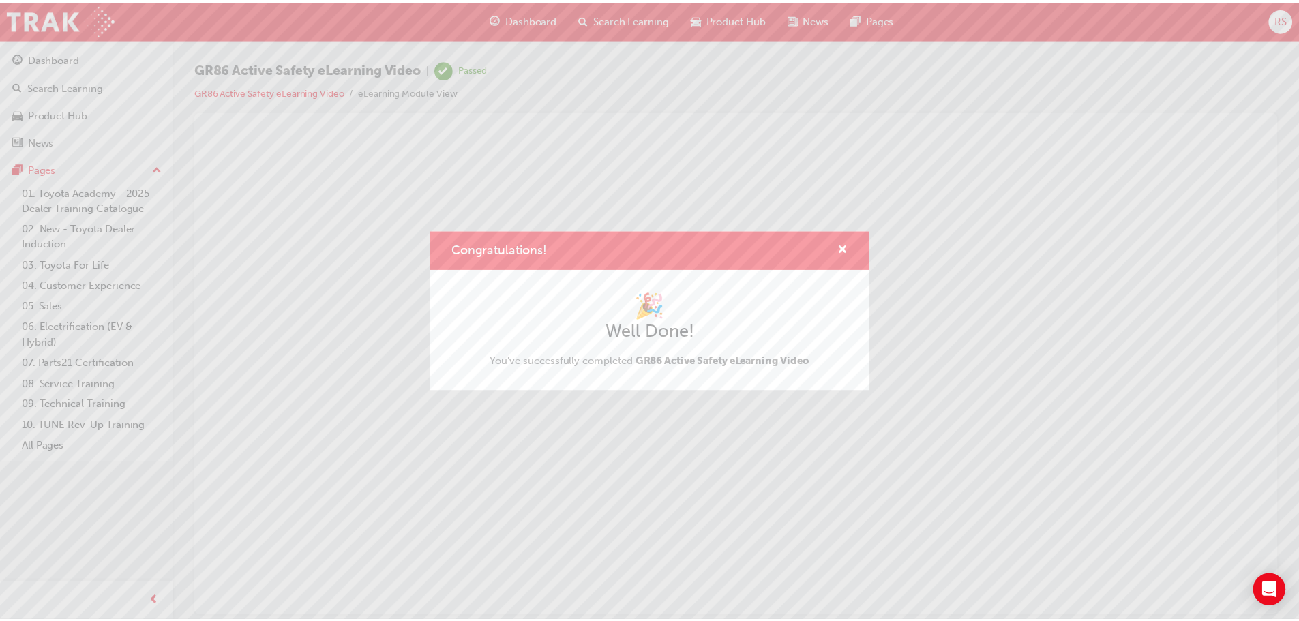
scroll to position [0, 0]
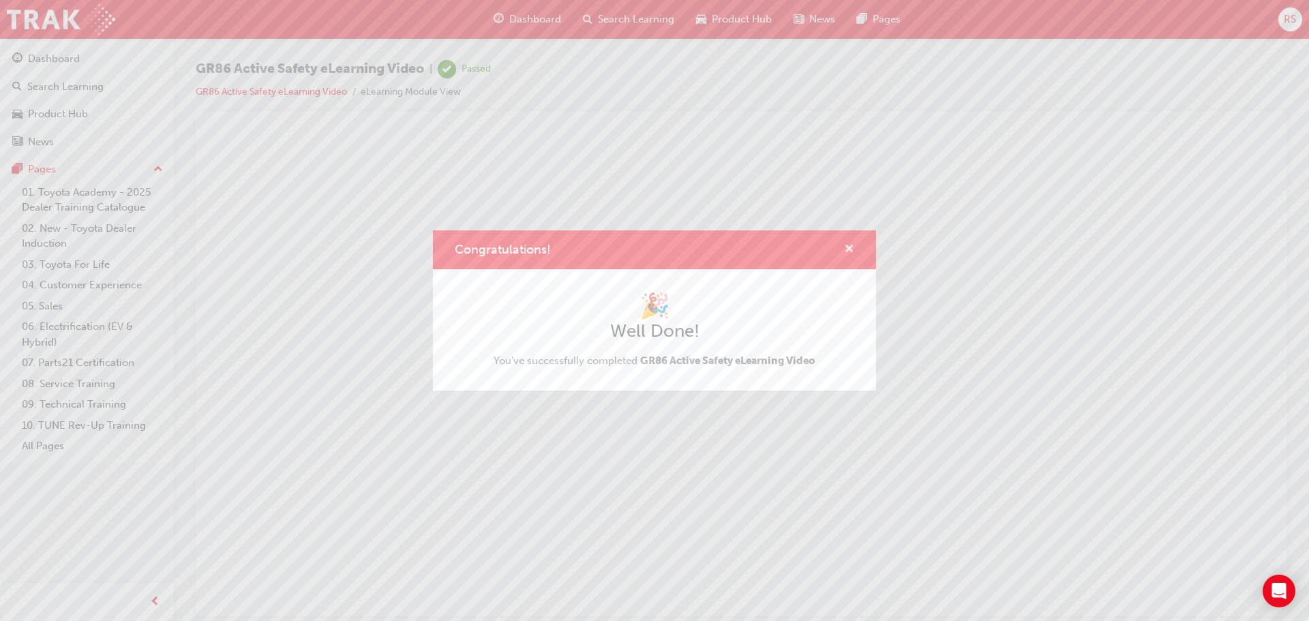
drag, startPoint x: 850, startPoint y: 245, endPoint x: 529, endPoint y: 31, distance: 385.5
click at [850, 245] on span "cross-icon" at bounding box center [849, 250] width 10 height 12
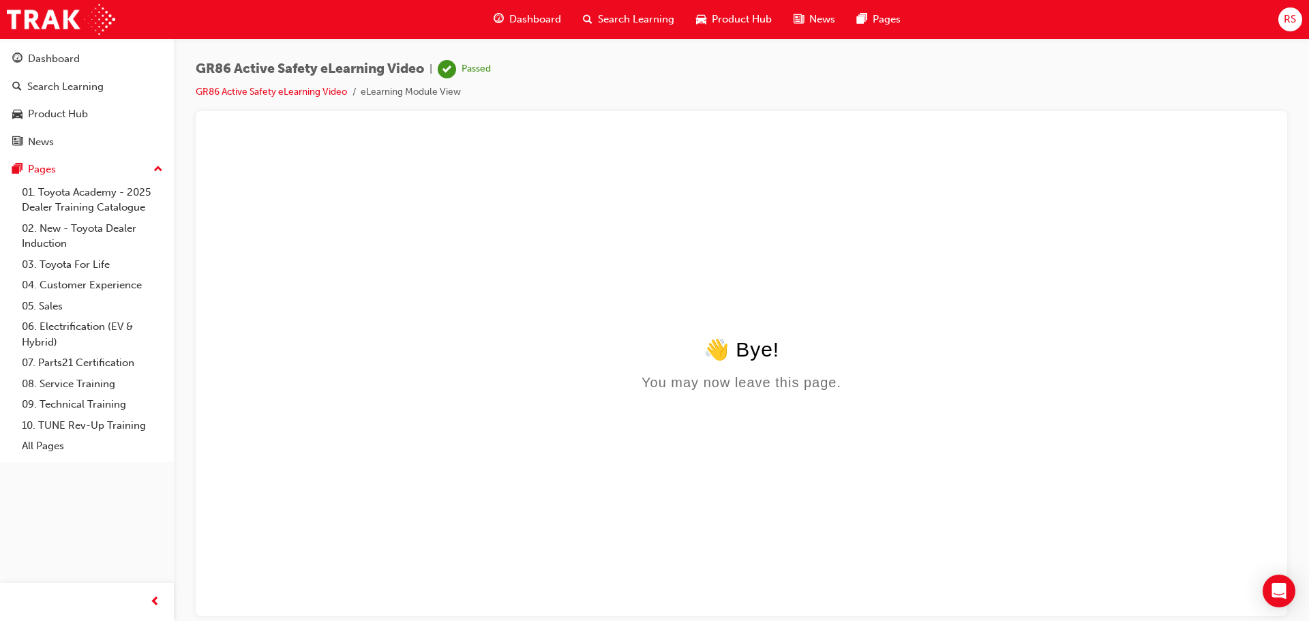
click at [518, 16] on span "Dashboard" at bounding box center [535, 20] width 52 height 16
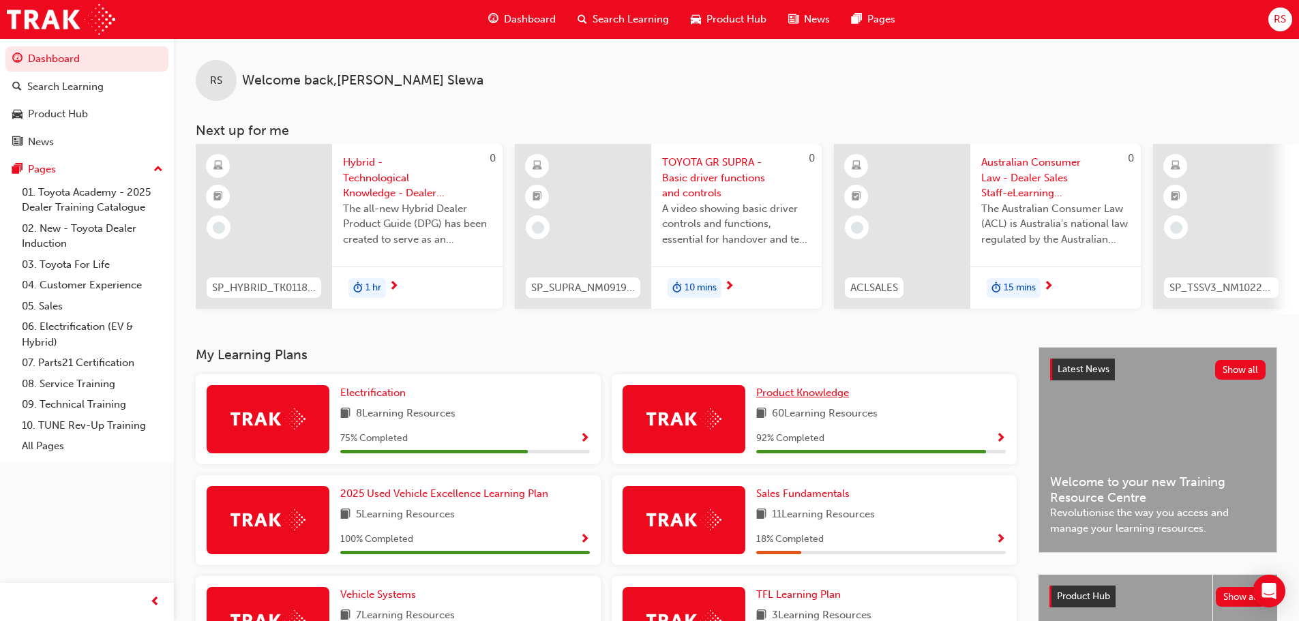
click at [825, 399] on span "Product Knowledge" at bounding box center [802, 393] width 93 height 12
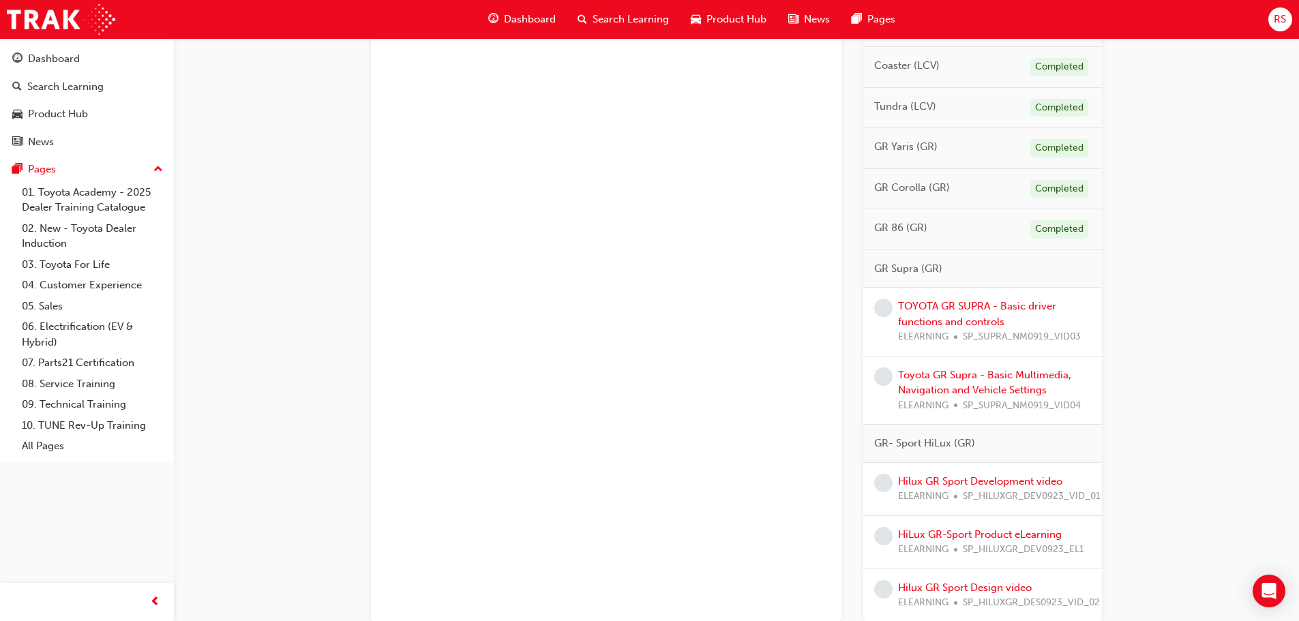
scroll to position [885, 0]
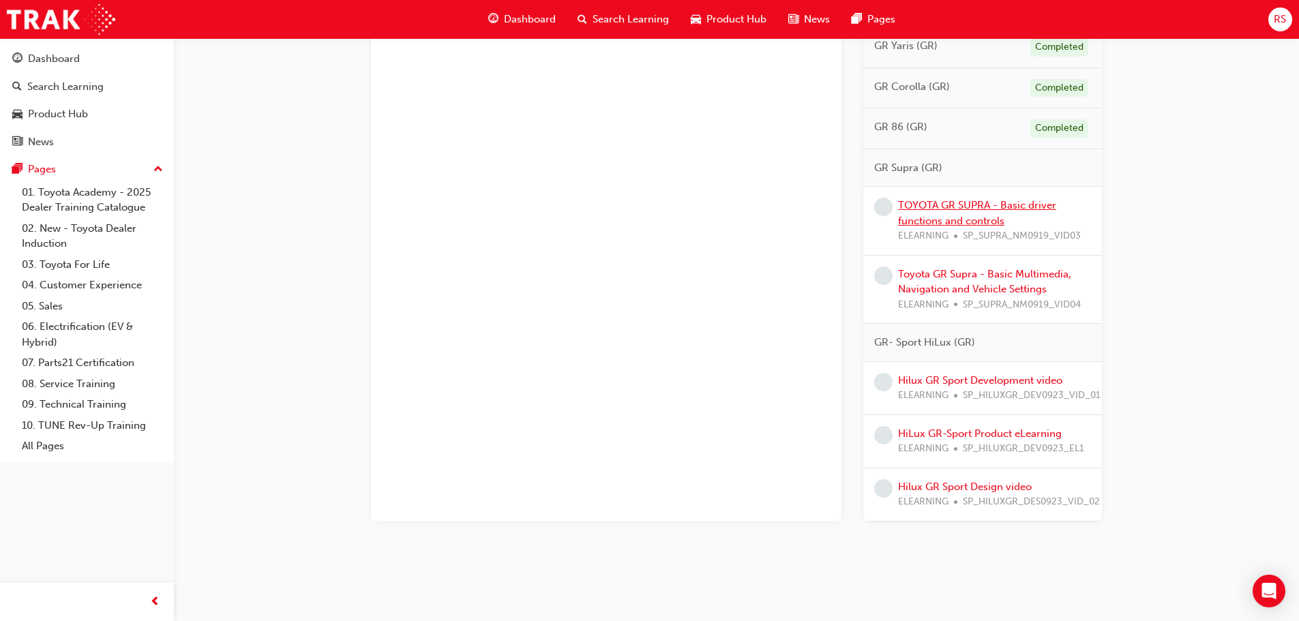
click at [968, 200] on link "TOYOTA GR SUPRA - Basic driver functions and controls" at bounding box center [977, 213] width 158 height 28
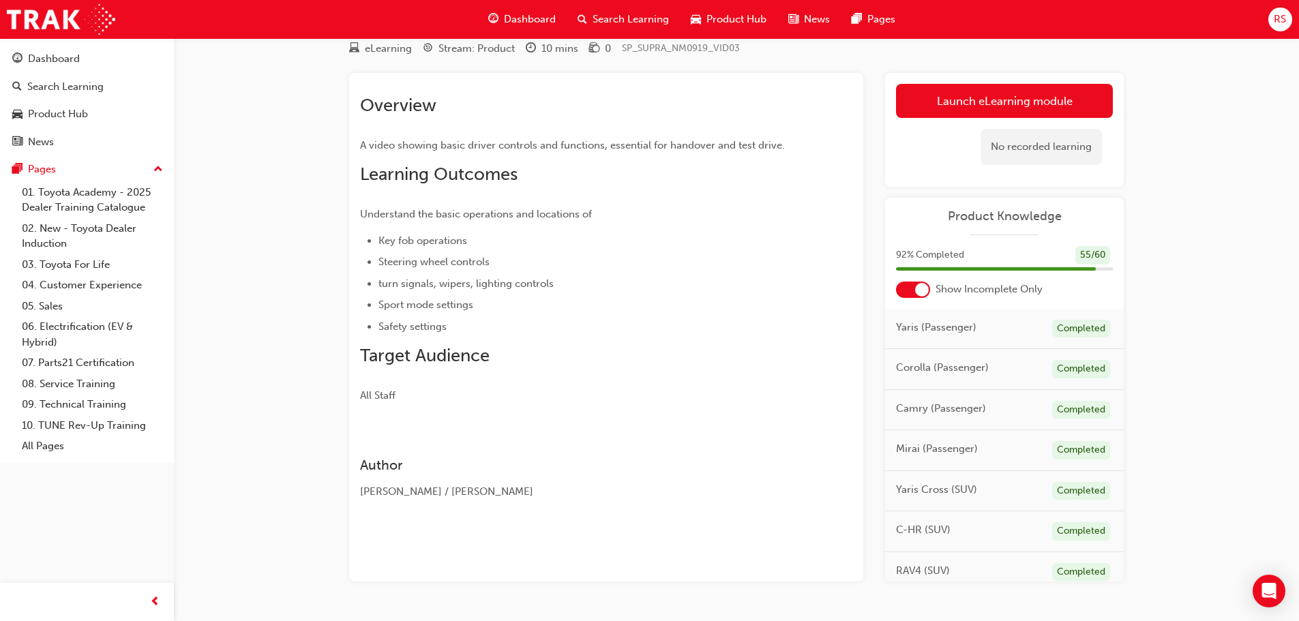
scroll to position [88, 0]
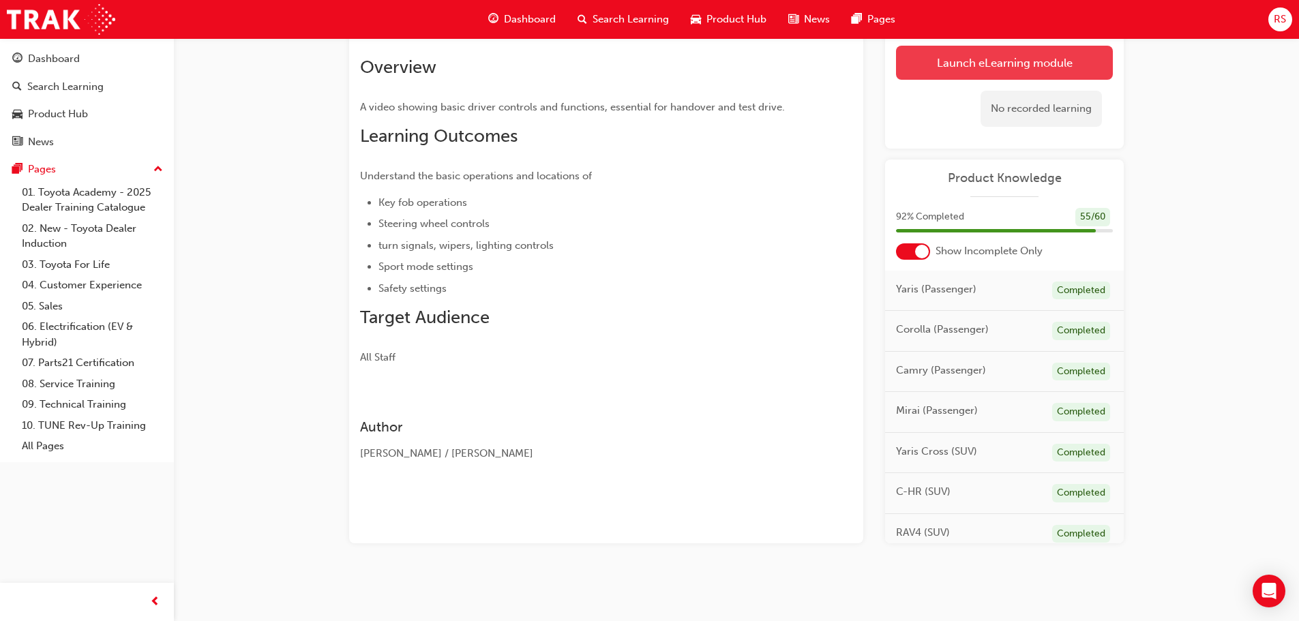
click at [940, 63] on link "Launch eLearning module" at bounding box center [1004, 63] width 217 height 34
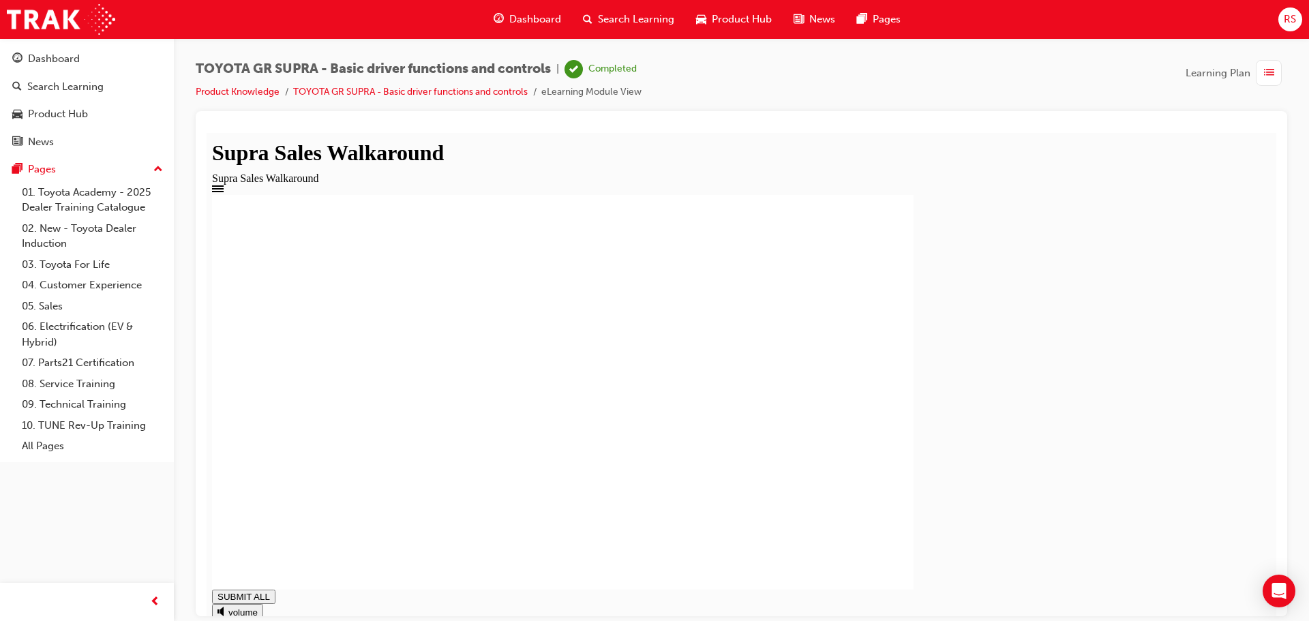
type input "1"
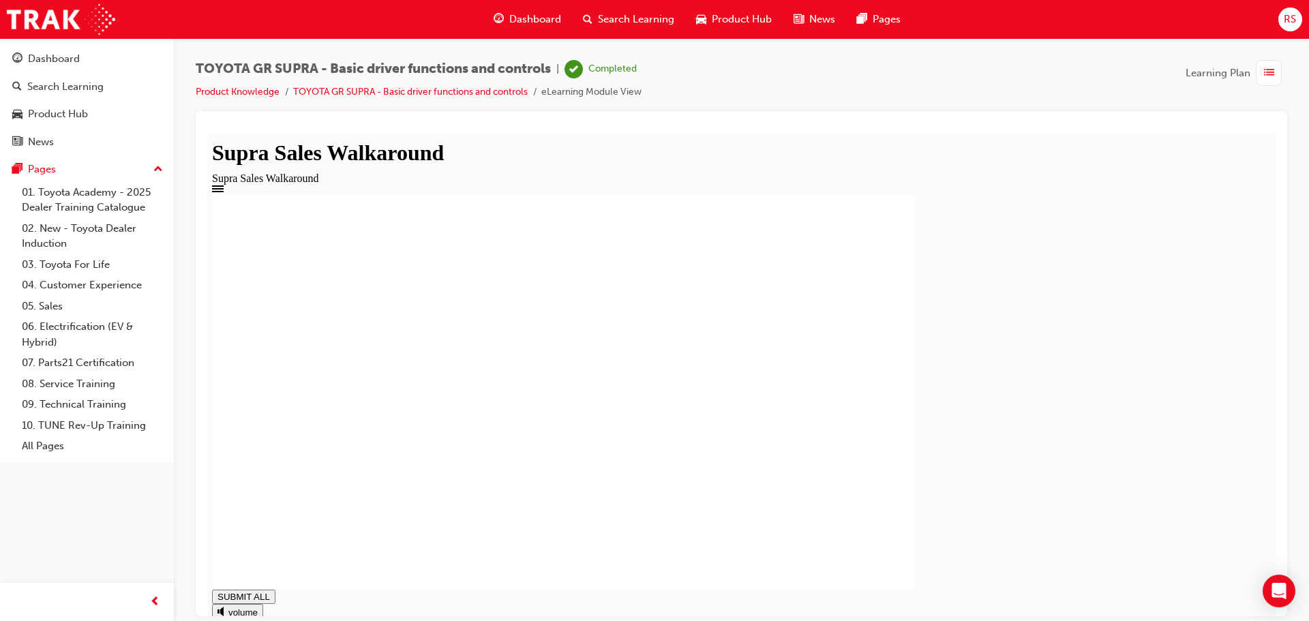
click at [522, 16] on span "Dashboard" at bounding box center [535, 20] width 52 height 16
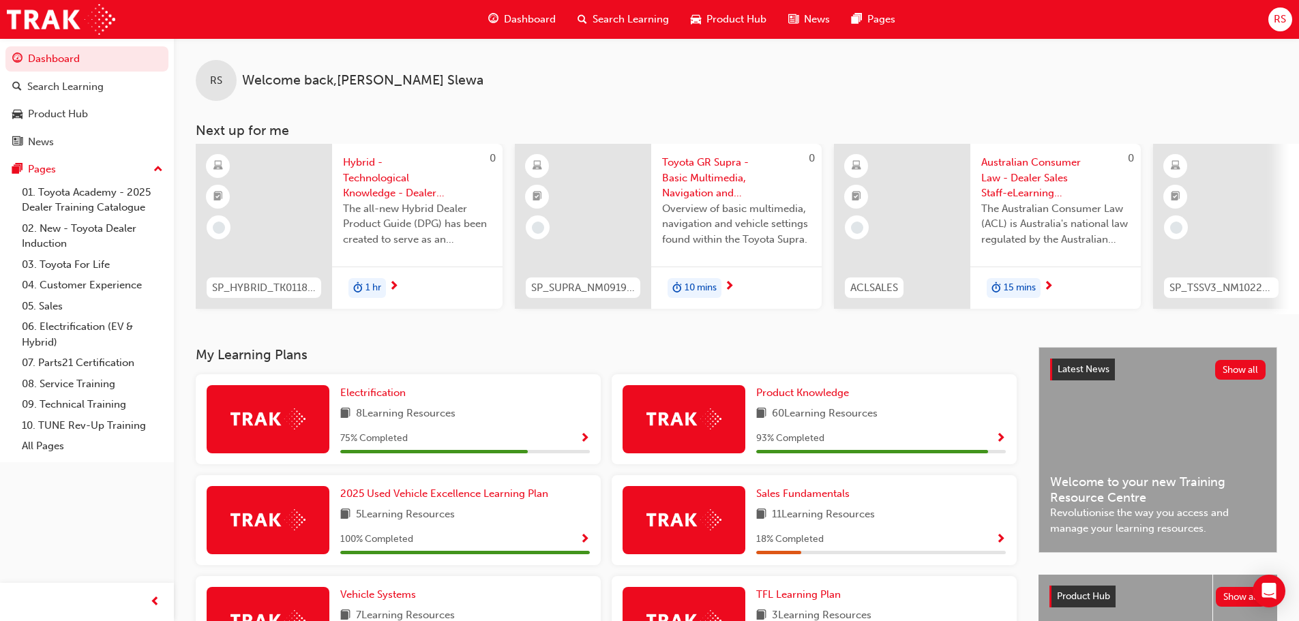
click at [696, 172] on span "Toyota GR Supra - Basic Multimedia, Navigation and Vehicle Settings" at bounding box center [736, 178] width 149 height 46
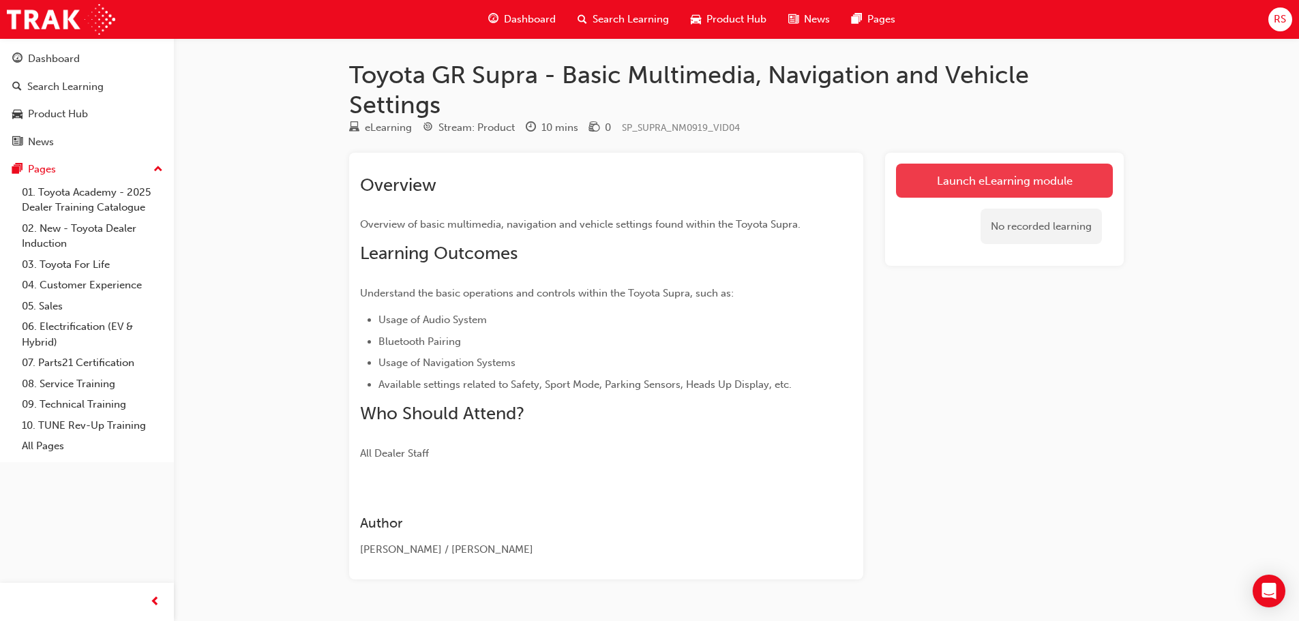
click at [956, 173] on link "Launch eLearning module" at bounding box center [1004, 181] width 217 height 34
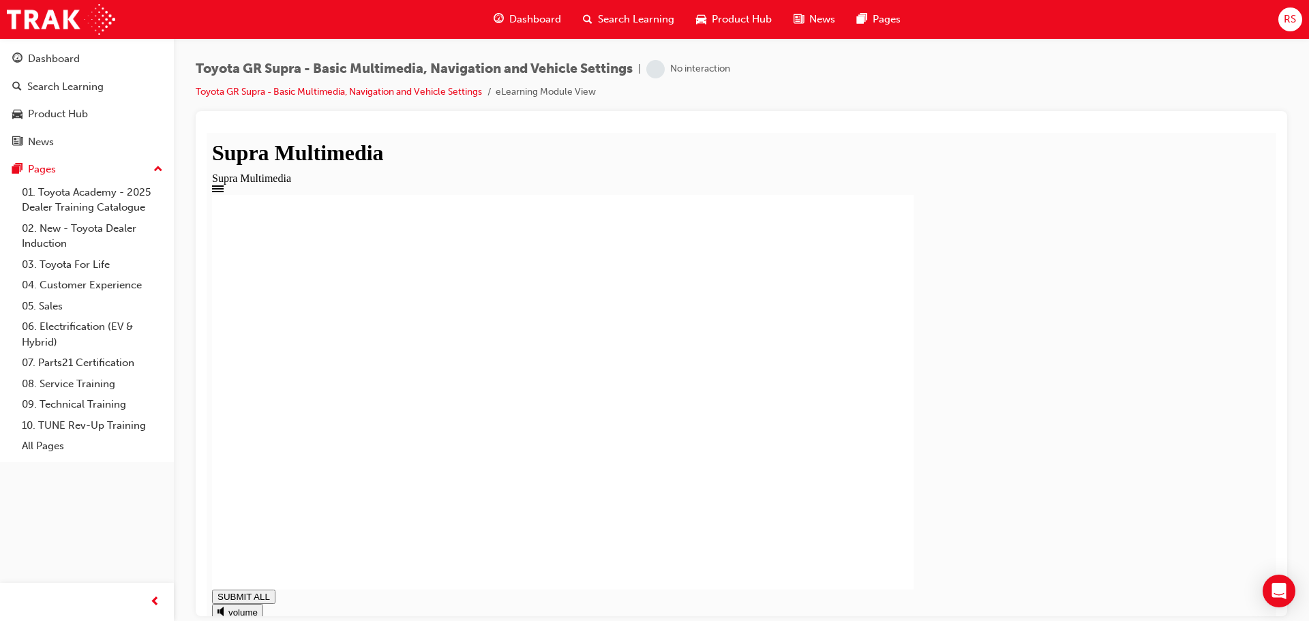
click at [1185, 388] on div at bounding box center [741, 391] width 1059 height 395
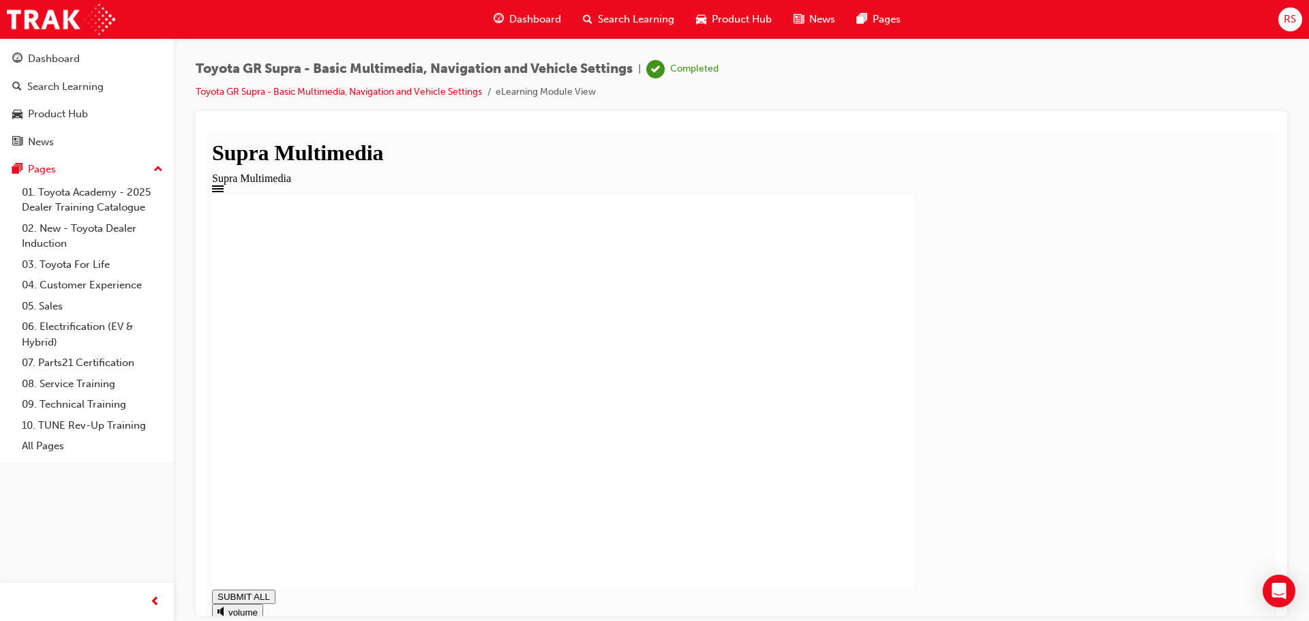
type input "1"
